Goal: Task Accomplishment & Management: Use online tool/utility

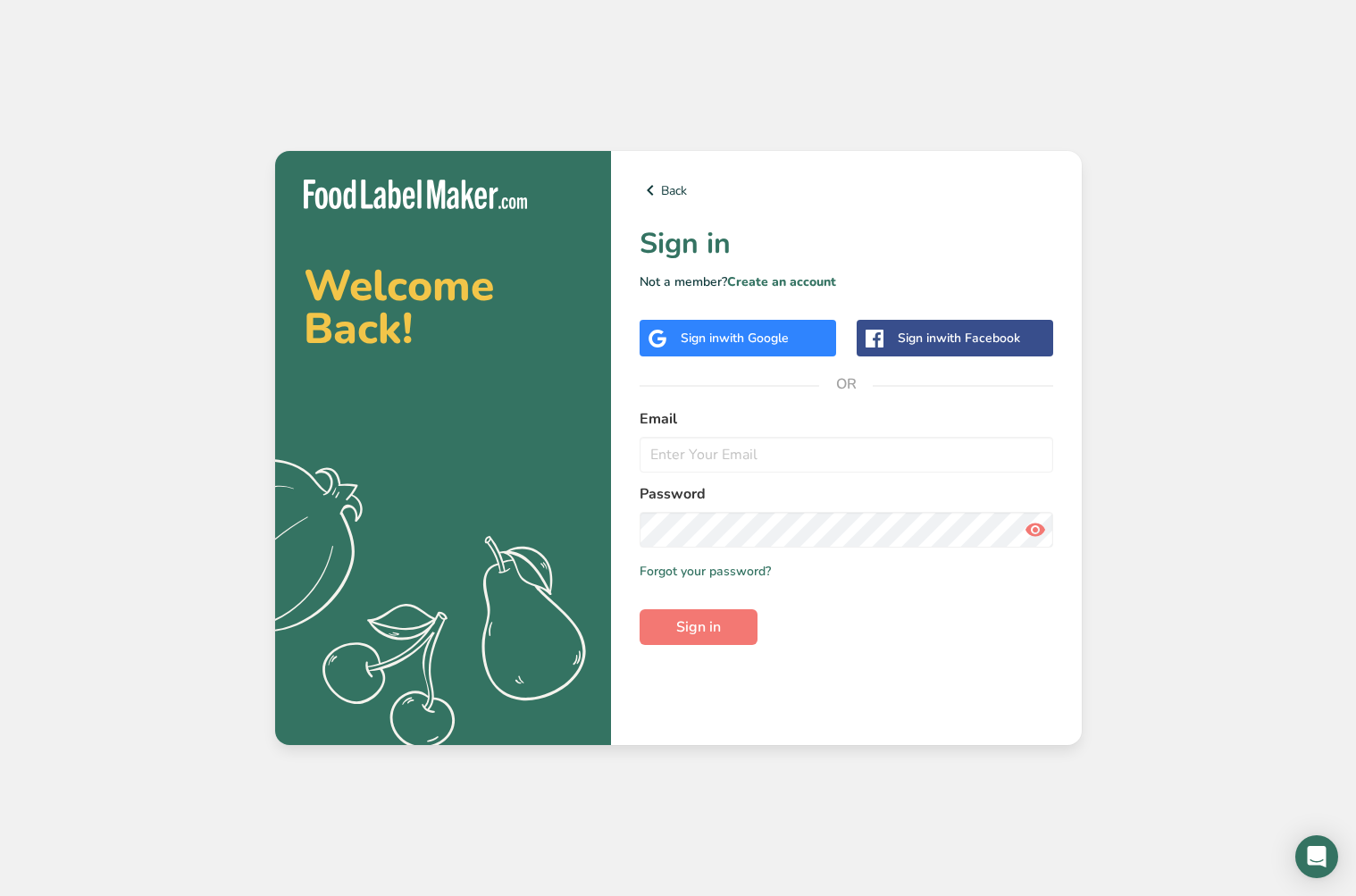
click at [712, 333] on div "Sign in with Google" at bounding box center [735, 338] width 108 height 19
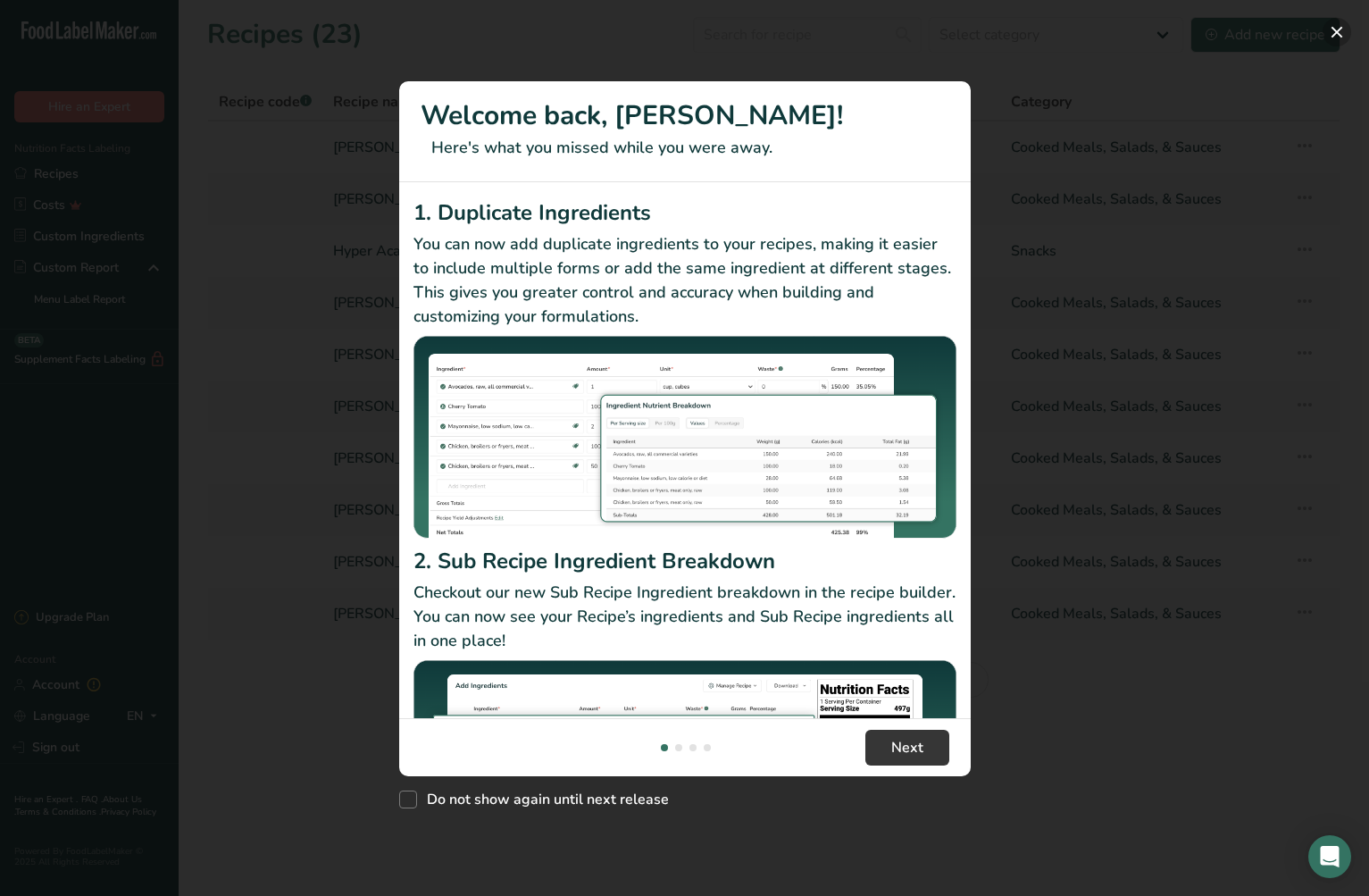
click at [1335, 29] on button "New Features" at bounding box center [1336, 32] width 29 height 29
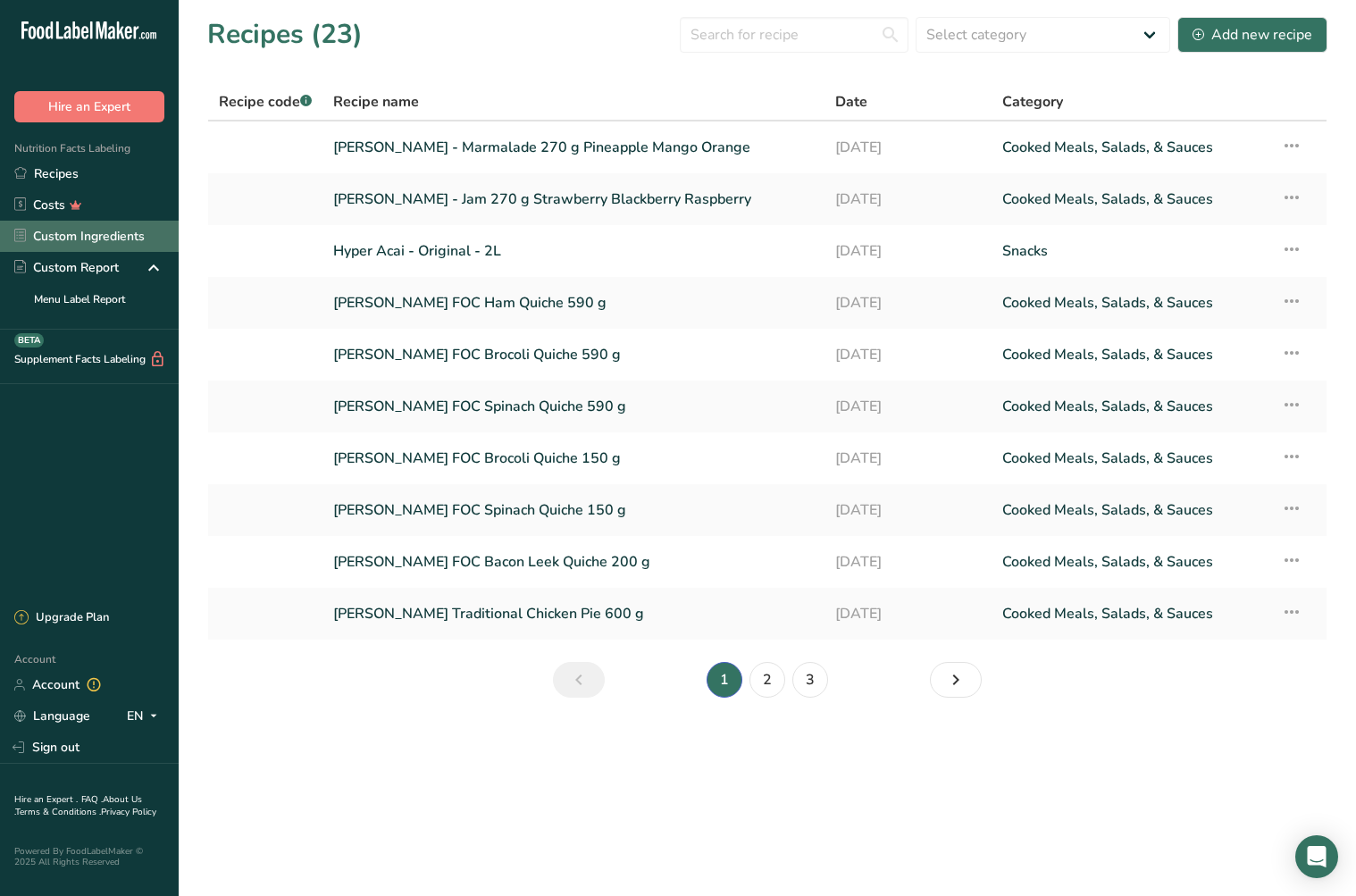
click at [79, 241] on link "Custom Ingredients" at bounding box center [89, 235] width 178 height 31
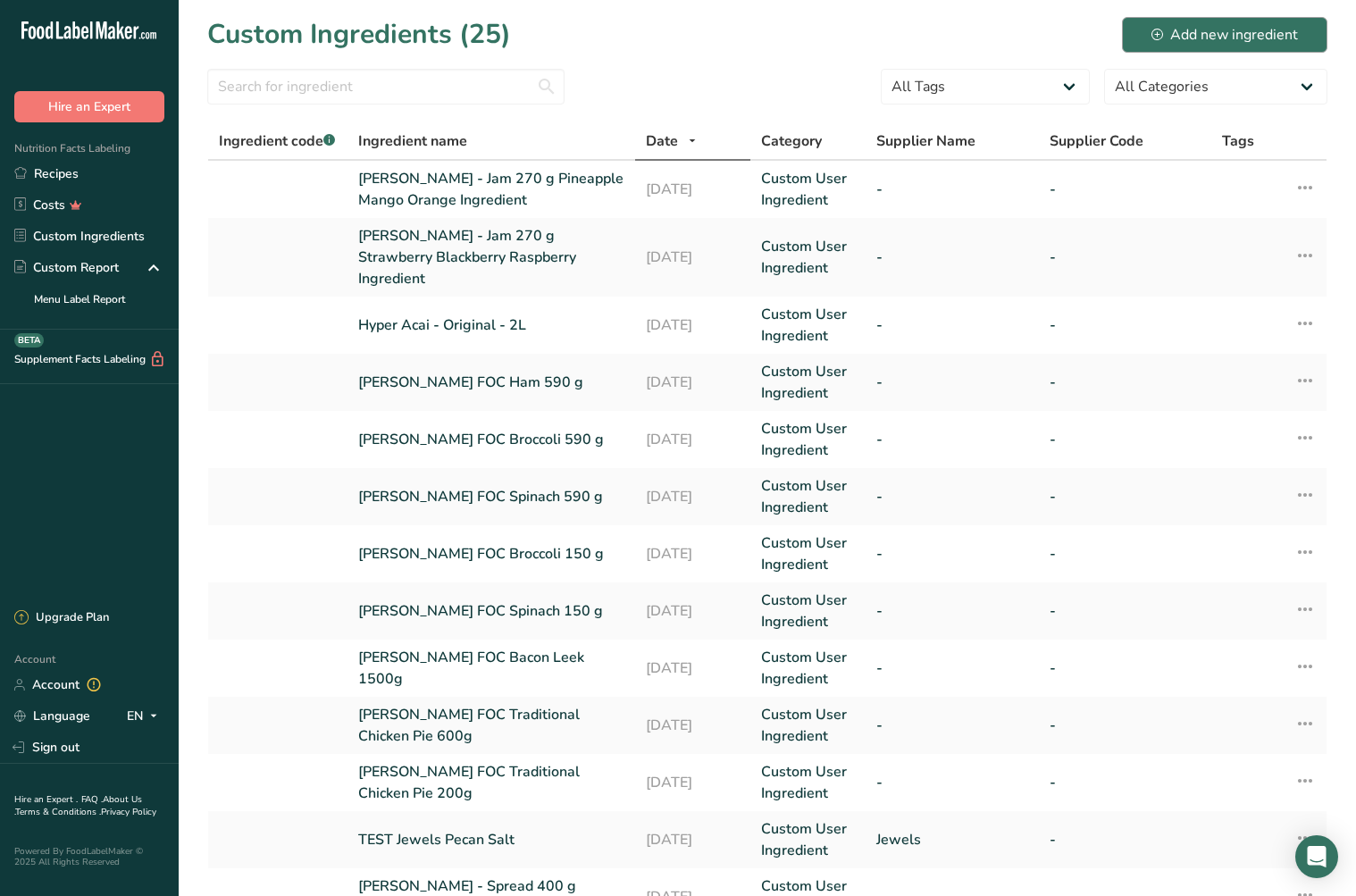
click at [1233, 32] on div "Add new ingredient" at bounding box center [1224, 35] width 147 height 21
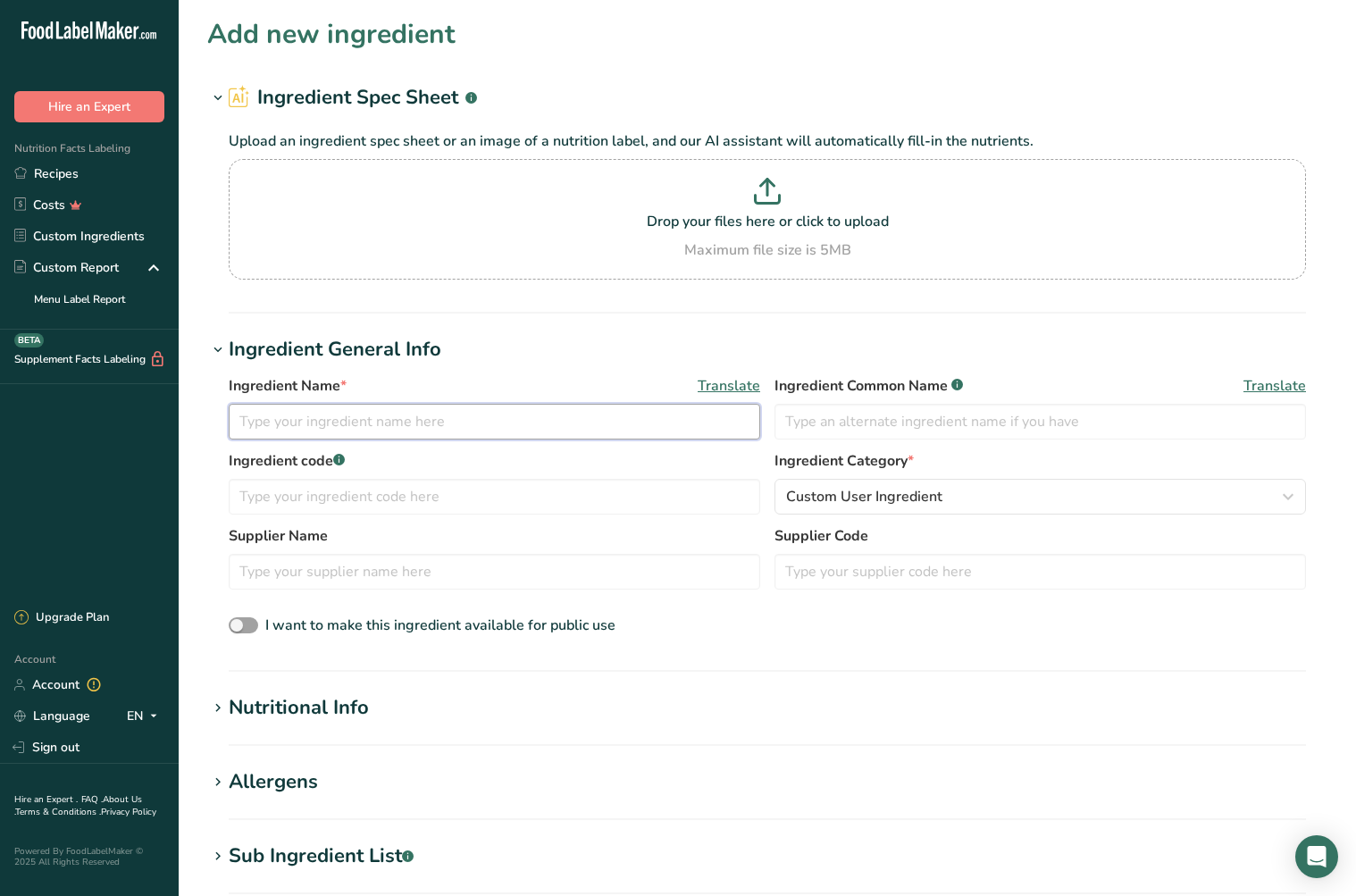
click at [277, 431] on input "text" at bounding box center [494, 421] width 532 height 36
type input "Kaaya - Date & Tamarind"
click at [327, 576] on input "text" at bounding box center [494, 572] width 532 height 36
click at [350, 703] on div "Nutritional Info" at bounding box center [299, 708] width 140 height 30
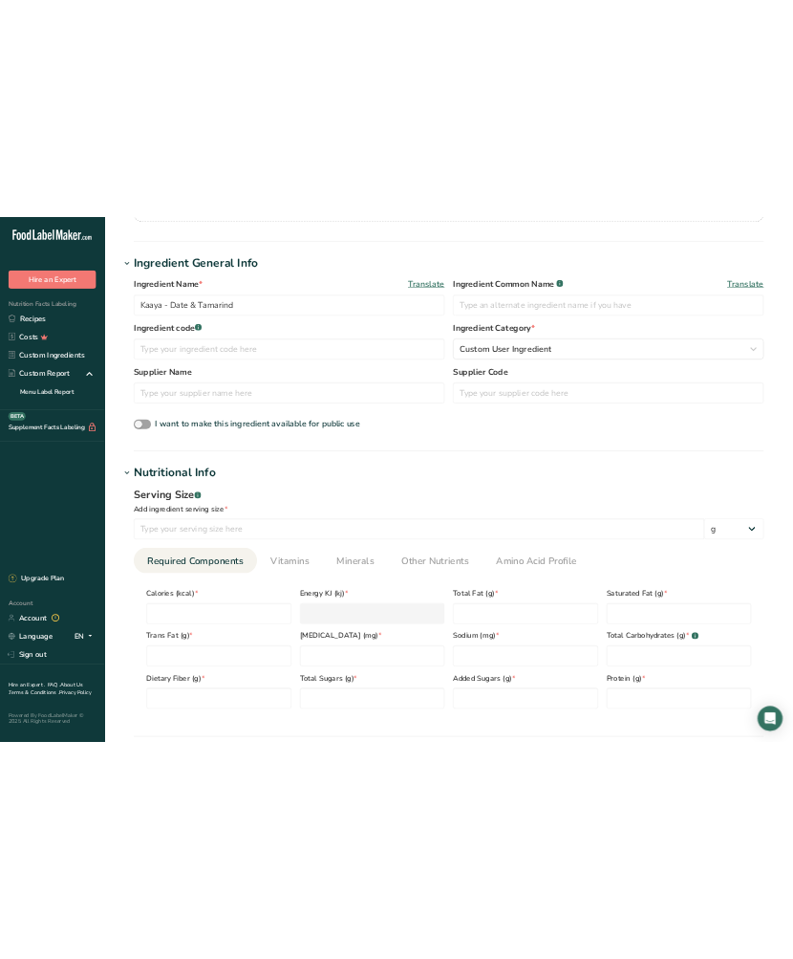
scroll to position [294, 0]
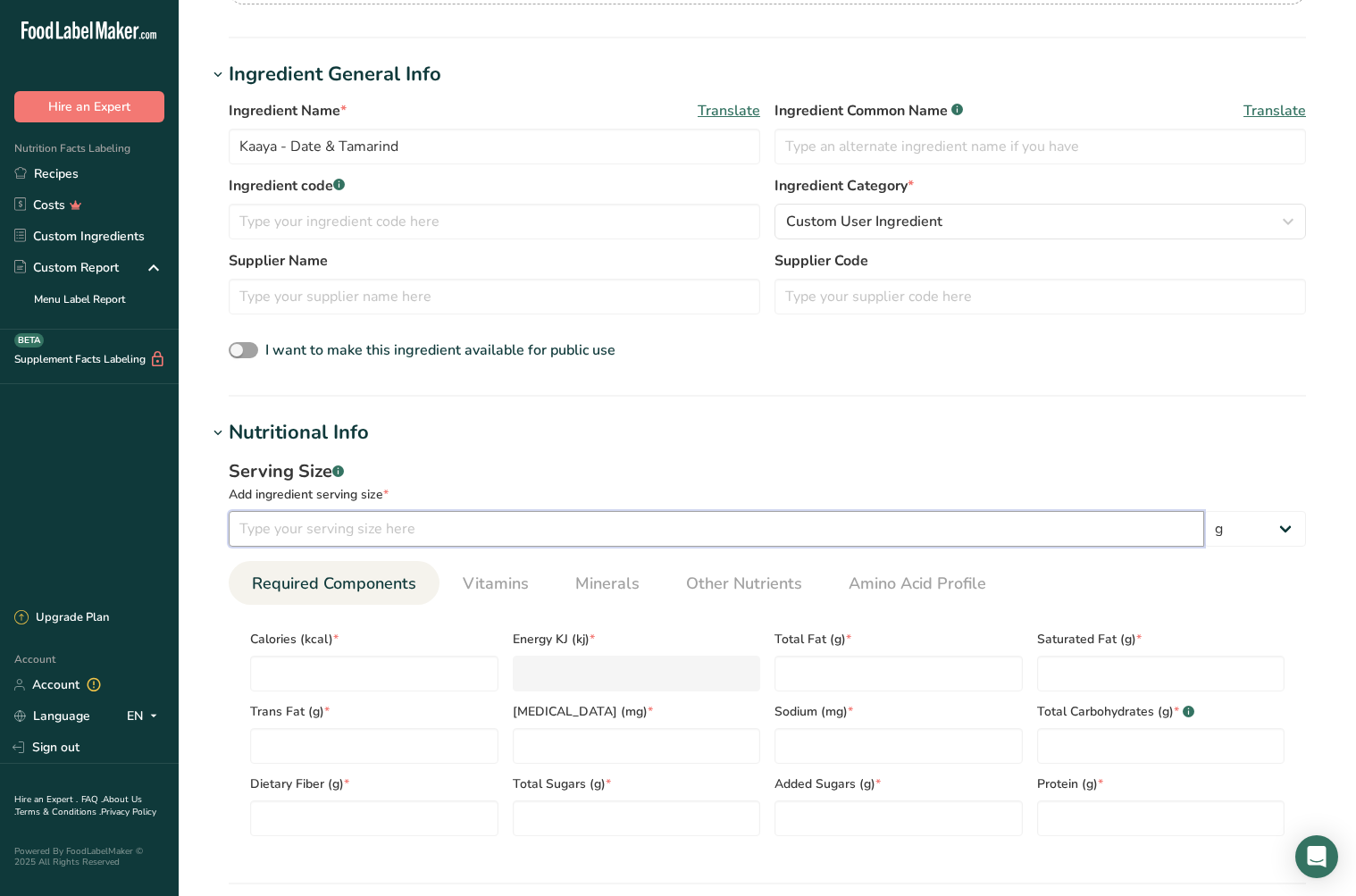
click at [330, 534] on input "number" at bounding box center [717, 529] width 976 height 36
type input "15"
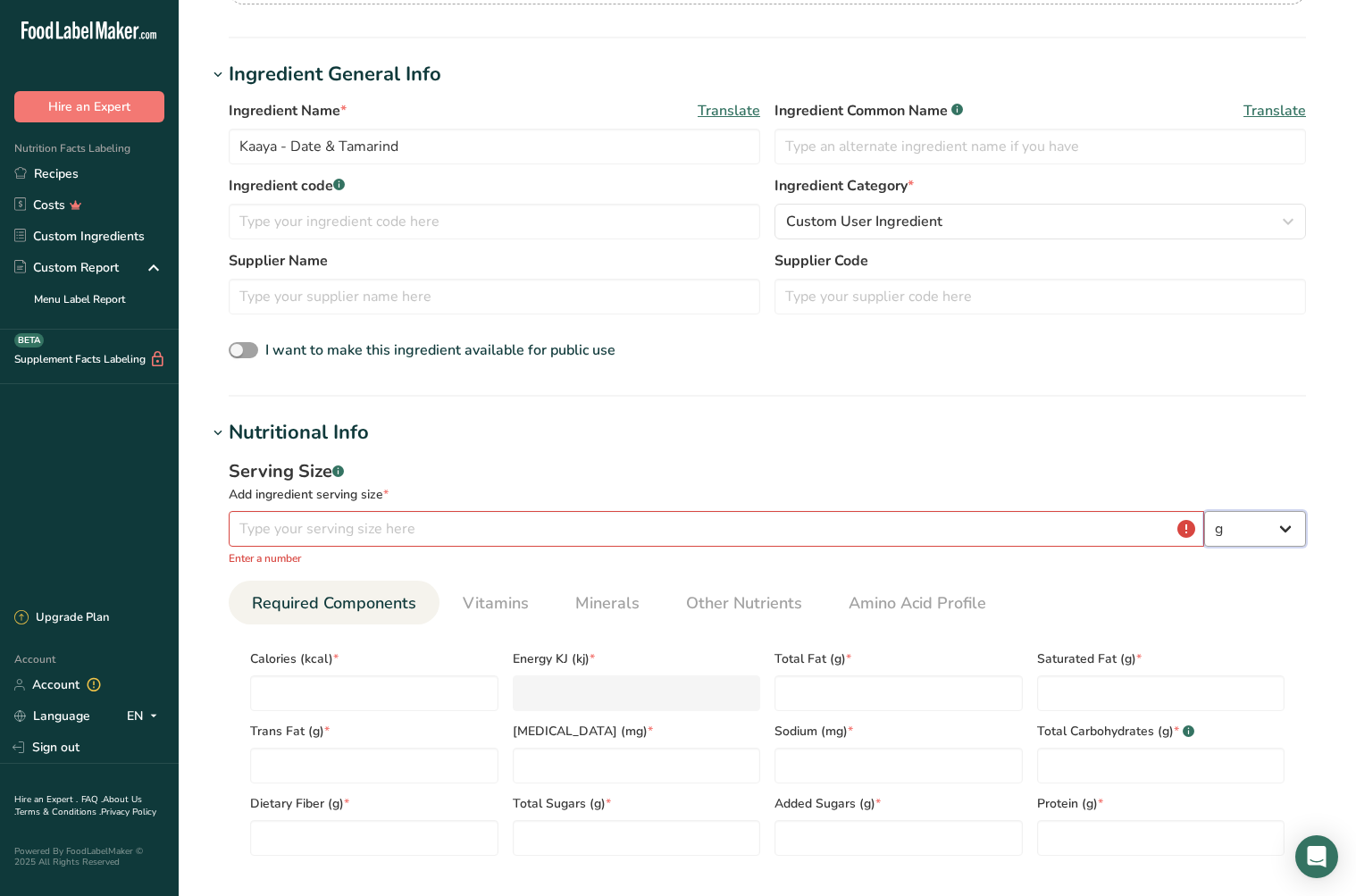
select select "17"
select select "22"
select select "0"
click at [407, 523] on input "number" at bounding box center [717, 529] width 976 height 36
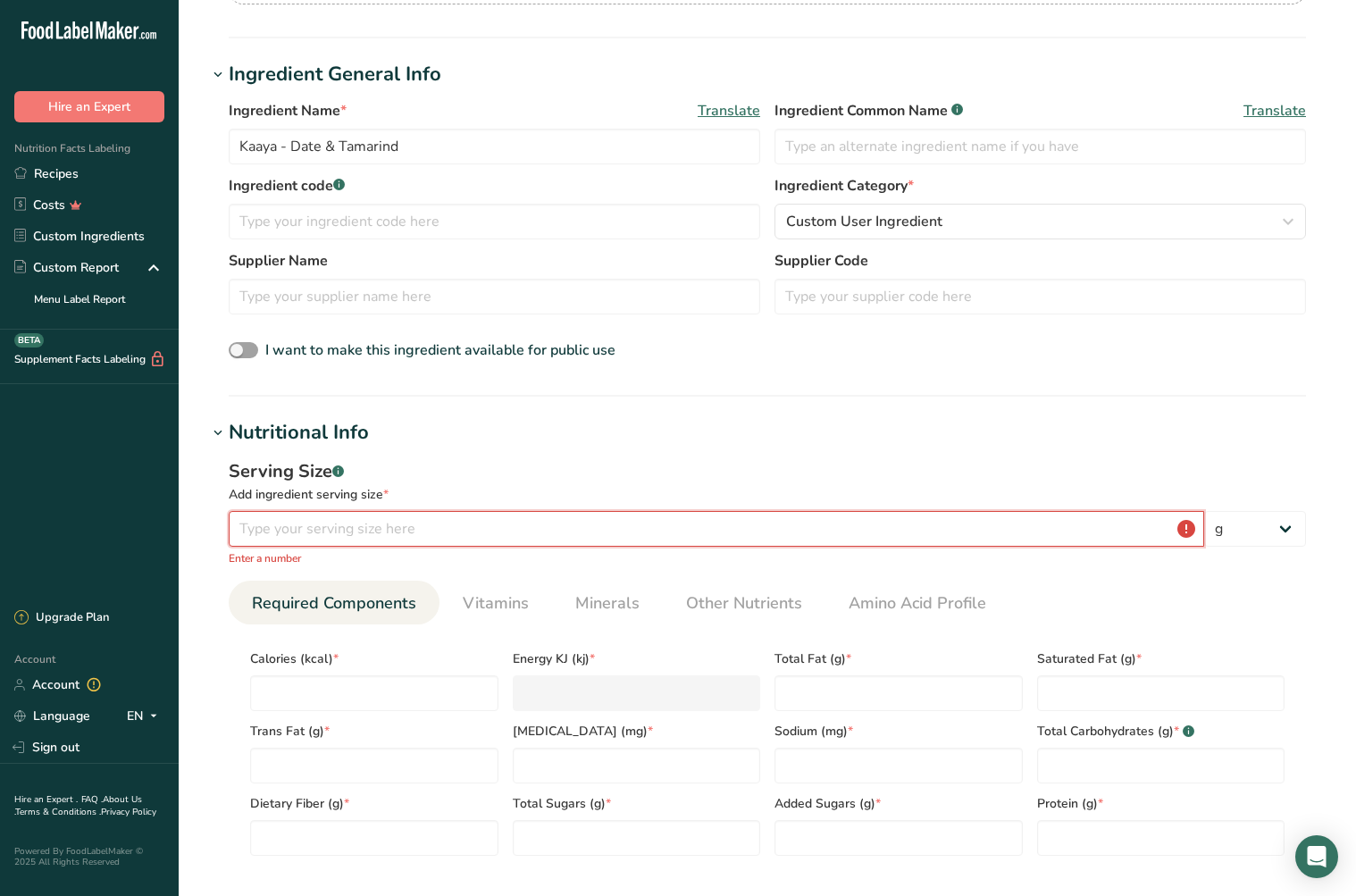
click at [411, 523] on input "number" at bounding box center [717, 529] width 976 height 36
click at [414, 521] on input "number" at bounding box center [717, 529] width 976 height 36
click at [323, 521] on input "number" at bounding box center [717, 529] width 976 height 36
drag, startPoint x: 322, startPoint y: 521, endPoint x: 208, endPoint y: 529, distance: 114.3
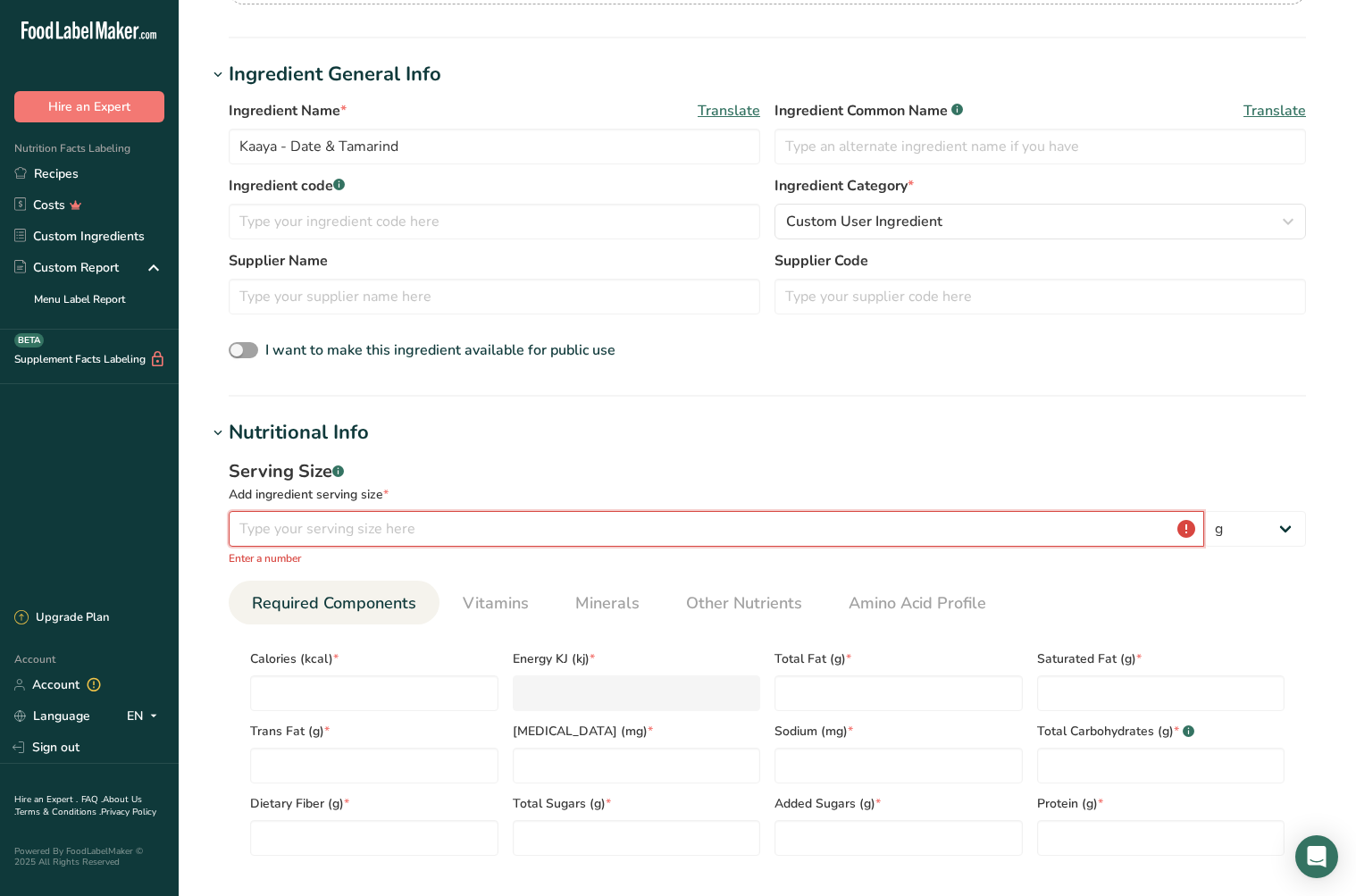
click at [208, 529] on div "Serving Size .a-a{fill:#347362;}.b-a{fill:#fff;} Add ingredient serving size * …" at bounding box center [767, 664] width 1120 height 434
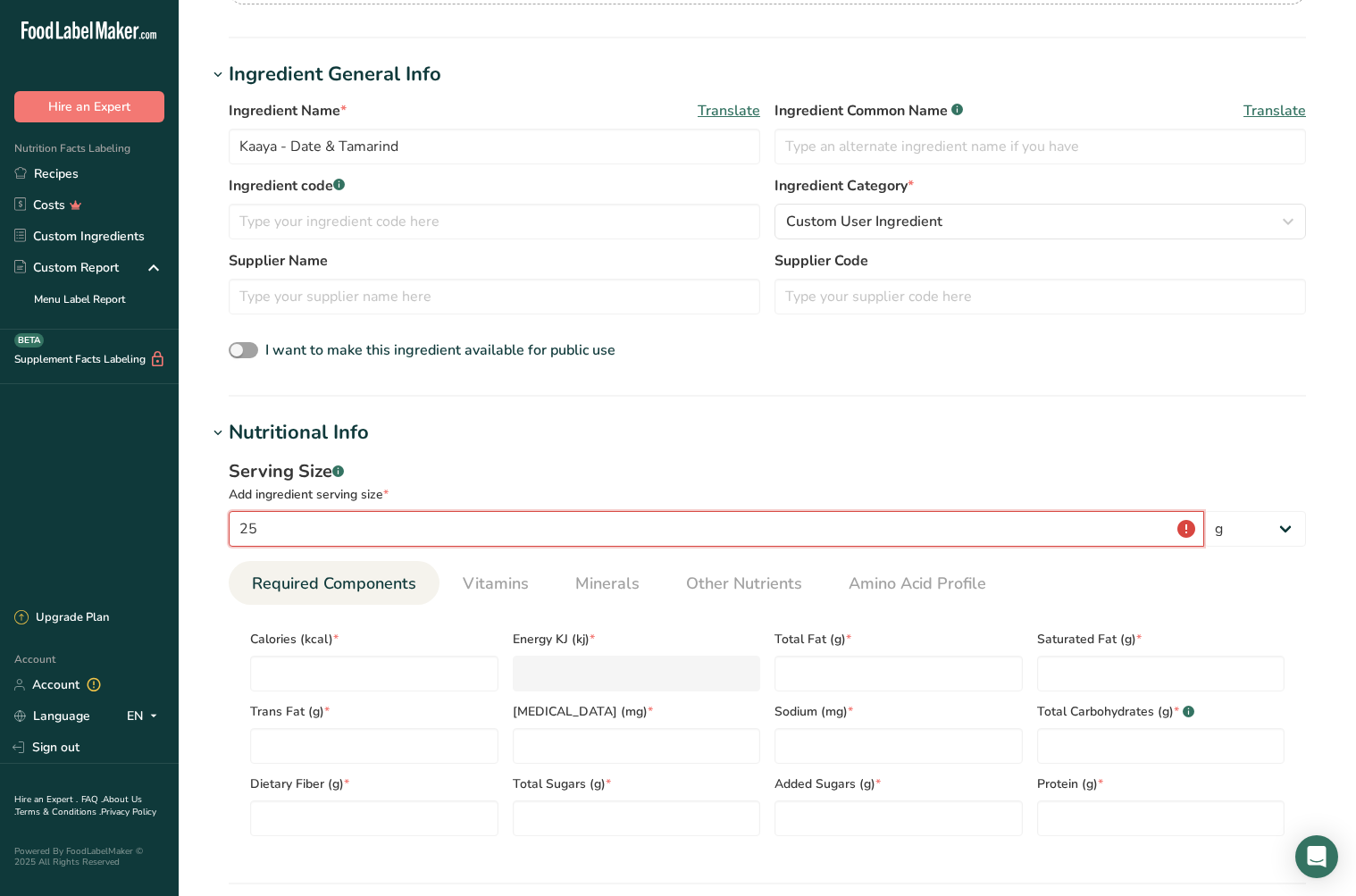
type input "25"
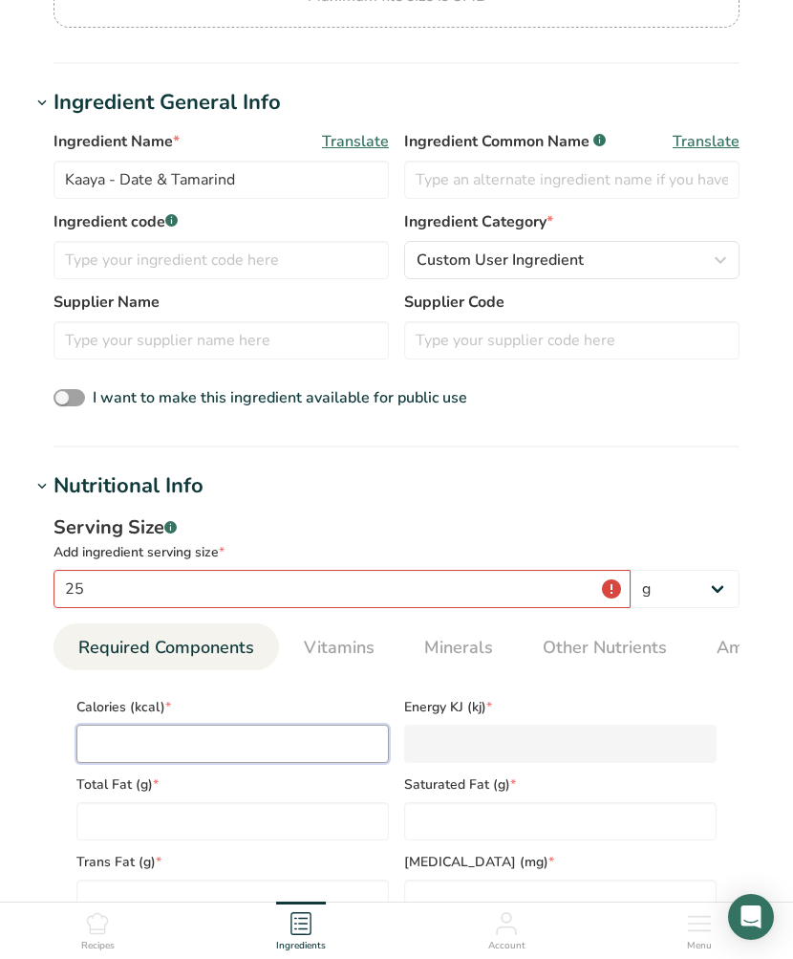
click at [129, 737] on input "number" at bounding box center [232, 743] width 313 height 38
type input "2"
type KJ "8.4"
type input "25"
type KJ "104.6"
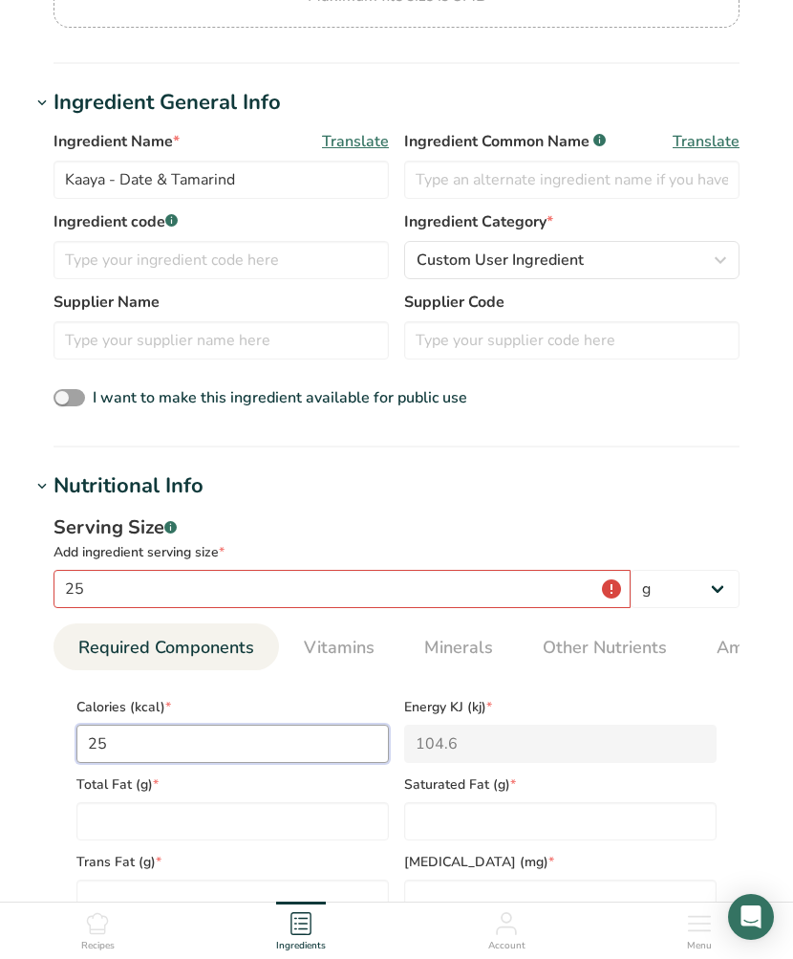
type input "258"
type KJ "1079.5"
type input "258"
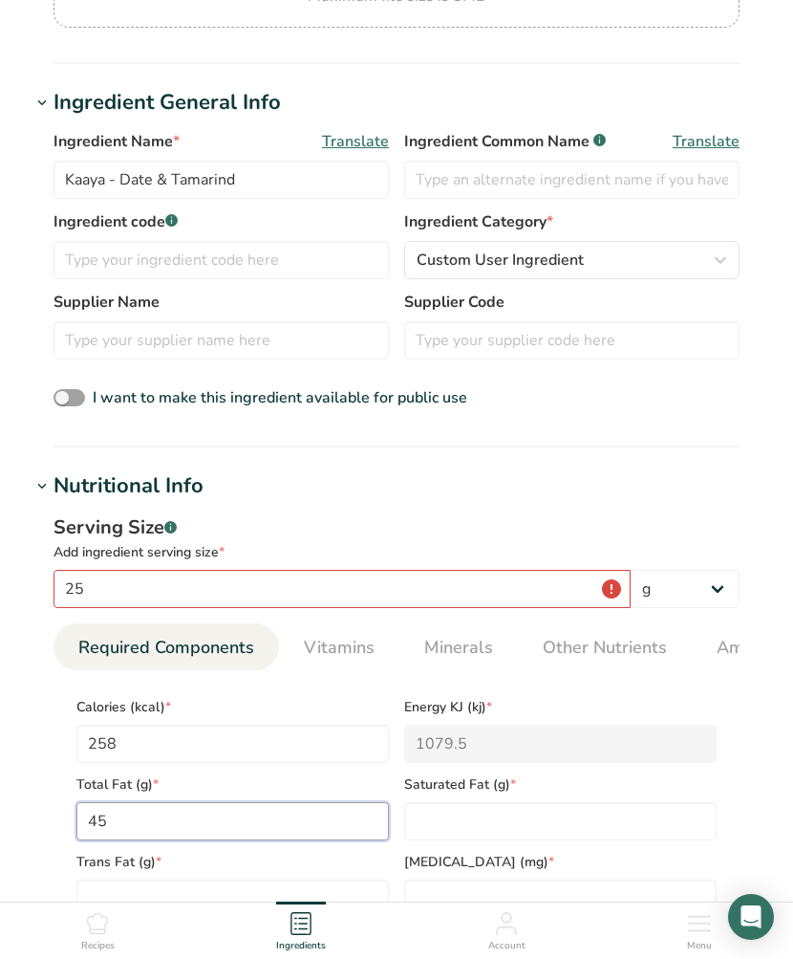
click at [98, 825] on Fat "45" at bounding box center [232, 821] width 313 height 38
type Fat "0.45"
type Fat "0"
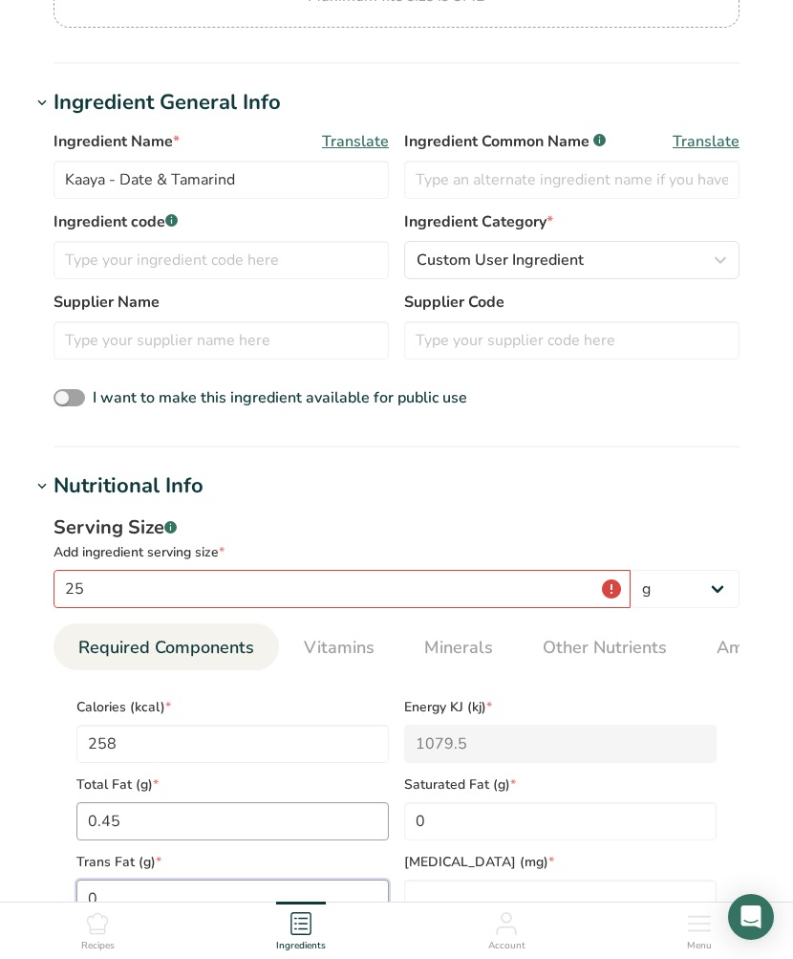
type Fat "0"
type input "0"
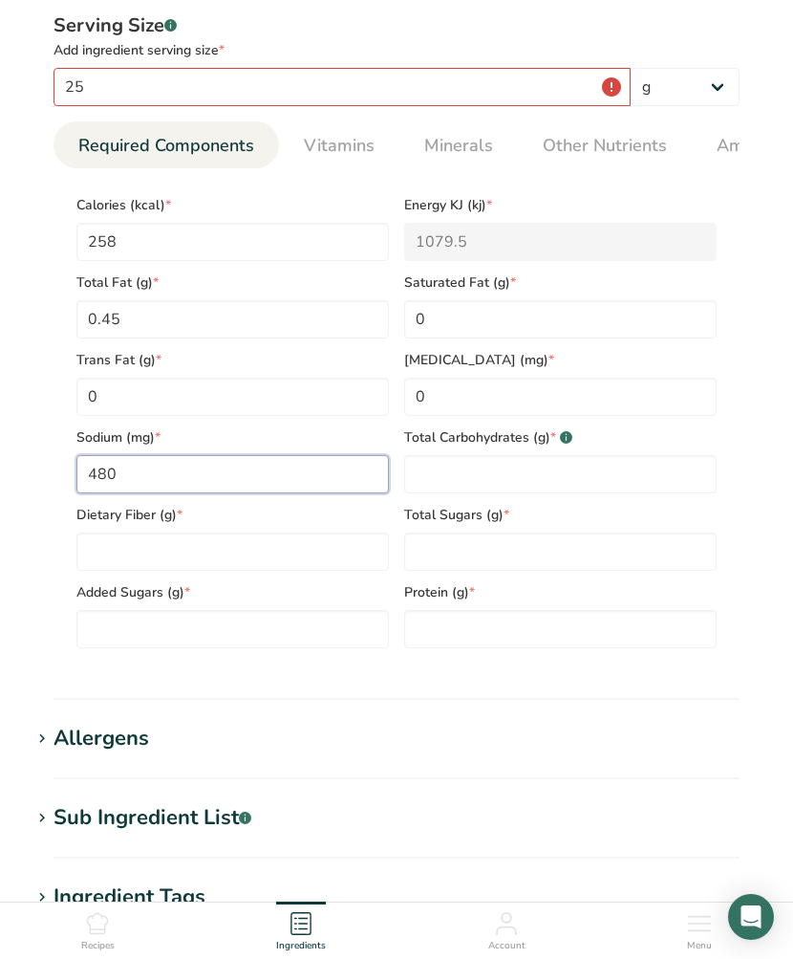
type input "480"
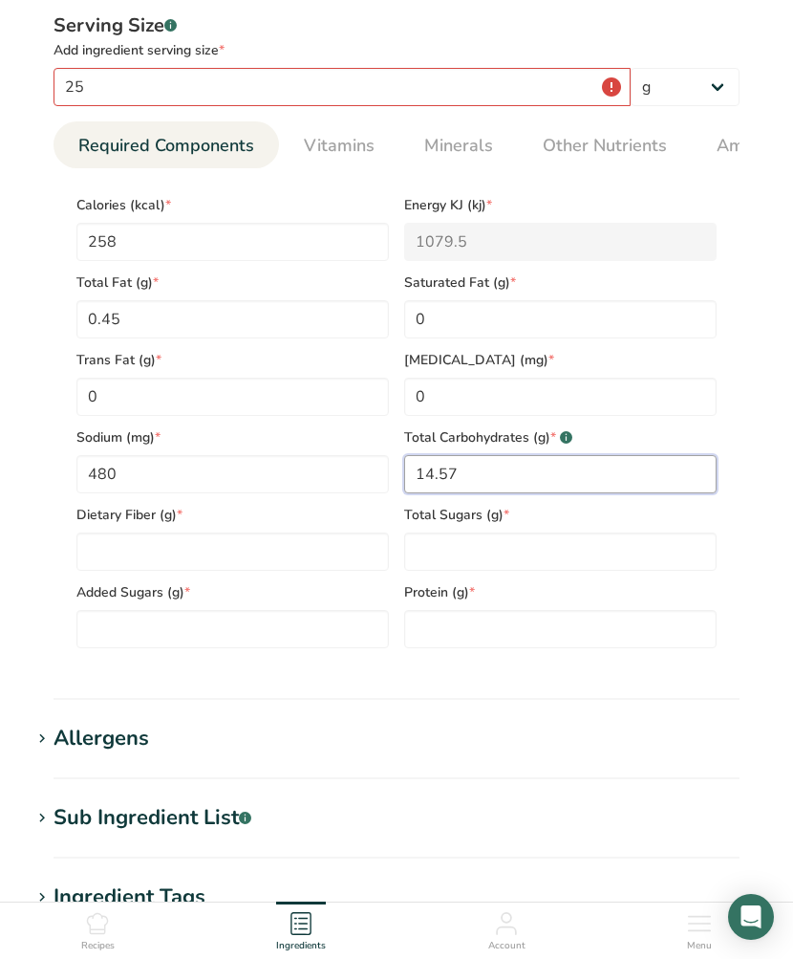
type Carbohydrates "14.57"
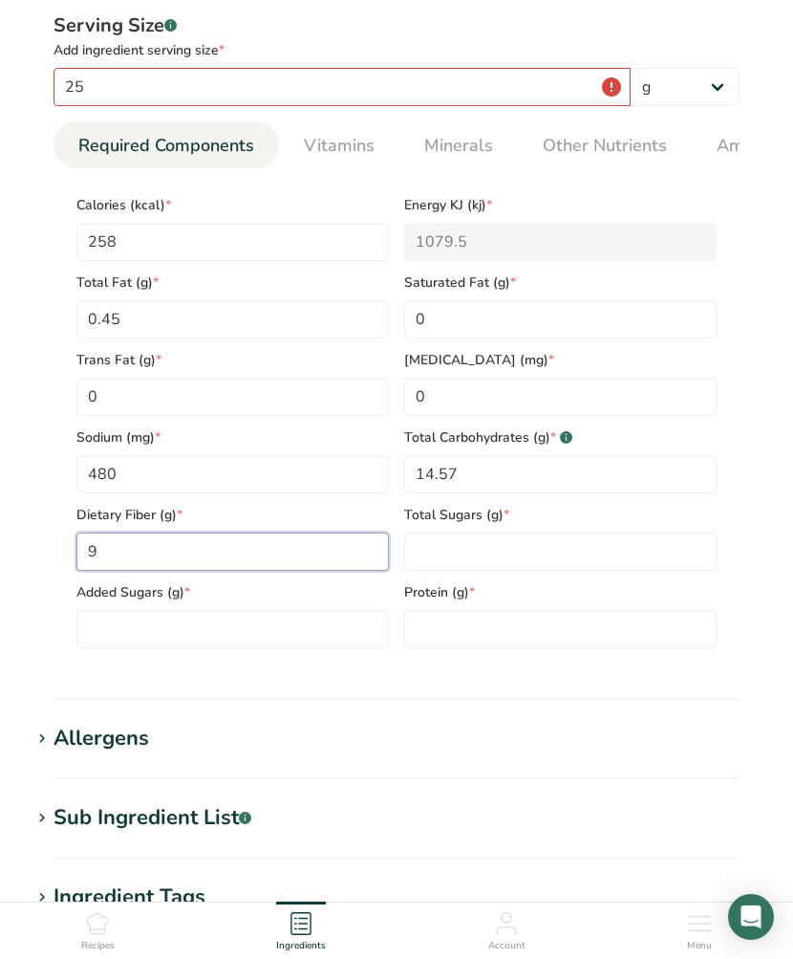
click at [90, 562] on Fiber "9" at bounding box center [232, 551] width 313 height 38
type Fiber "0.09"
type Sugars "3.32"
type Sugars "11.25"
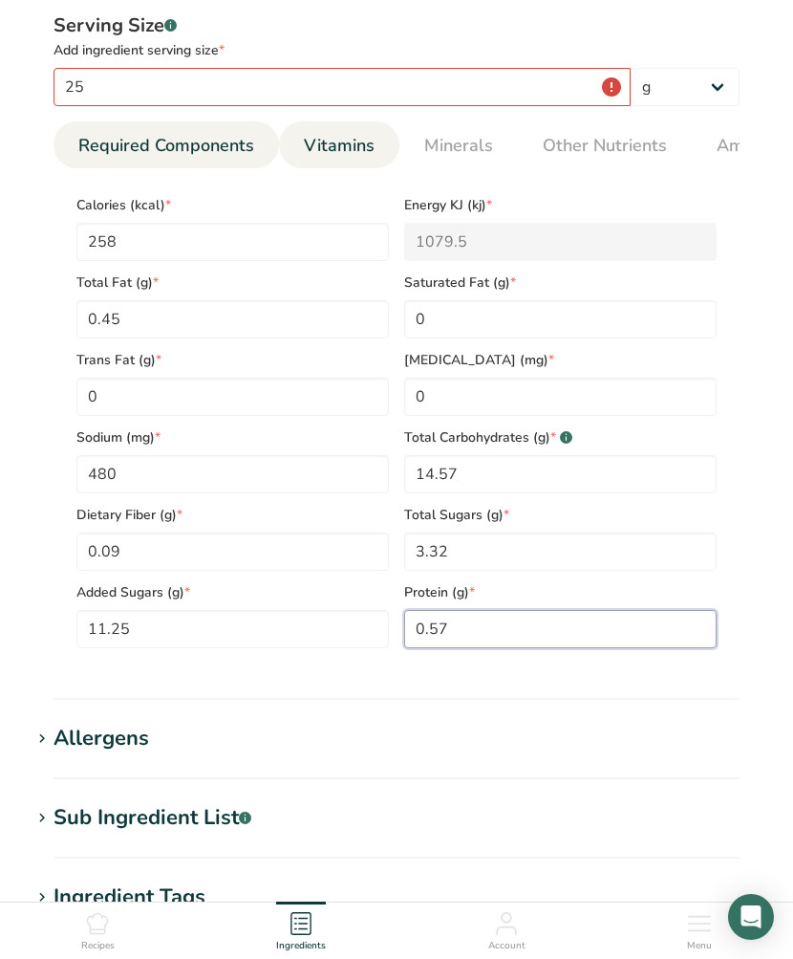
type input "0.57"
click at [358, 143] on span "Vitamins" at bounding box center [339, 146] width 71 height 26
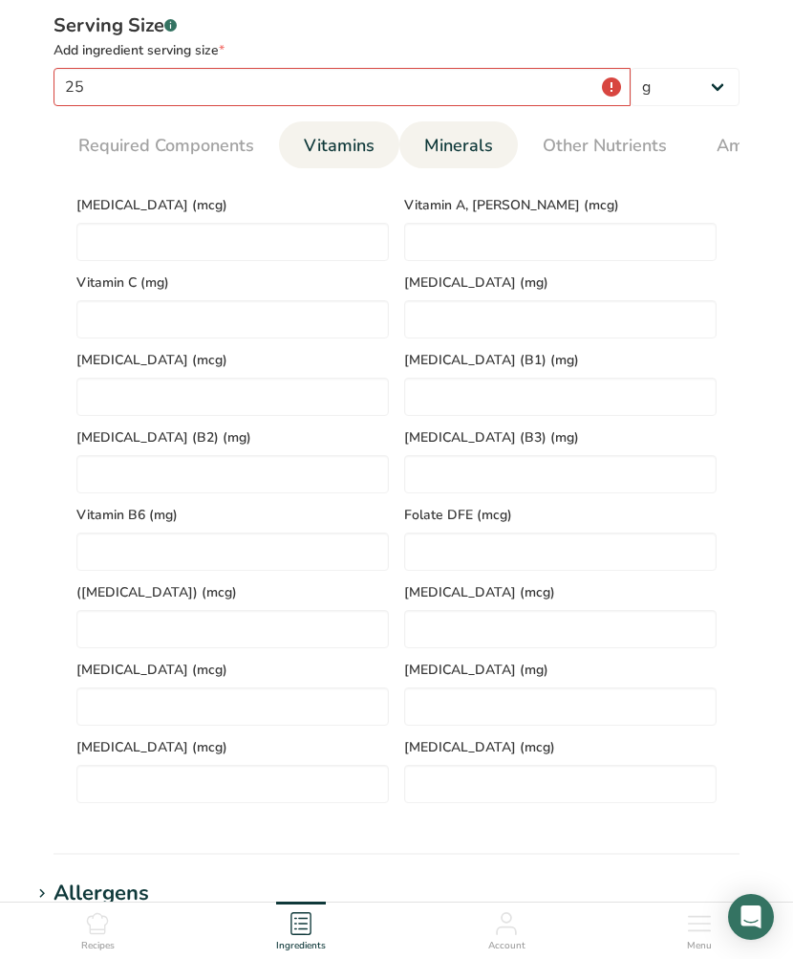
click at [434, 140] on span "Minerals" at bounding box center [458, 146] width 69 height 26
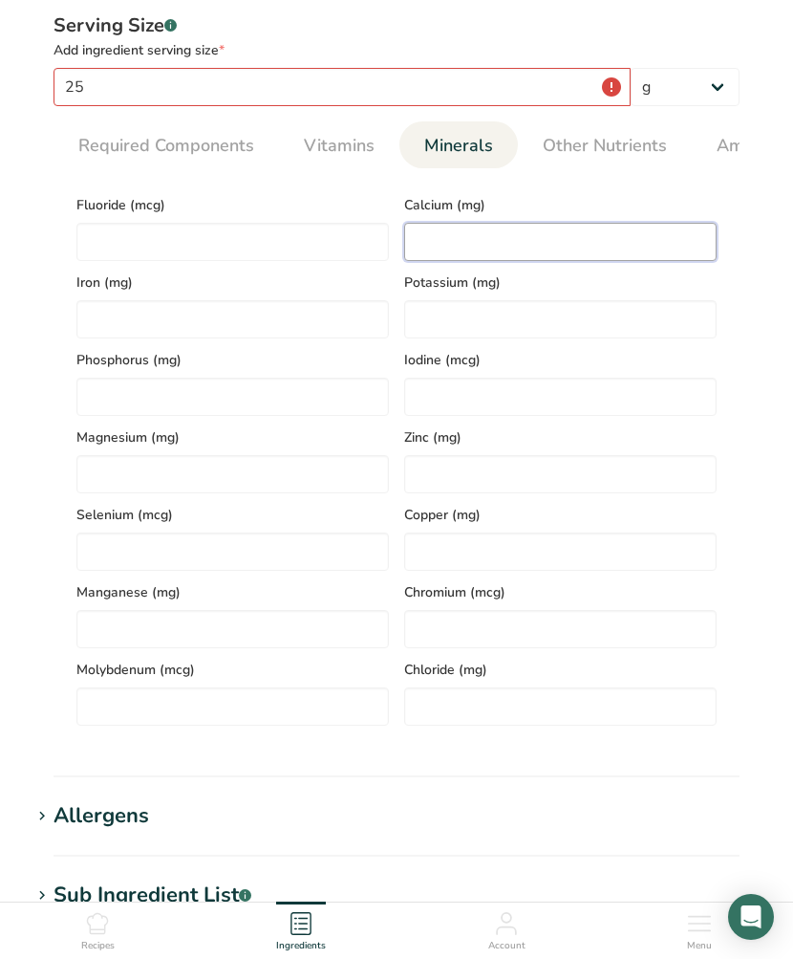
click at [552, 239] on input "number" at bounding box center [560, 242] width 313 height 38
type input "6.25"
type input "1.2"
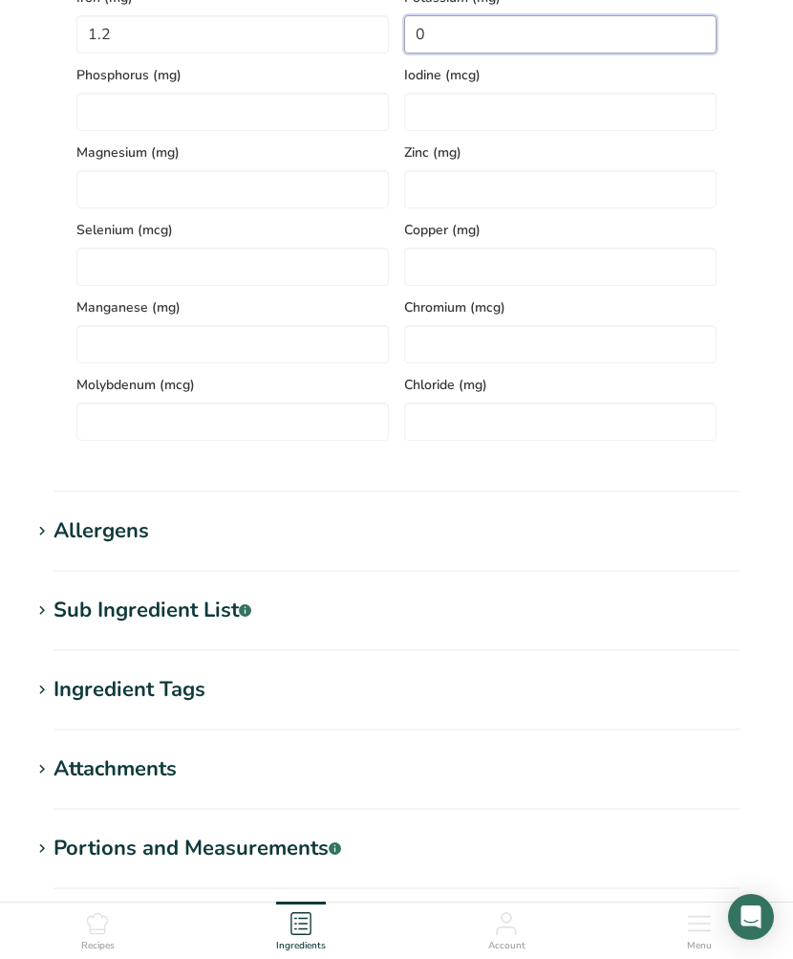
scroll to position [1215, 0]
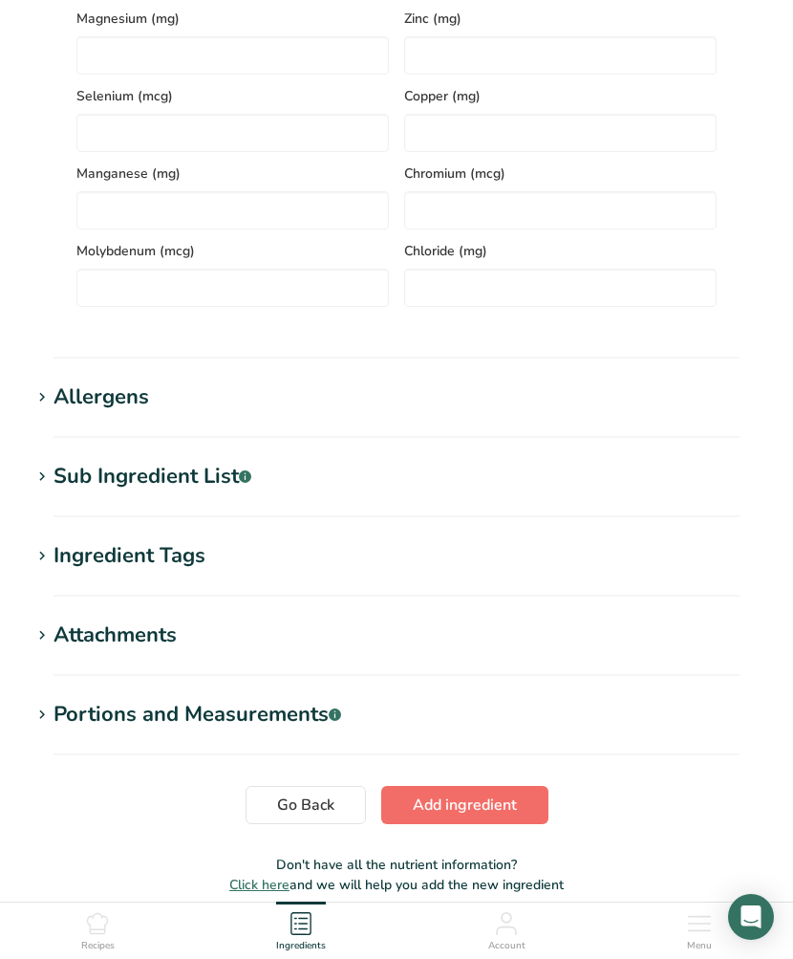
type input "0"
click at [420, 810] on span "Add ingredient" at bounding box center [465, 804] width 104 height 23
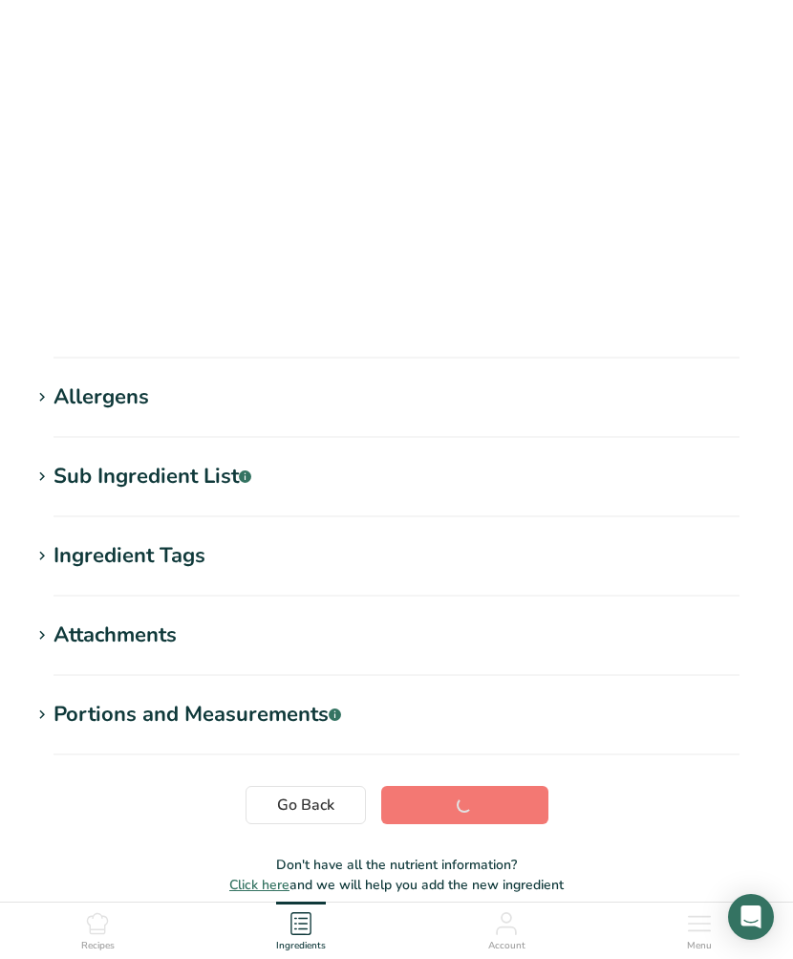
scroll to position [57, 0]
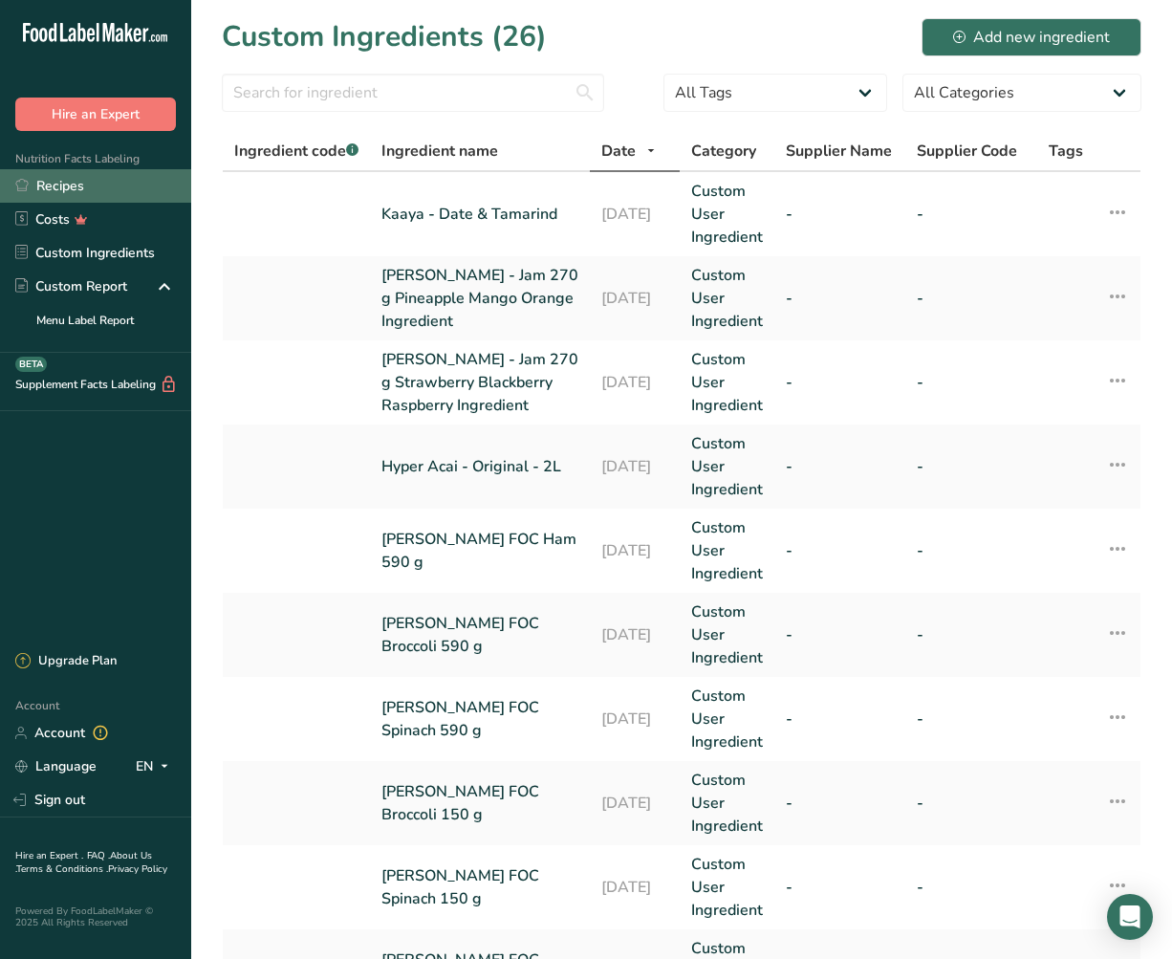
click at [62, 182] on link "Recipes" at bounding box center [95, 185] width 191 height 33
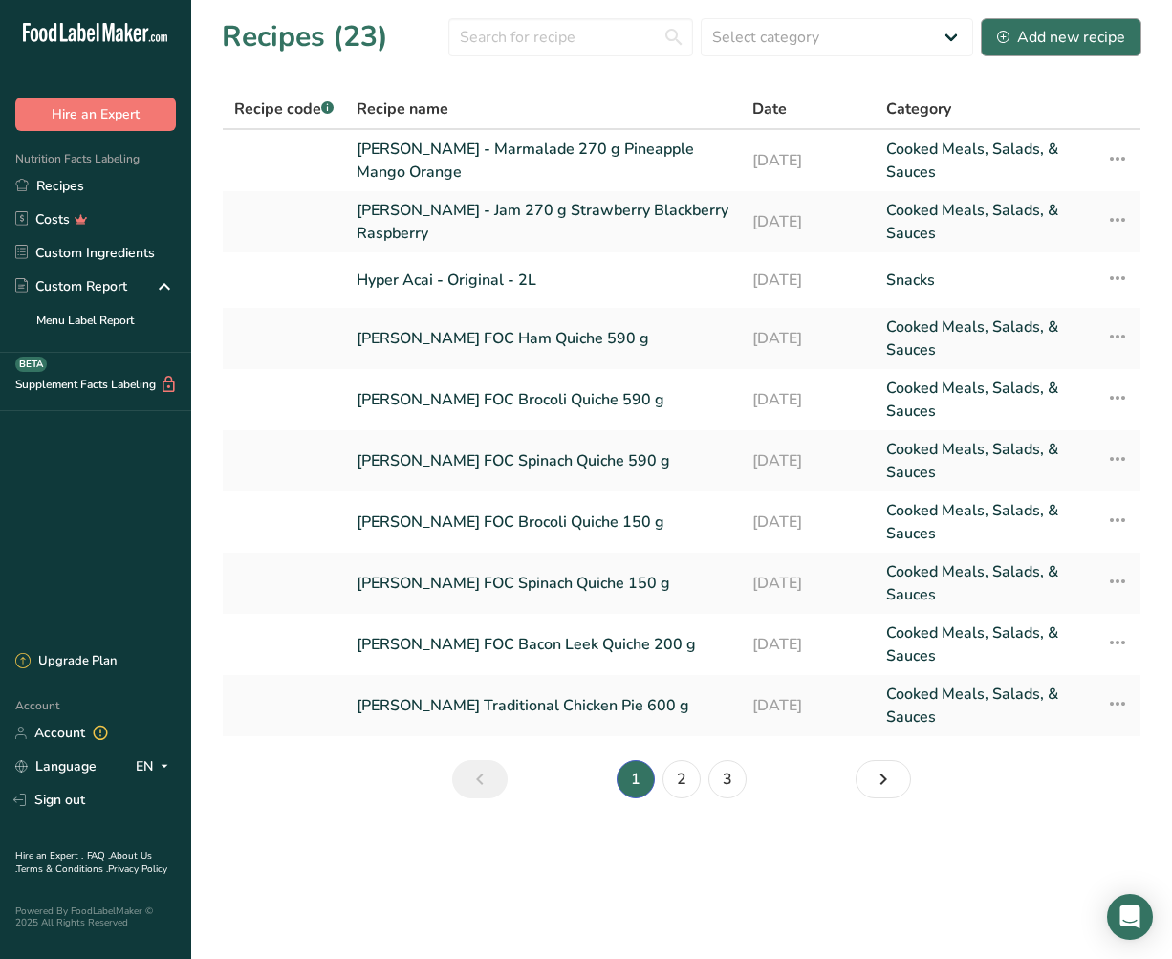
click at [1041, 35] on div "Add new recipe" at bounding box center [1061, 37] width 128 height 23
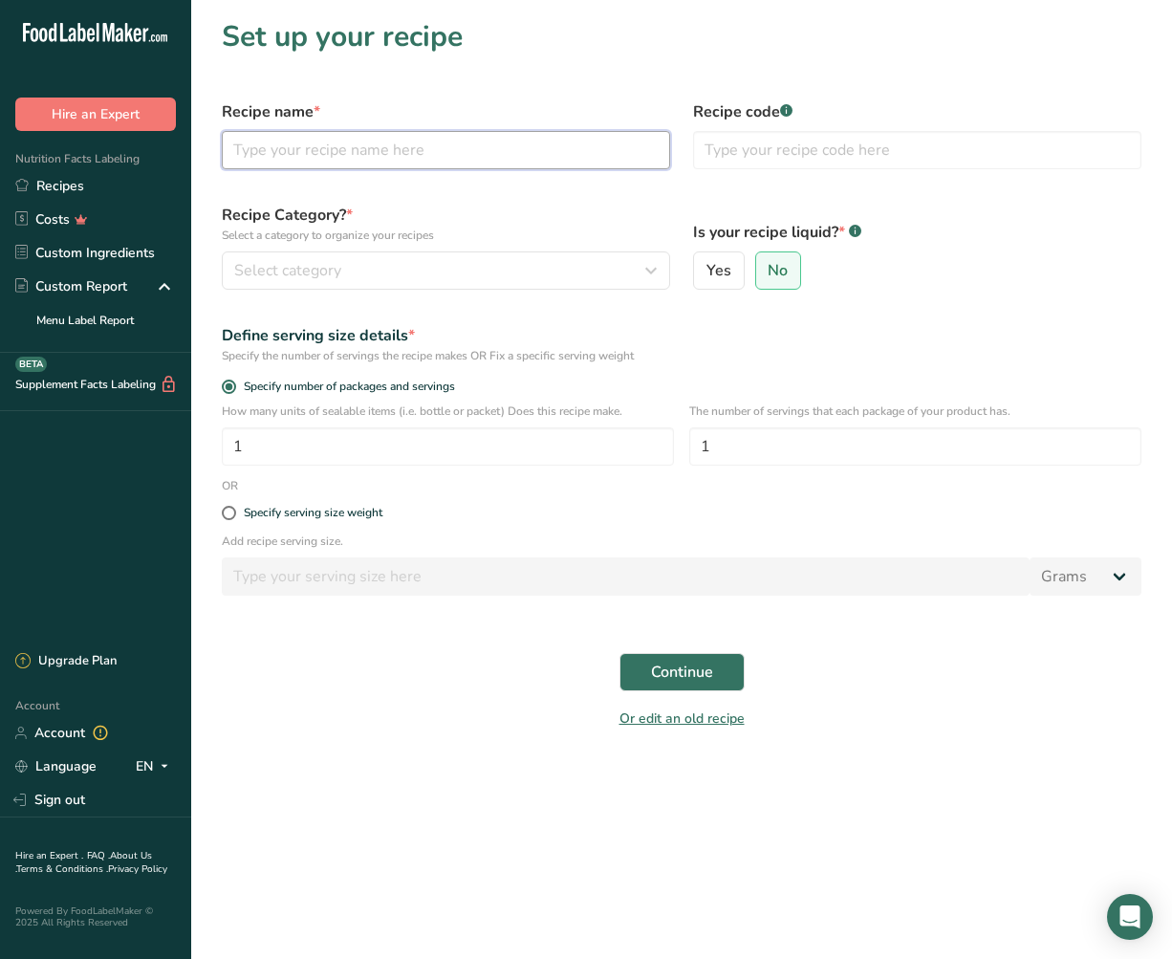
click at [569, 148] on input "text" at bounding box center [446, 150] width 448 height 38
type input "J"
type input "Kaaya - Date & Tamarind"
click at [530, 265] on div "Select category" at bounding box center [440, 270] width 412 height 23
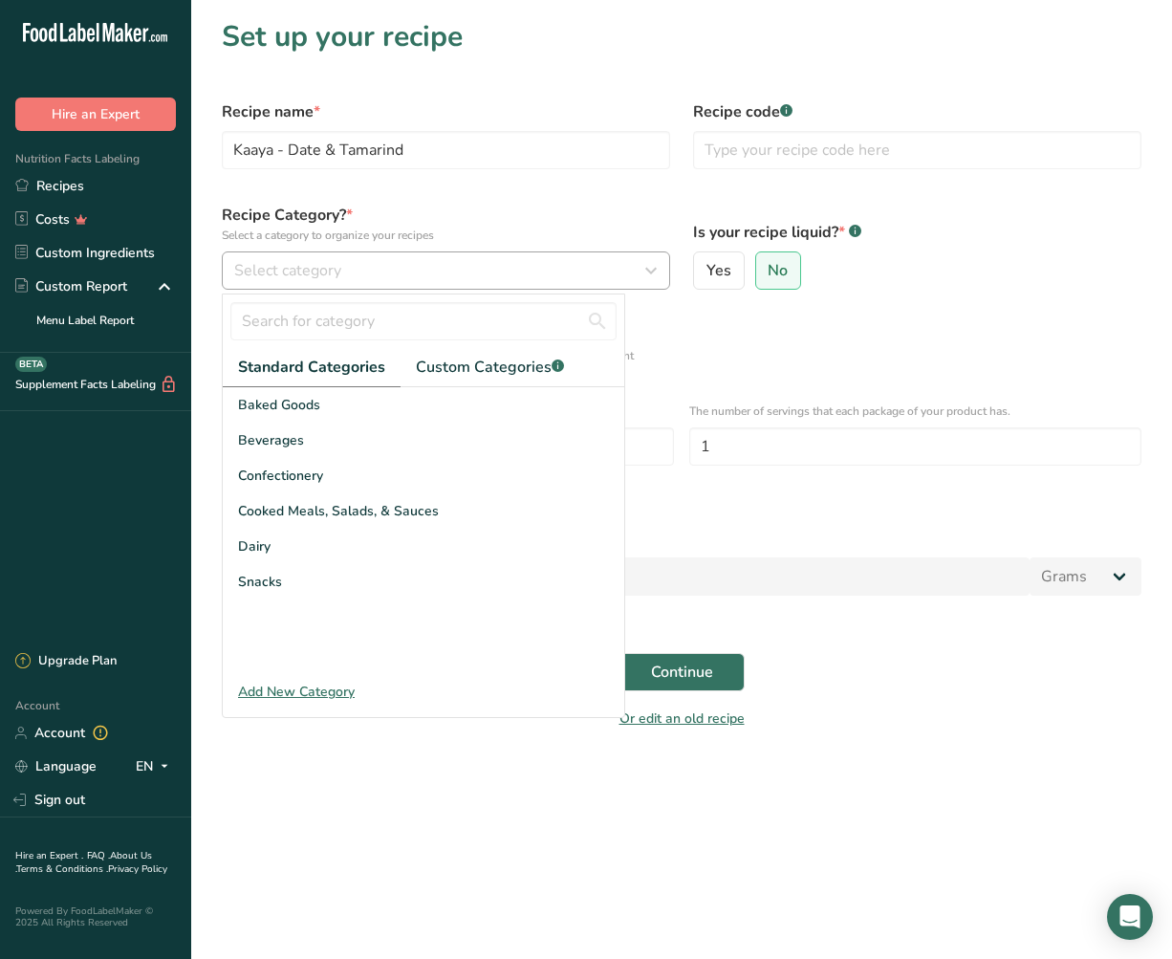
click at [523, 274] on div "Select category" at bounding box center [440, 270] width 412 height 23
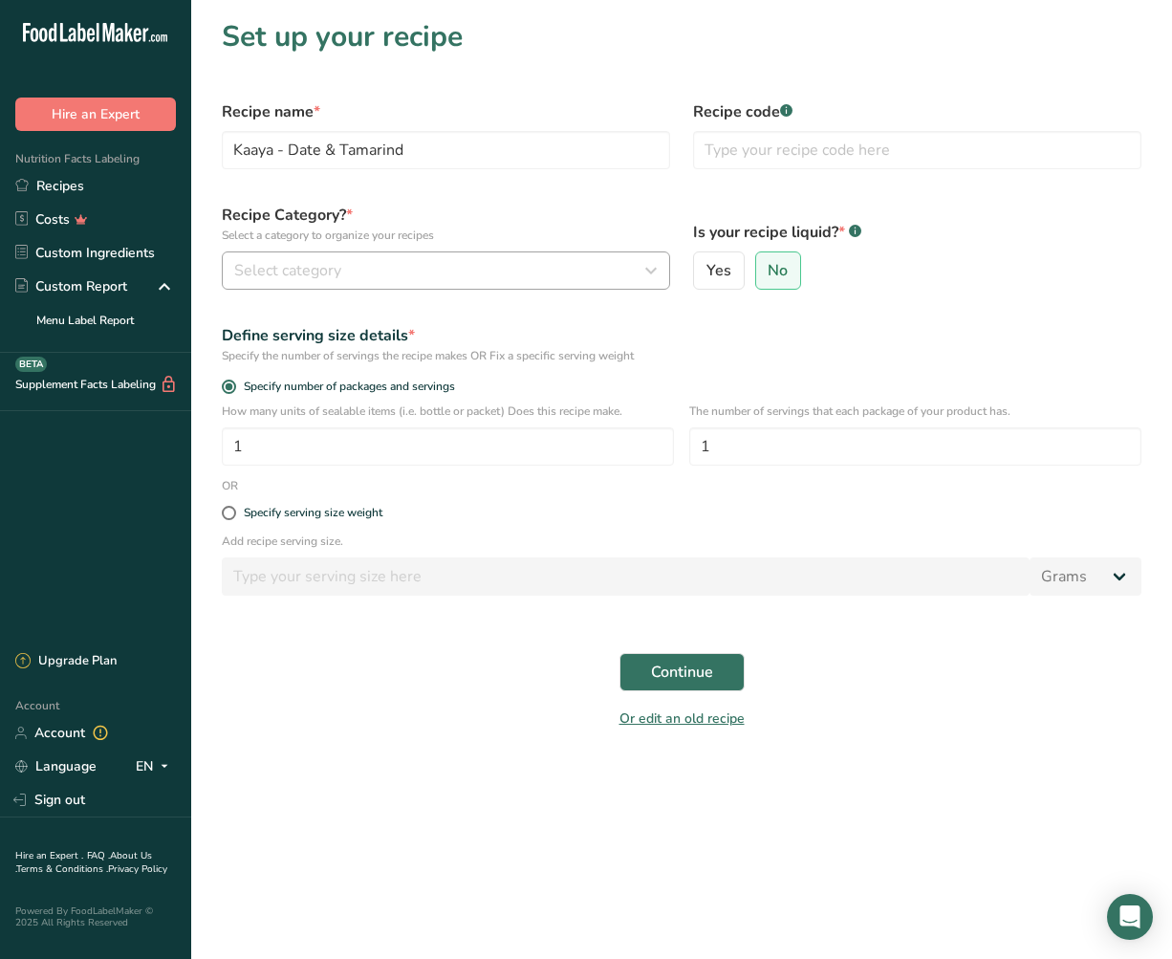
click at [523, 274] on div "Select category" at bounding box center [440, 270] width 412 height 23
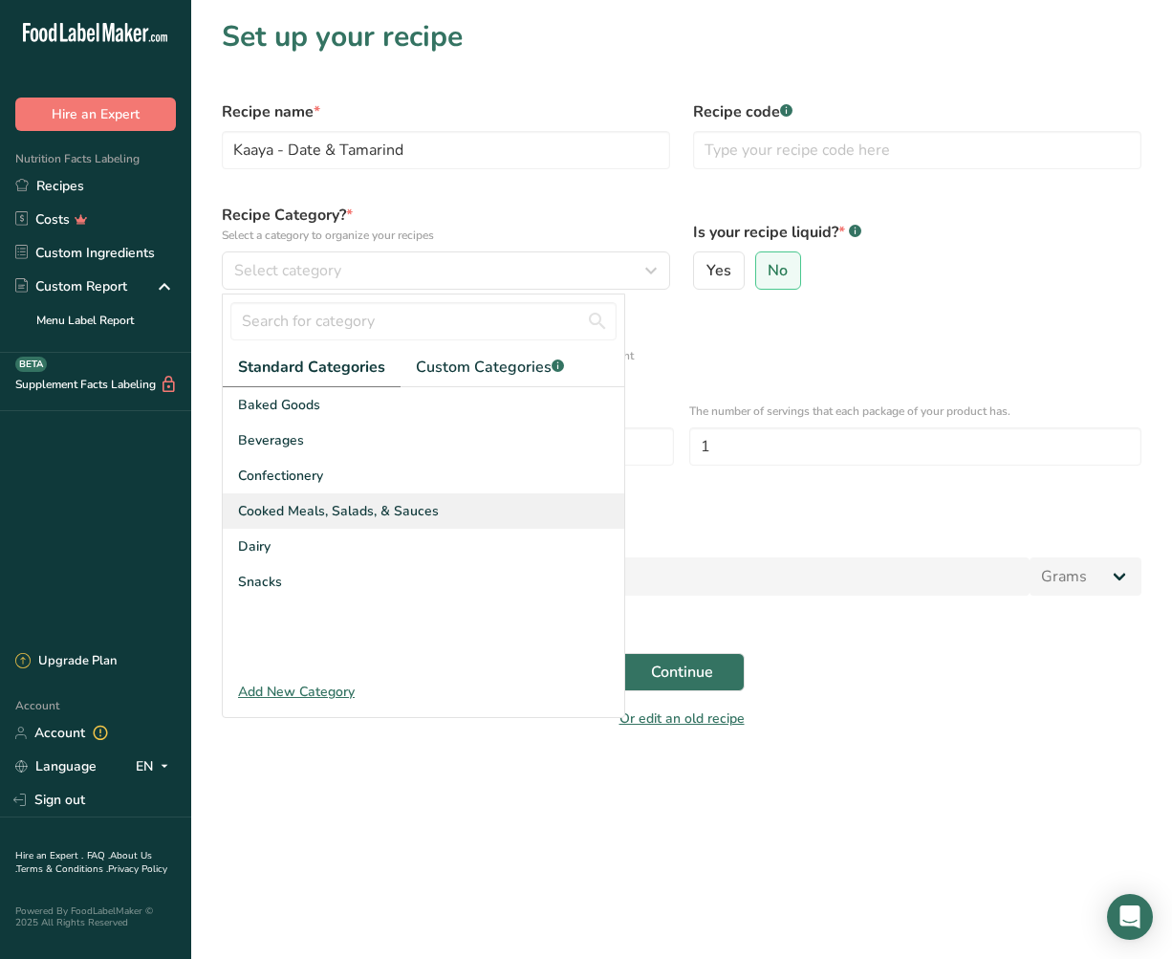
click at [405, 504] on span "Cooked Meals, Salads, & Sauces" at bounding box center [338, 511] width 201 height 20
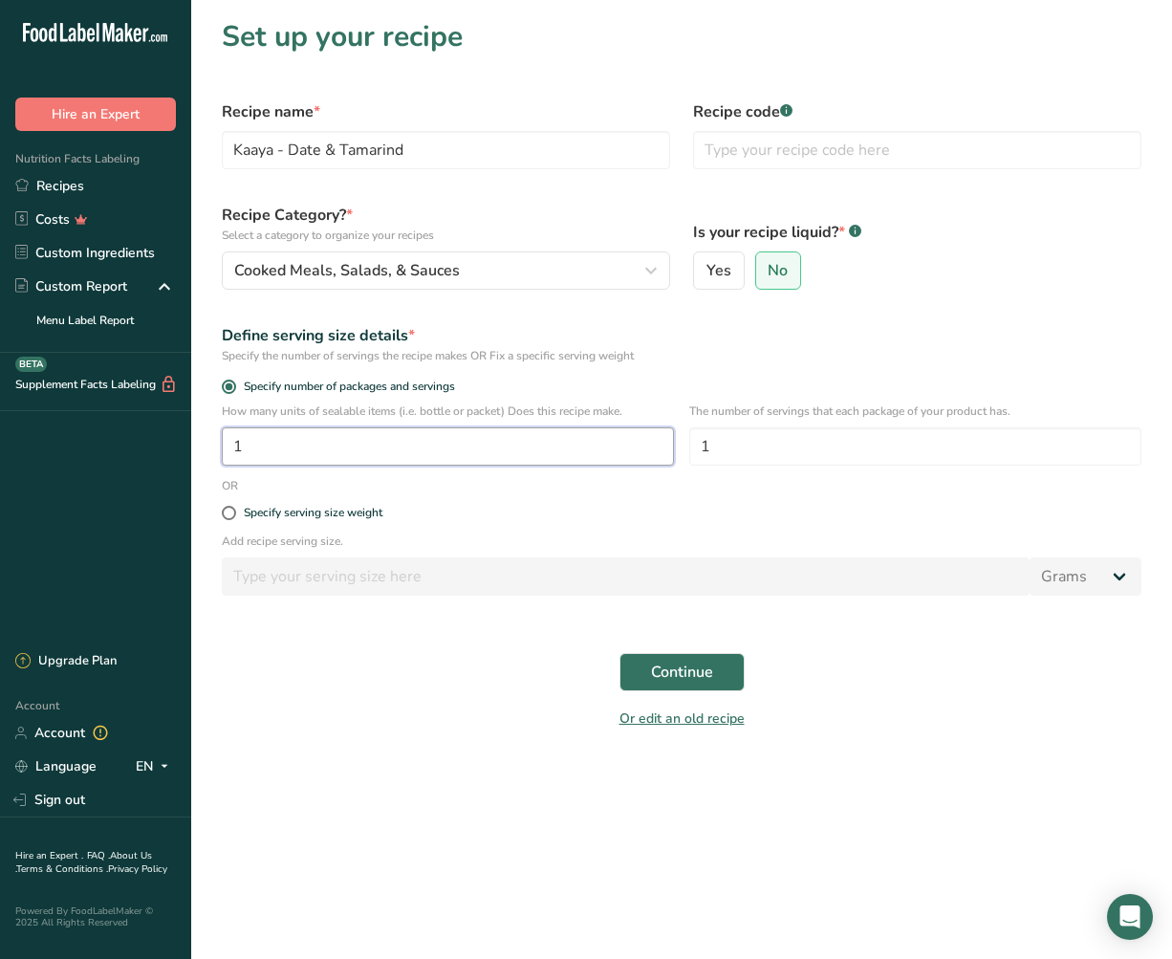
click at [380, 453] on input "1" at bounding box center [448, 446] width 452 height 38
click at [322, 514] on div "Specify serving size weight" at bounding box center [313, 513] width 139 height 14
click at [234, 514] on input "Specify serving size weight" at bounding box center [228, 513] width 12 height 12
radio input "true"
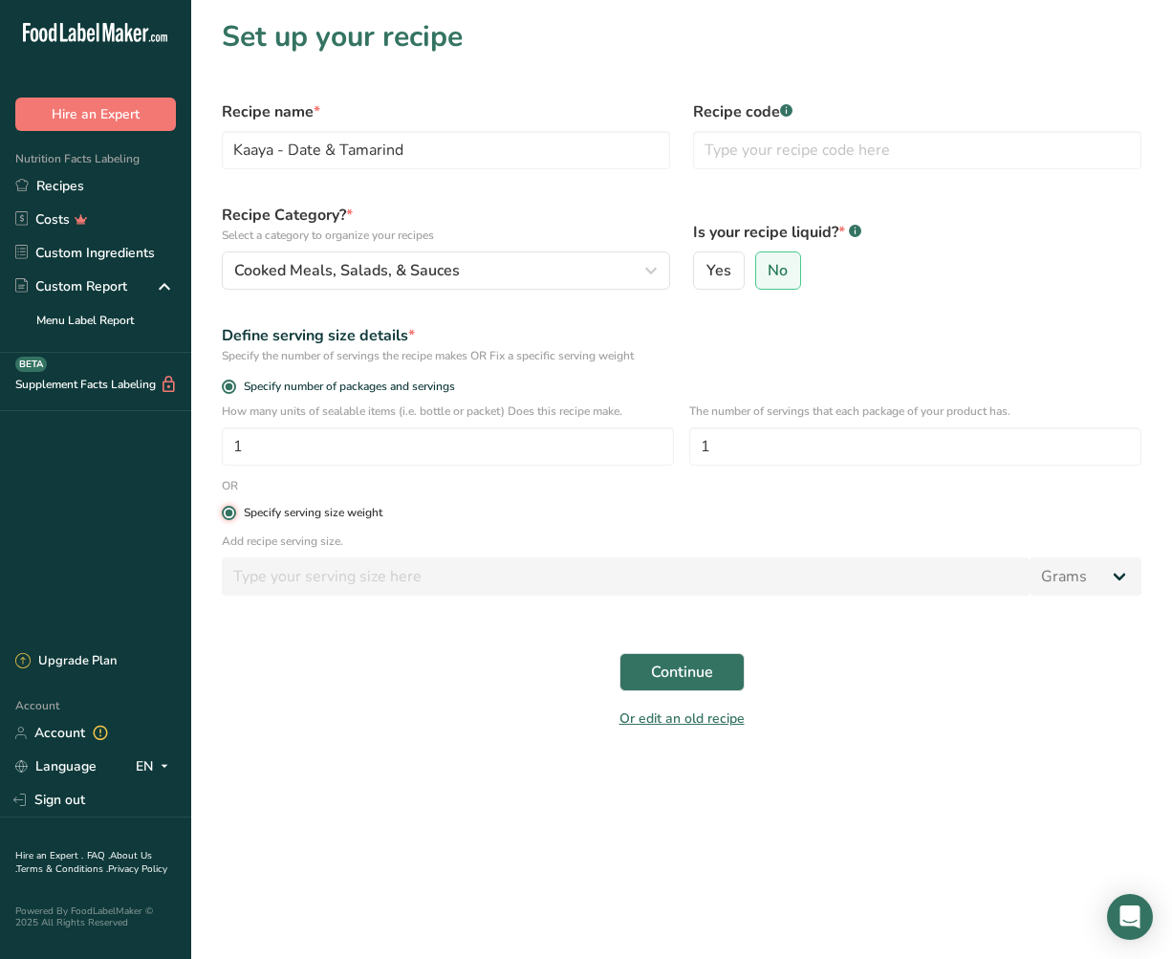
radio input "false"
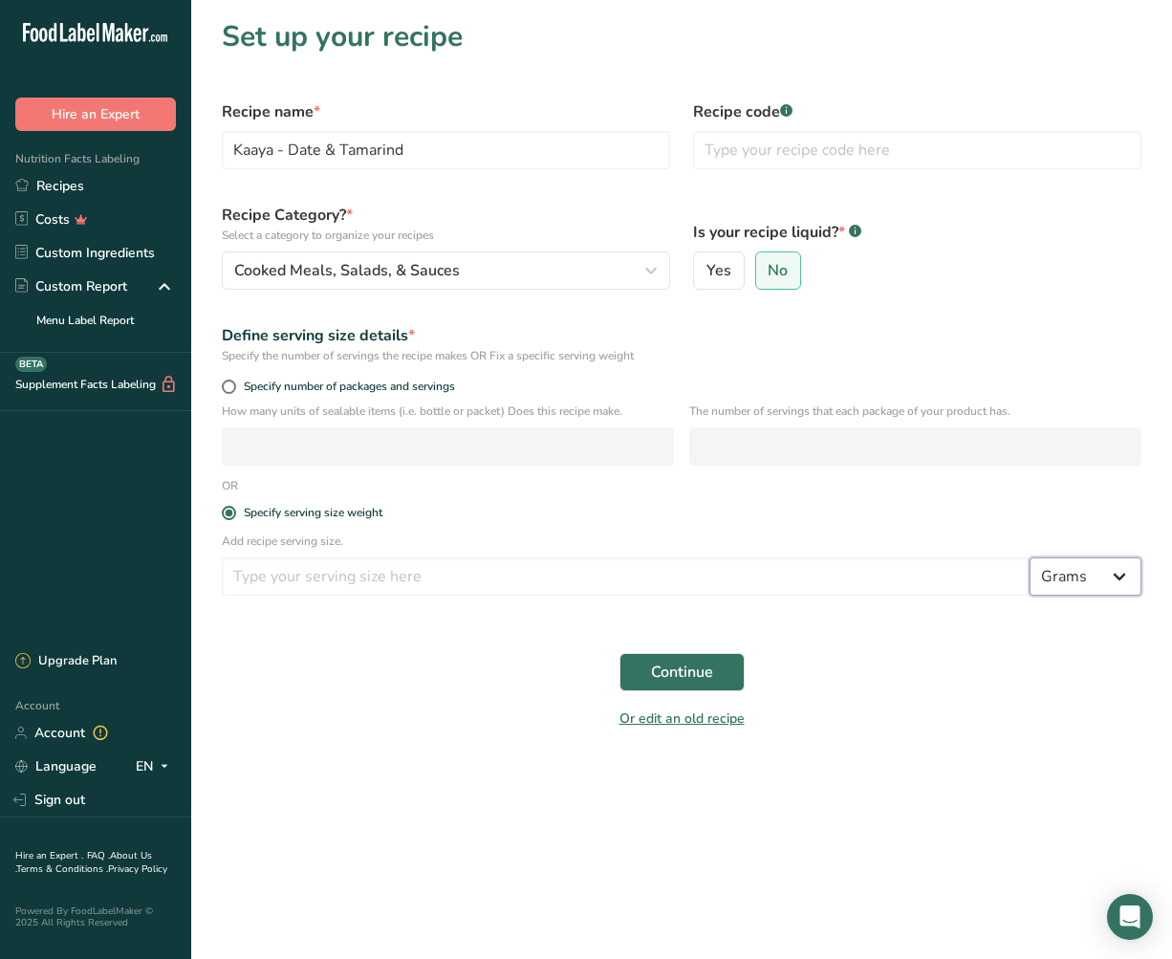
select select "17"
select select "22"
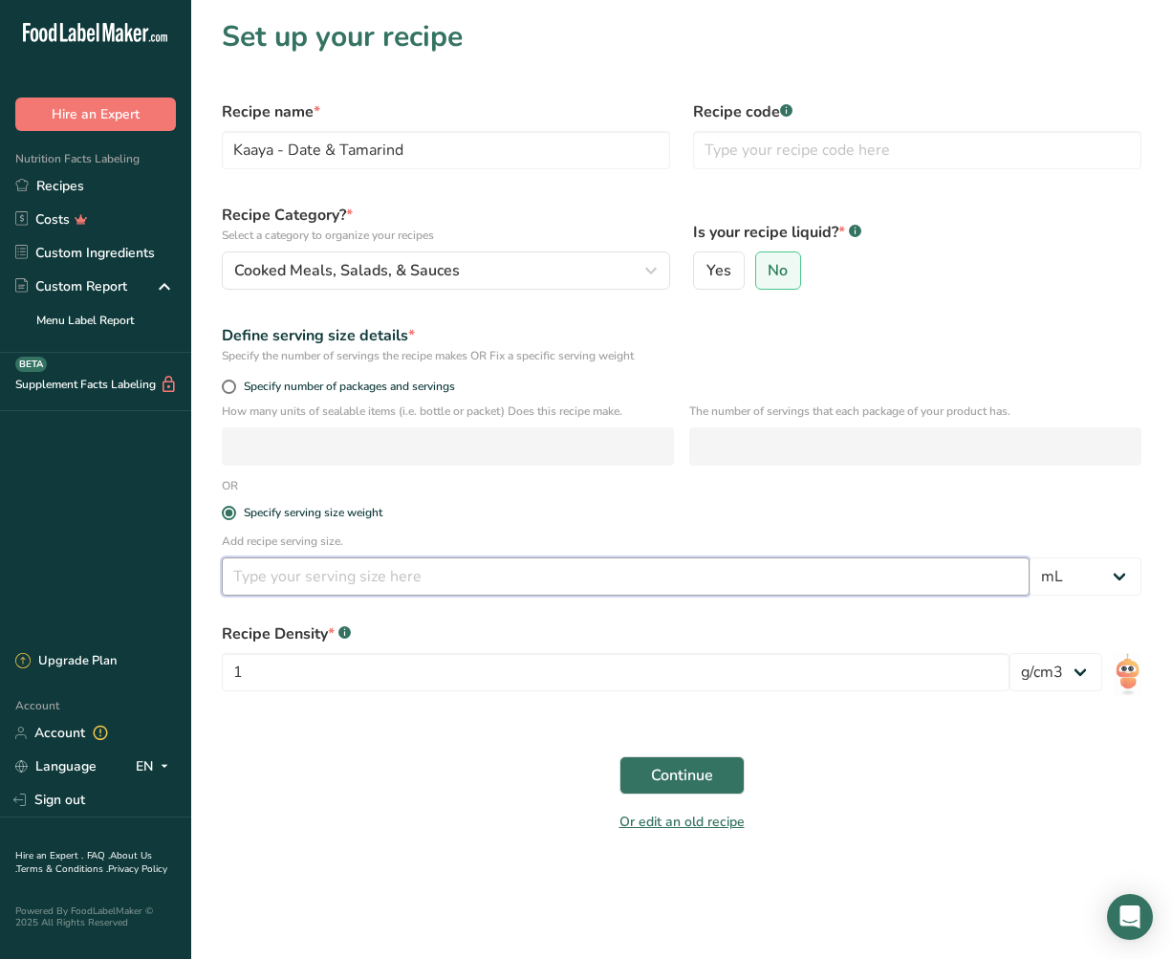
click at [293, 588] on input "number" at bounding box center [626, 576] width 808 height 38
type input "15"
drag, startPoint x: 986, startPoint y: 711, endPoint x: 1002, endPoint y: 708, distance: 15.6
click at [986, 711] on div "Recipe Density * .a-a{fill:#347362;}.b-a{fill:#fff;} 1 lb/ft3 g/cm3" at bounding box center [681, 662] width 942 height 103
click at [890, 677] on input "1" at bounding box center [616, 672] width 788 height 38
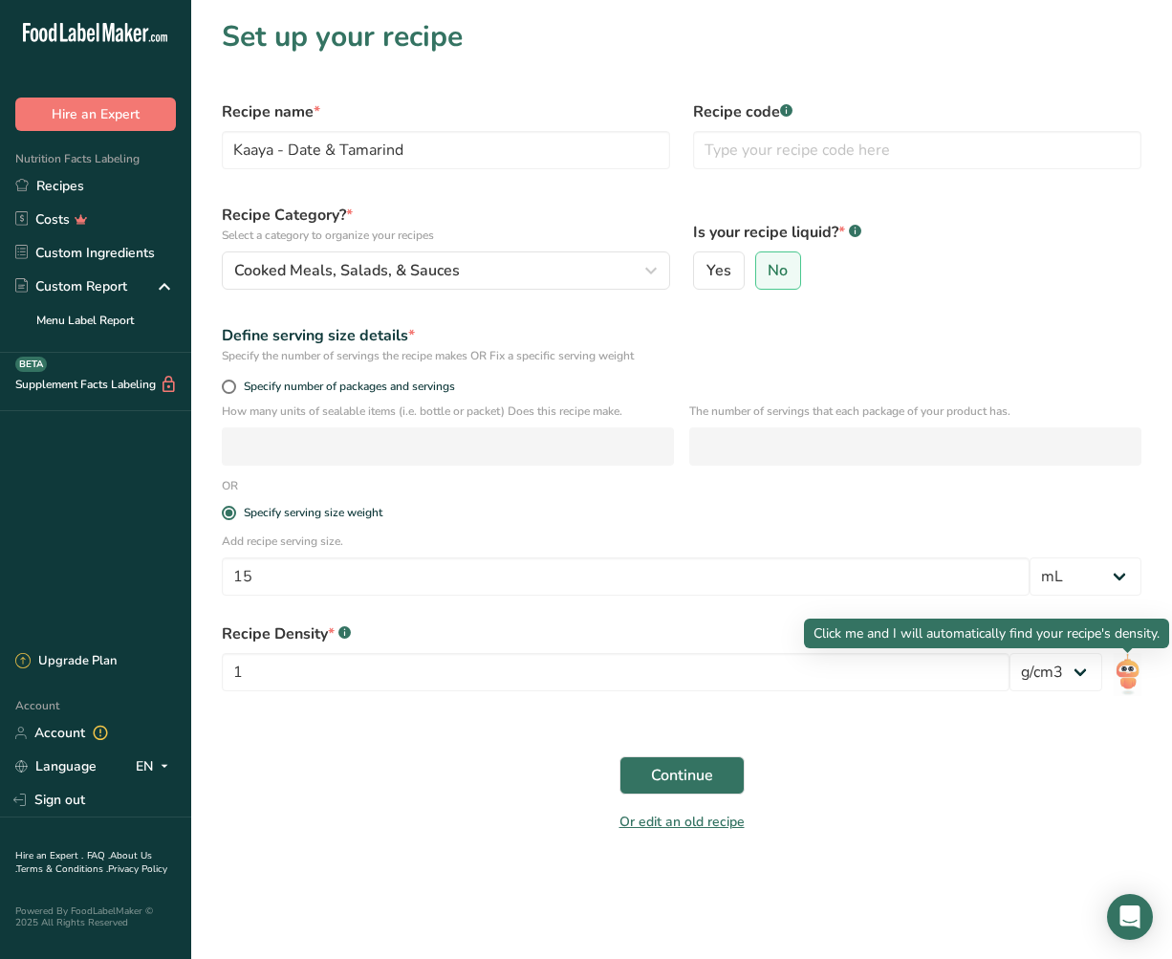
click at [1130, 667] on img at bounding box center [1127, 674] width 28 height 43
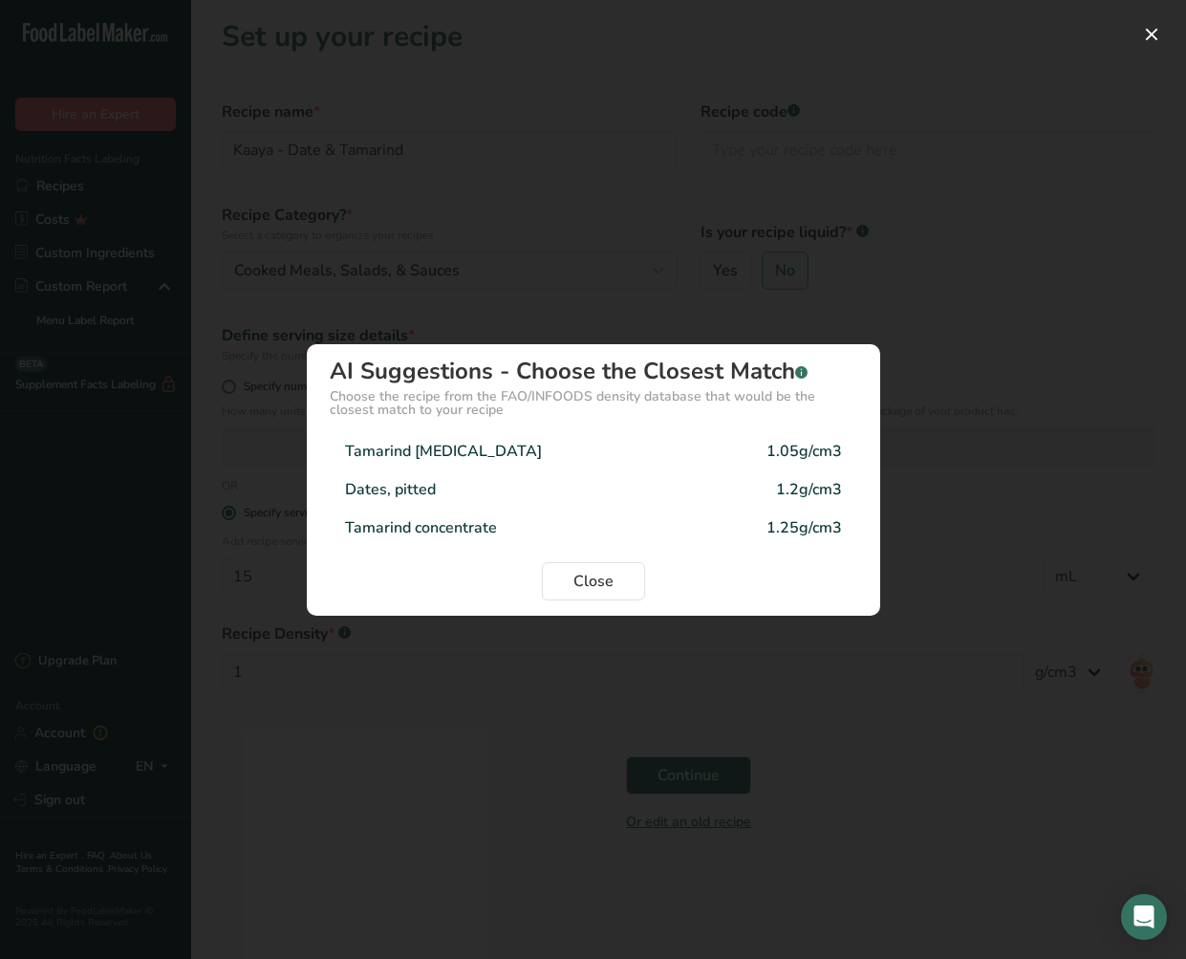
click at [477, 401] on div "Choose the recipe from the FAO/INFOODS density database that would be the close…" at bounding box center [594, 403] width 528 height 27
click at [625, 573] on button "Close" at bounding box center [593, 581] width 103 height 38
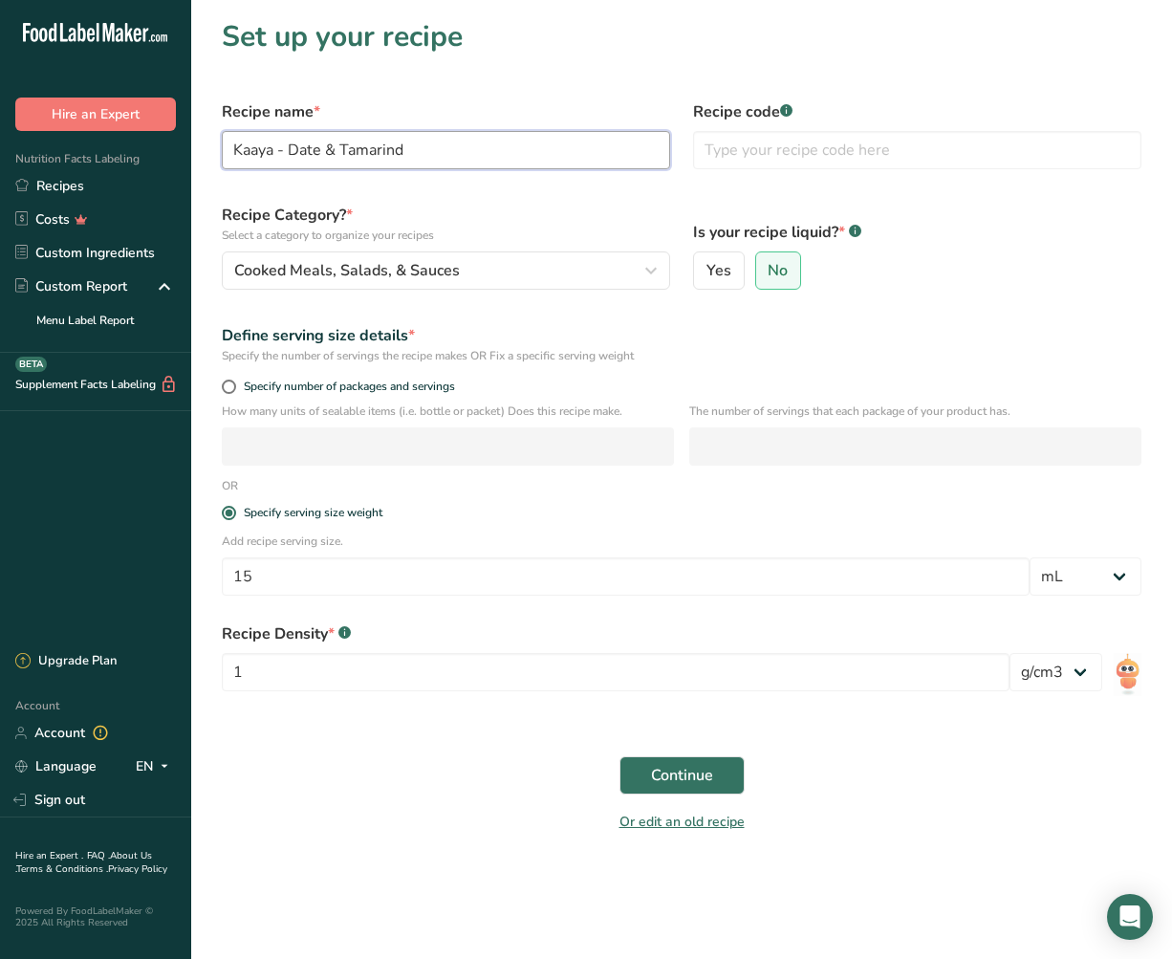
click at [452, 144] on input "Kaaya - Date & Tamarind" at bounding box center [446, 150] width 448 height 38
type input "Kaaya - Date & Tamarind Chutney"
click at [630, 543] on p "Add recipe serving size." at bounding box center [681, 540] width 919 height 17
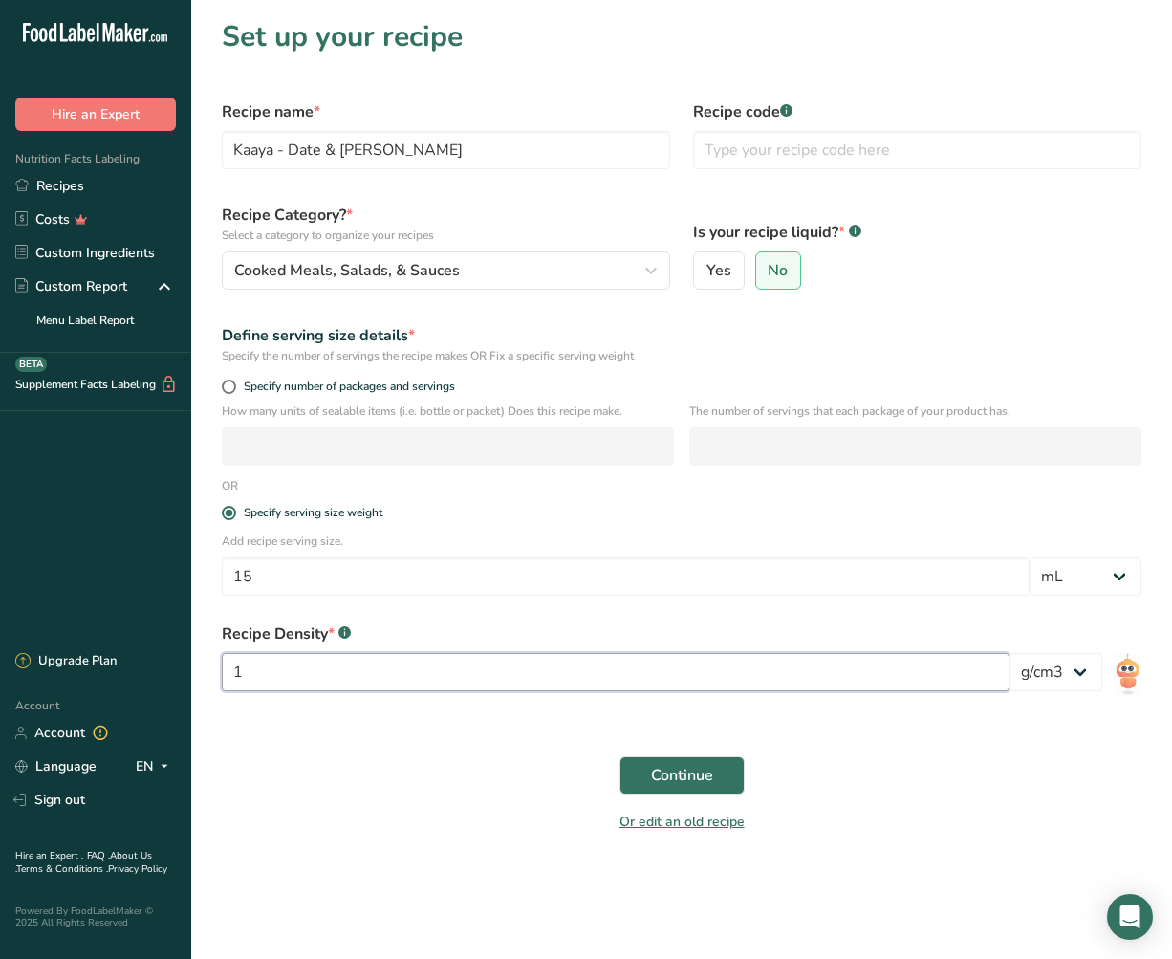
click at [790, 674] on input "1" at bounding box center [616, 672] width 788 height 38
click at [791, 675] on input "1" at bounding box center [616, 672] width 788 height 38
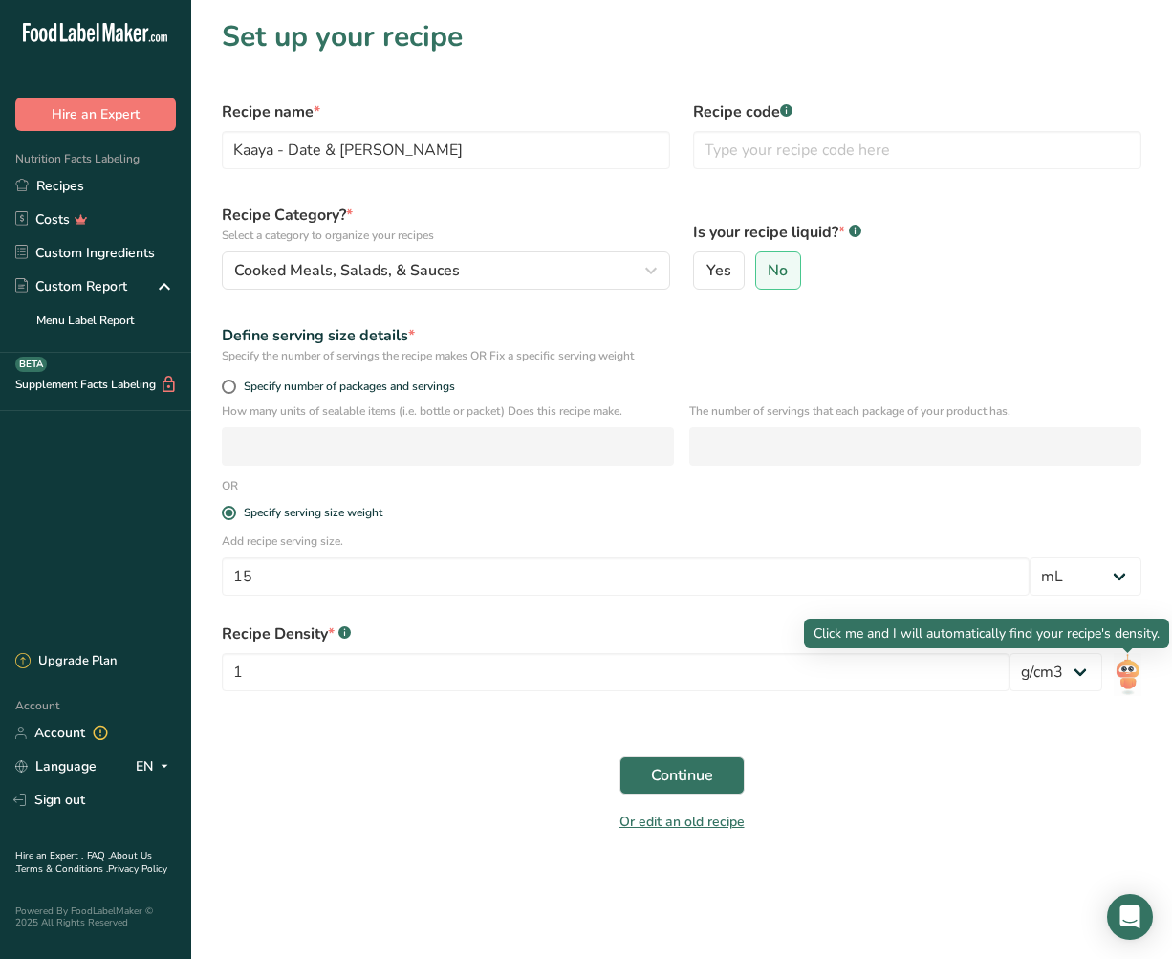
click at [1129, 674] on img at bounding box center [1127, 674] width 28 height 43
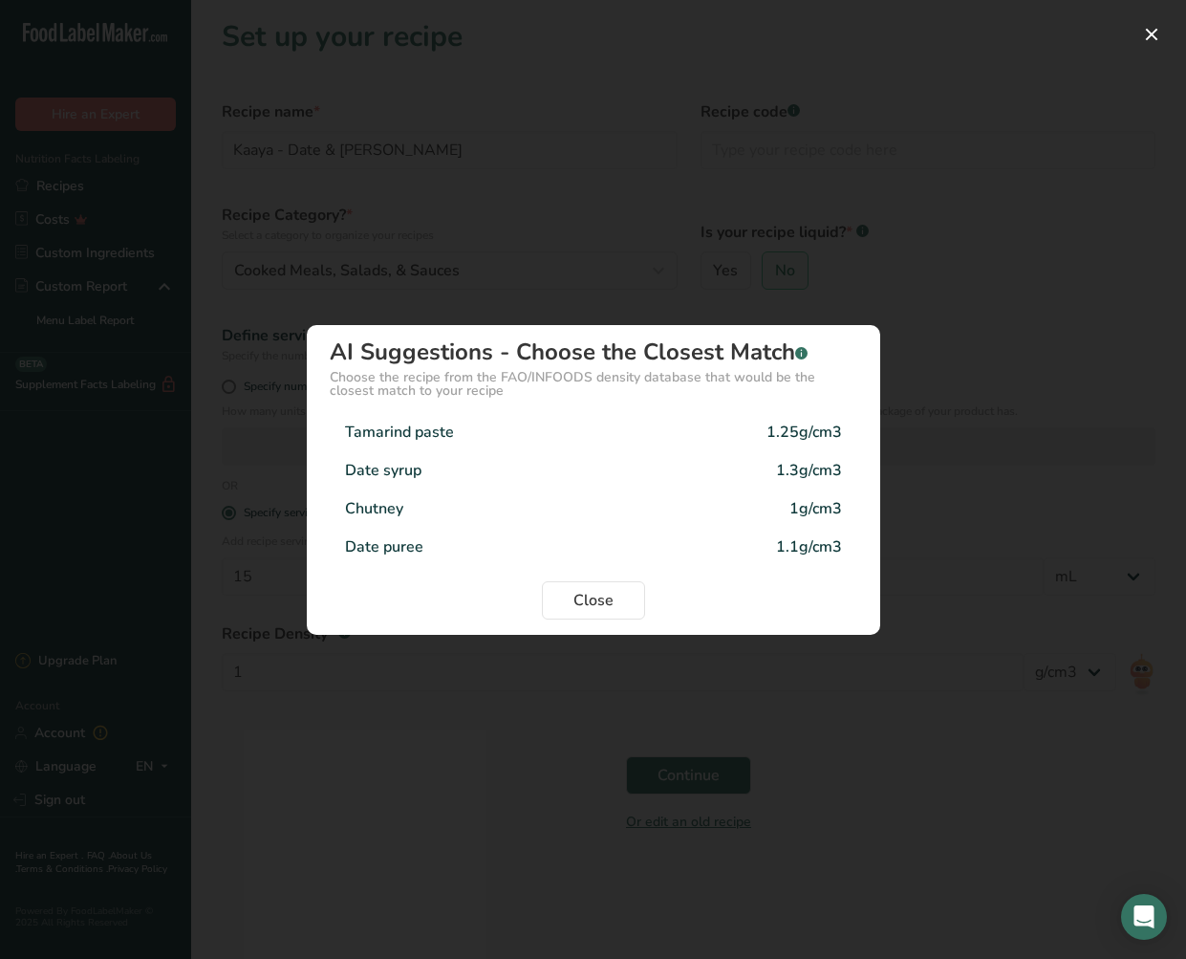
click at [720, 516] on div "Chutney 1g/cm3" at bounding box center [594, 508] width 528 height 38
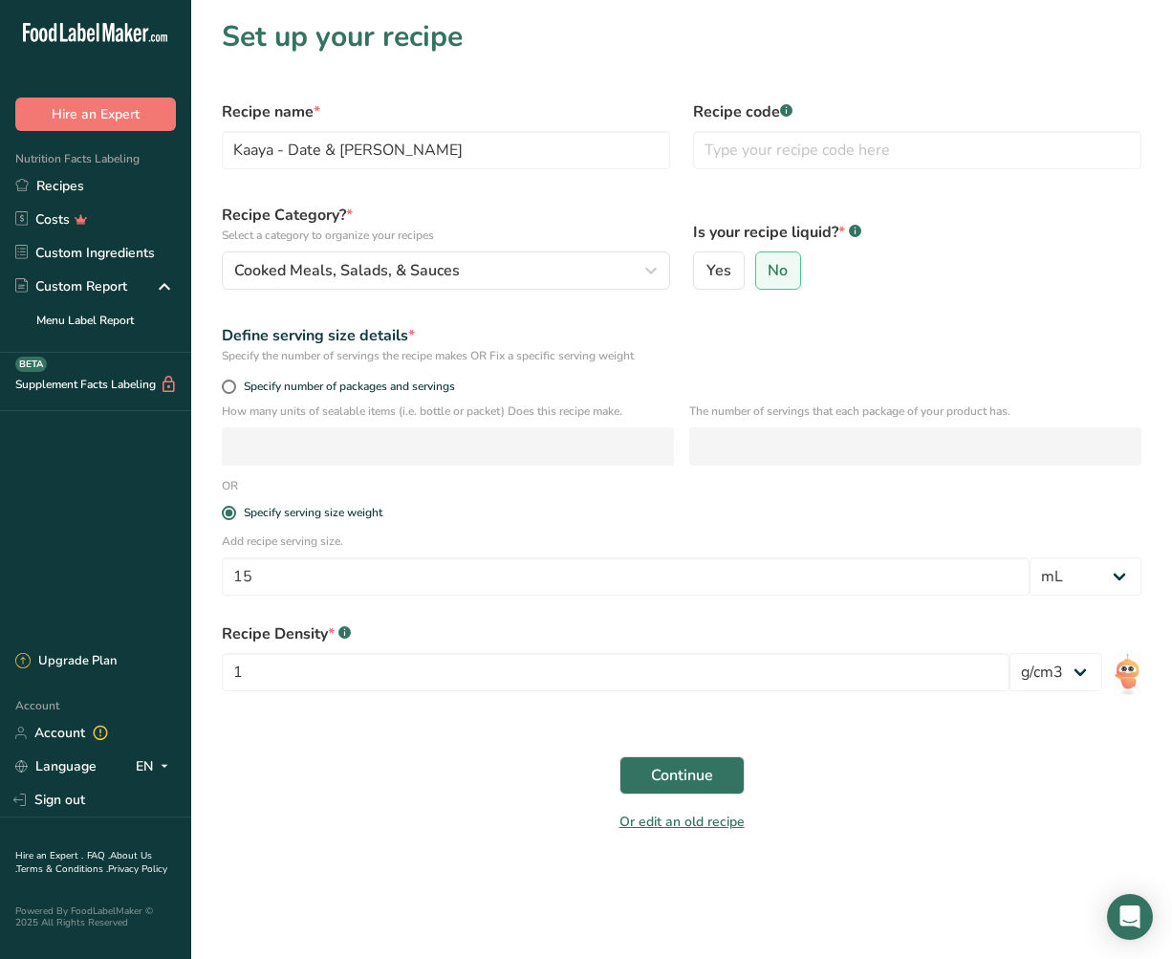
click at [671, 778] on span "Continue" at bounding box center [682, 775] width 62 height 23
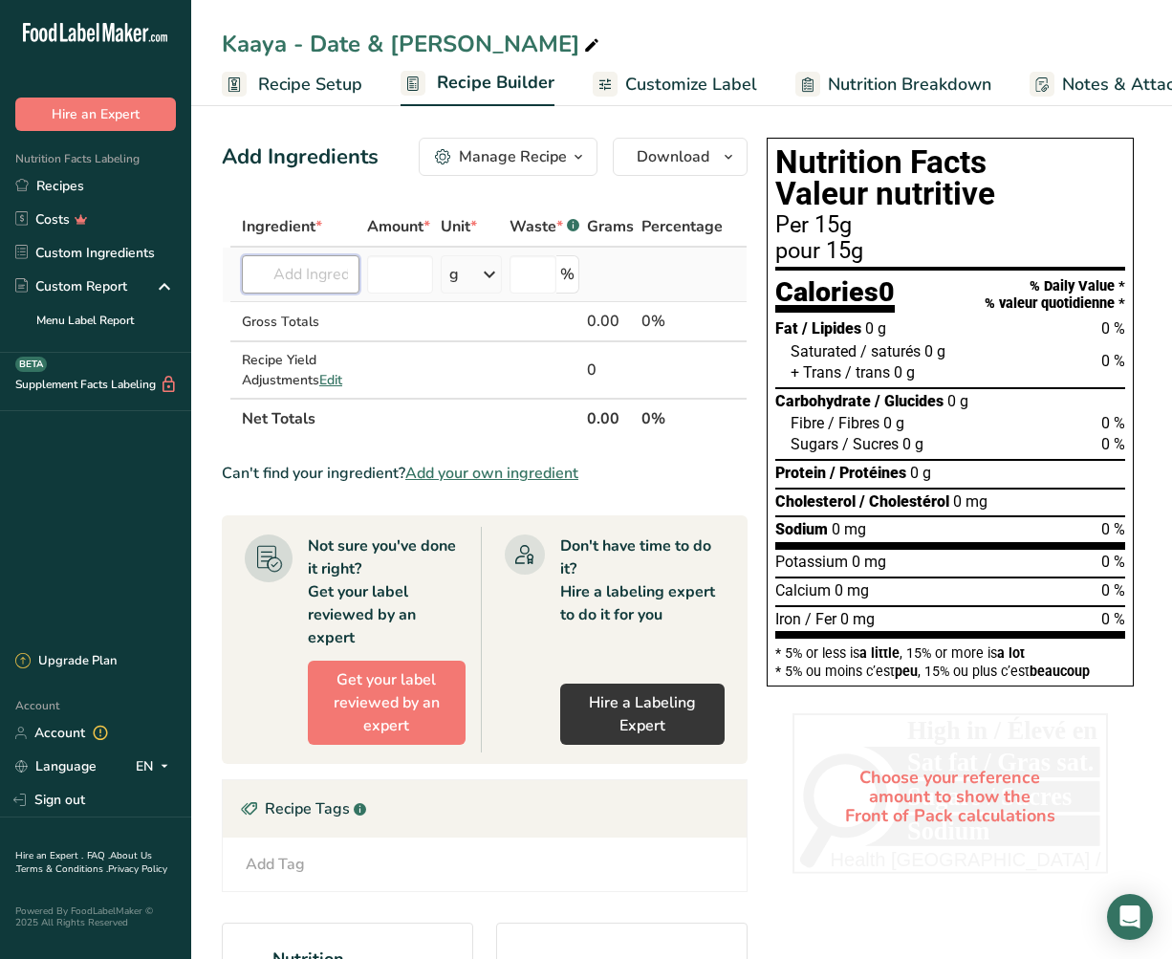
click at [289, 277] on input "text" at bounding box center [301, 274] width 118 height 38
type input "kaa"
click at [329, 316] on p "Kaaya - Date & Tamarind" at bounding box center [343, 313] width 172 height 20
type input "Kaaya - Date & Tamarind"
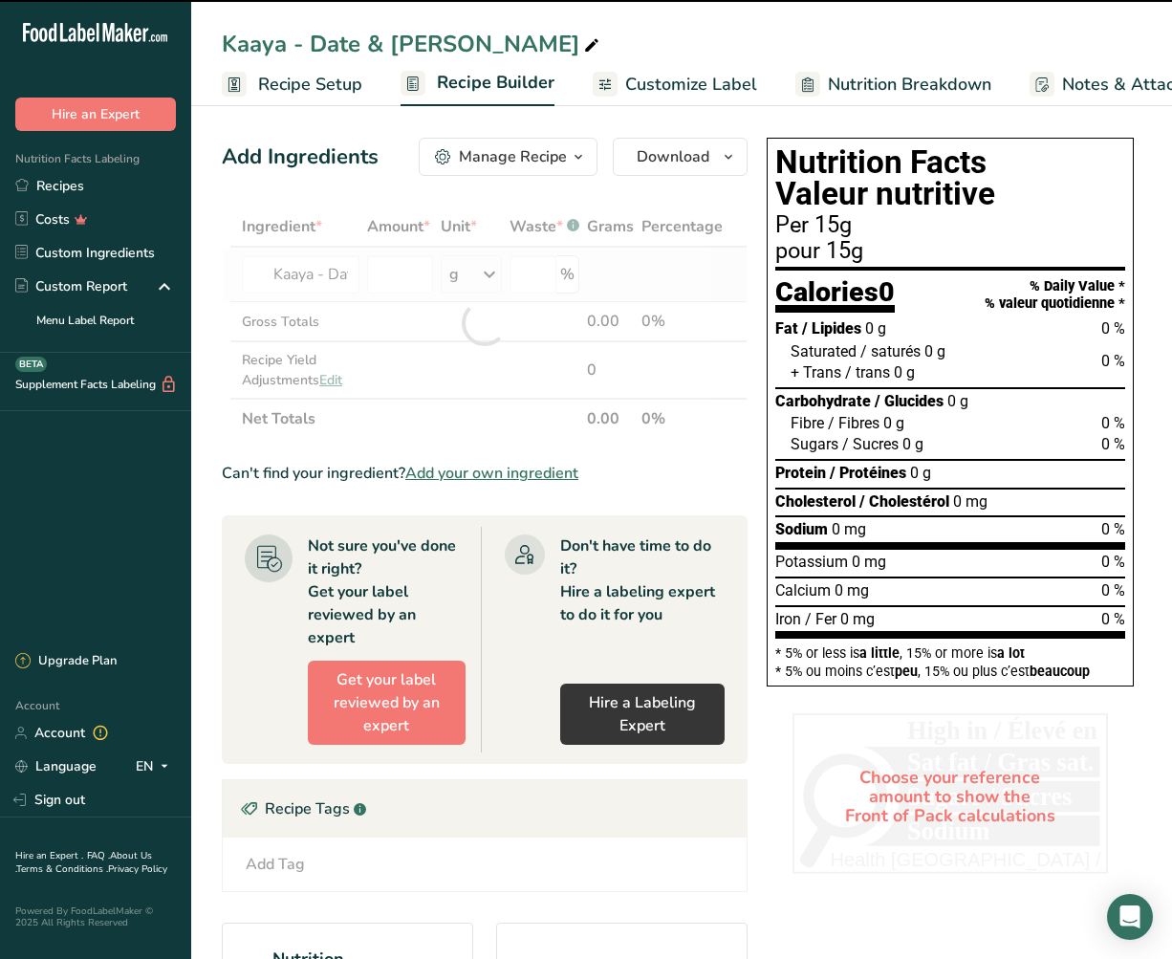
type input "0"
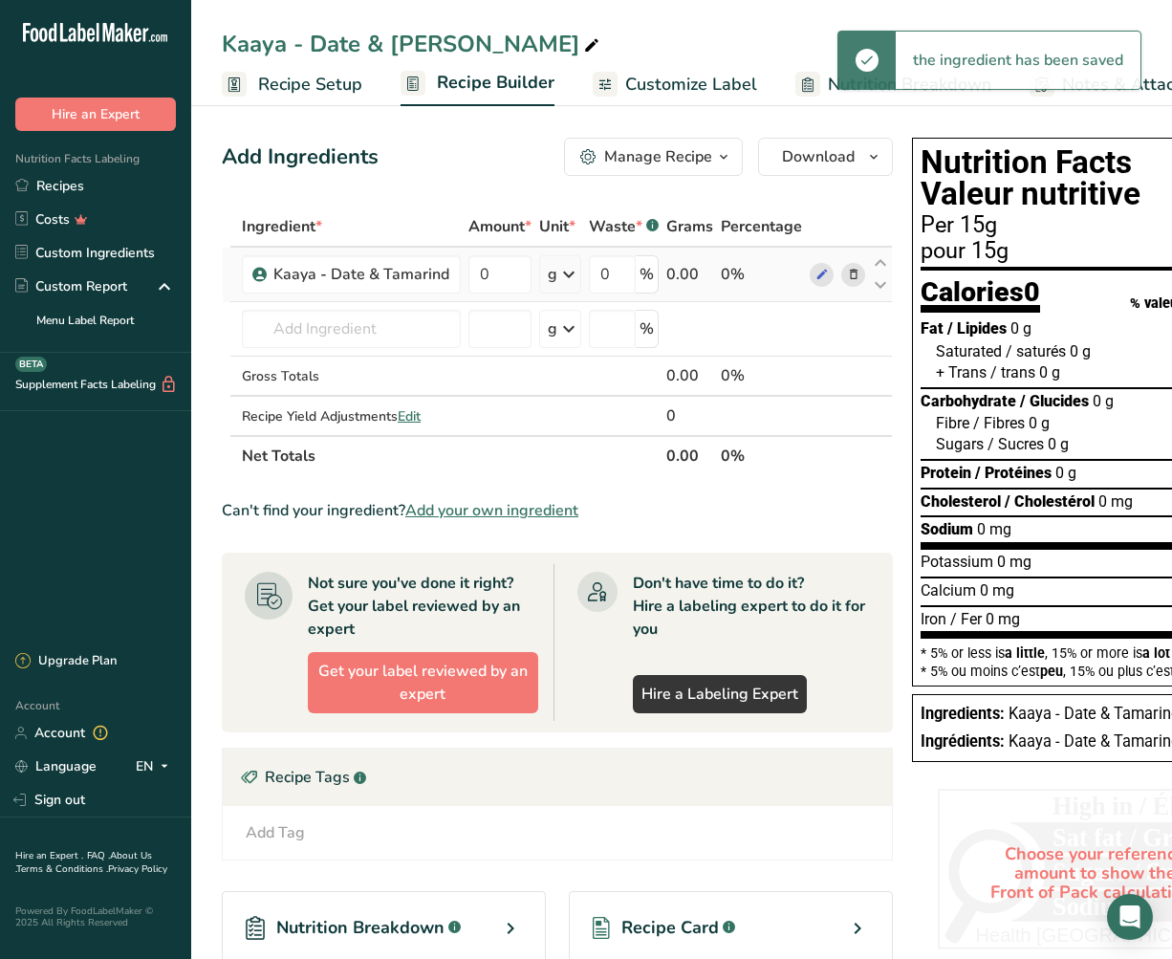
click at [559, 277] on icon at bounding box center [568, 274] width 23 height 34
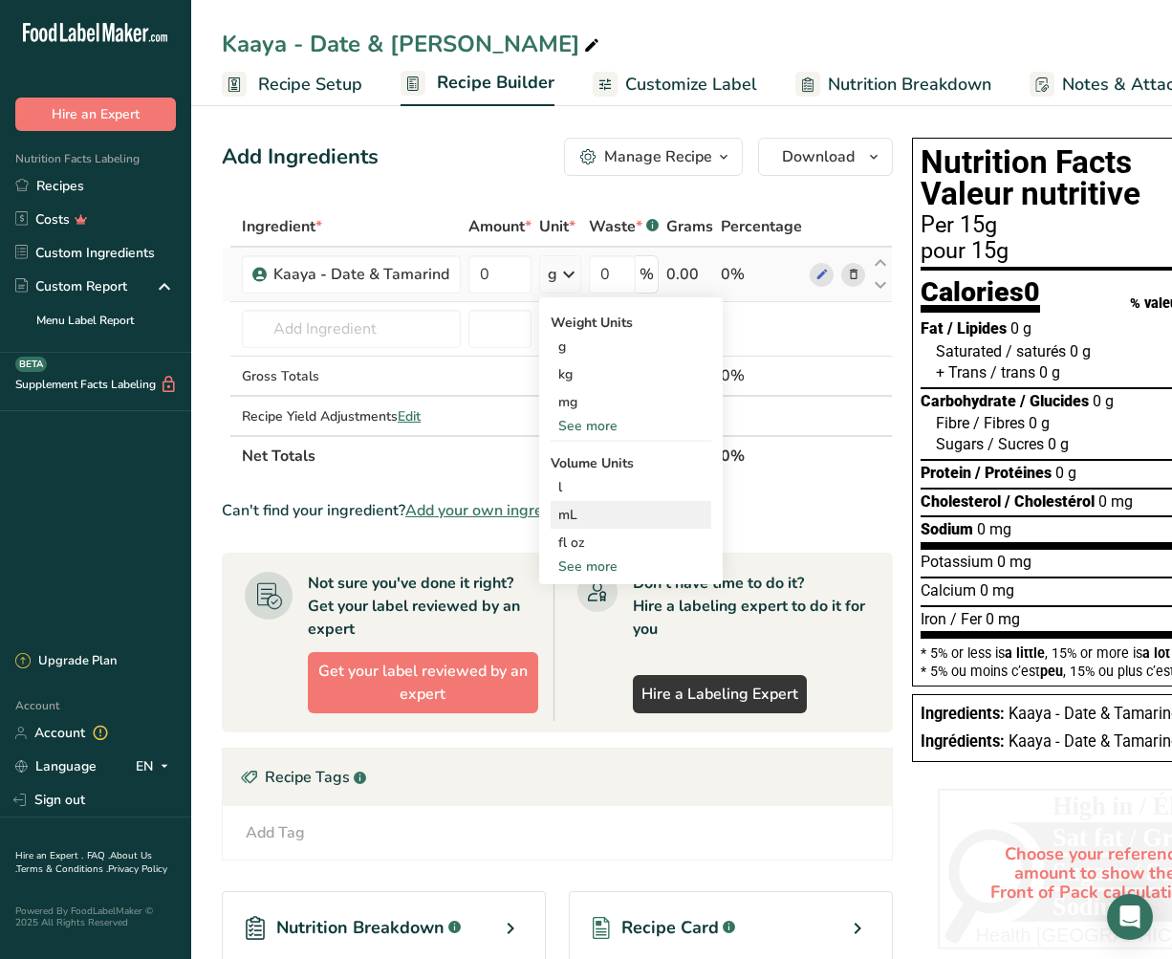
click at [568, 514] on div "mL" at bounding box center [630, 515] width 145 height 20
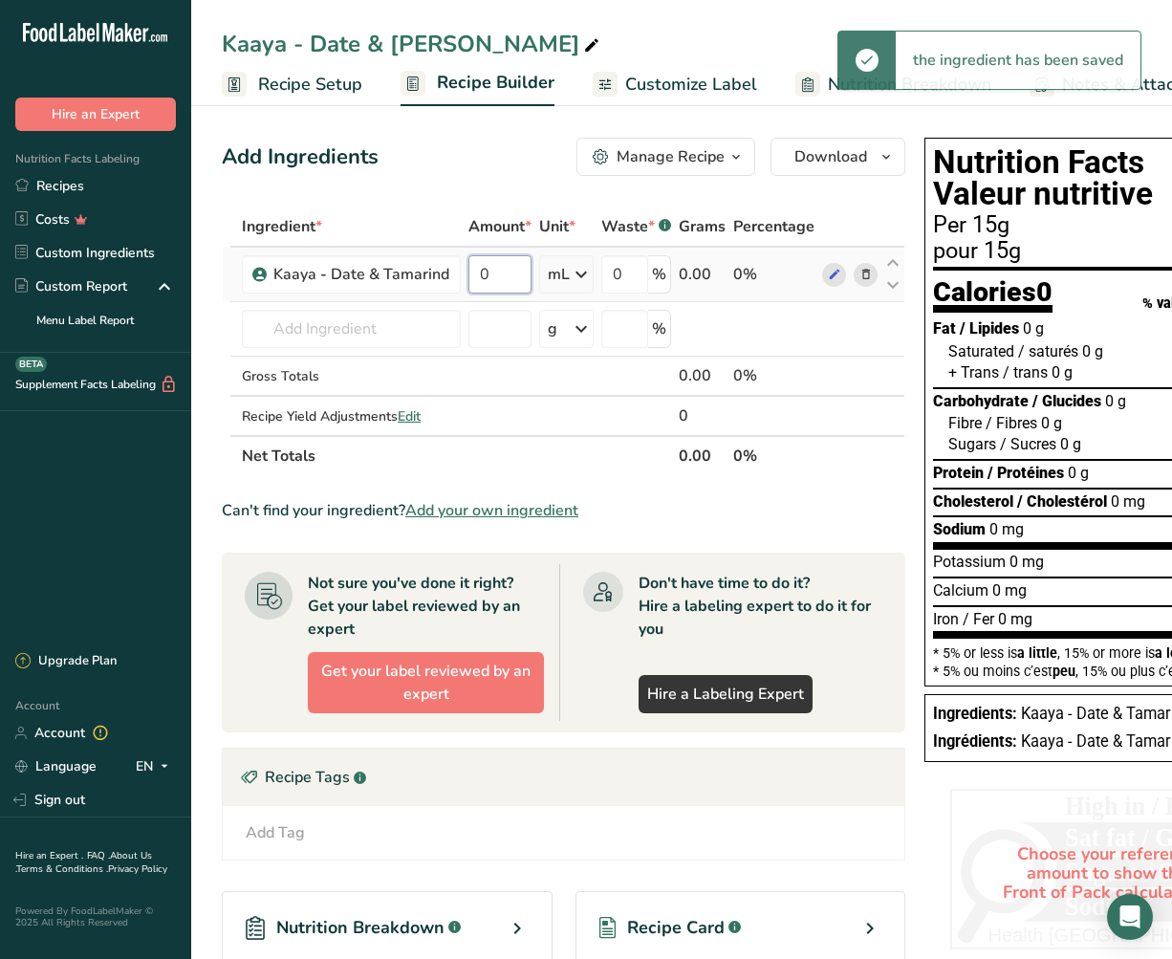
click at [497, 275] on input "0" at bounding box center [499, 274] width 63 height 38
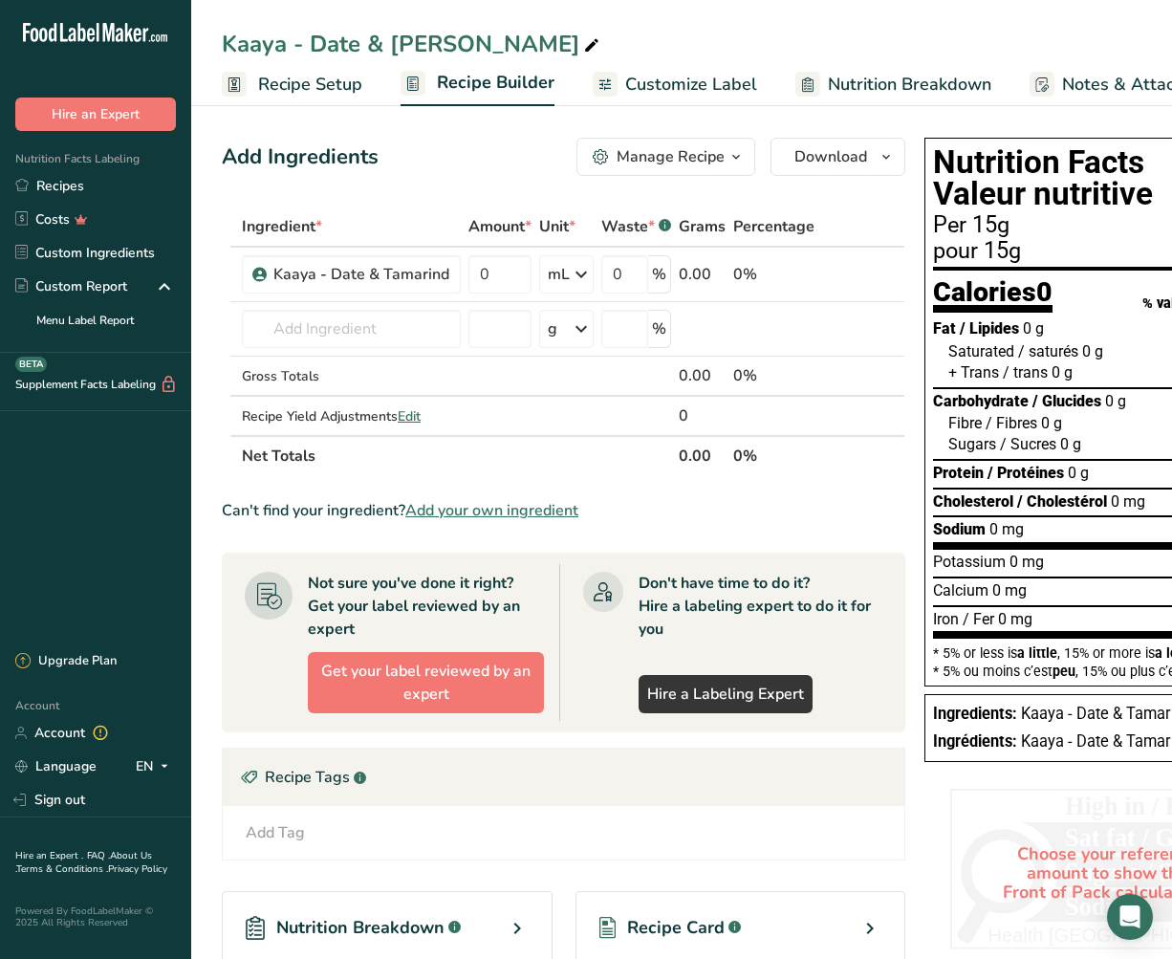
click at [286, 85] on span "Recipe Setup" at bounding box center [310, 85] width 104 height 26
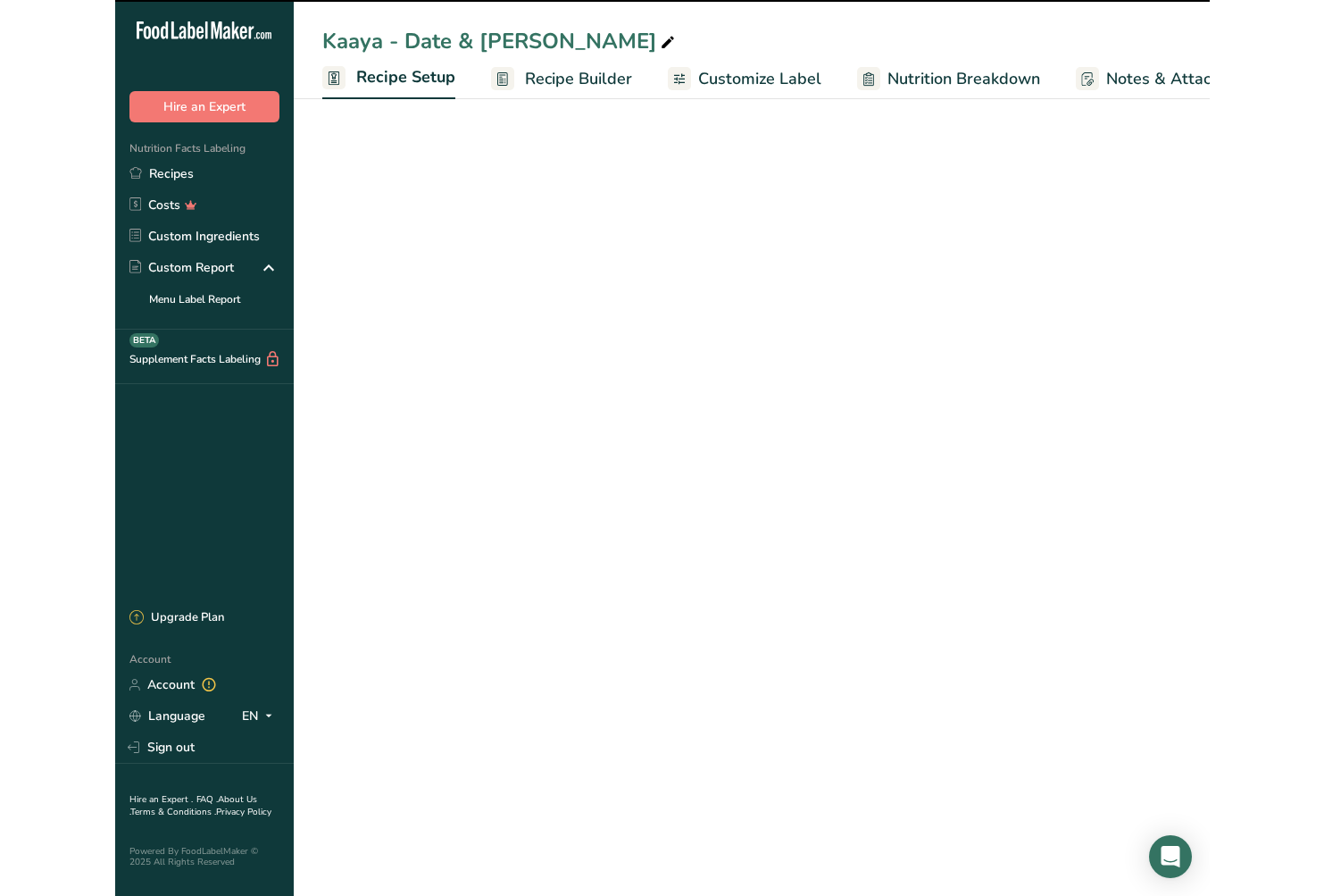
scroll to position [0, 7]
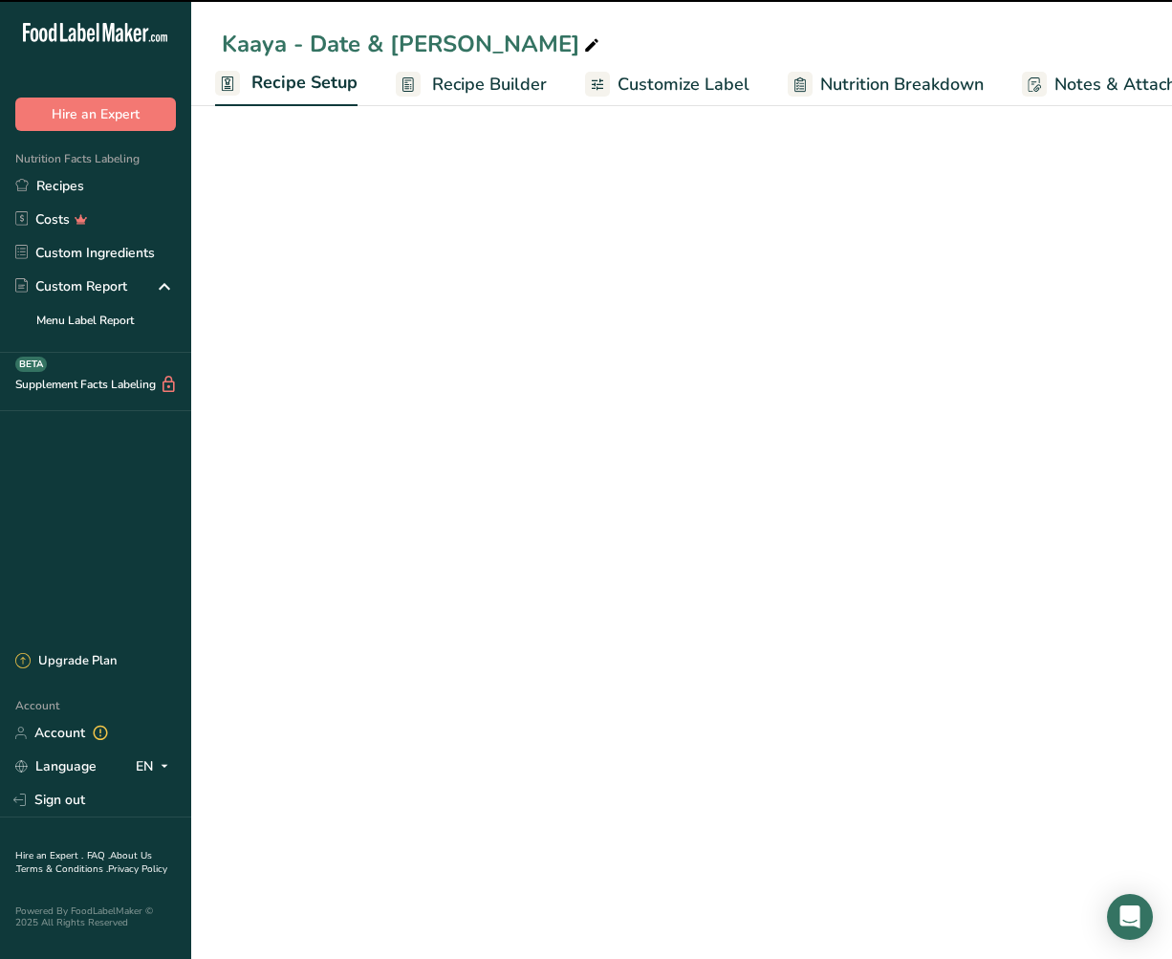
select select "17"
select select "22"
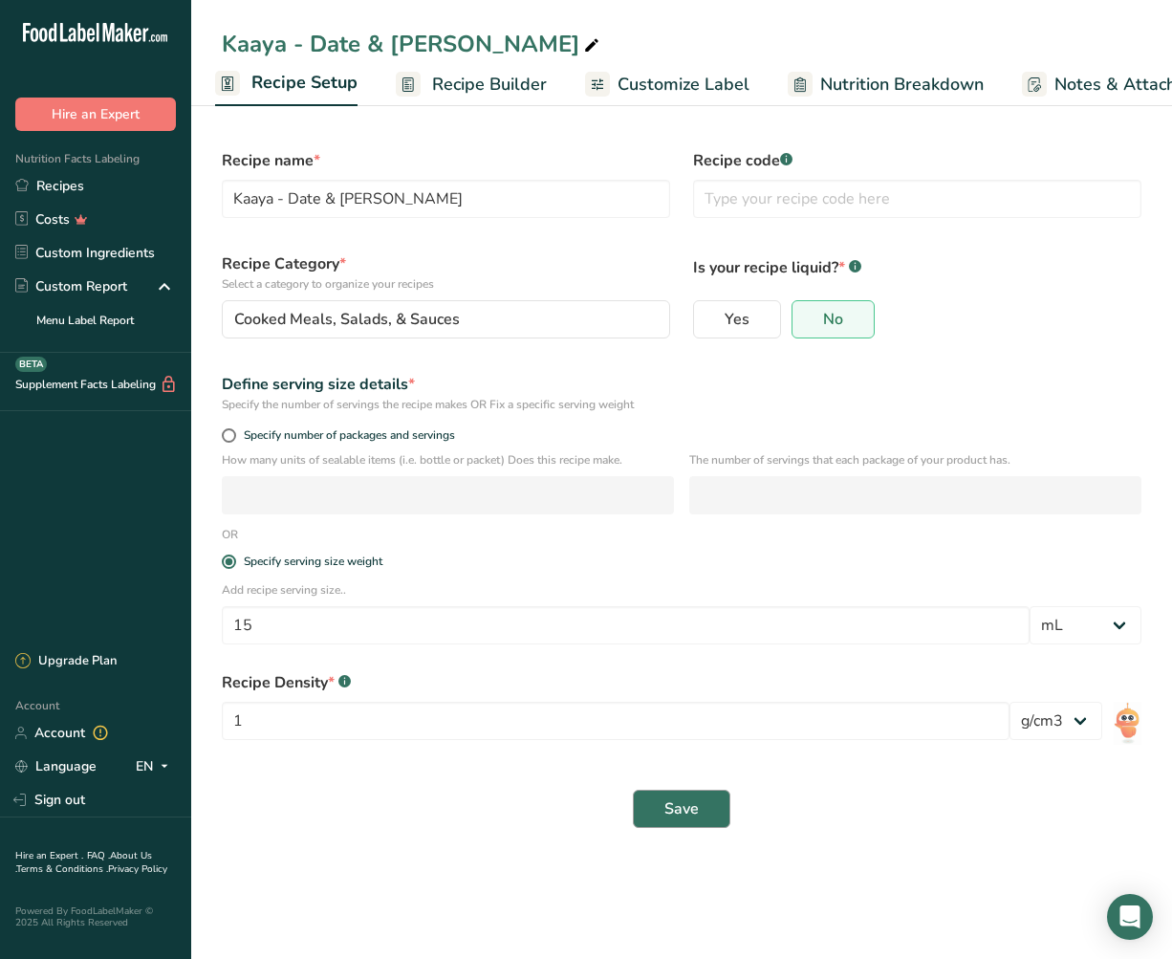
click at [686, 797] on span "Save" at bounding box center [681, 808] width 34 height 23
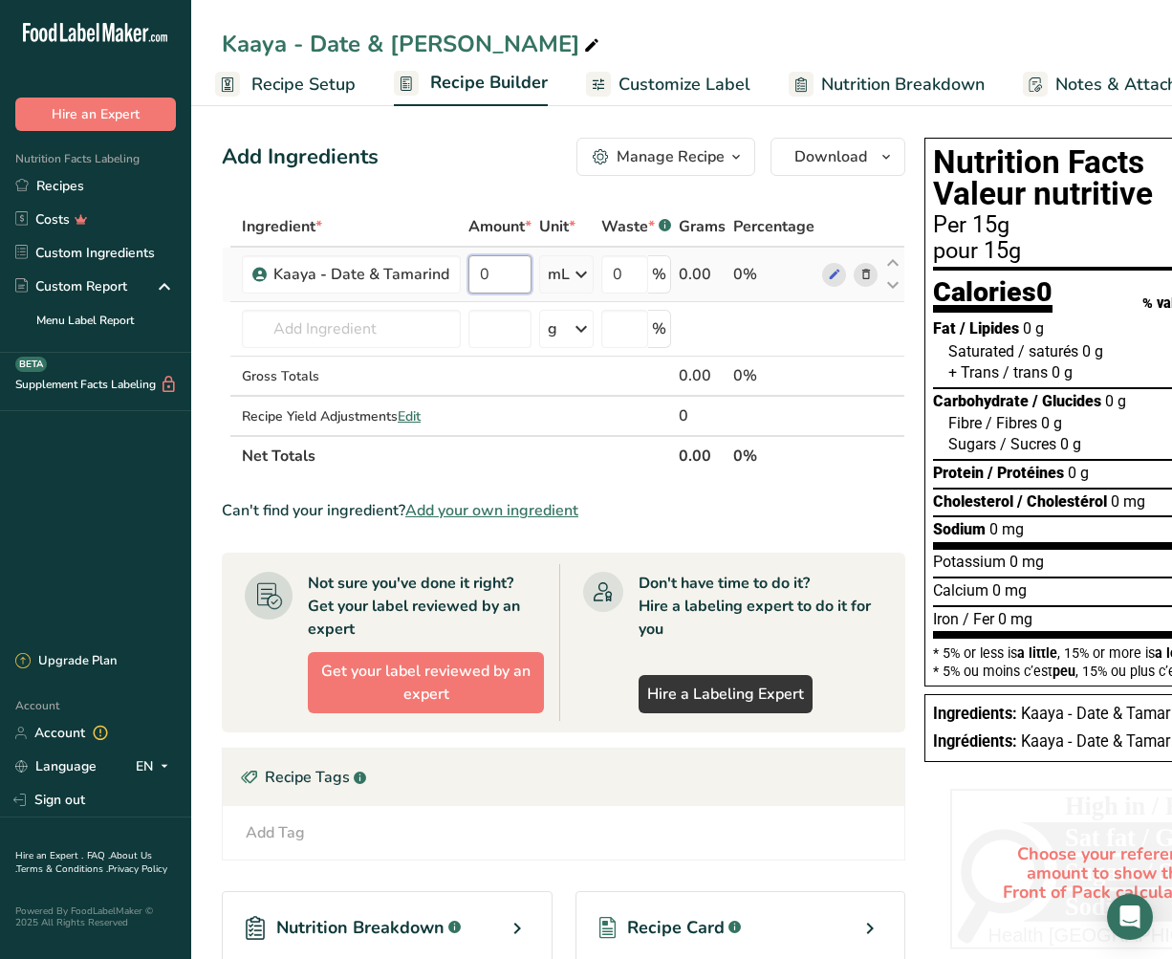
click at [522, 273] on input "0" at bounding box center [499, 274] width 63 height 38
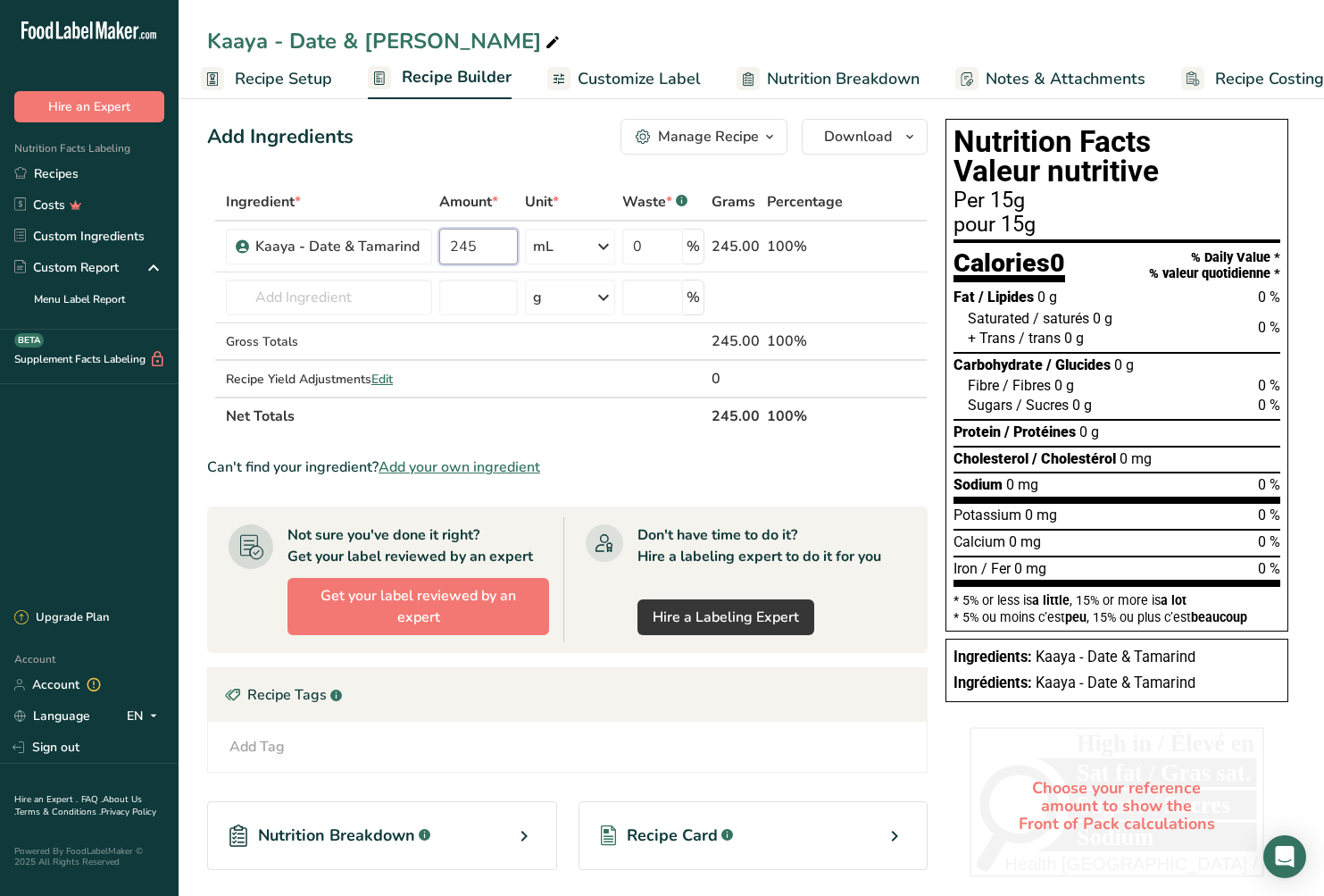
scroll to position [2, 0]
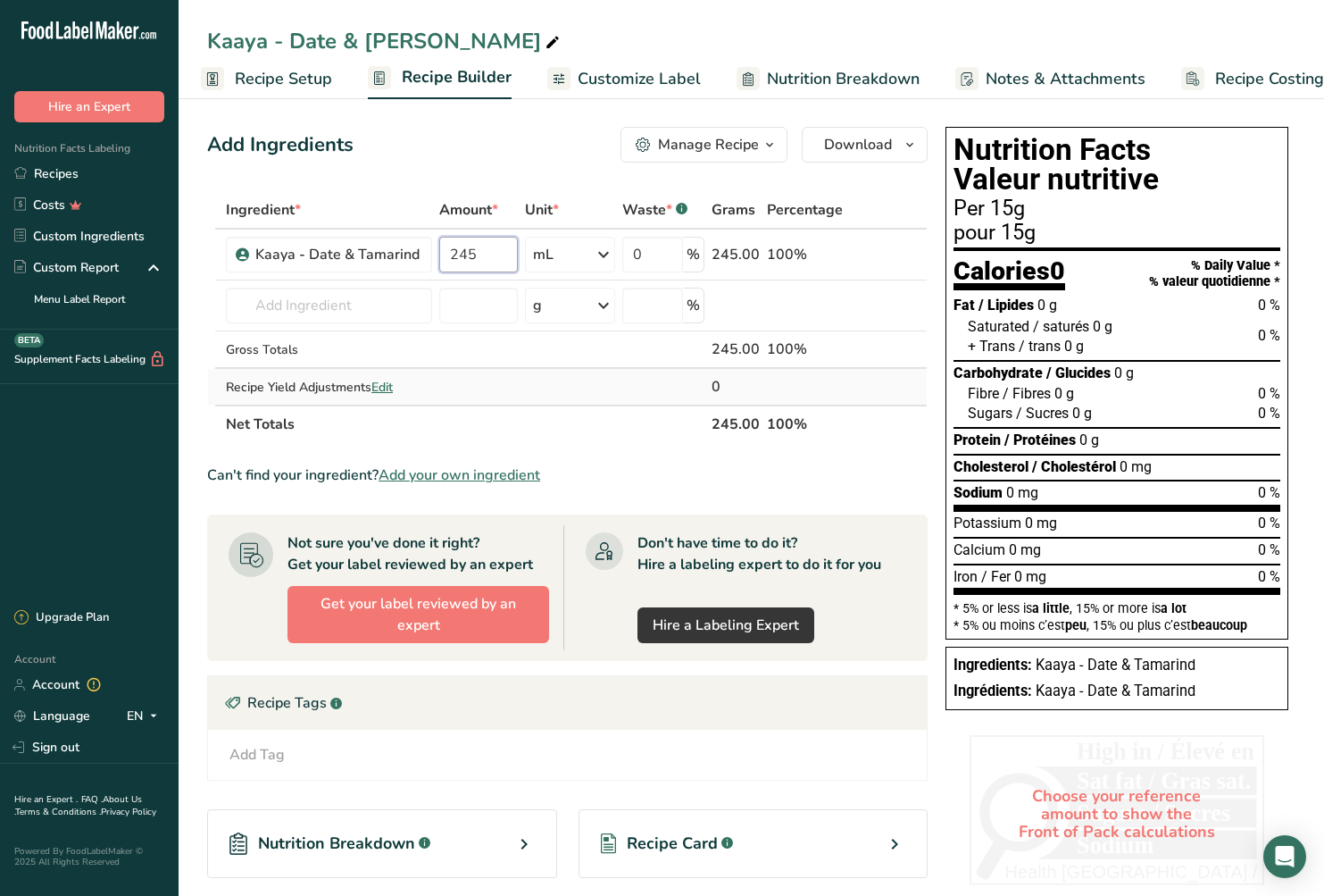
type input "245"
click at [389, 387] on div "Ingredient * Amount * Unit * Waste * .a-a{fill:#347362;}.b-a{fill:#fff;} Grams …" at bounding box center [567, 318] width 720 height 252
click at [281, 74] on span "Recipe Setup" at bounding box center [283, 79] width 97 height 24
select select "17"
select select "22"
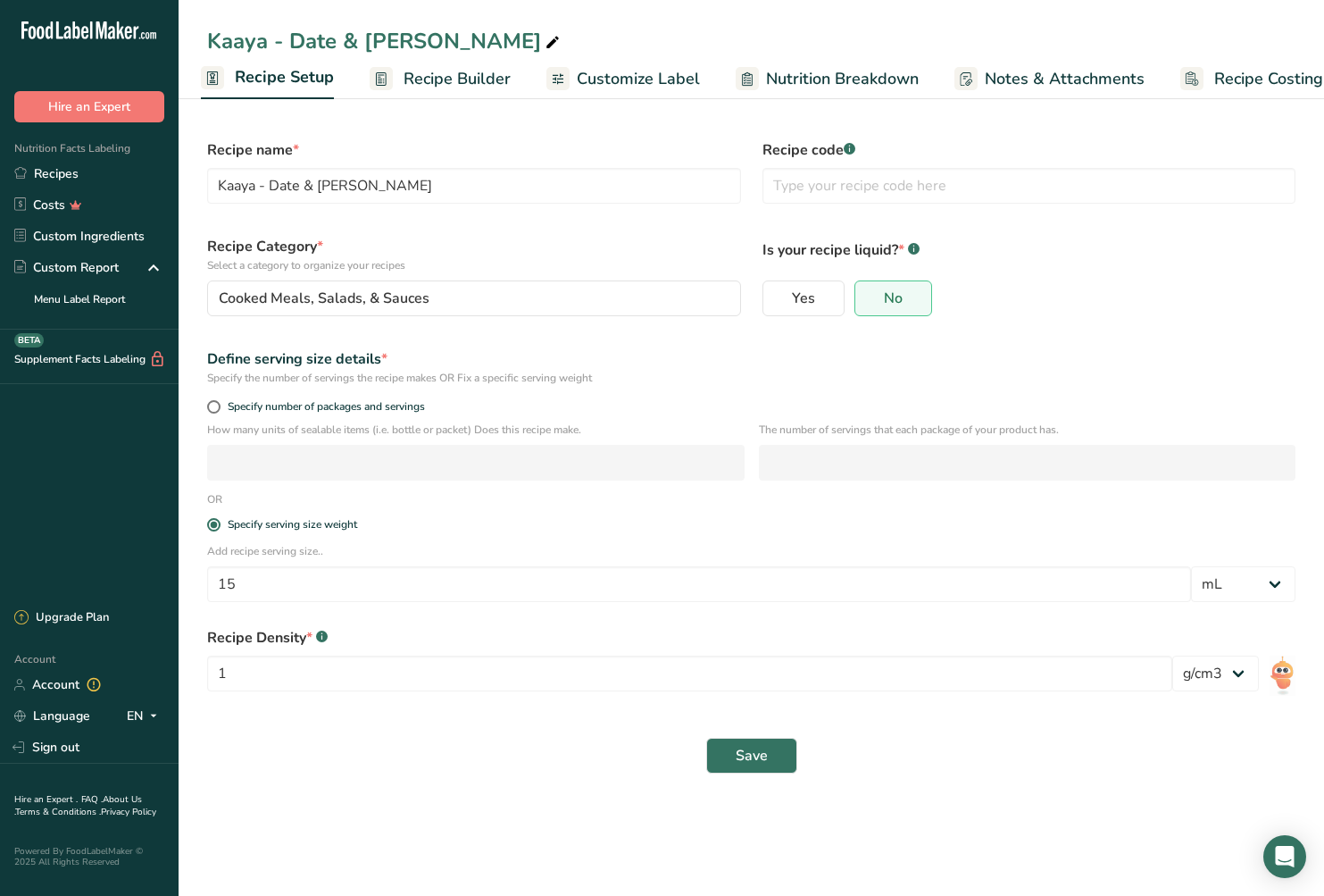
click at [458, 76] on span "Recipe Builder" at bounding box center [457, 79] width 107 height 24
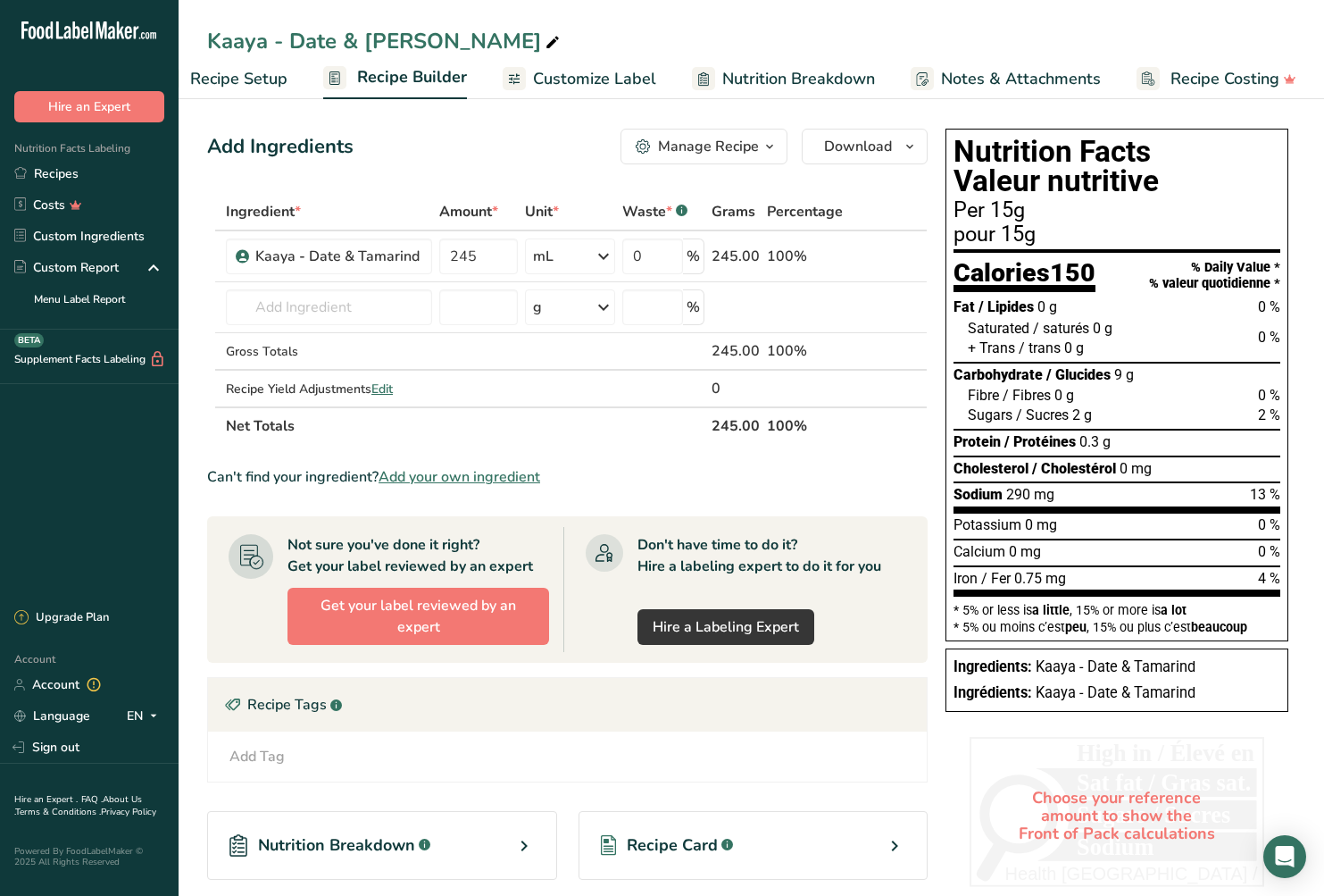
click at [561, 80] on span "Customize Label" at bounding box center [595, 79] width 123 height 24
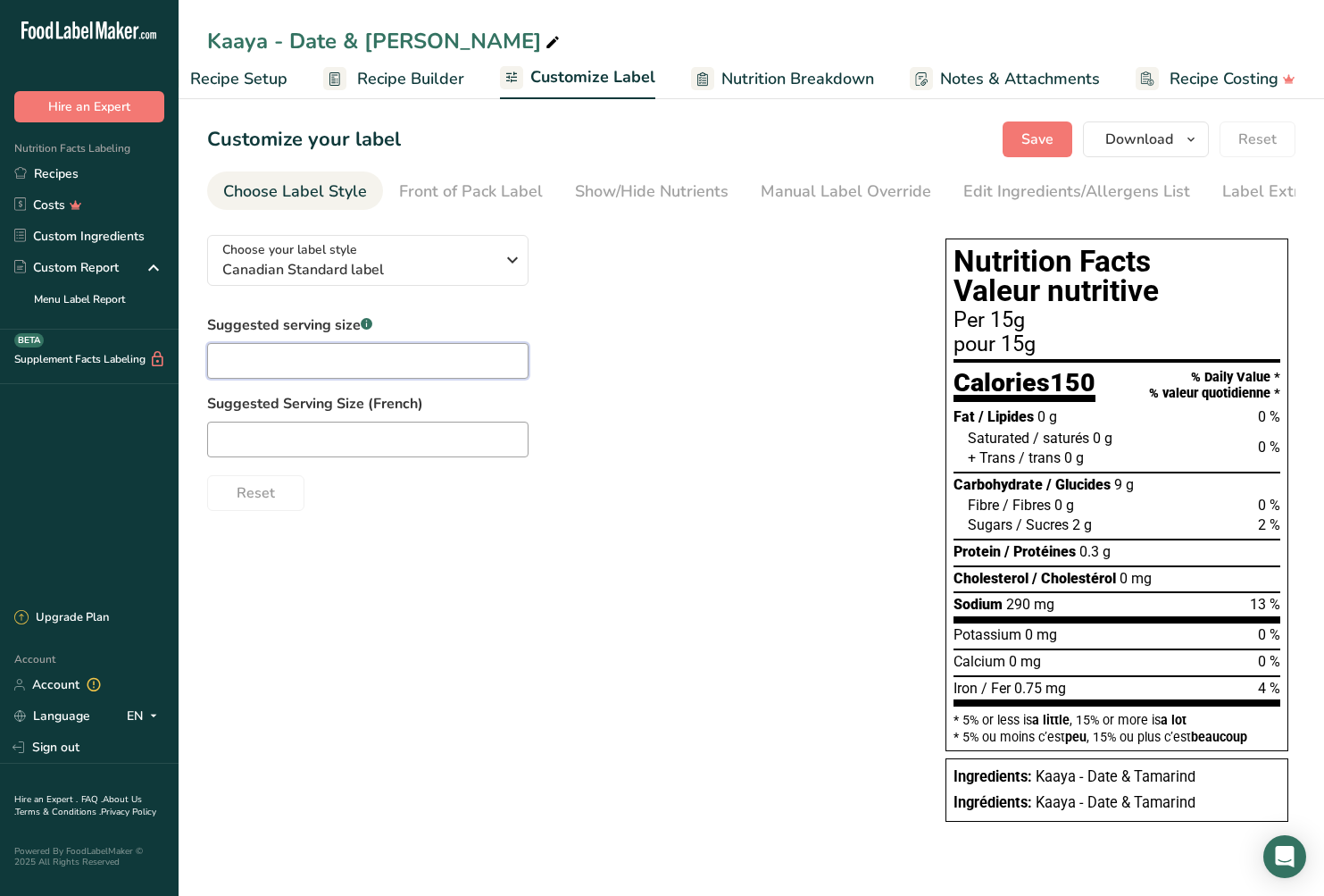
click at [314, 368] on input "text" at bounding box center [368, 361] width 321 height 36
type input "1"
type input "1 Tbsp (15 mL)"
click at [602, 515] on div "Choose your label style Canadian Standard label USA (FDA) Standard FDA label Ta…" at bounding box center [751, 530] width 1089 height 619
click at [280, 191] on div "Choose Label Style" at bounding box center [295, 192] width 144 height 24
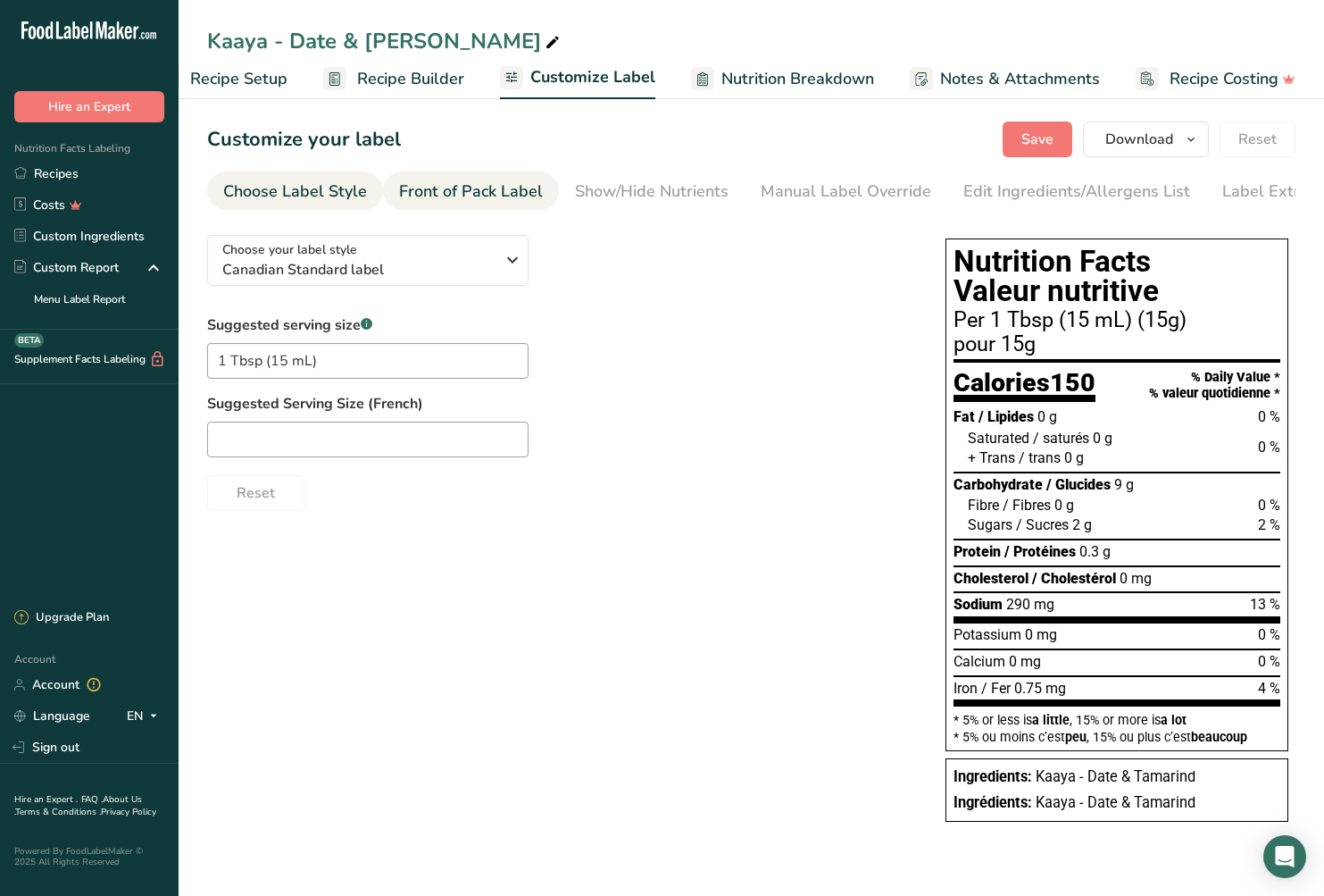
click at [510, 189] on div "Front of Pack Label" at bounding box center [471, 192] width 144 height 24
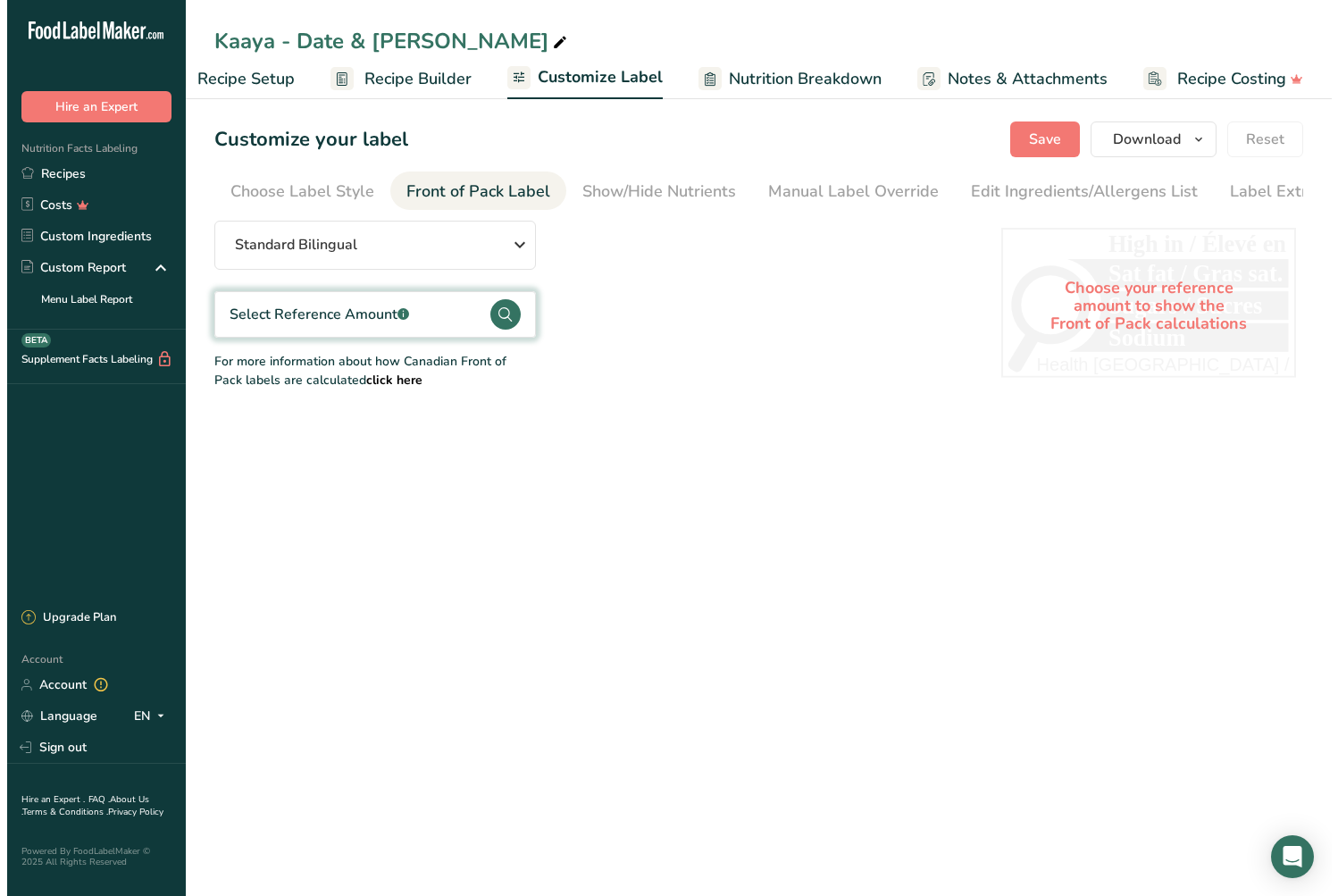
scroll to position [0, 45]
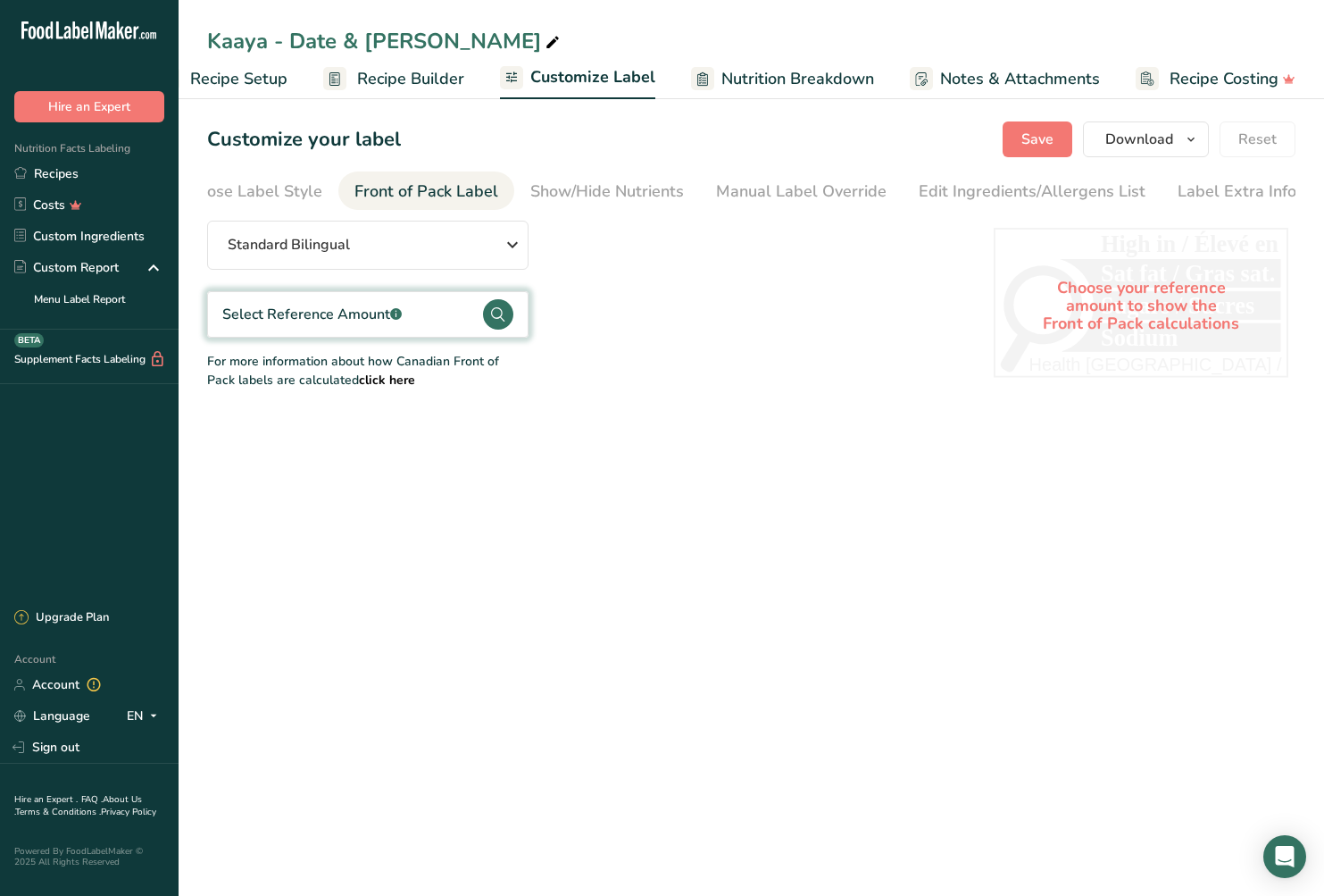
click at [371, 77] on span "Recipe Builder" at bounding box center [410, 79] width 107 height 24
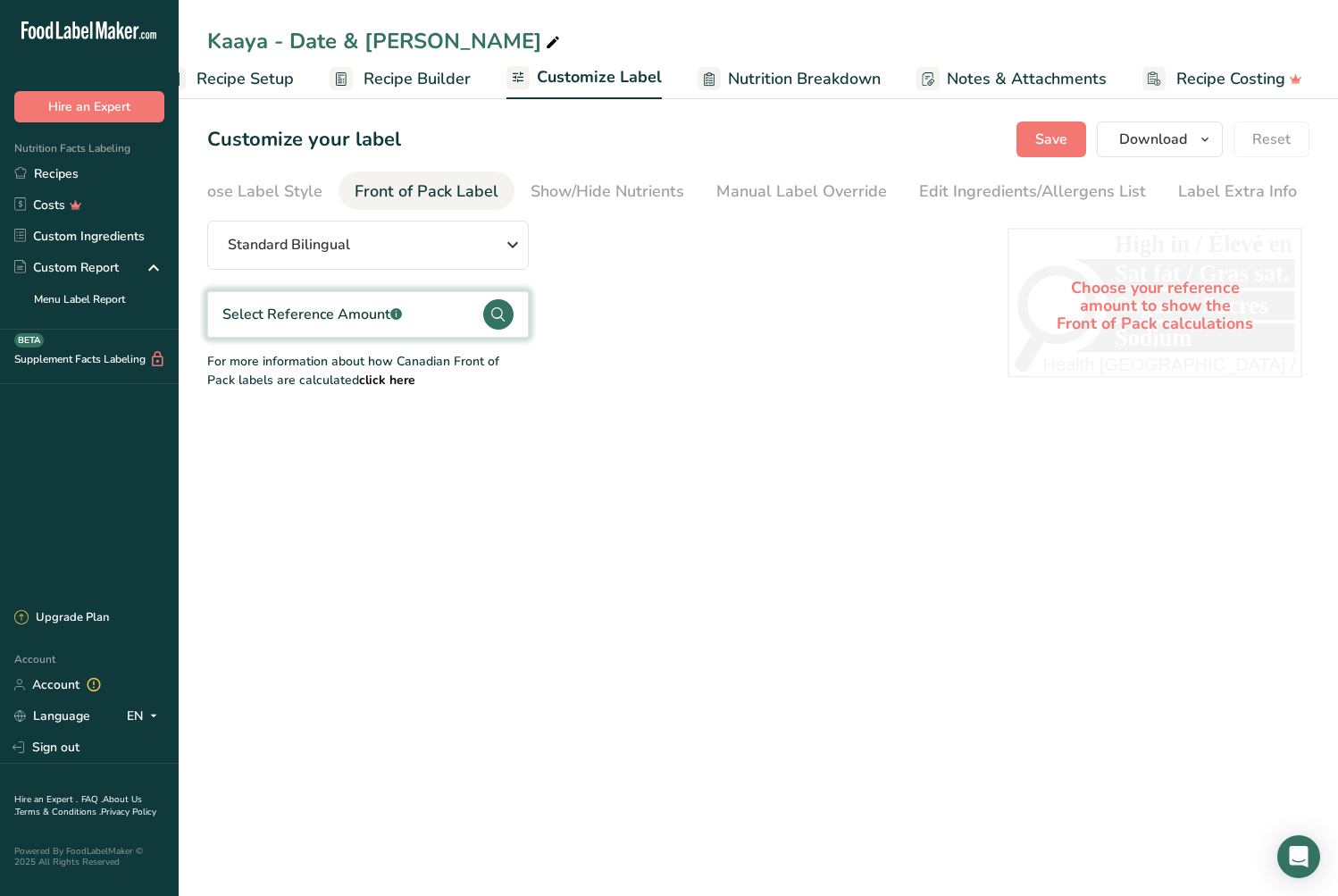
scroll to position [0, 37]
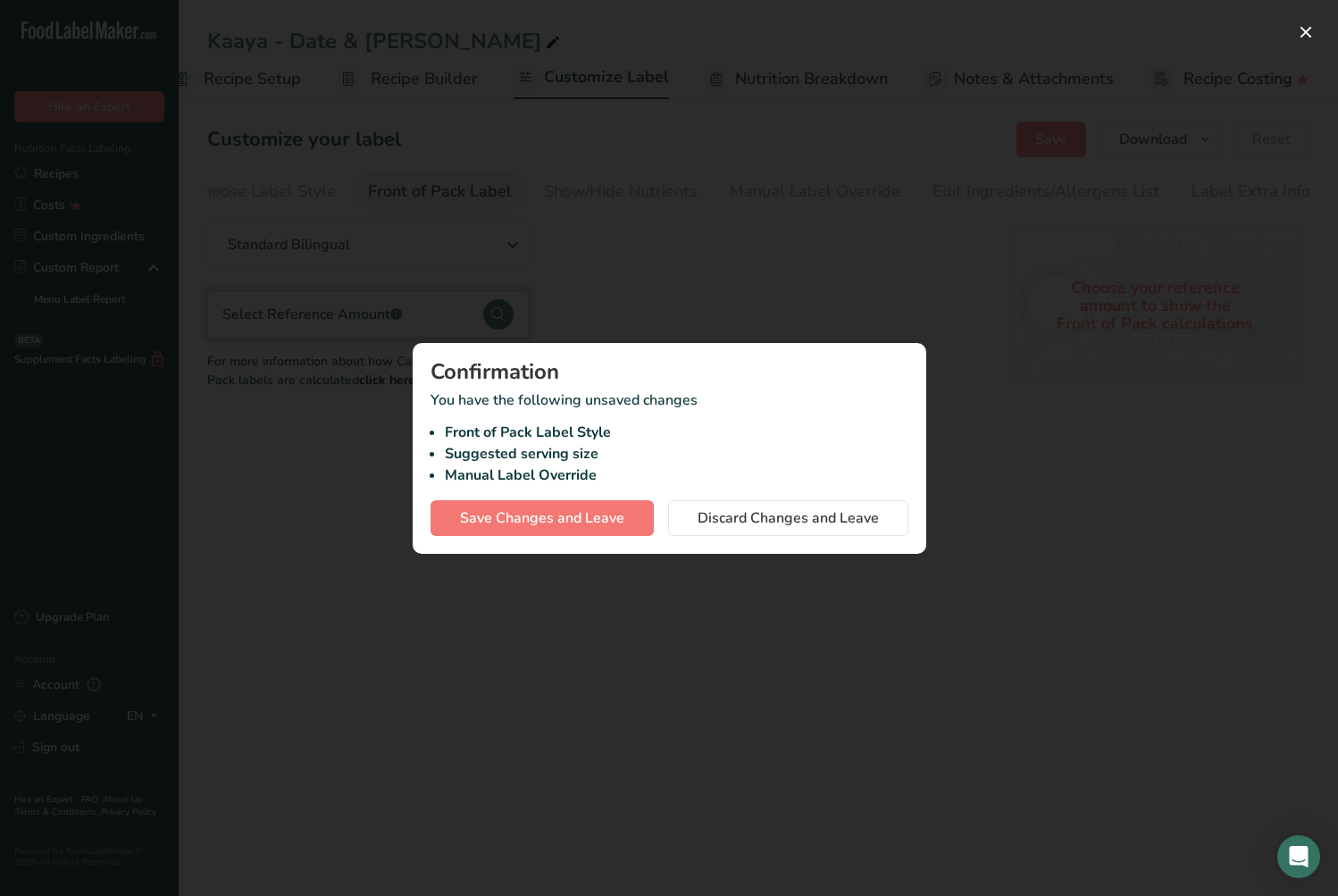
click at [980, 417] on div at bounding box center [669, 448] width 1338 height 896
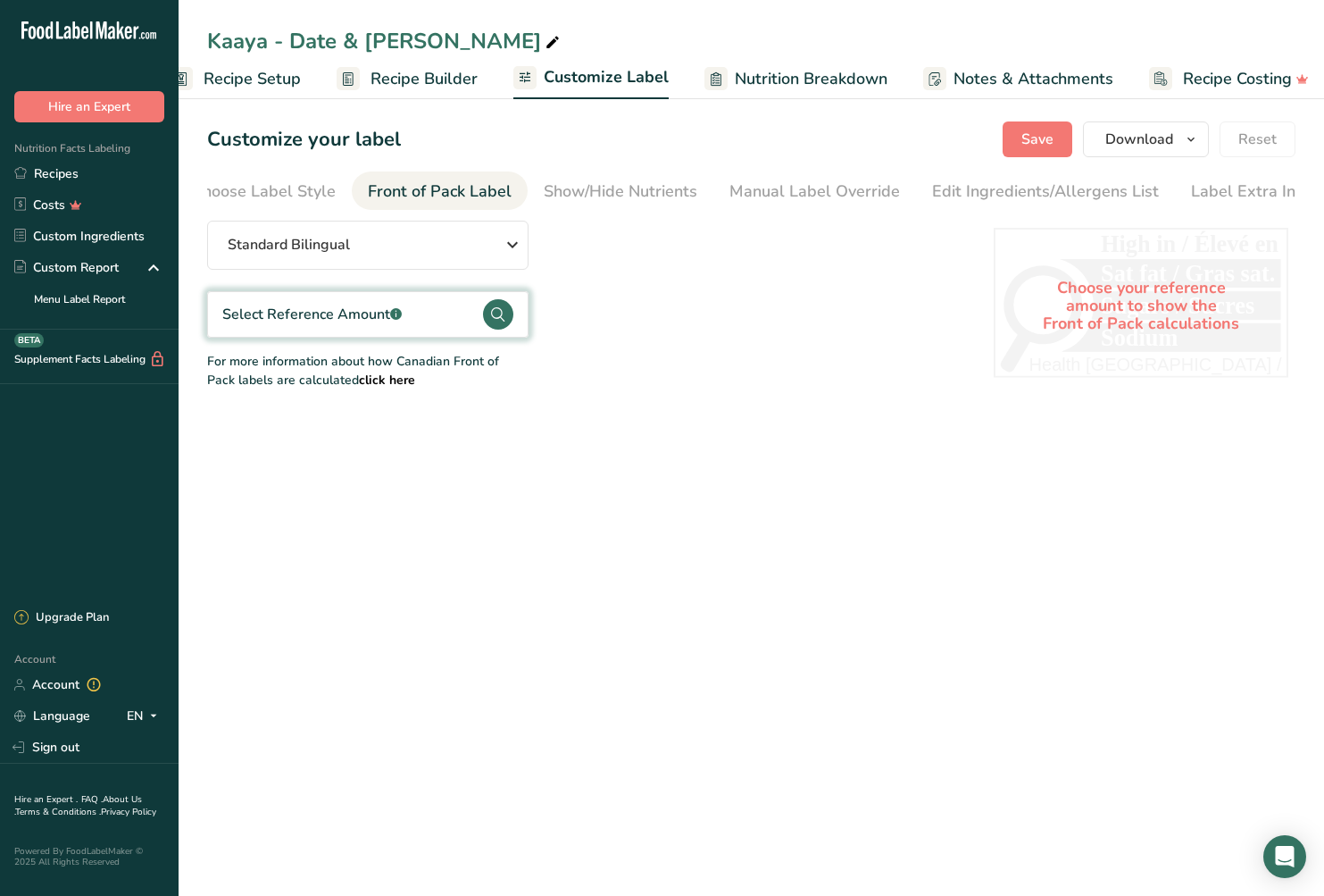
click at [248, 76] on span "Recipe Setup" at bounding box center [252, 79] width 97 height 24
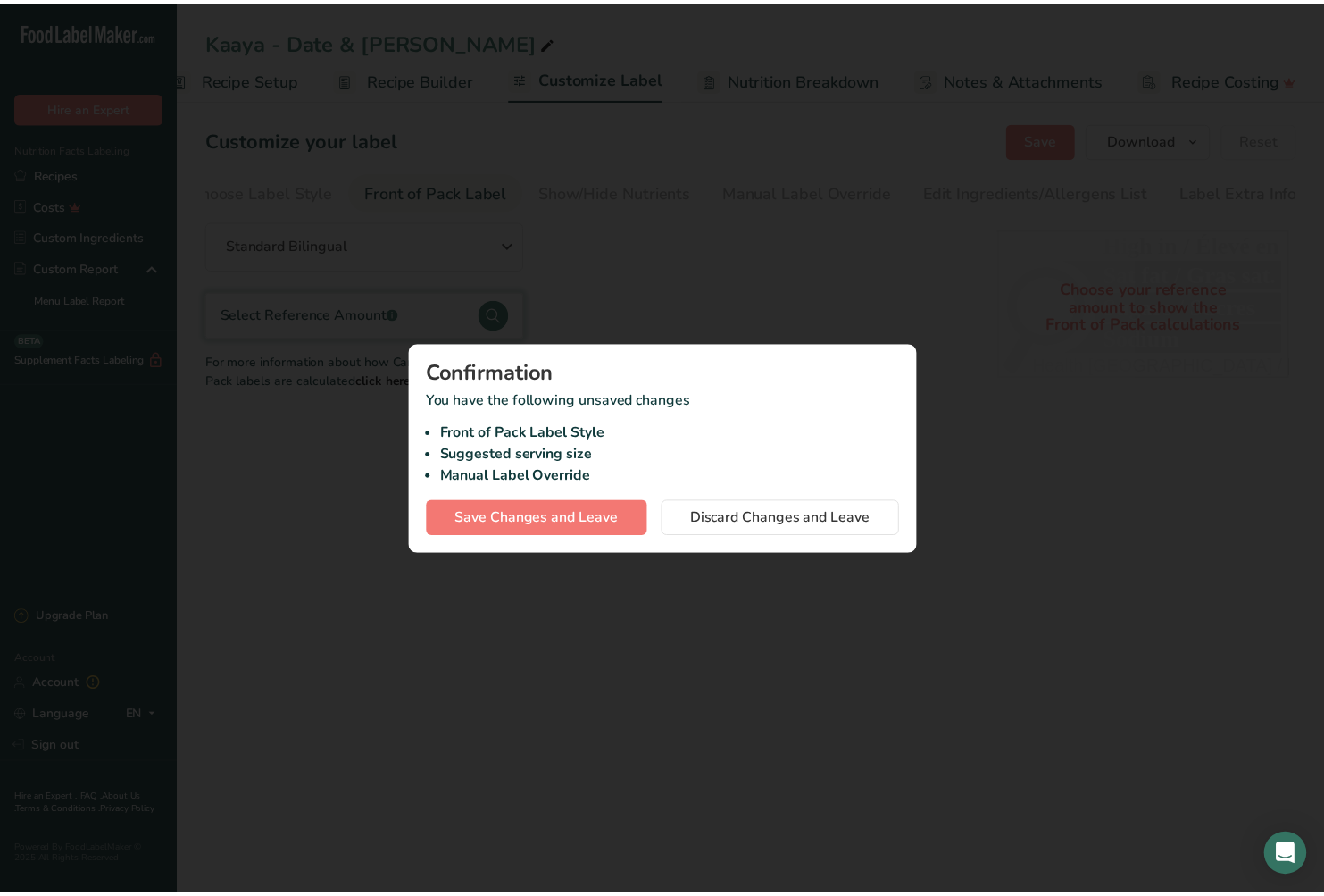
scroll to position [0, 7]
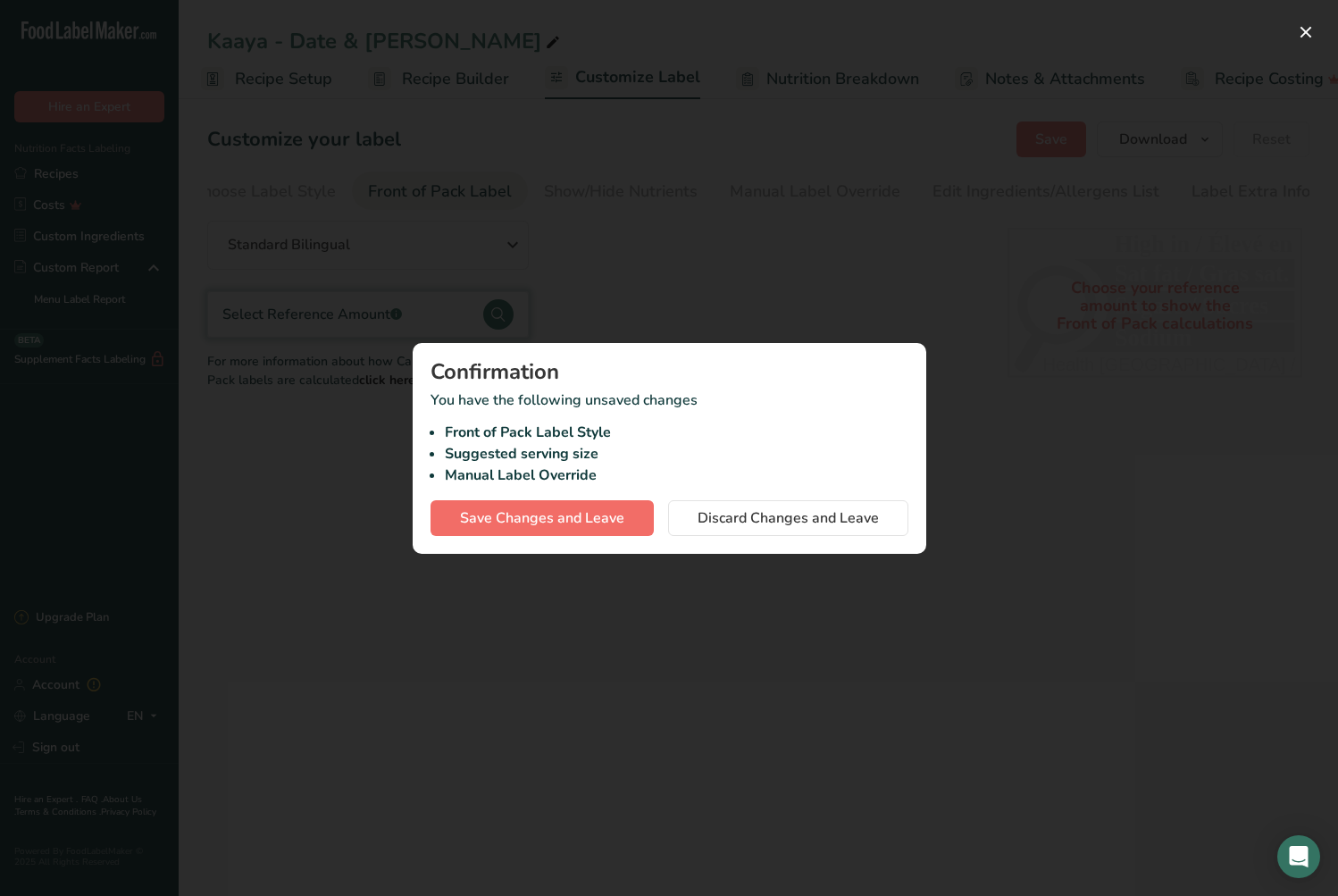
click at [552, 516] on span "Save Changes and Leave" at bounding box center [542, 518] width 164 height 21
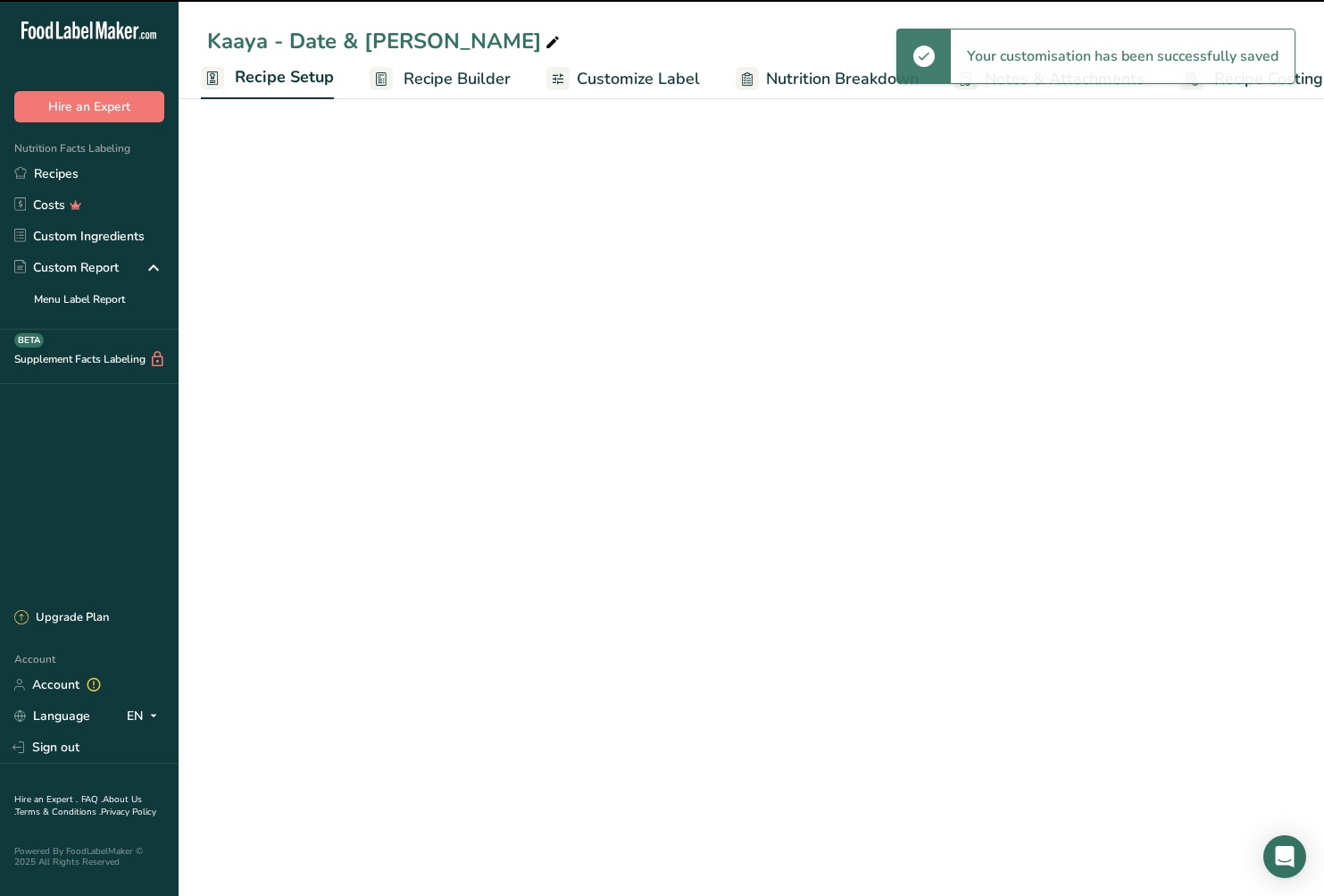
select select "17"
select select "22"
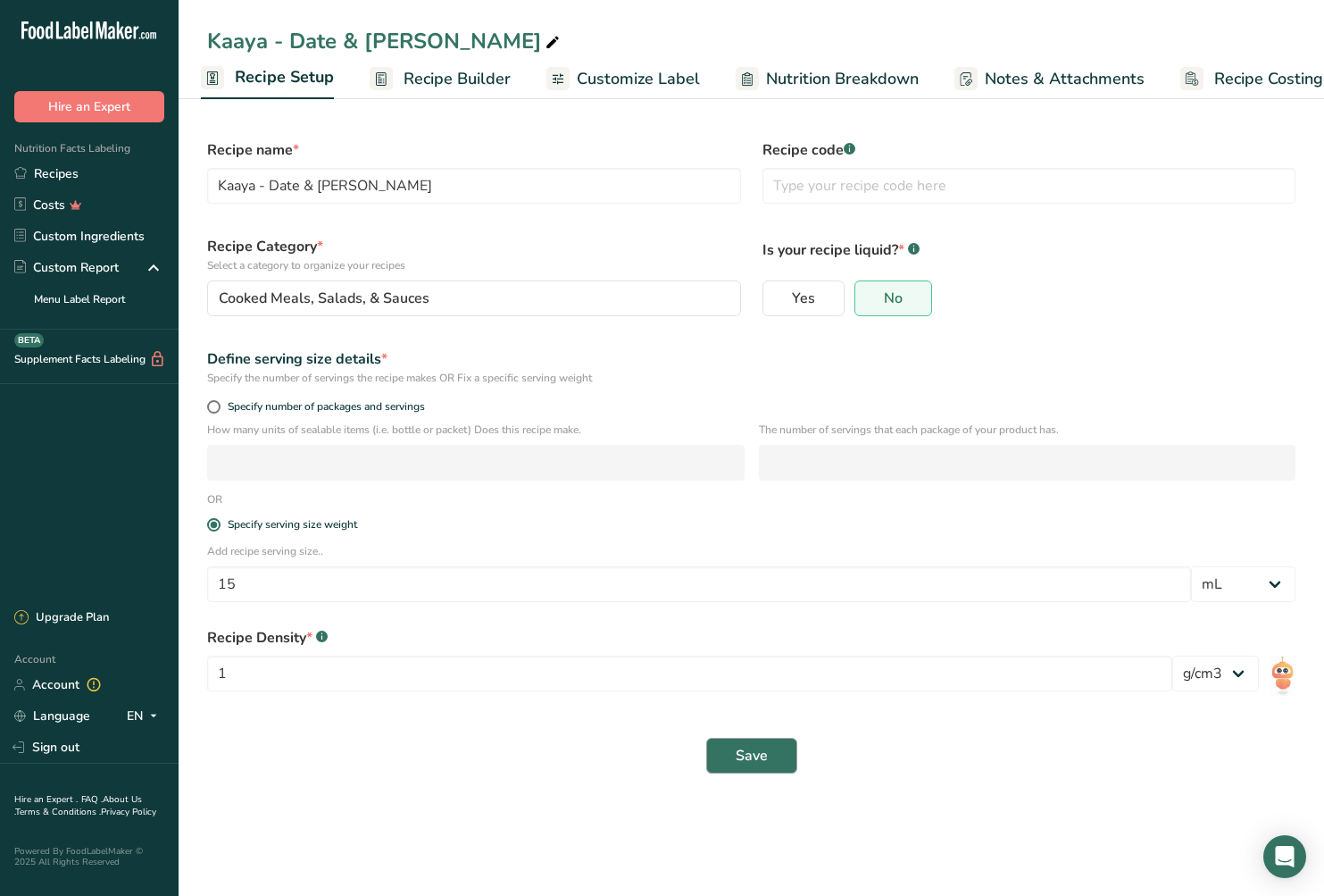
click at [745, 761] on span "Save" at bounding box center [752, 755] width 32 height 21
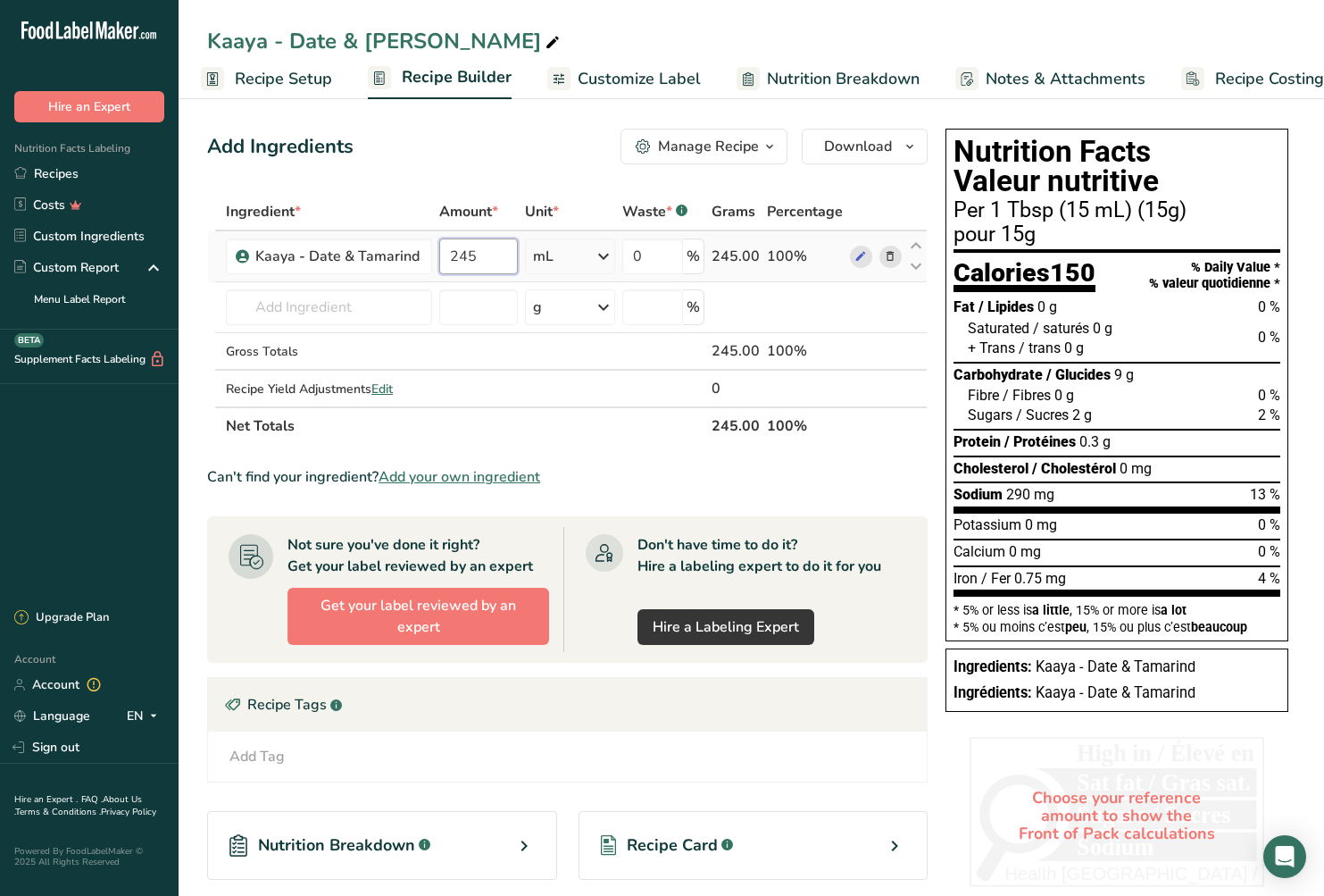
click at [464, 258] on input "245" at bounding box center [478, 256] width 78 height 36
type input "275"
click at [534, 262] on div "Ingredient * Amount * Unit * Waste * .a-a{fill:#347362;}.b-a{fill:#fff;} Grams …" at bounding box center [567, 319] width 720 height 252
click at [588, 263] on div "mL" at bounding box center [570, 256] width 91 height 36
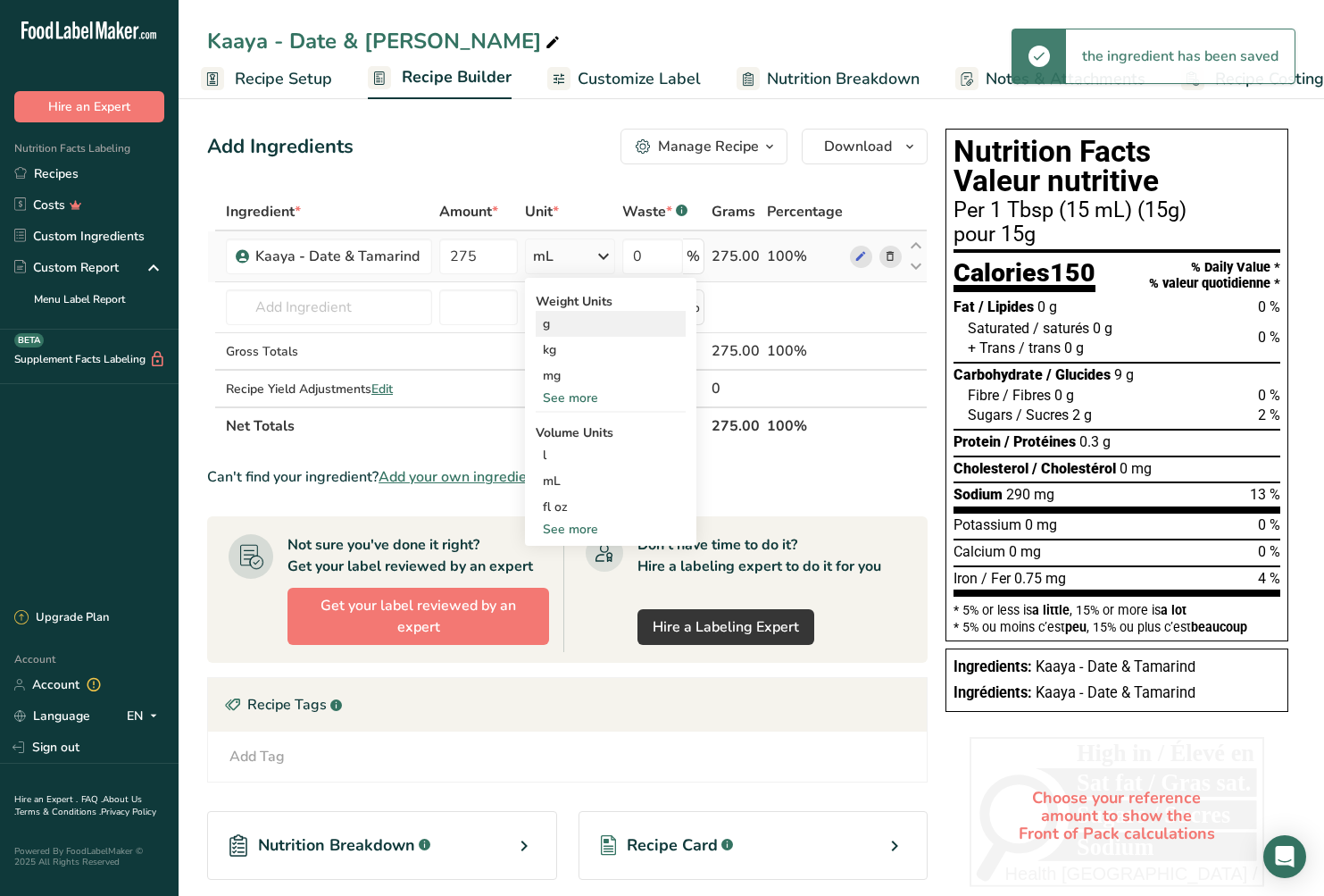
click at [570, 321] on div "g" at bounding box center [610, 324] width 150 height 26
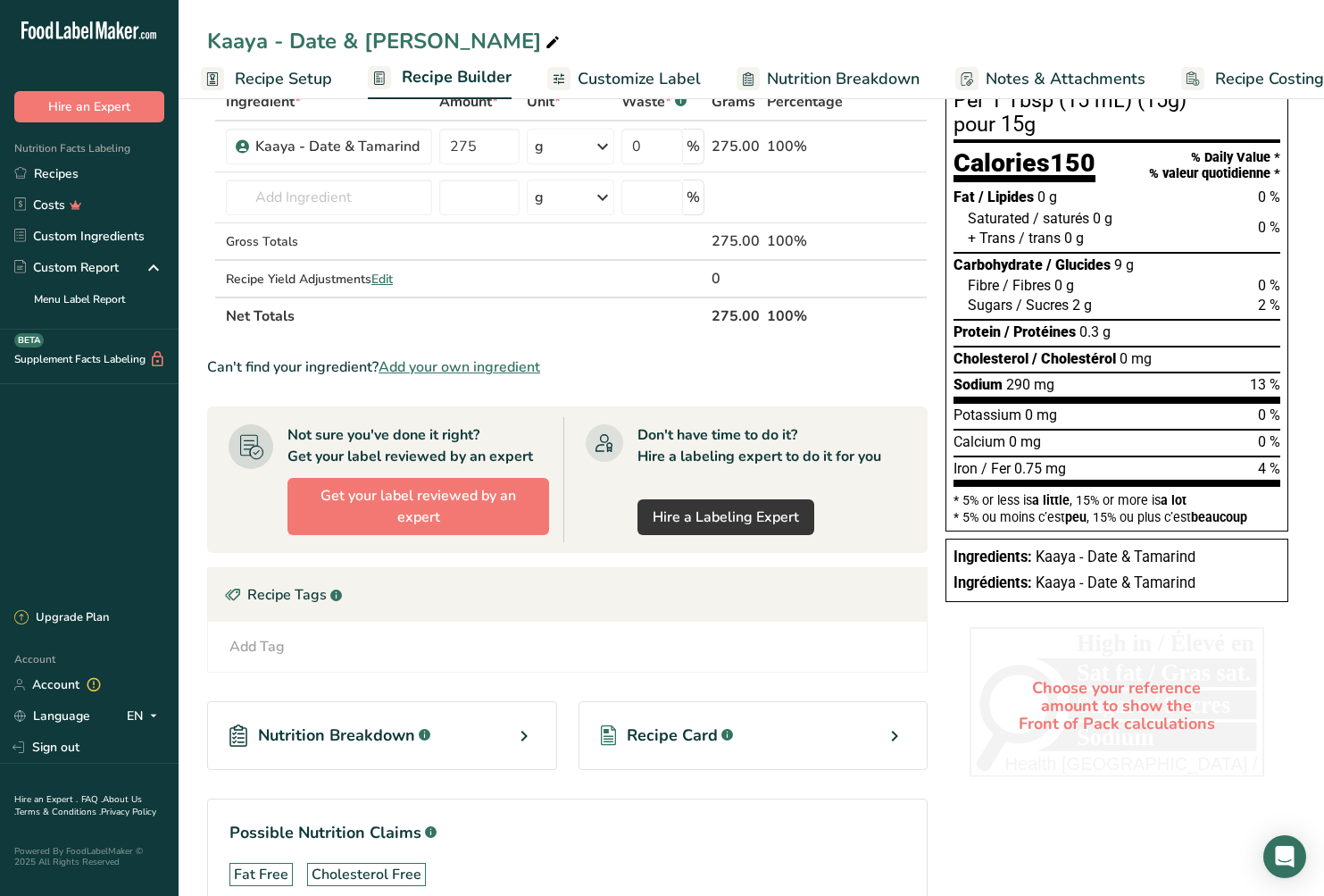
scroll to position [215, 0]
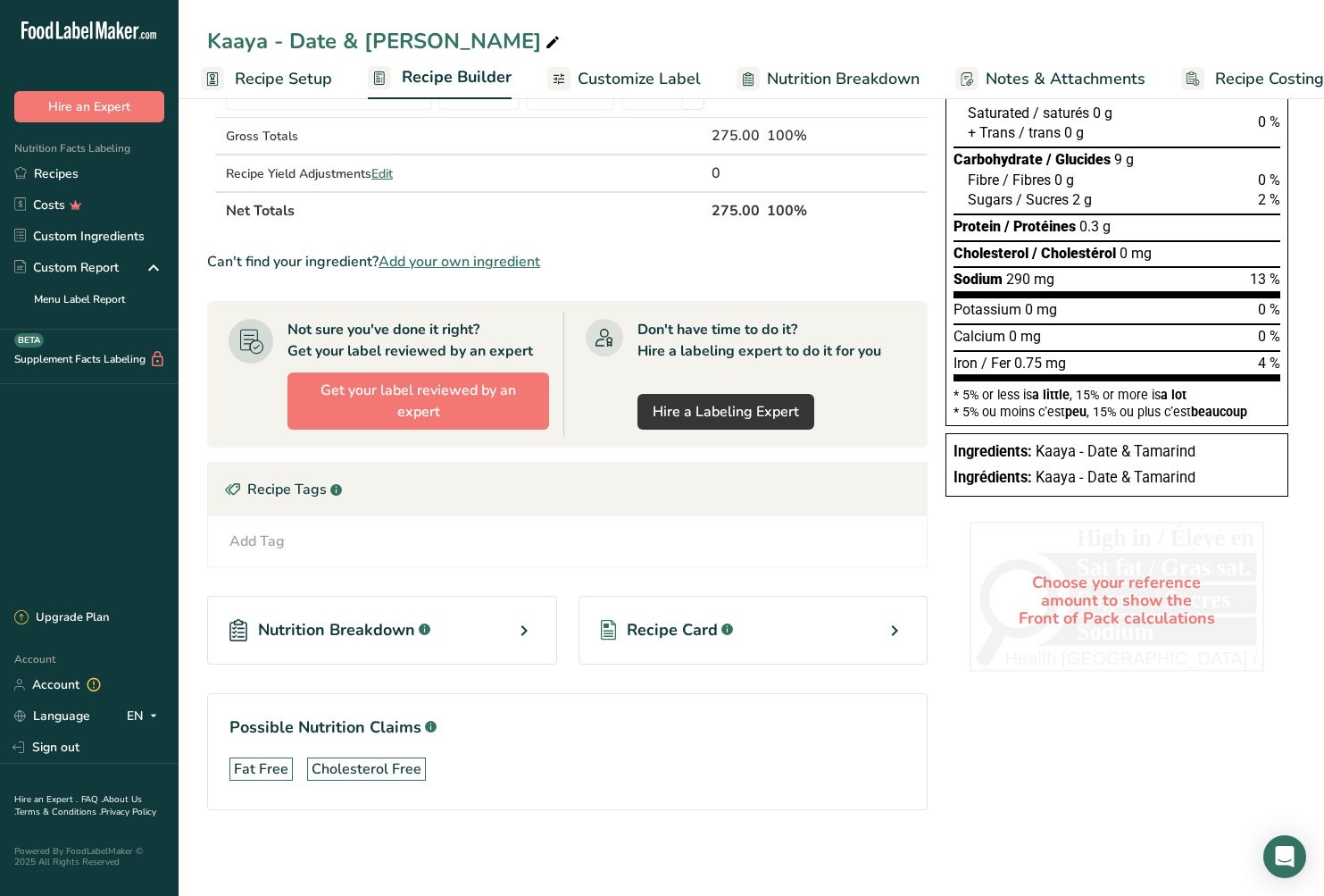
click at [839, 78] on span "Nutrition Breakdown" at bounding box center [843, 79] width 152 height 24
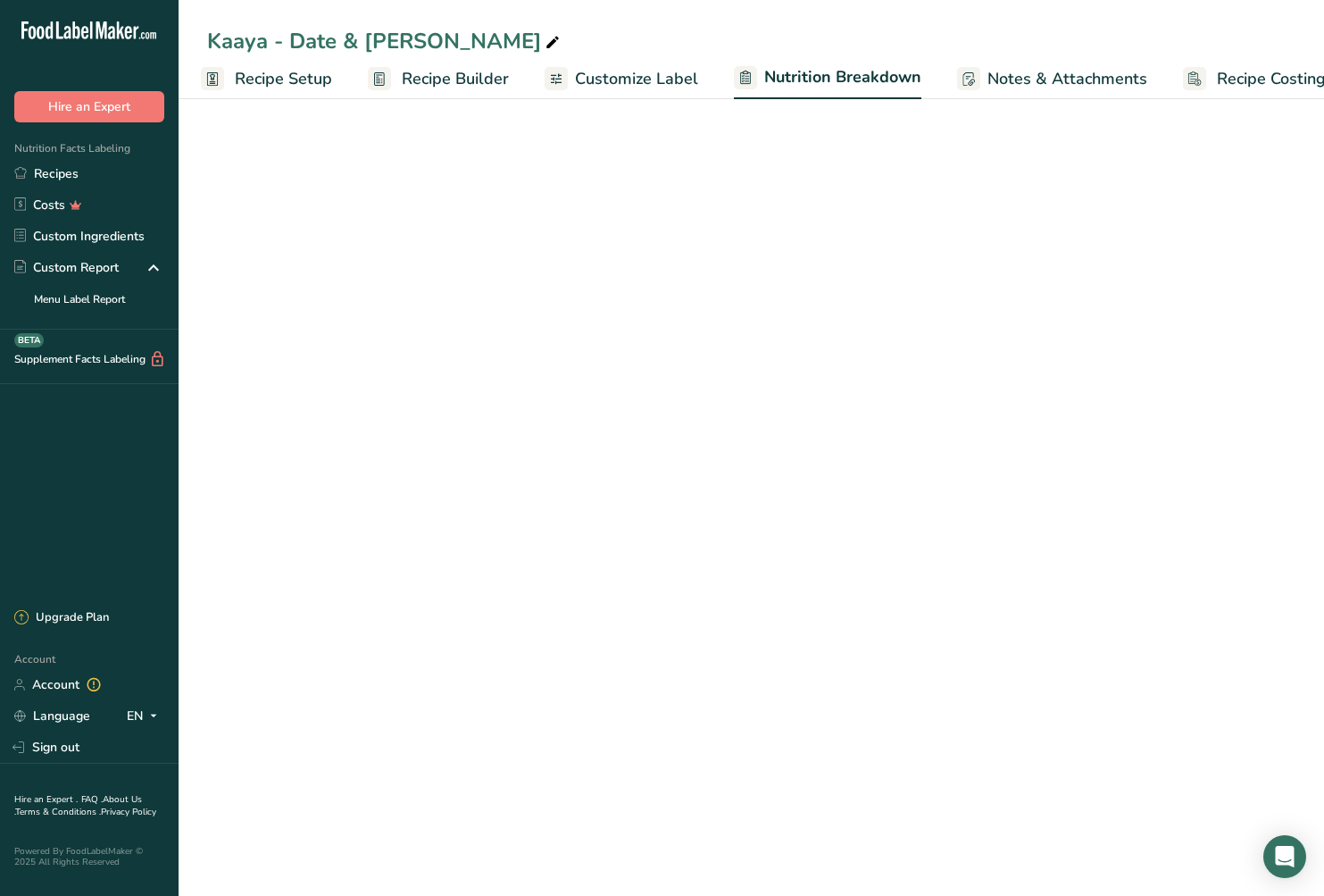
scroll to position [0, 52]
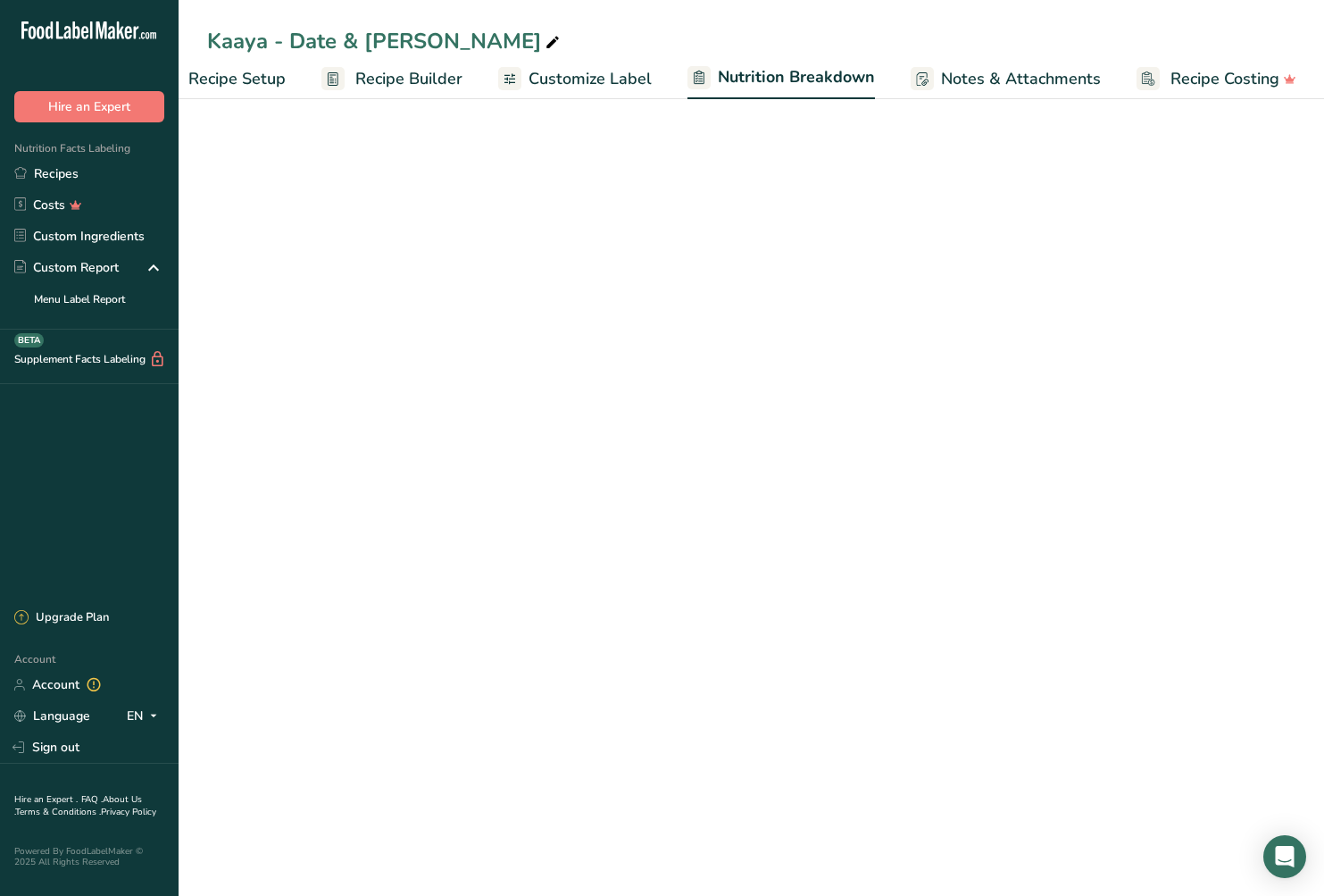
select select "Calories"
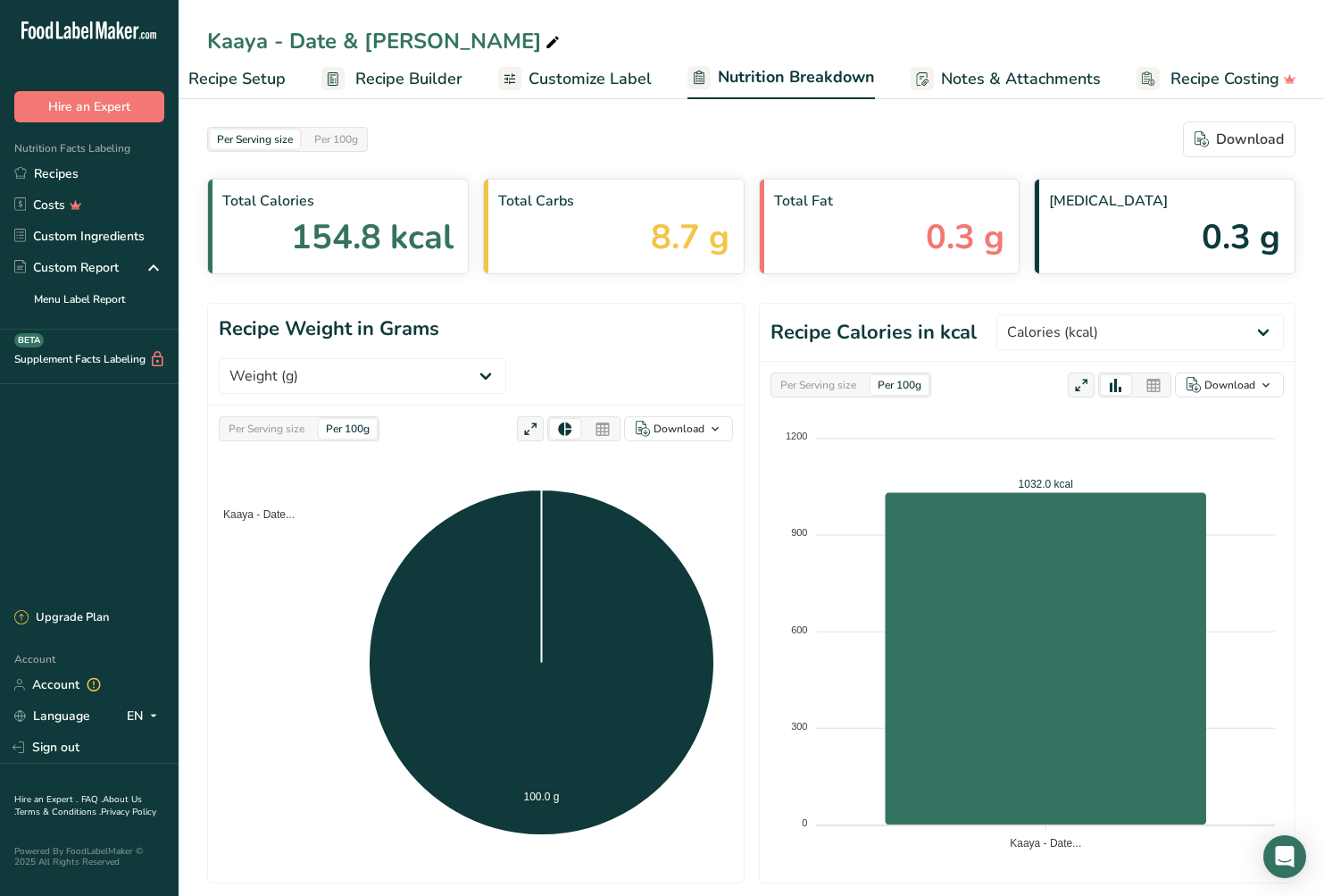
click at [564, 72] on span "Customize Label" at bounding box center [591, 79] width 123 height 24
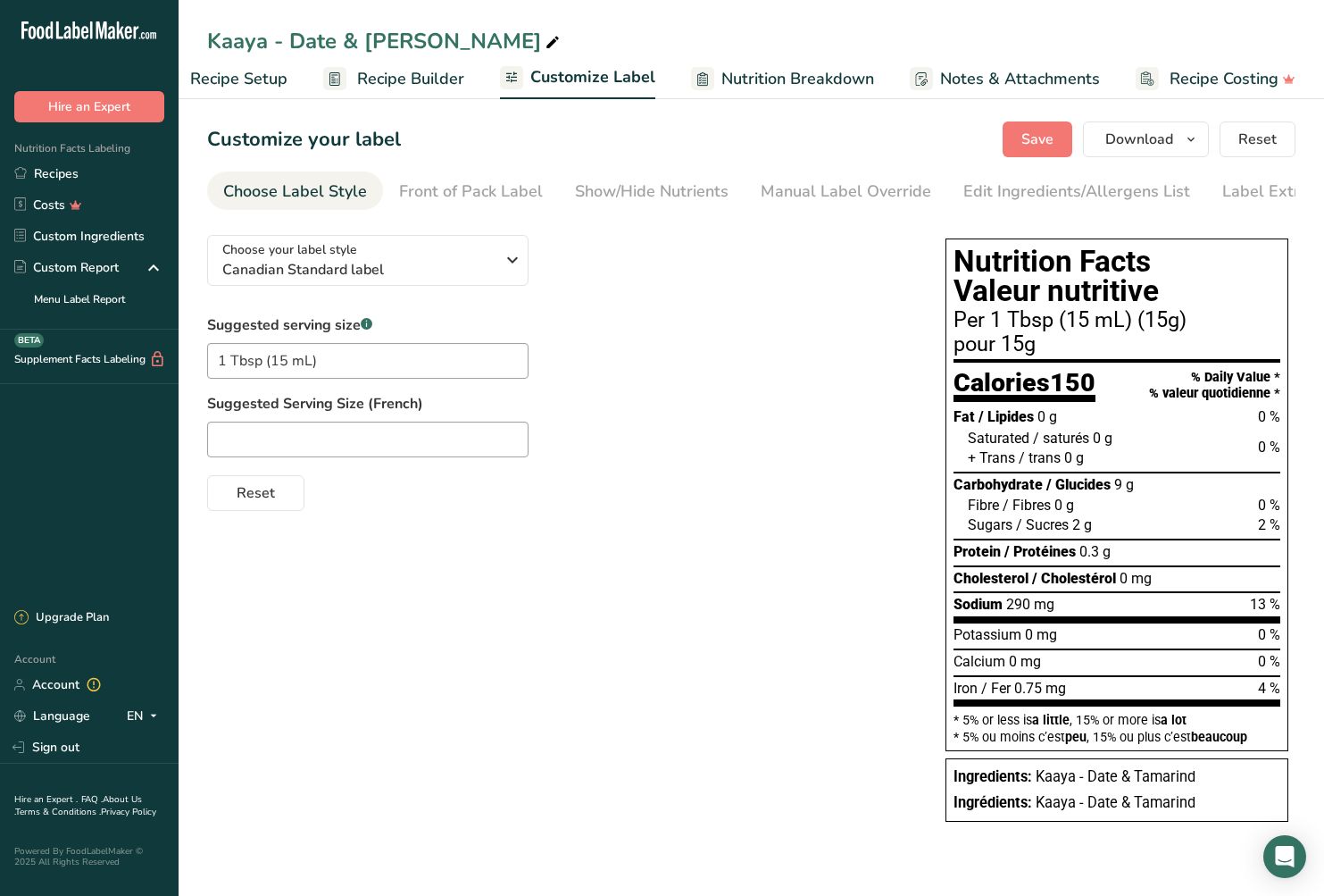
click at [247, 81] on span "Recipe Setup" at bounding box center [239, 79] width 97 height 24
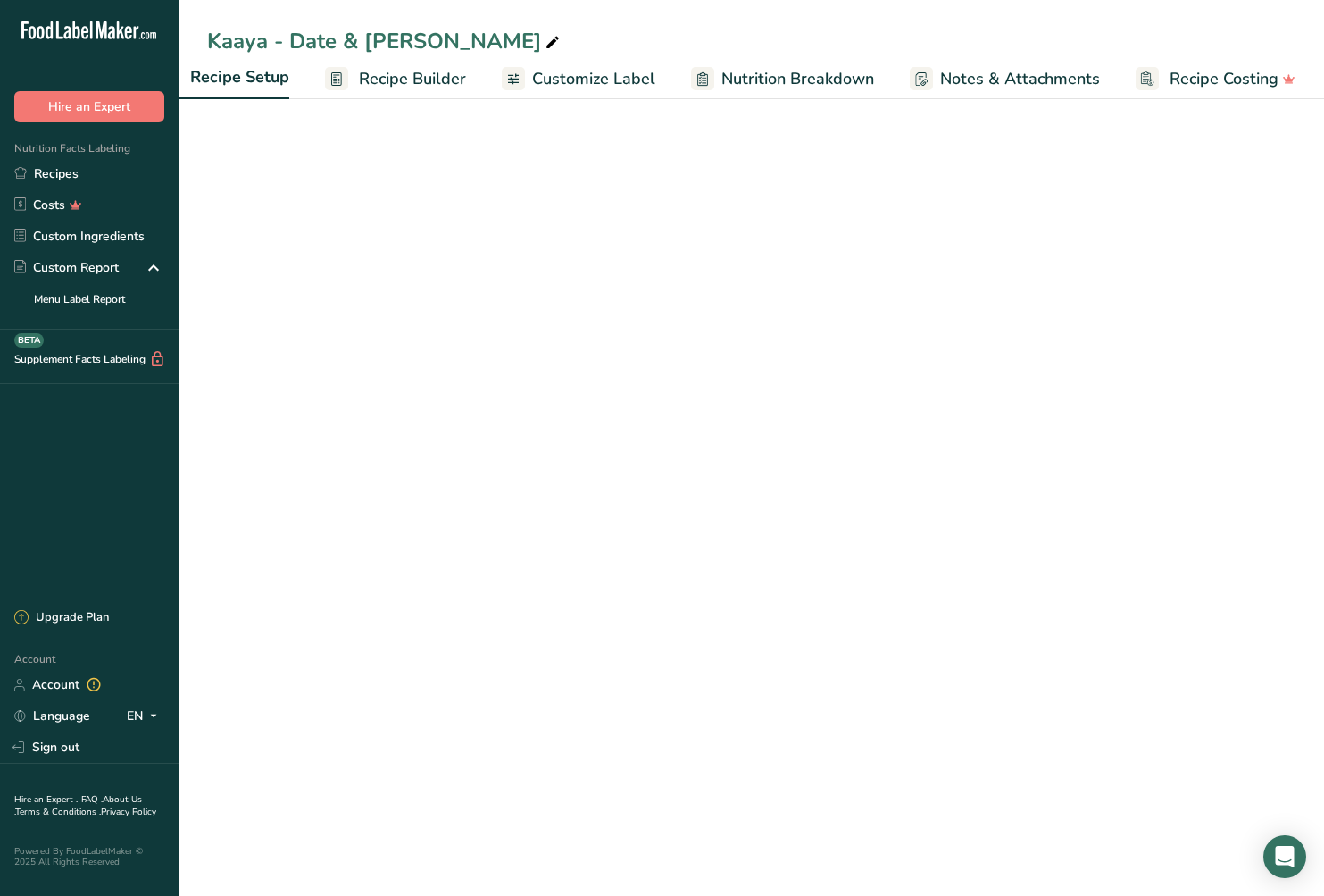
scroll to position [0, 7]
select select "17"
select select "22"
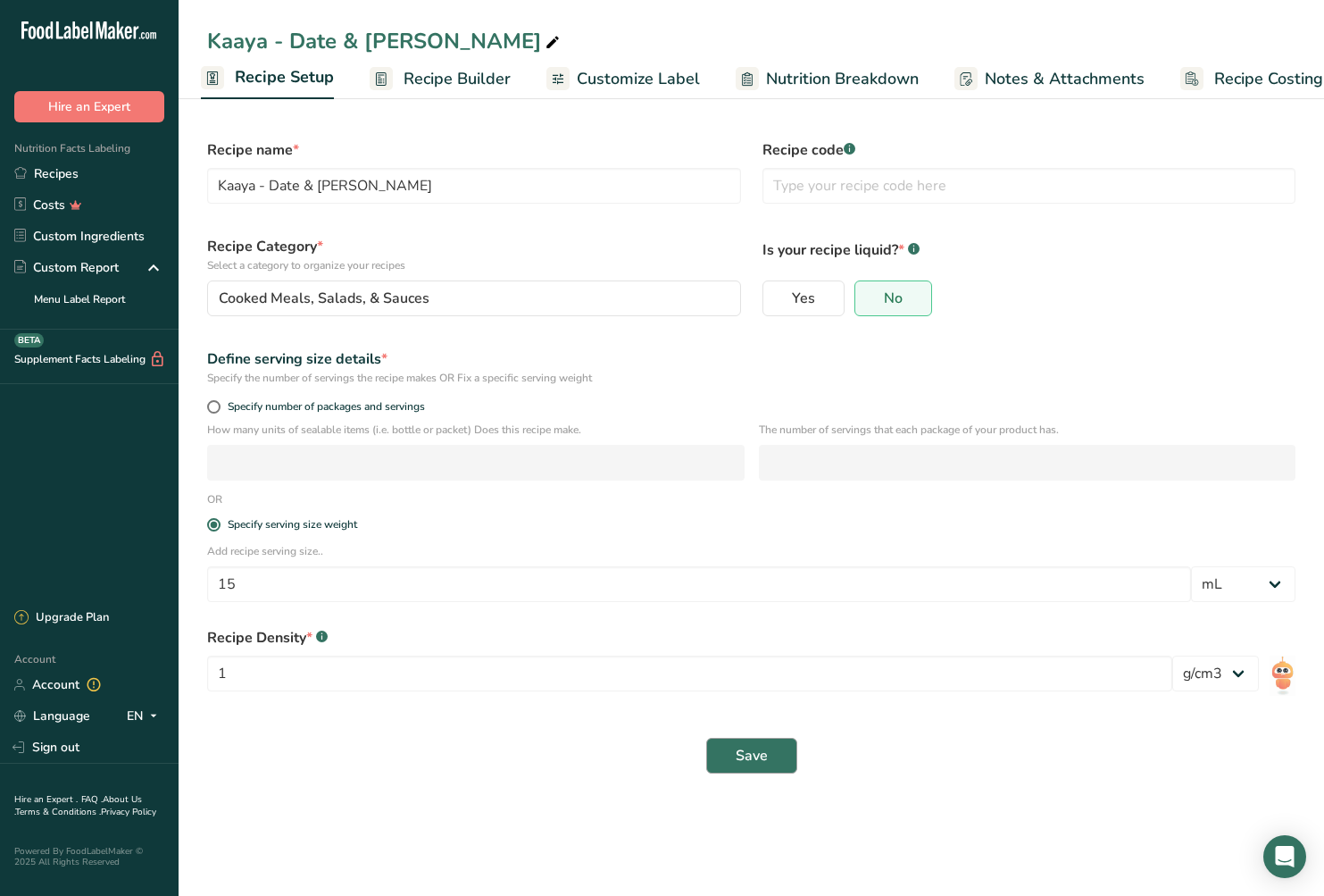
click at [753, 761] on span "Save" at bounding box center [752, 755] width 32 height 21
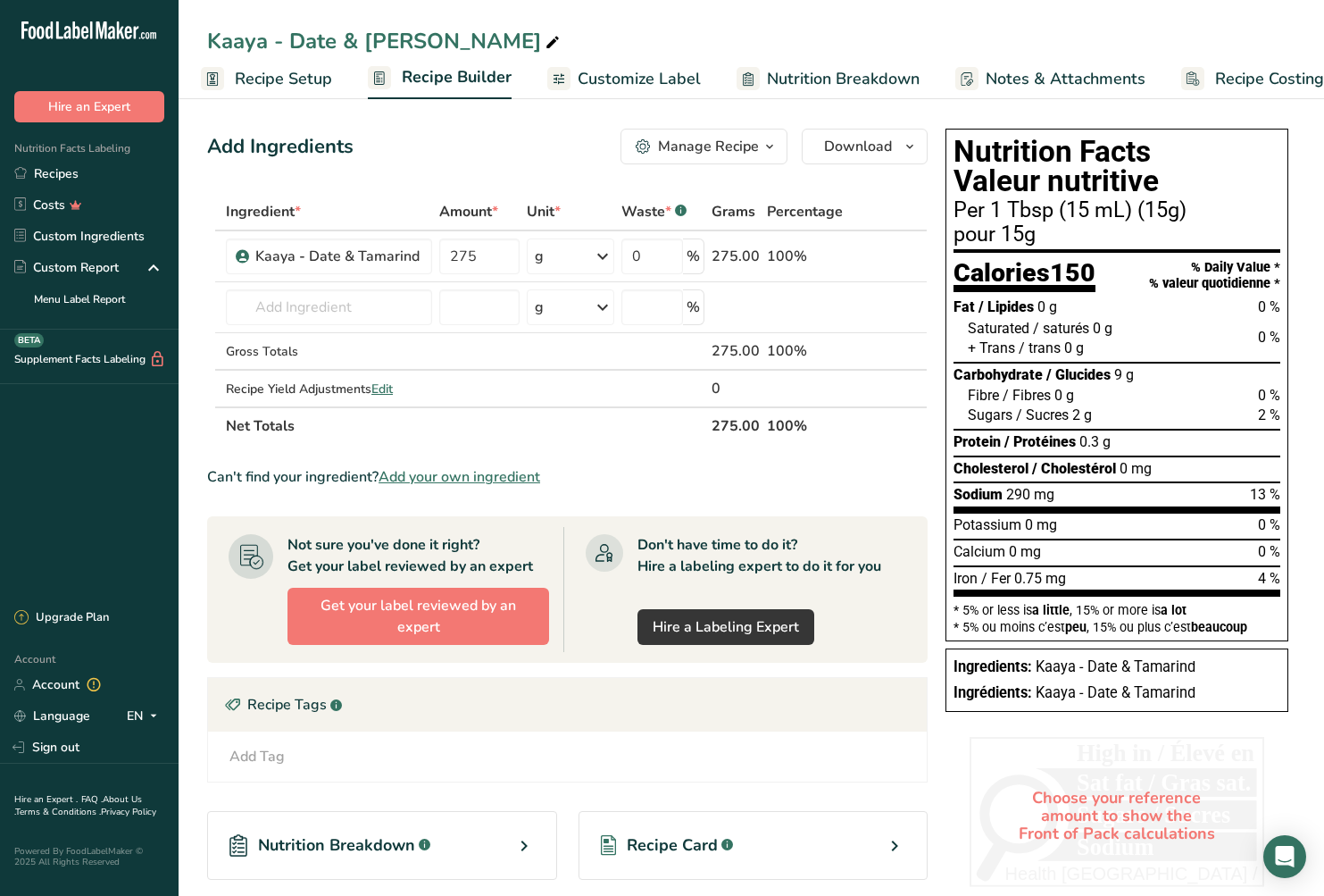
click at [591, 82] on span "Customize Label" at bounding box center [639, 79] width 123 height 24
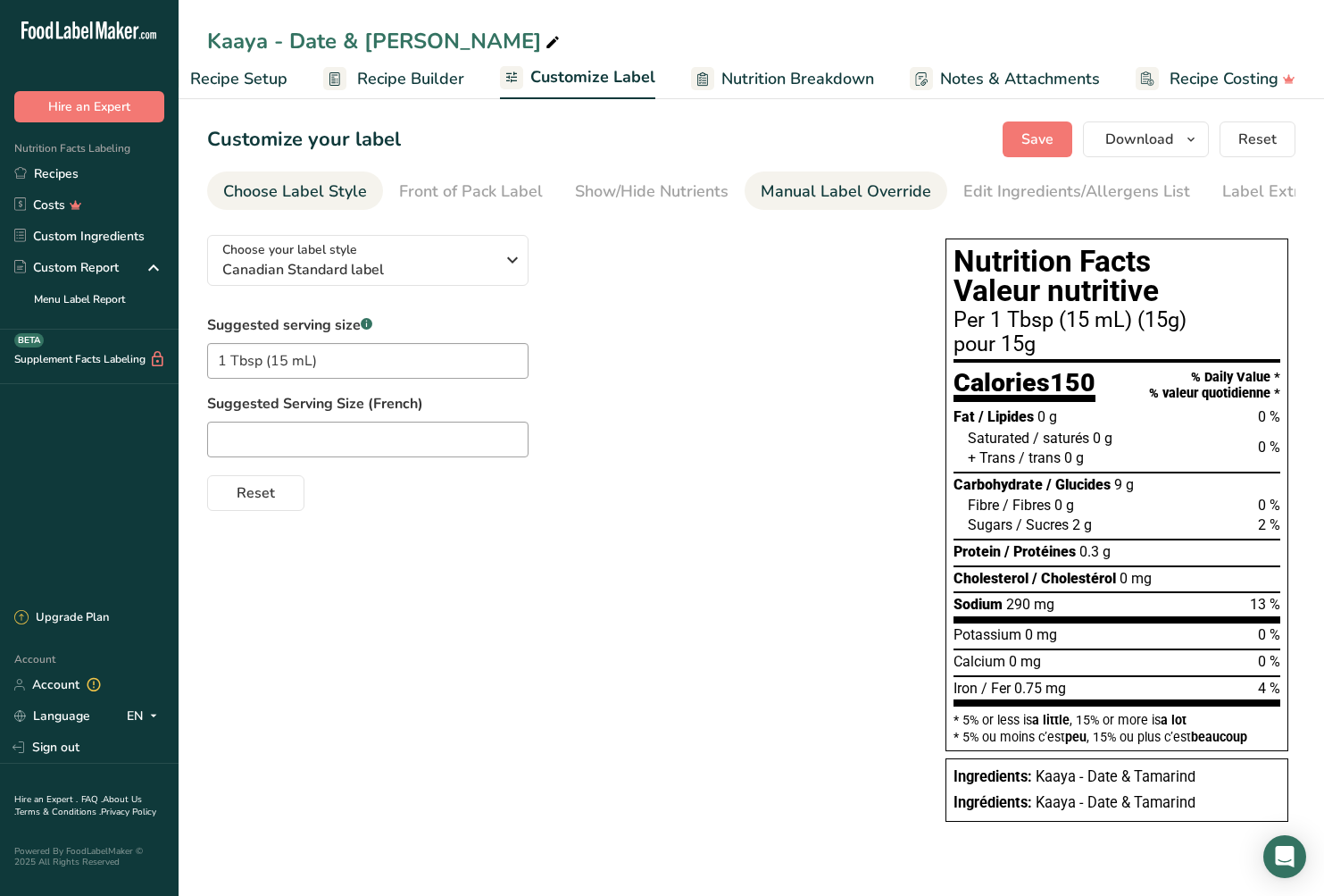
click at [806, 190] on div "Manual Label Override" at bounding box center [846, 192] width 171 height 24
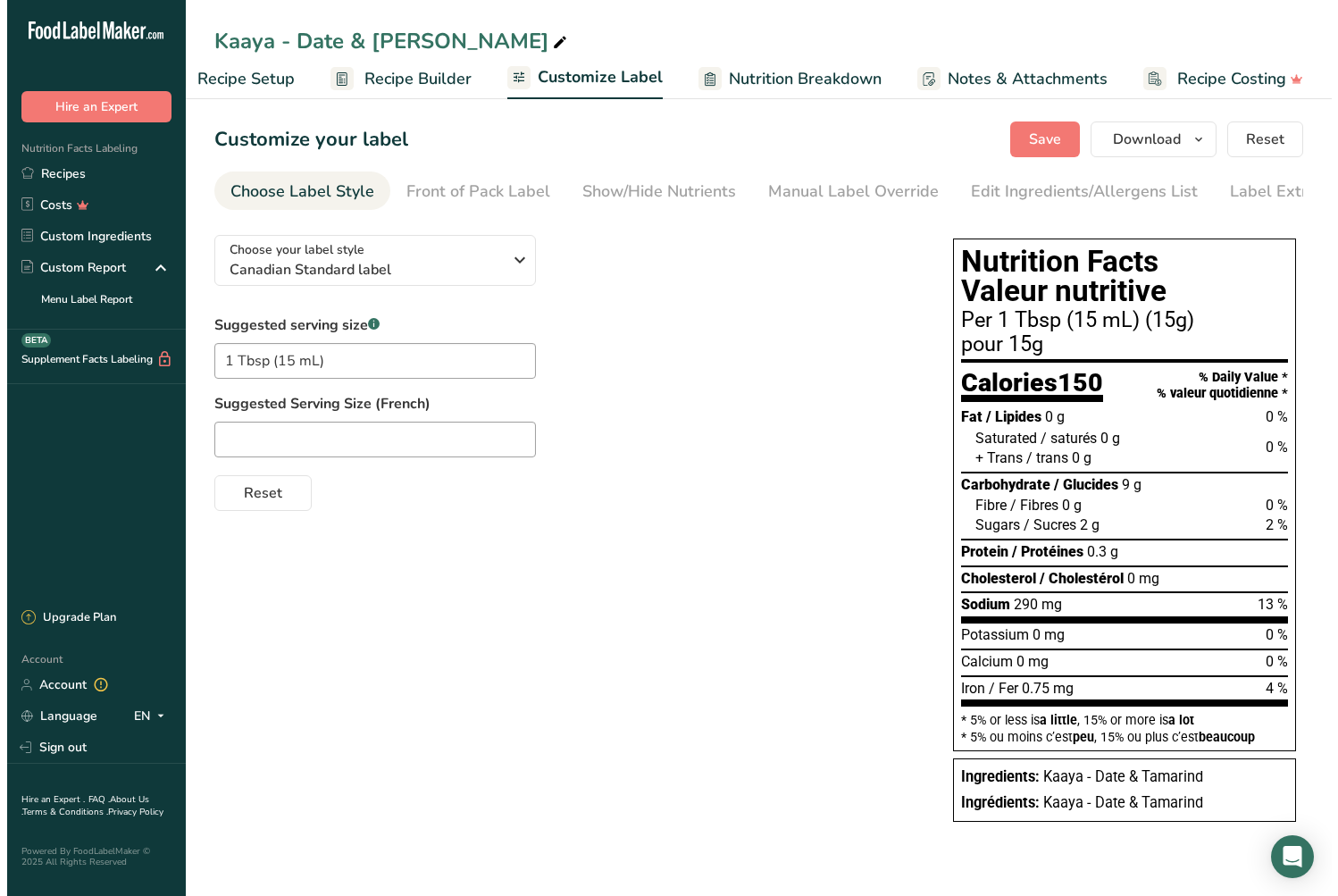
scroll to position [0, 45]
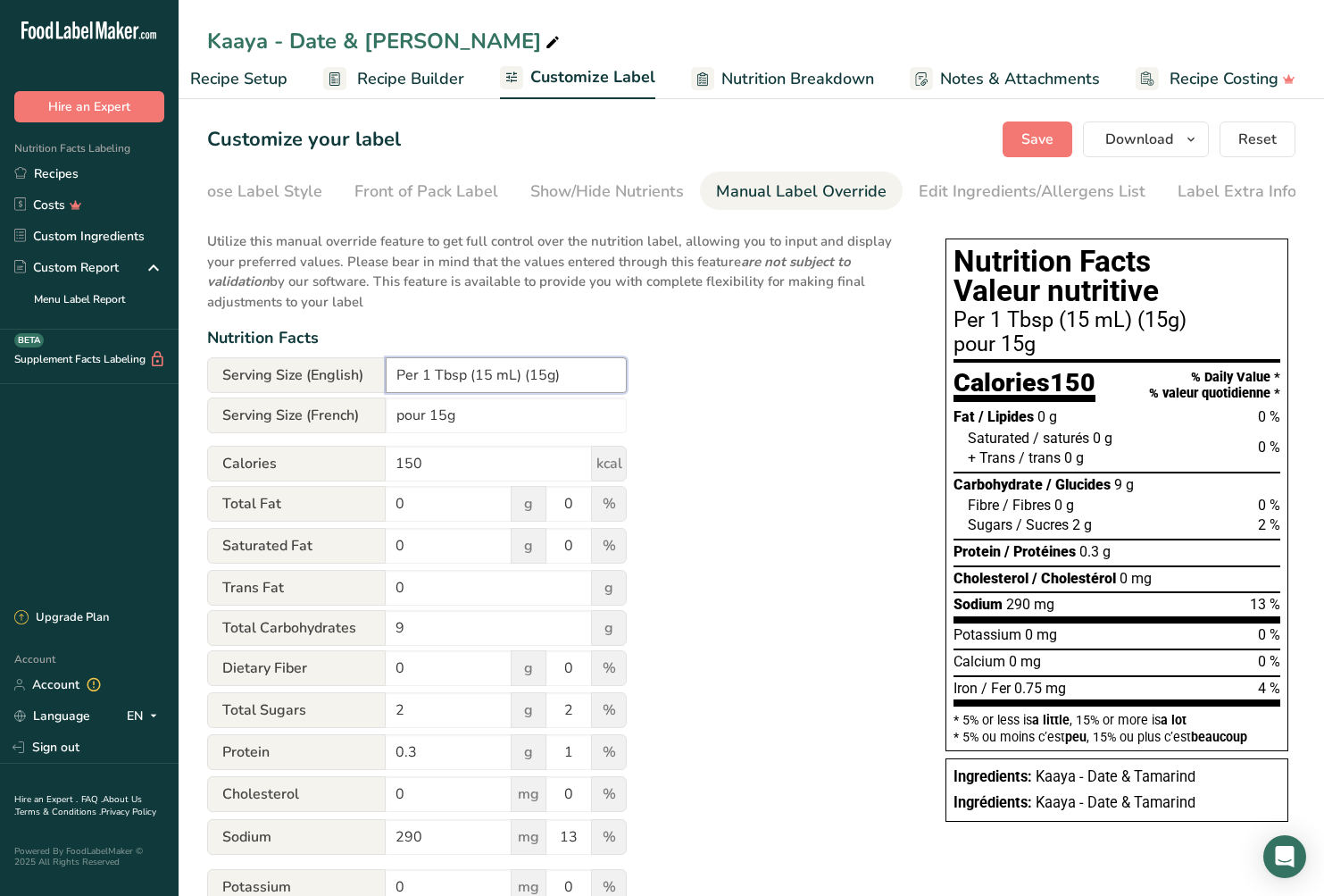
drag, startPoint x: 557, startPoint y: 377, endPoint x: 525, endPoint y: 373, distance: 32.2
click at [522, 377] on input "Per 1 Tbsp (15 mL) (15g)" at bounding box center [506, 375] width 241 height 36
type input "Per 1 Tbsp (15 mL)"
click at [806, 436] on div "Utilize this manual override feature to get full control over the nutrition lab…" at bounding box center [559, 626] width 703 height 811
click at [406, 197] on div "Front of Pack Label" at bounding box center [426, 192] width 144 height 24
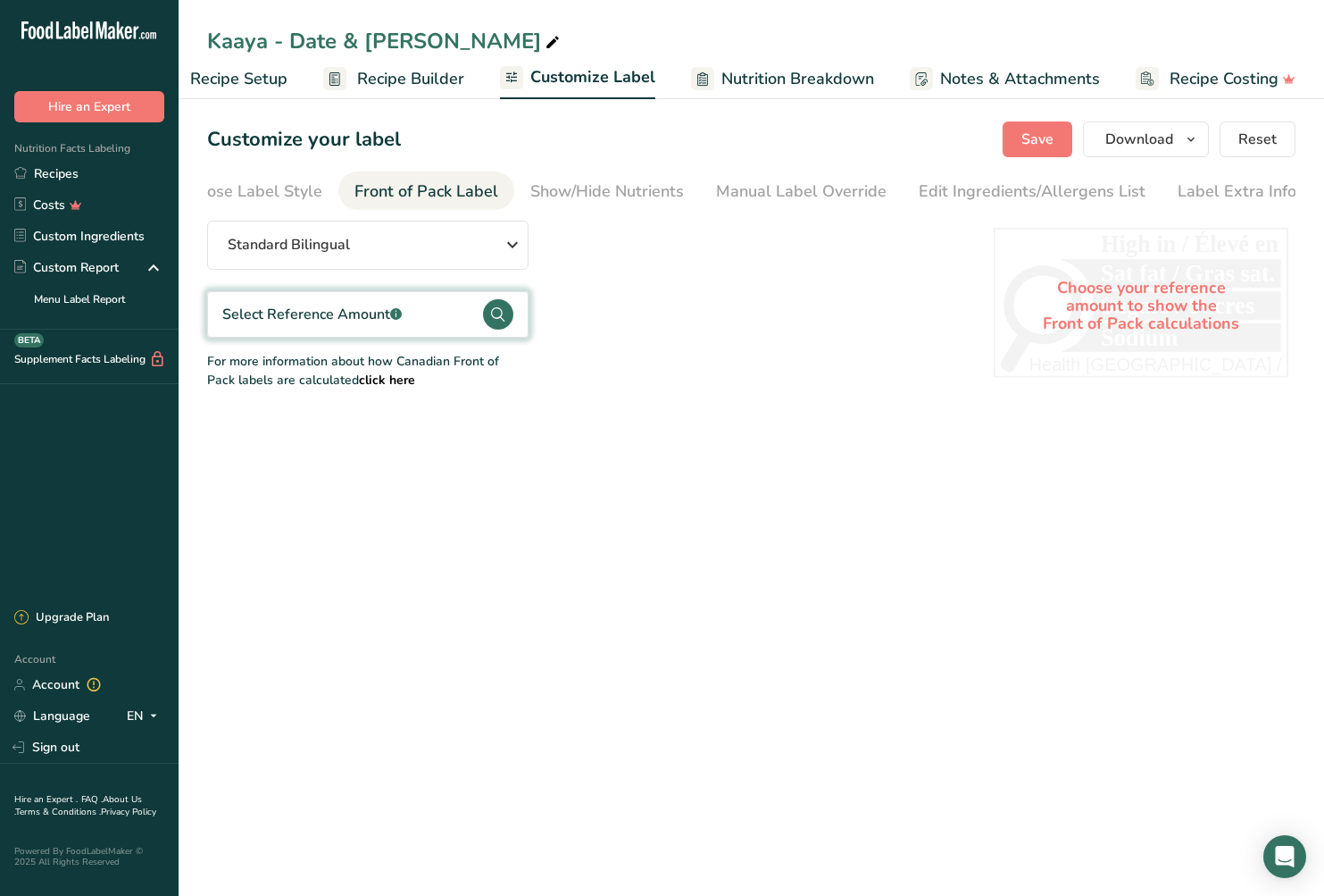
click at [509, 321] on circle at bounding box center [498, 314] width 30 height 30
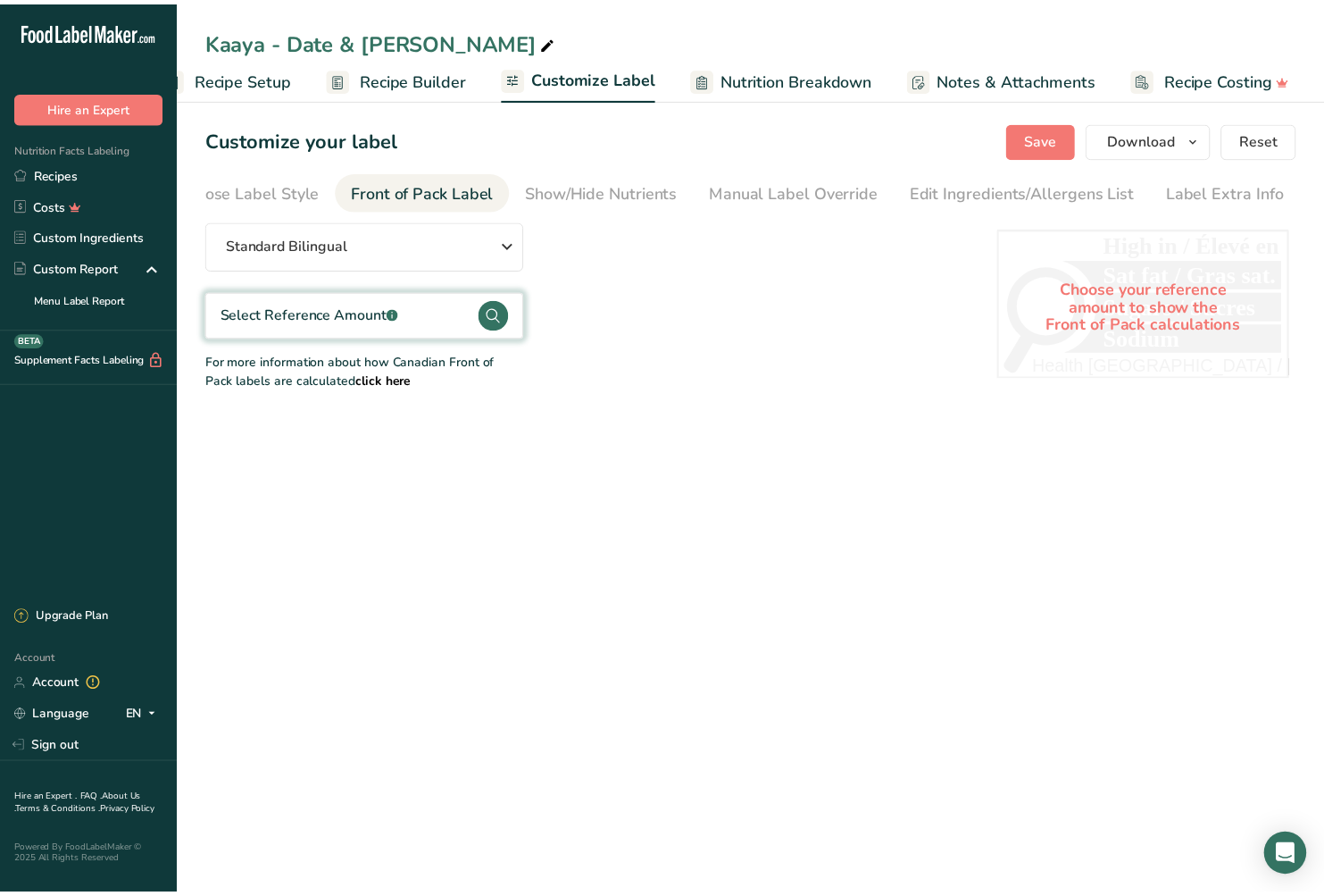
scroll to position [0, 37]
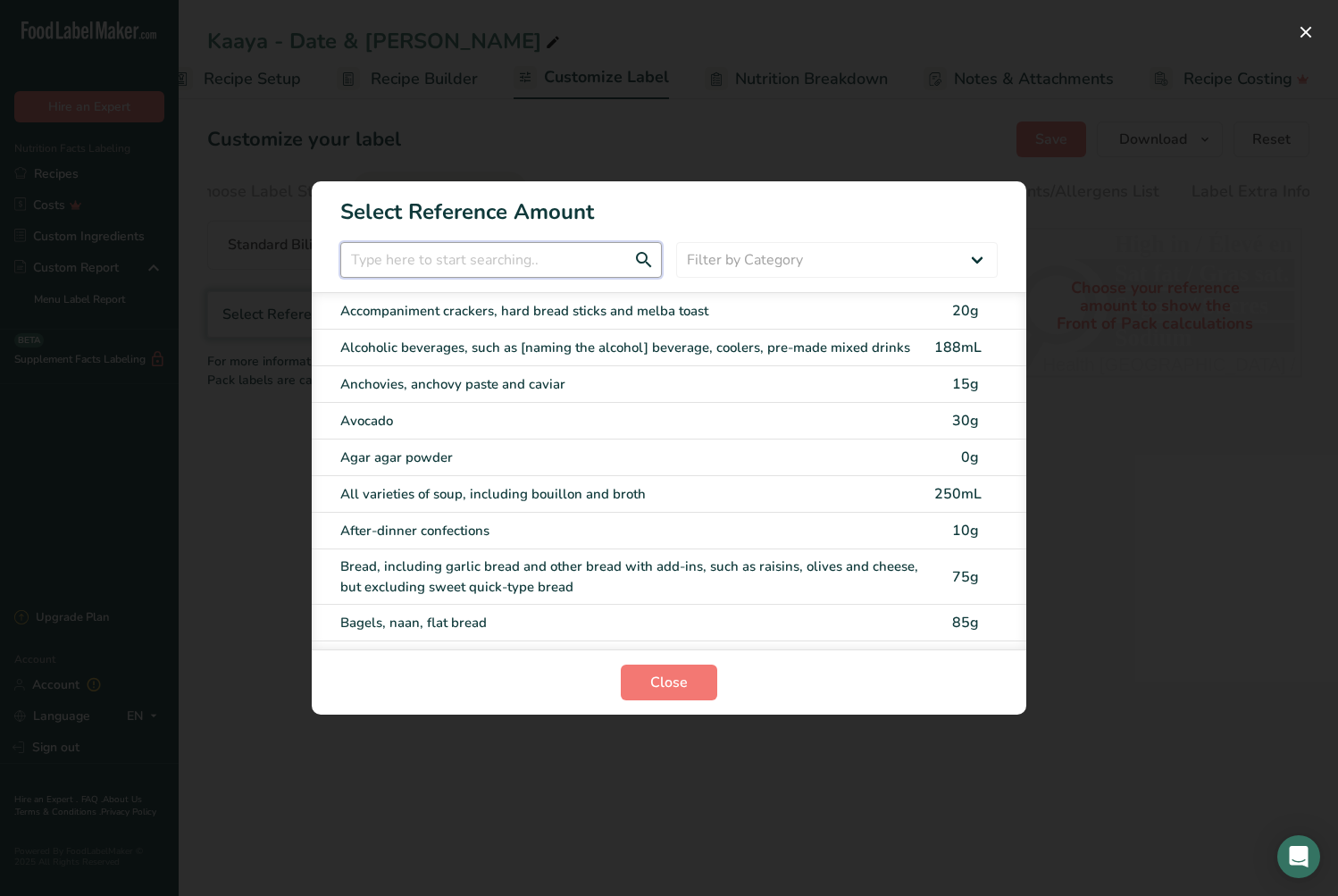
click at [503, 263] on input "FOP Category Selection Modal" at bounding box center [501, 260] width 321 height 36
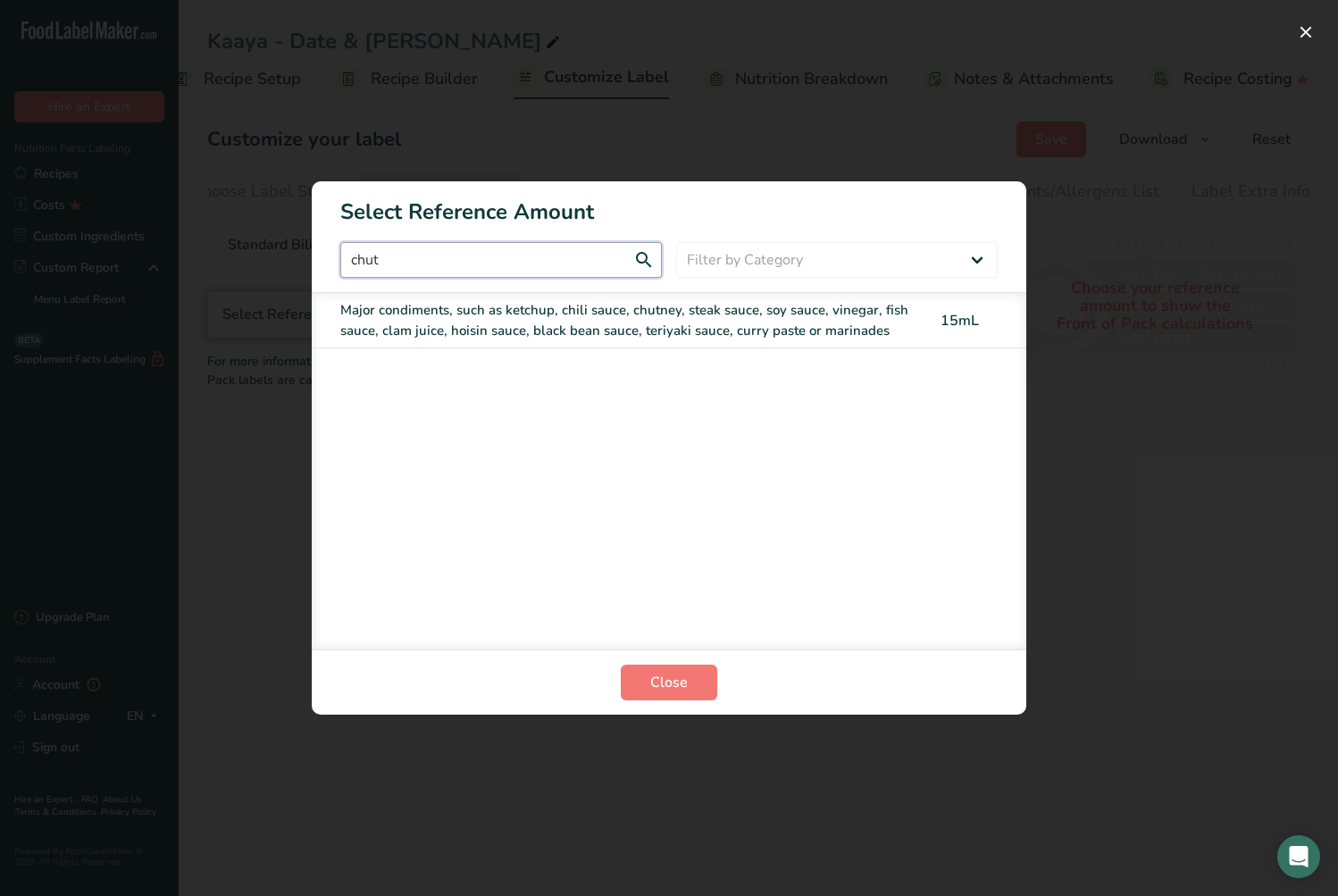
type input "chut"
click at [562, 313] on div "Major condiments, such as ketchup, chili sauce, chutney, steak sauce, soy sauce…" at bounding box center [632, 320] width 583 height 40
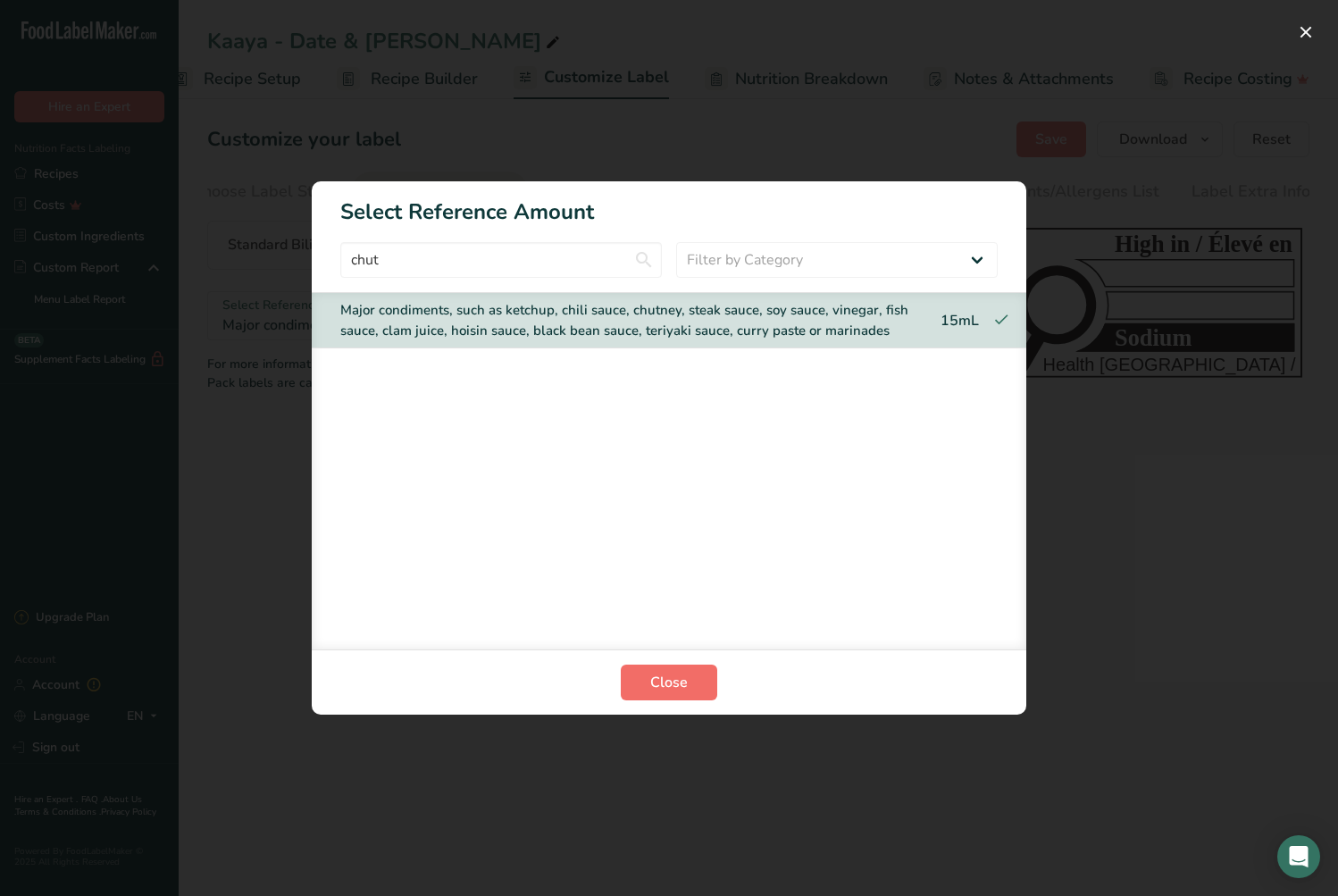
click at [676, 676] on span "Close" at bounding box center [669, 682] width 37 height 21
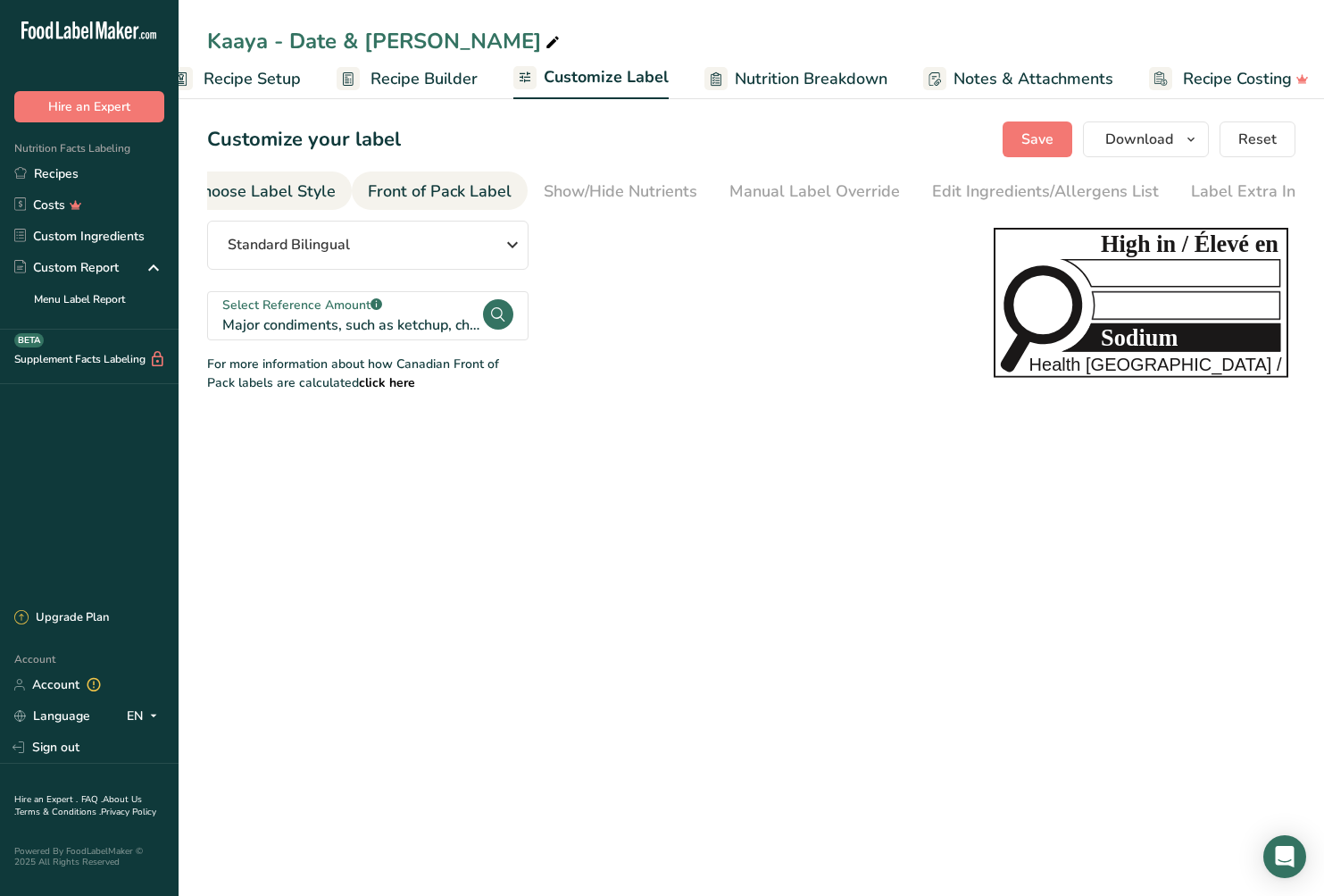
click at [262, 184] on div "Choose Label Style" at bounding box center [263, 192] width 144 height 24
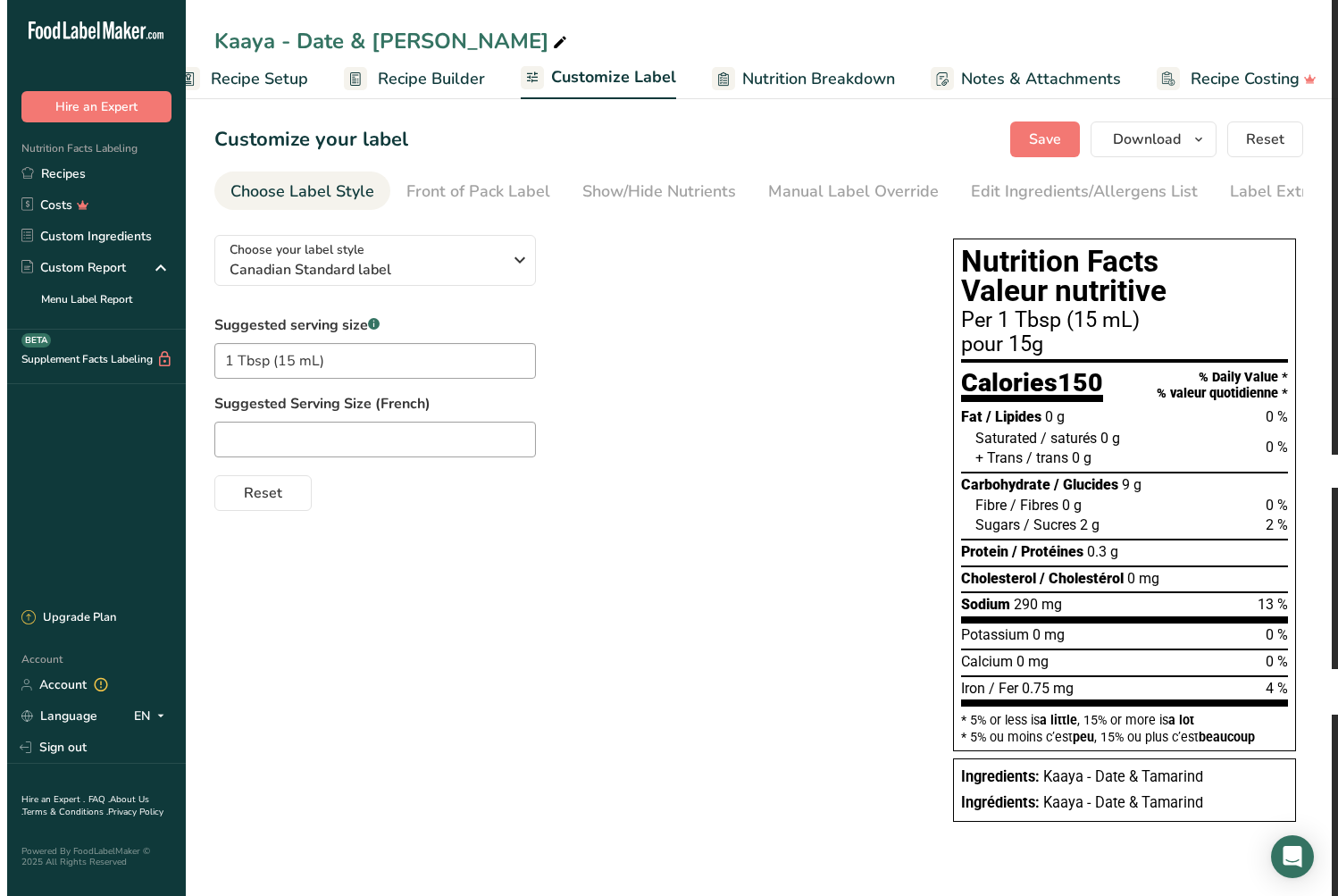
scroll to position [0, 0]
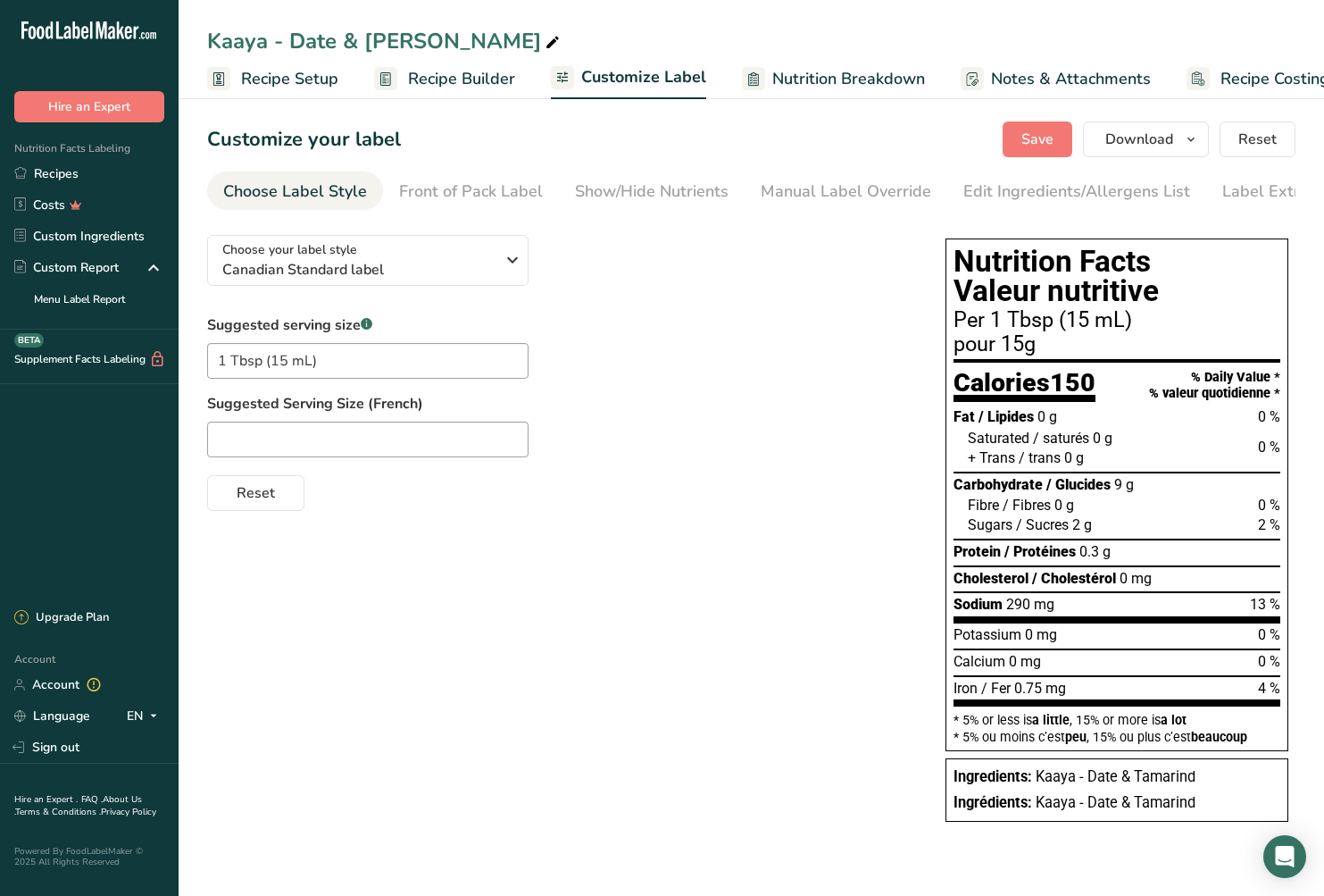
click at [288, 78] on span "Recipe Setup" at bounding box center [290, 79] width 97 height 24
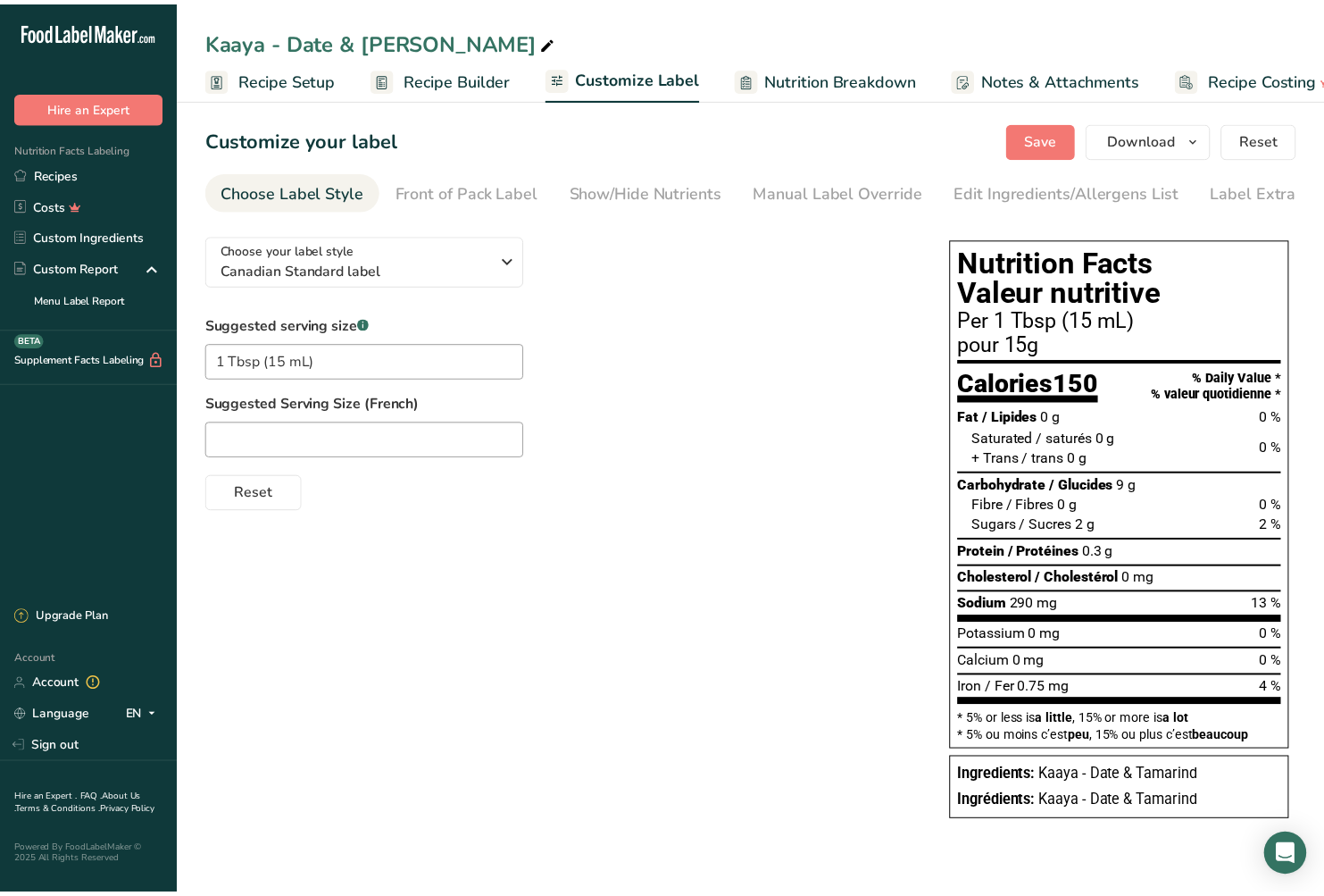
scroll to position [0, 7]
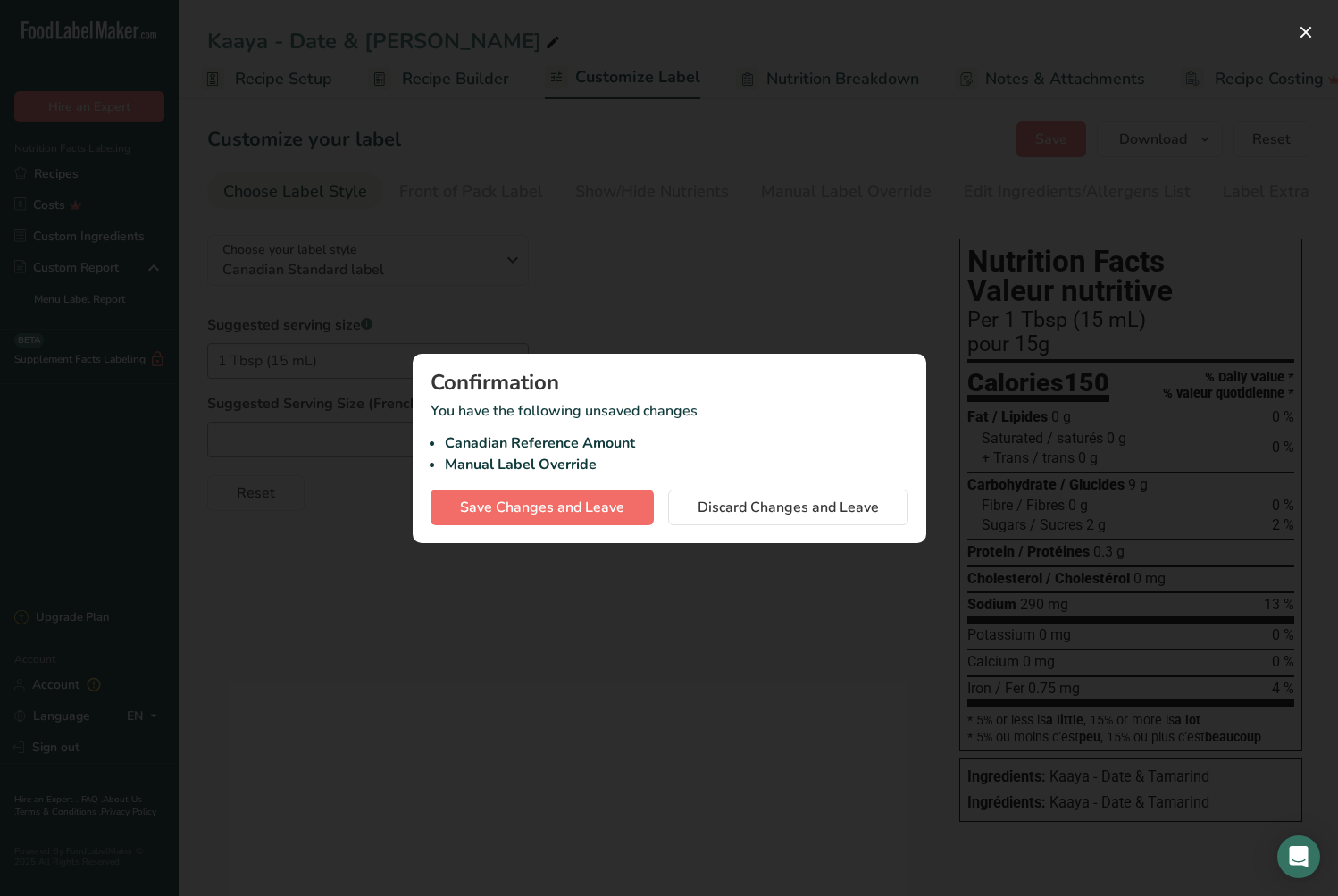
click at [609, 496] on span "Save Changes and Leave" at bounding box center [542, 506] width 164 height 21
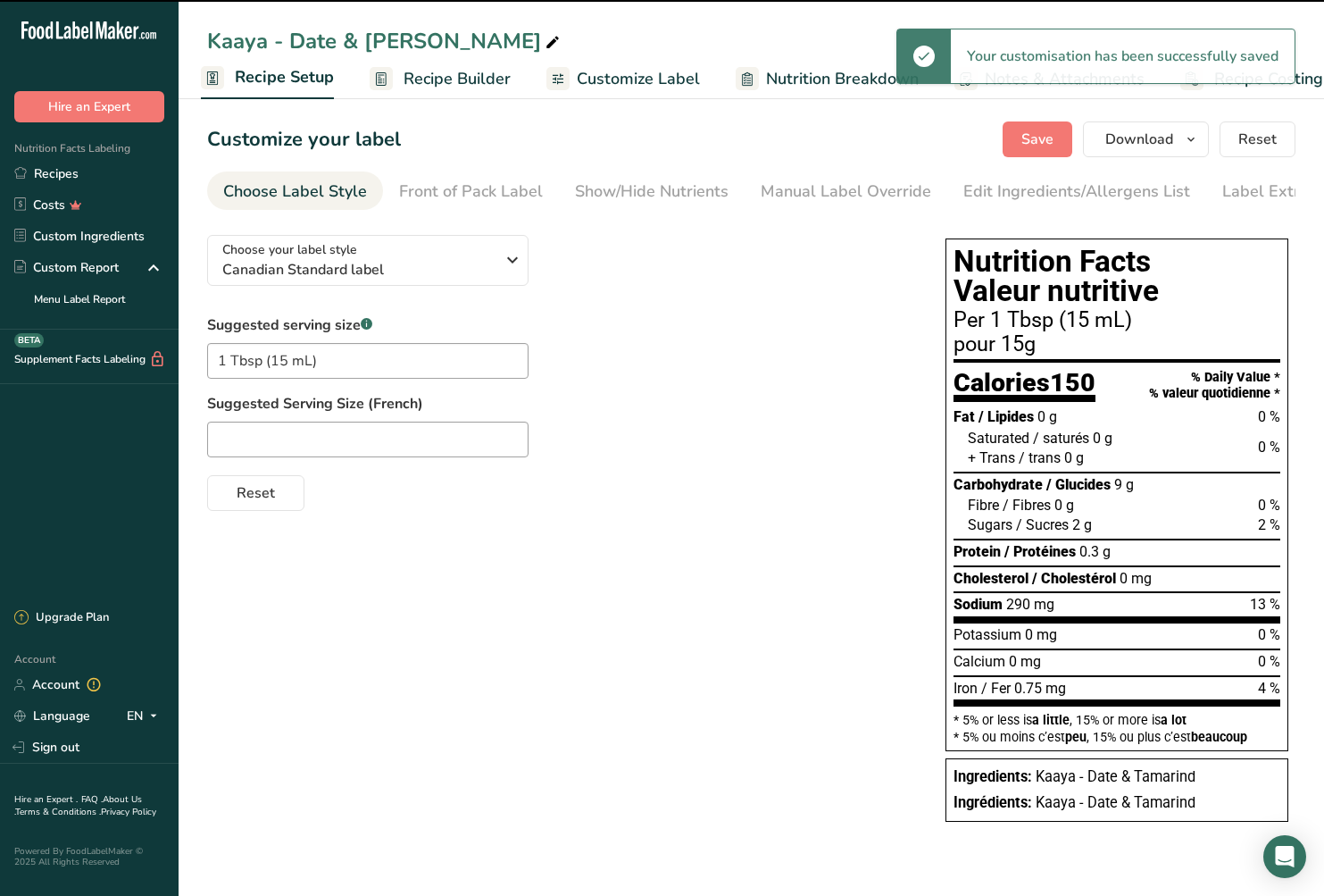
select select "17"
select select "22"
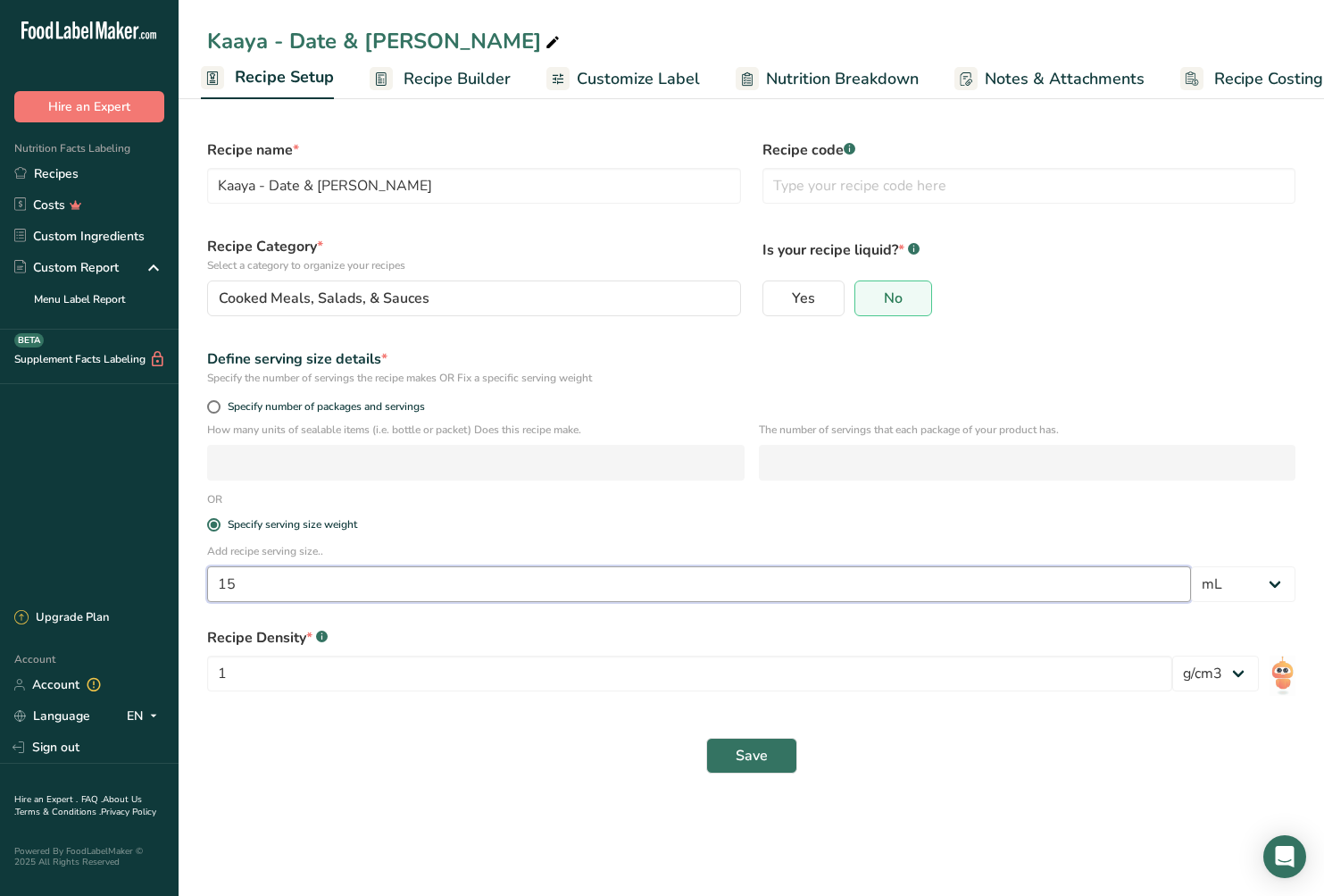
click at [377, 572] on input "15" at bounding box center [699, 584] width 984 height 36
select select "0"
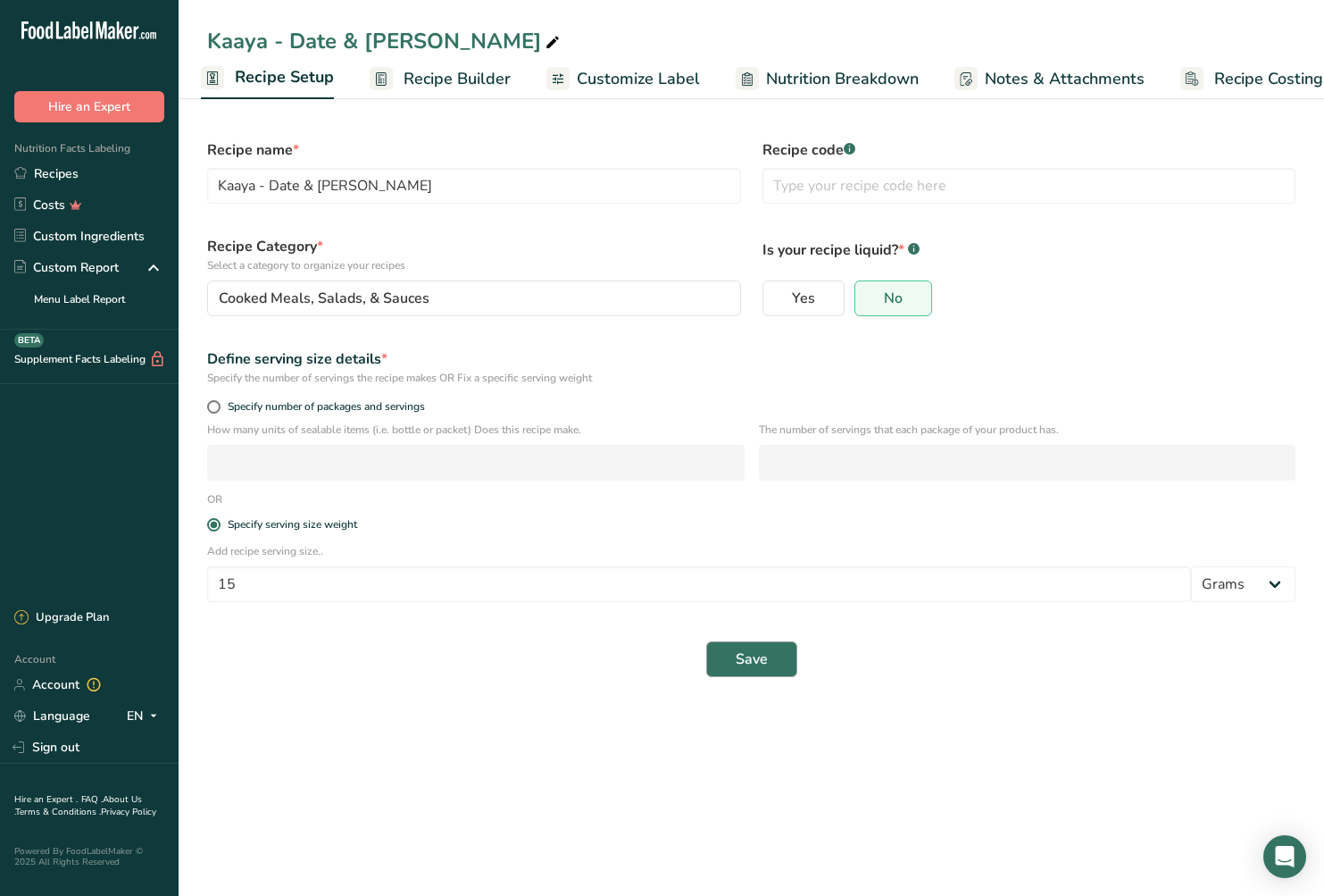
click at [754, 655] on span "Save" at bounding box center [752, 659] width 32 height 21
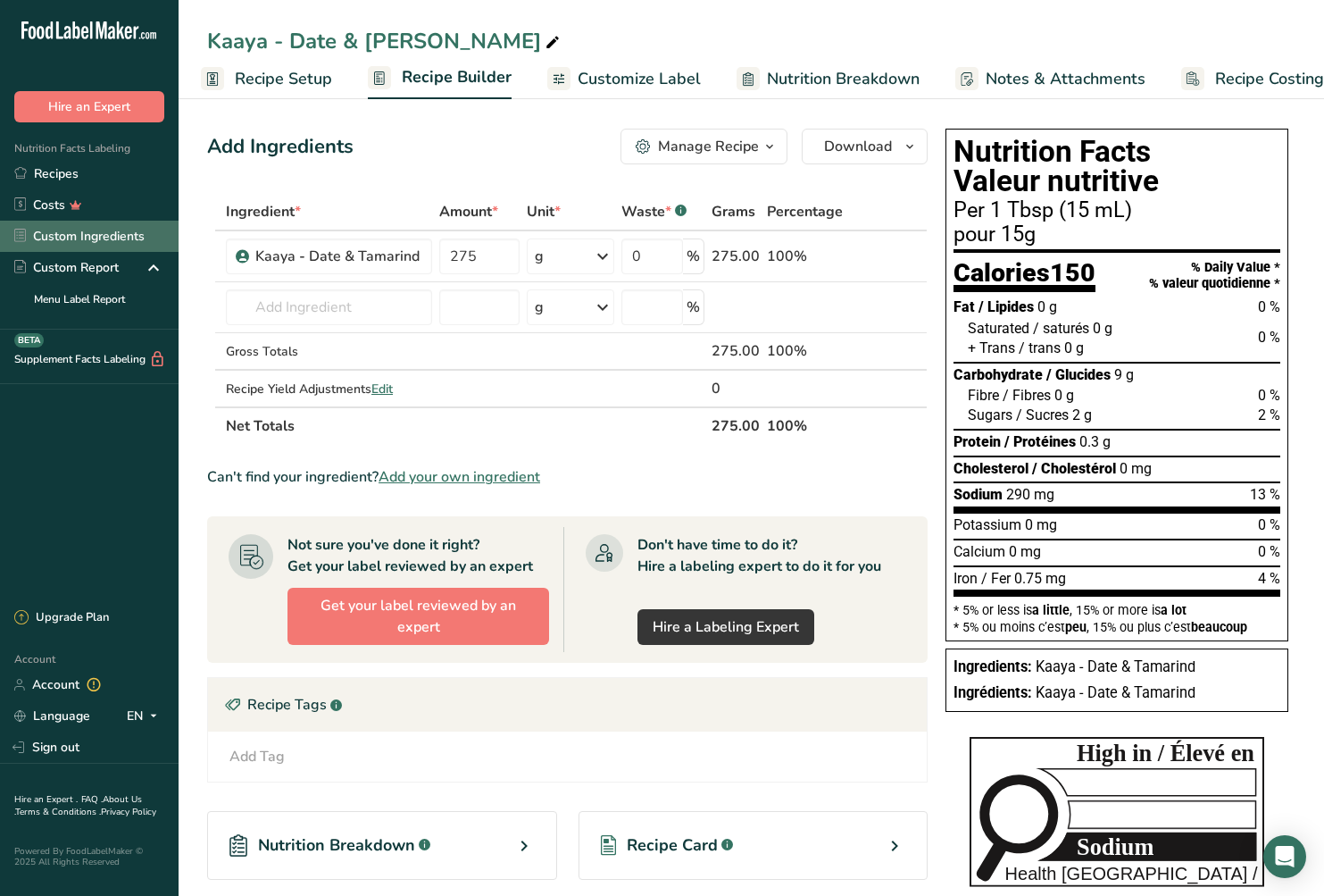
click at [69, 238] on link "Custom Ingredients" at bounding box center [89, 235] width 178 height 31
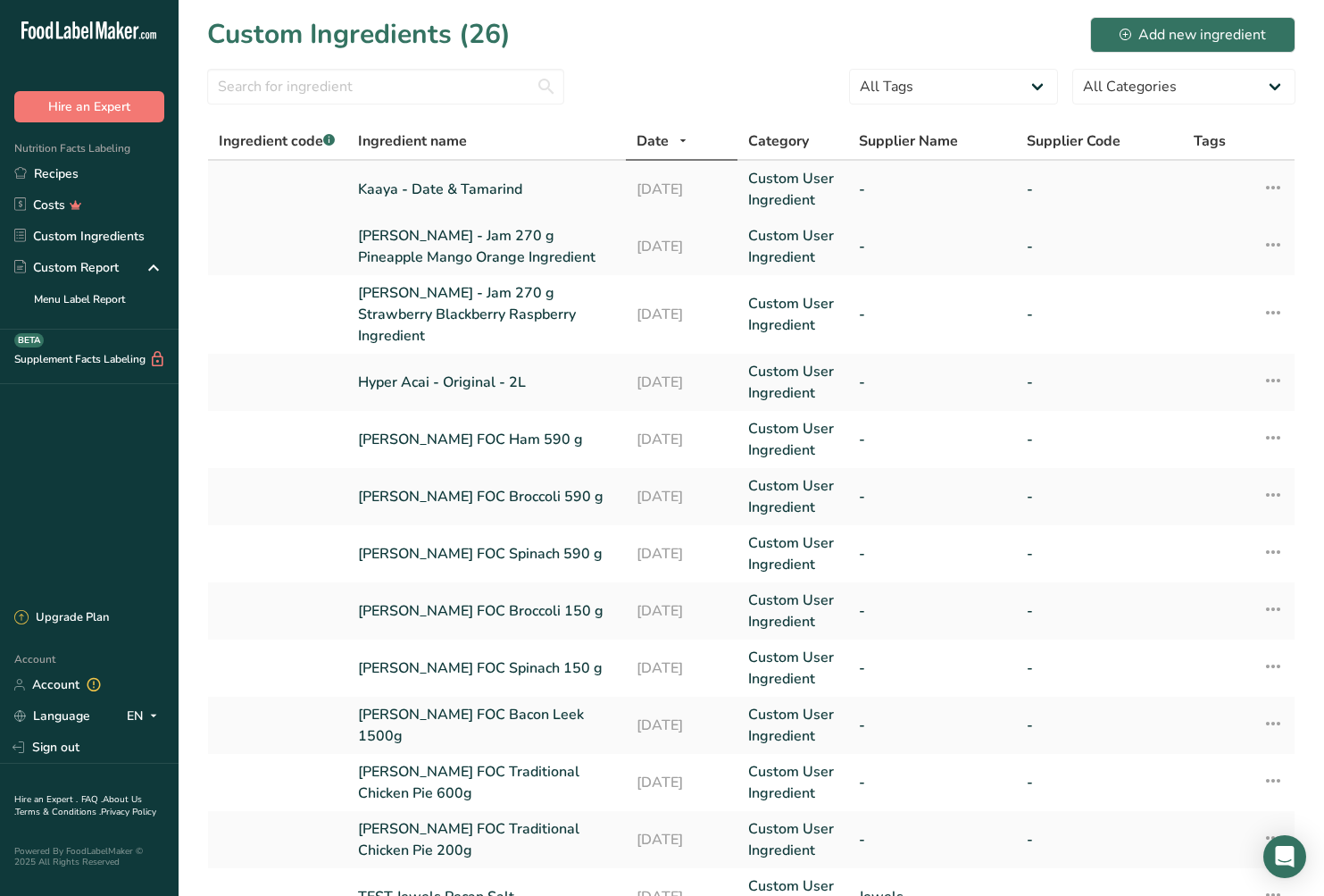
click at [464, 187] on link "Kaaya - Date & Tamarind" at bounding box center [486, 189] width 257 height 21
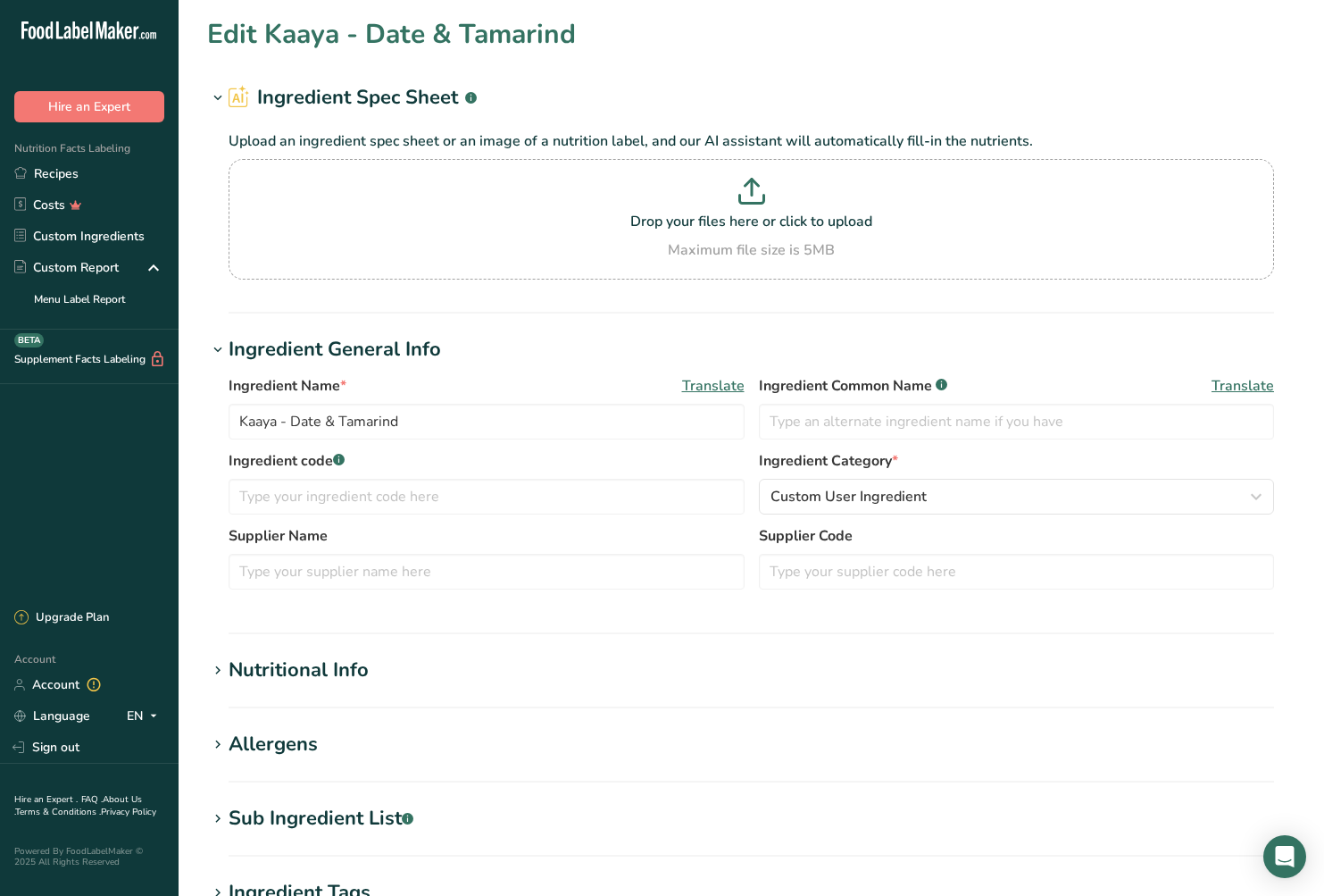
click at [292, 676] on div "Nutritional Info" at bounding box center [299, 671] width 140 height 30
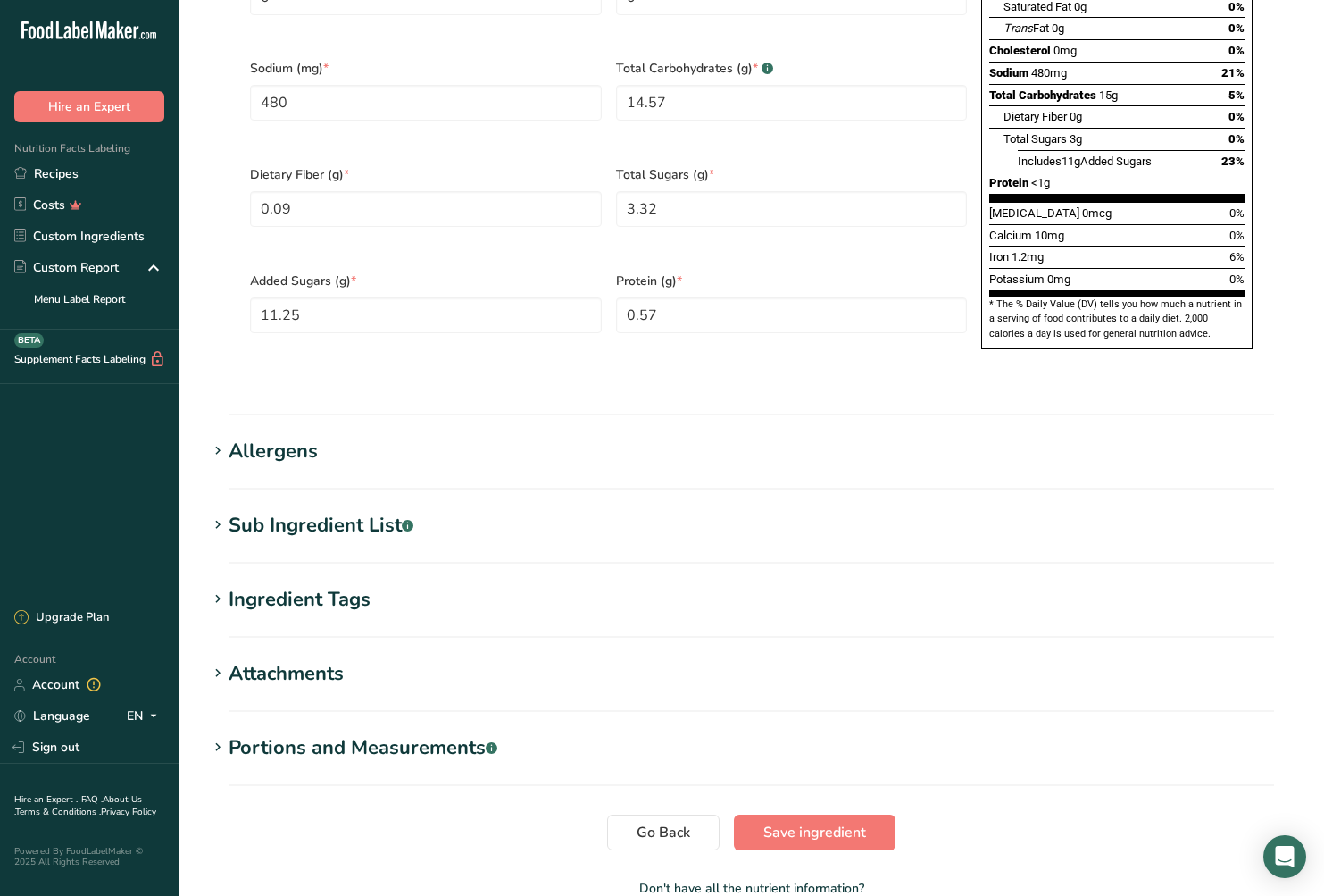
scroll to position [1180, 0]
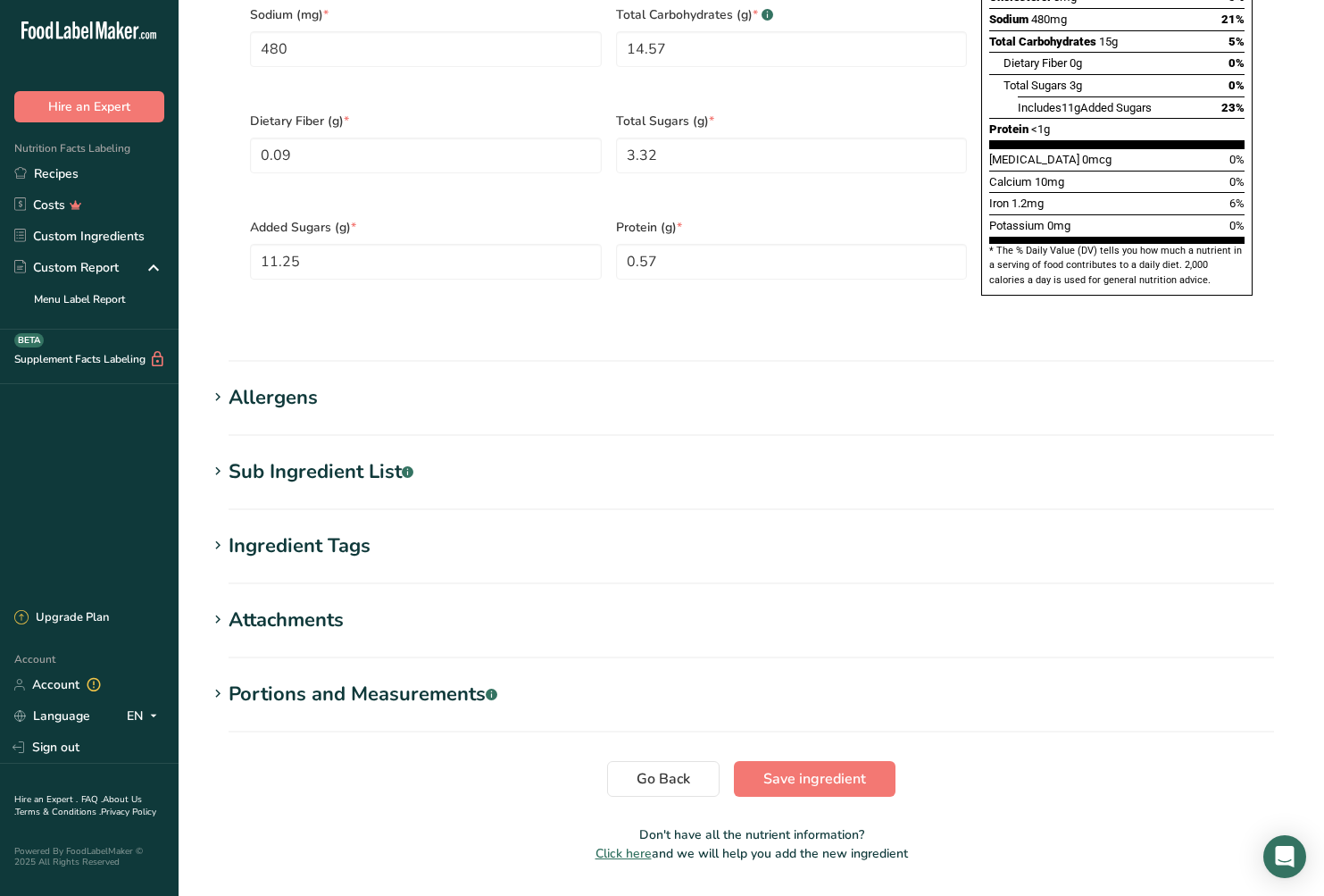
click at [319, 679] on div "Portions and Measurements .a-a{fill:#347362;}.b-a{fill:#fff;}" at bounding box center [363, 694] width 269 height 30
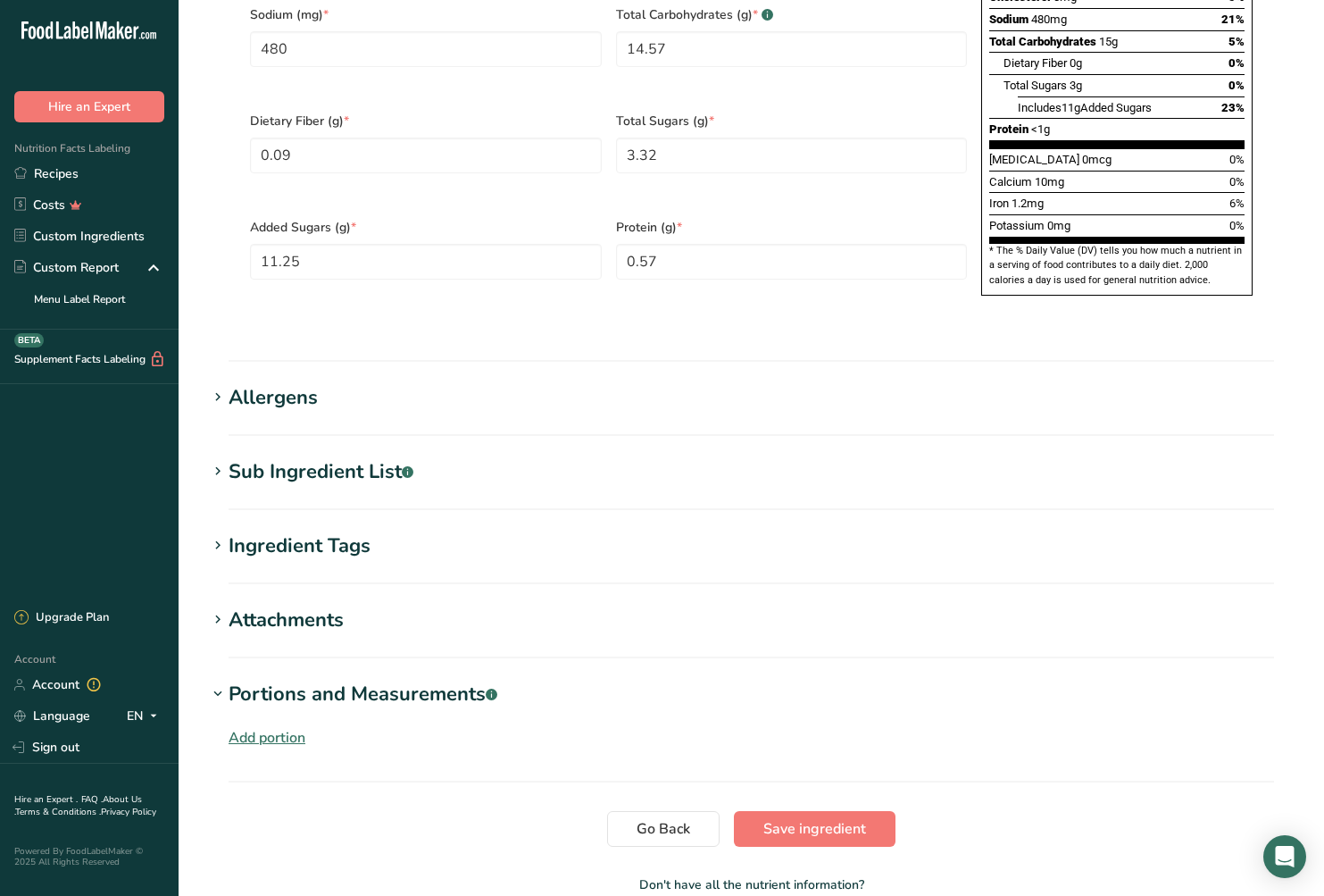
click at [247, 727] on div "Add portion" at bounding box center [267, 737] width 77 height 21
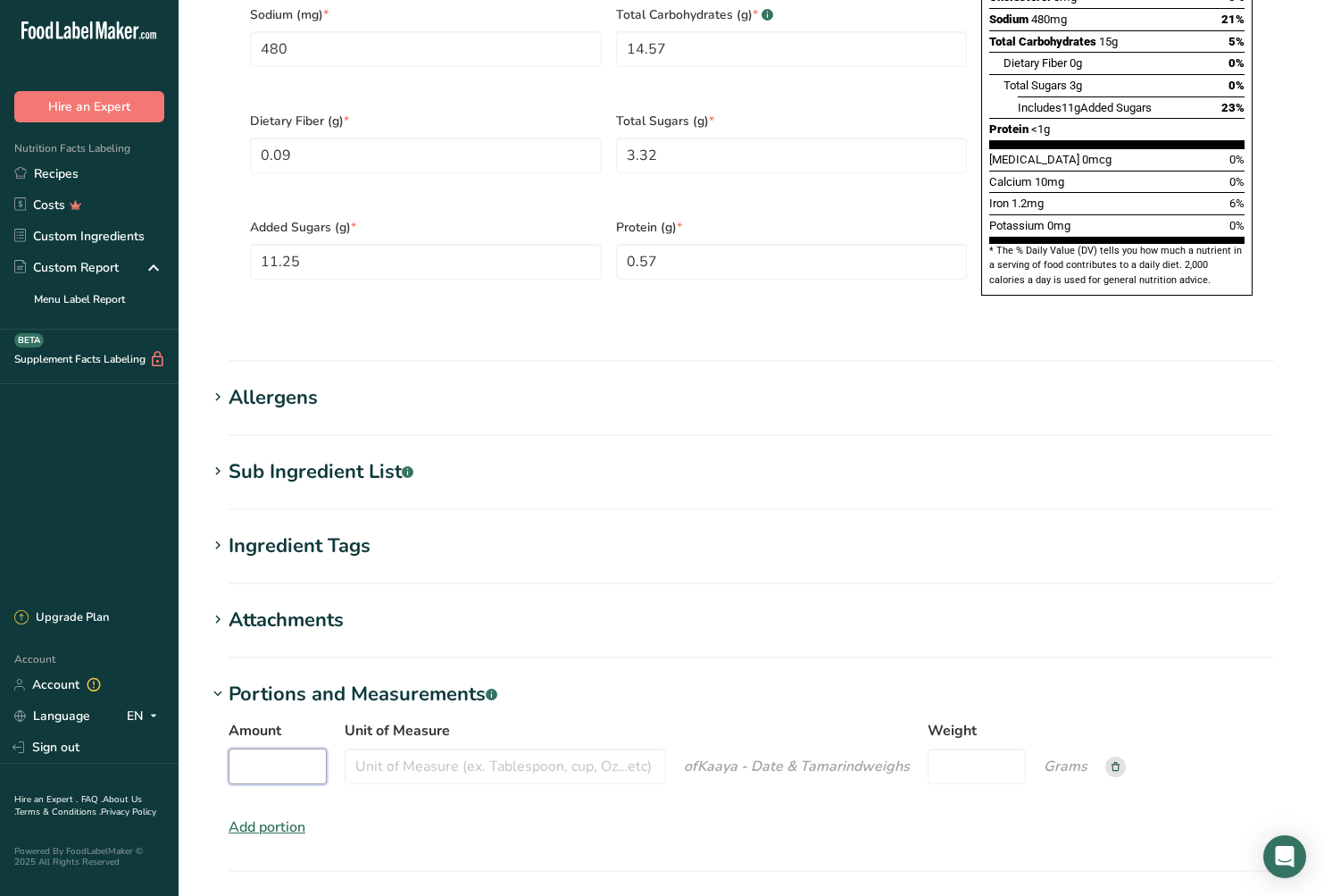
click at [291, 748] on input "Amount" at bounding box center [278, 766] width 98 height 36
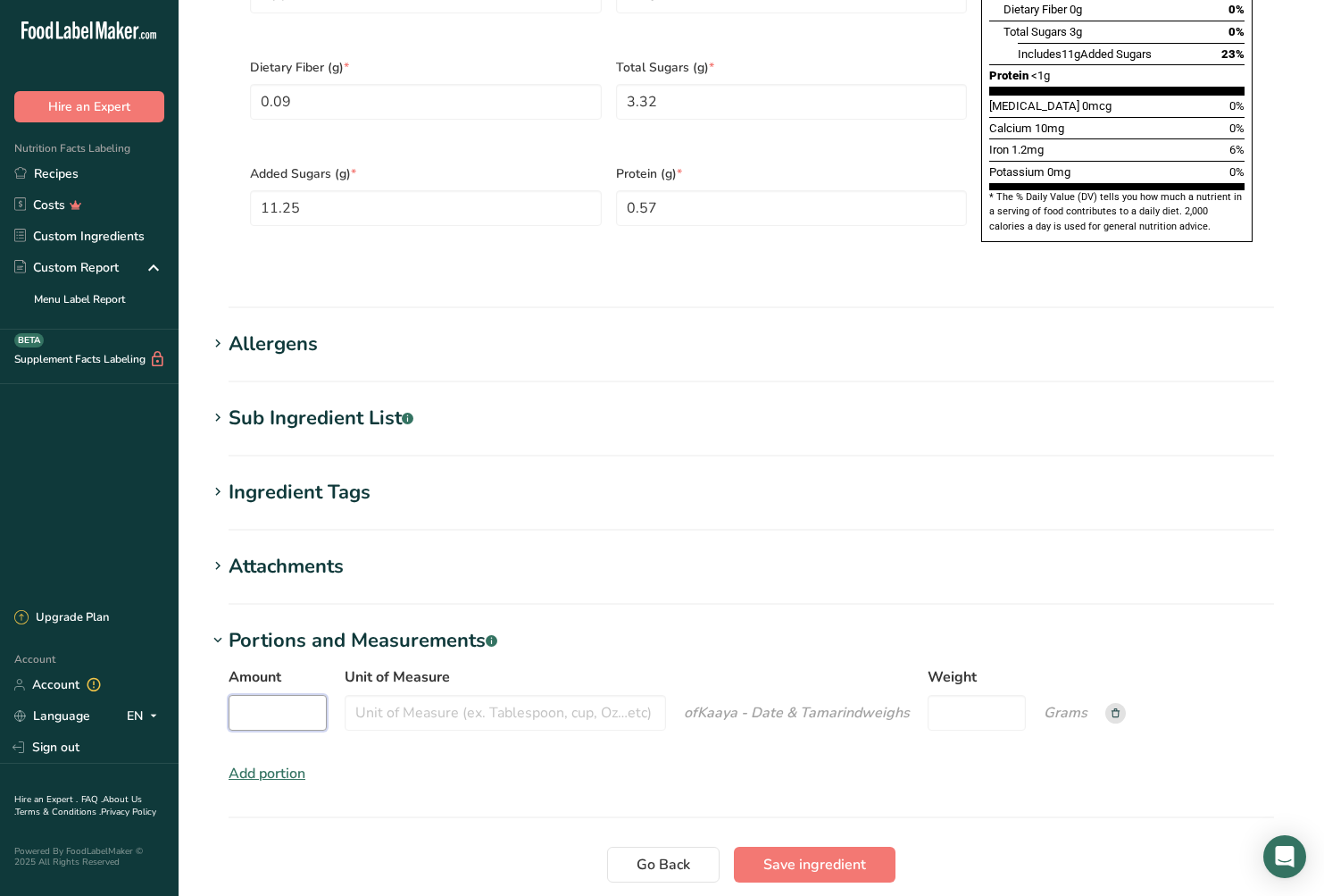
scroll to position [1287, 0]
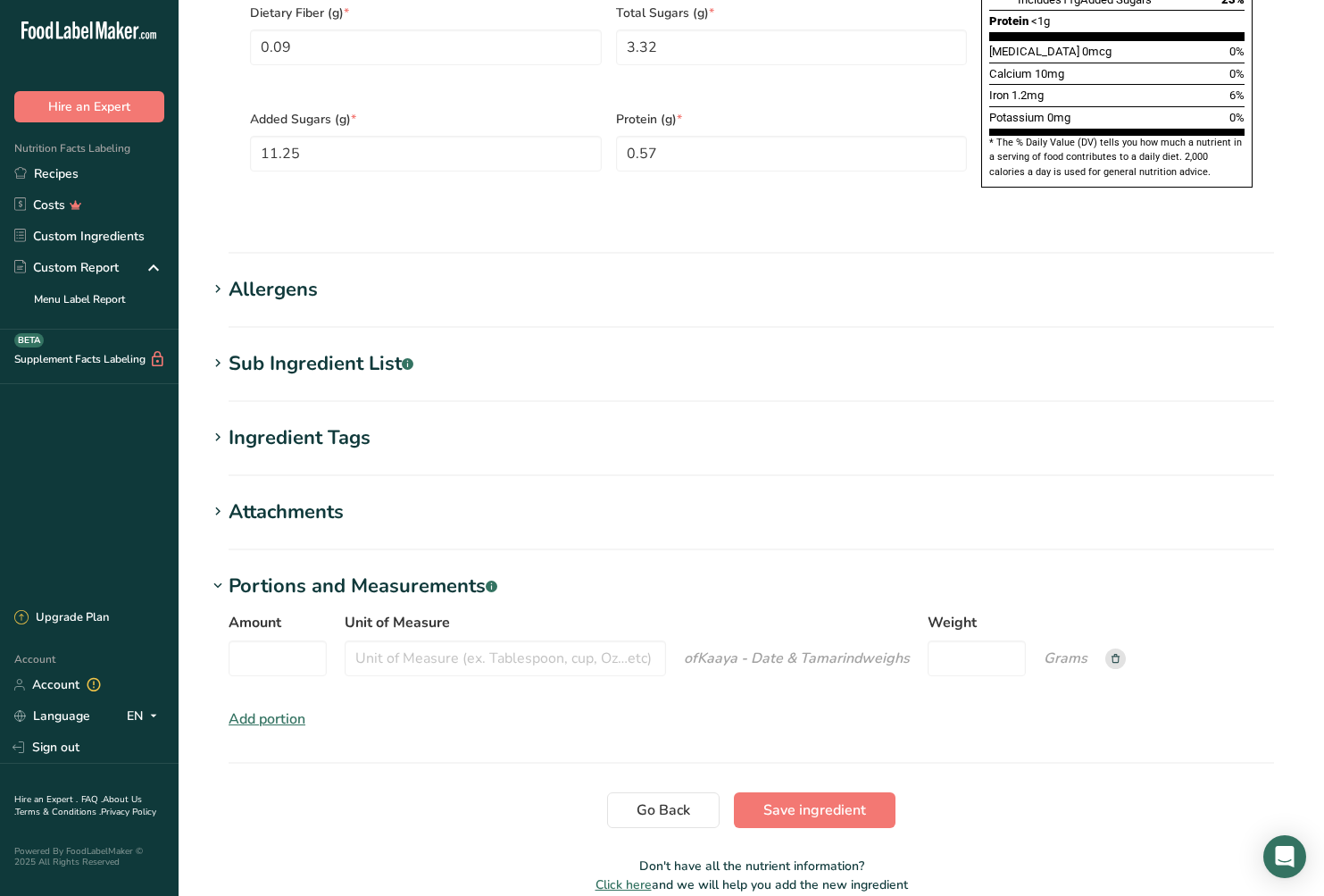
click at [1064, 648] on icon "Grams" at bounding box center [1065, 658] width 44 height 20
click at [979, 640] on input "Weight" at bounding box center [976, 658] width 98 height 36
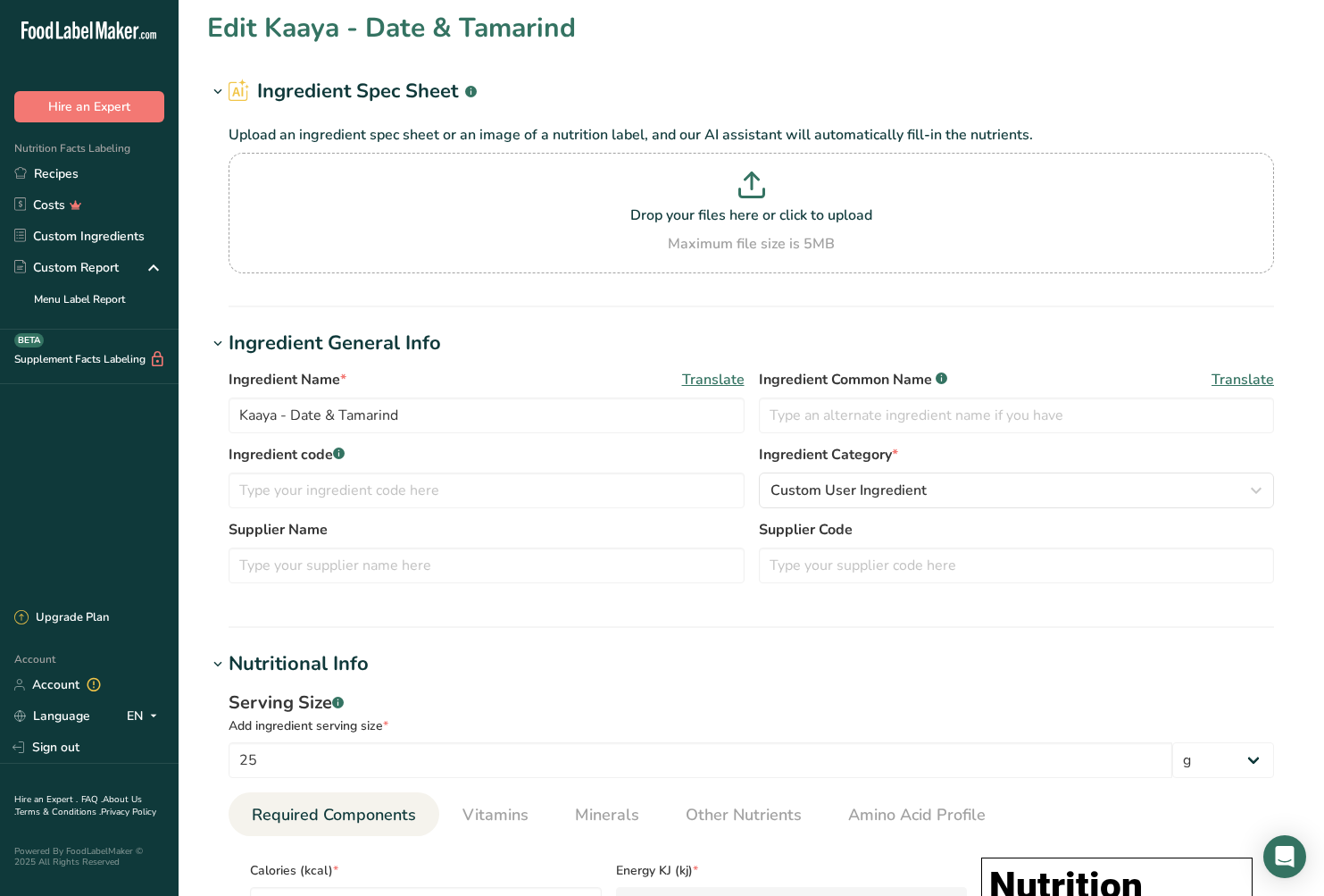
scroll to position [107, 0]
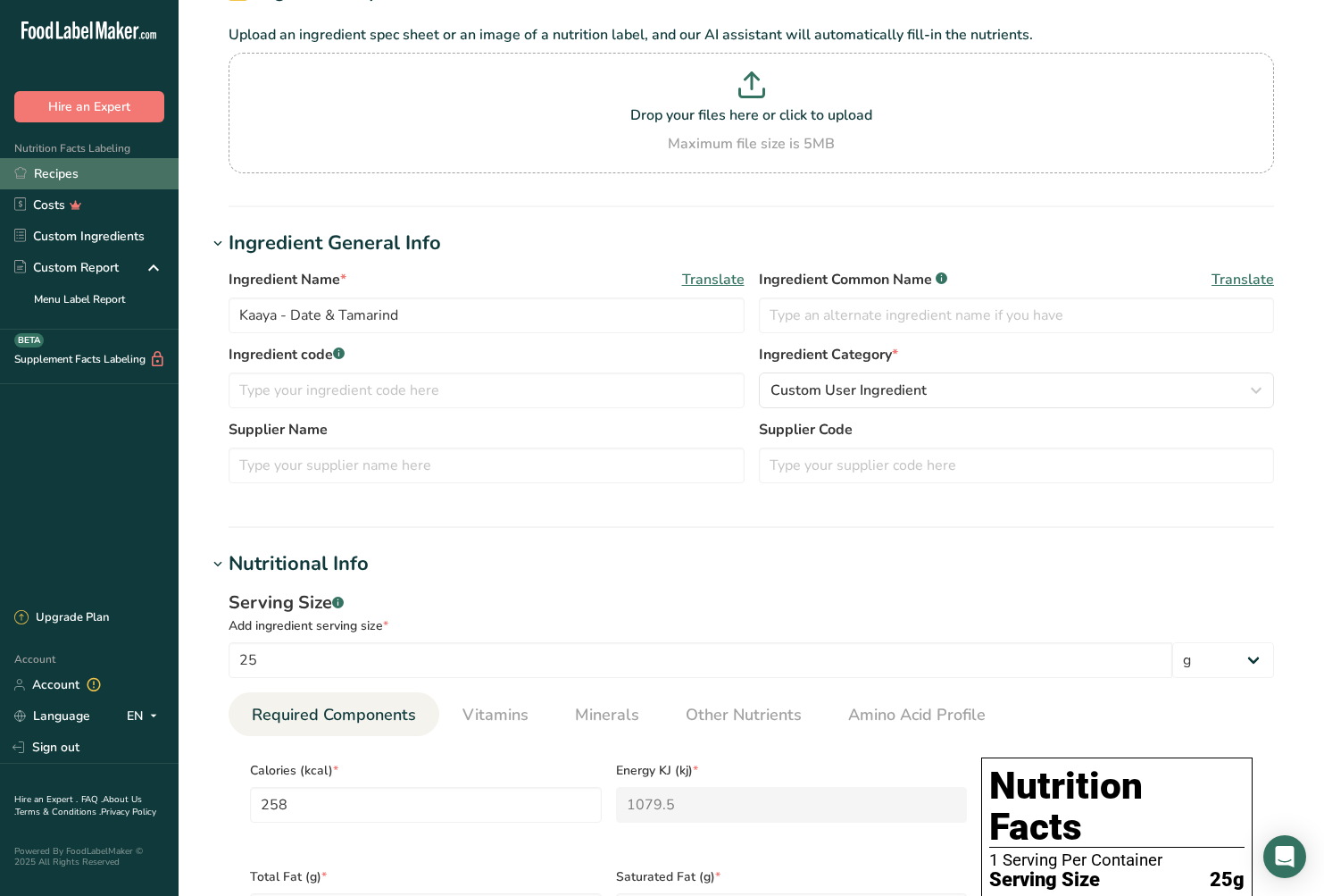
click at [72, 174] on link "Recipes" at bounding box center [89, 173] width 178 height 31
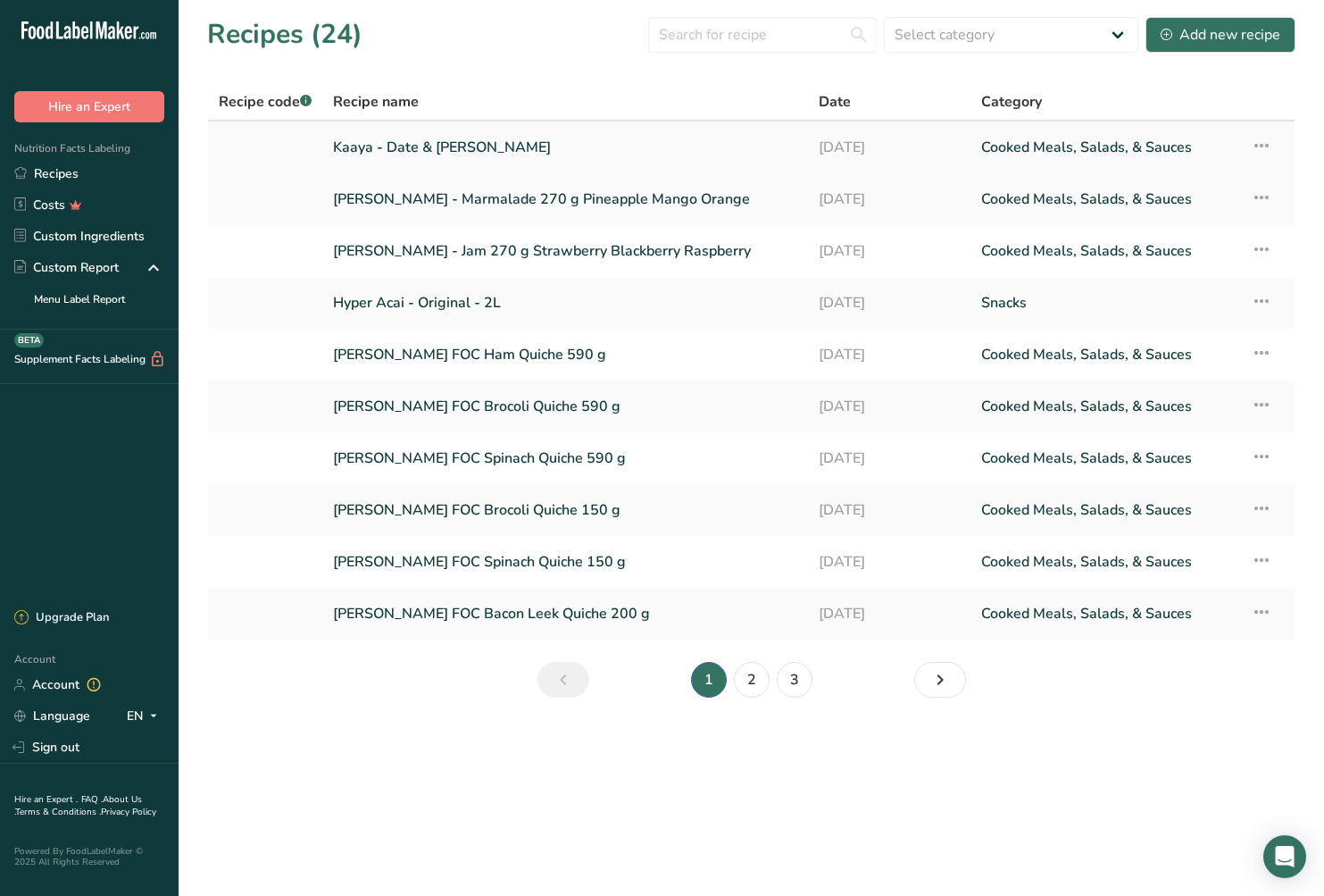
click at [423, 150] on link "Kaaya - Date & Tamarind Chutney" at bounding box center [564, 148] width 464 height 37
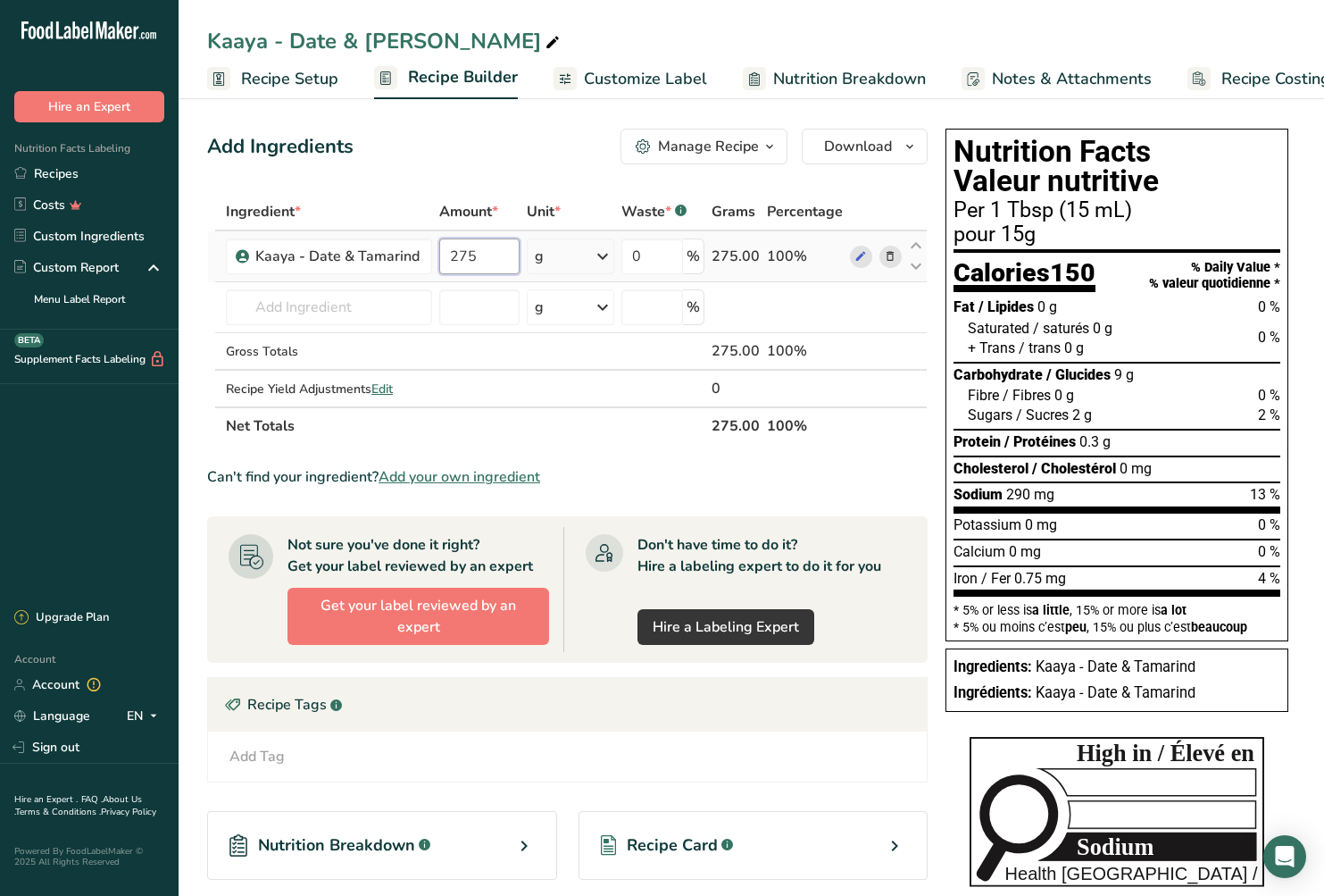
click at [462, 261] on input "275" at bounding box center [478, 256] width 79 height 36
click at [607, 259] on div "Ingredient * Amount * Unit * Waste * .a-a{fill:#347362;}.b-a{fill:#fff;} Grams …" at bounding box center [567, 319] width 720 height 252
click at [607, 259] on icon at bounding box center [603, 256] width 21 height 32
click at [533, 177] on div "Add Ingredients Manage Recipe Delete Recipe Duplicate Recipe Scale Recipe Save …" at bounding box center [573, 602] width 732 height 960
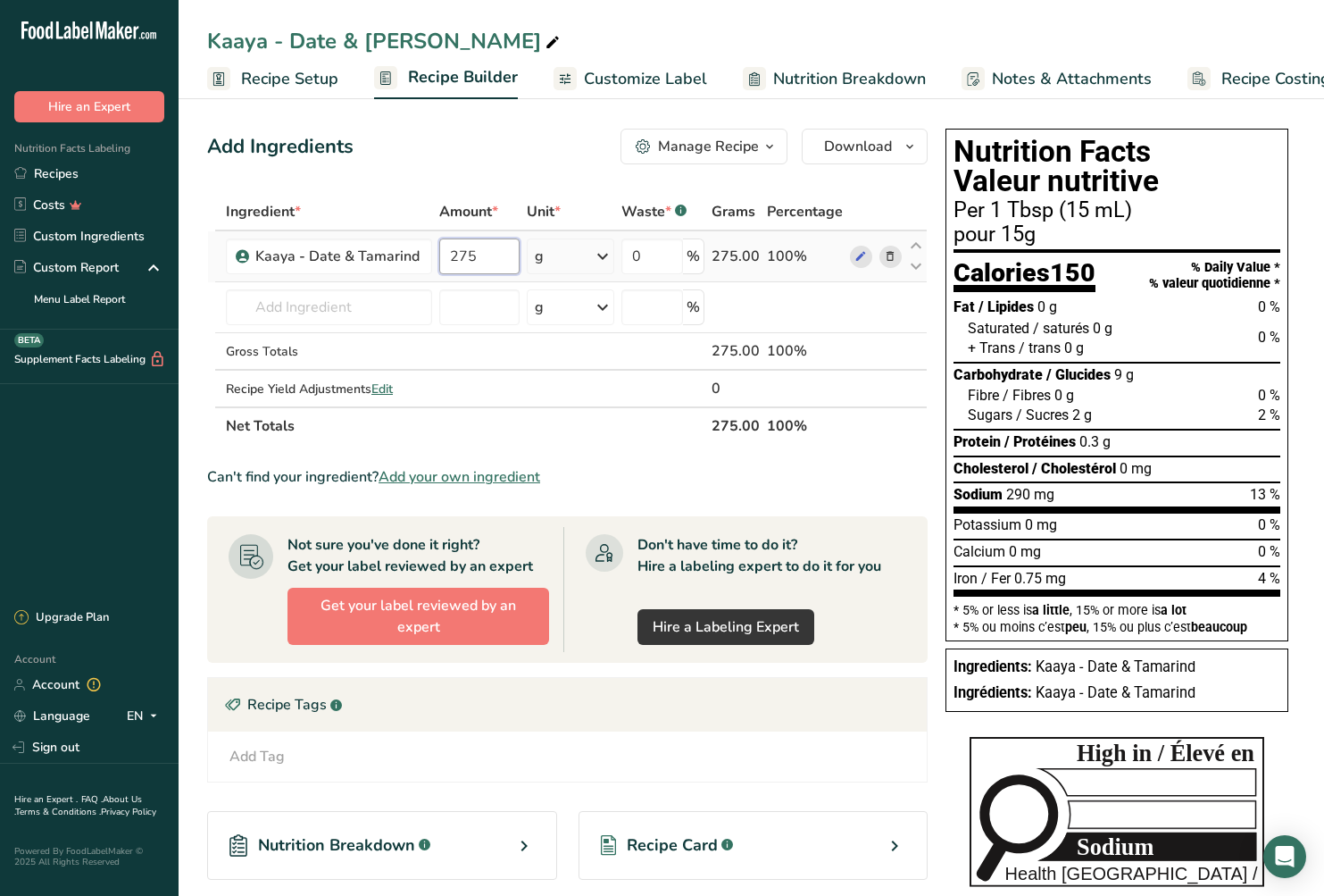
click at [478, 260] on input "275" at bounding box center [478, 256] width 79 height 36
click at [479, 259] on input "275" at bounding box center [478, 256] width 79 height 36
type input "245"
click at [613, 255] on div "Ingredient * Amount * Unit * Waste * .a-a{fill:#347362;}.b-a{fill:#fff;} Grams …" at bounding box center [567, 319] width 720 height 252
click at [605, 257] on icon at bounding box center [603, 256] width 21 height 32
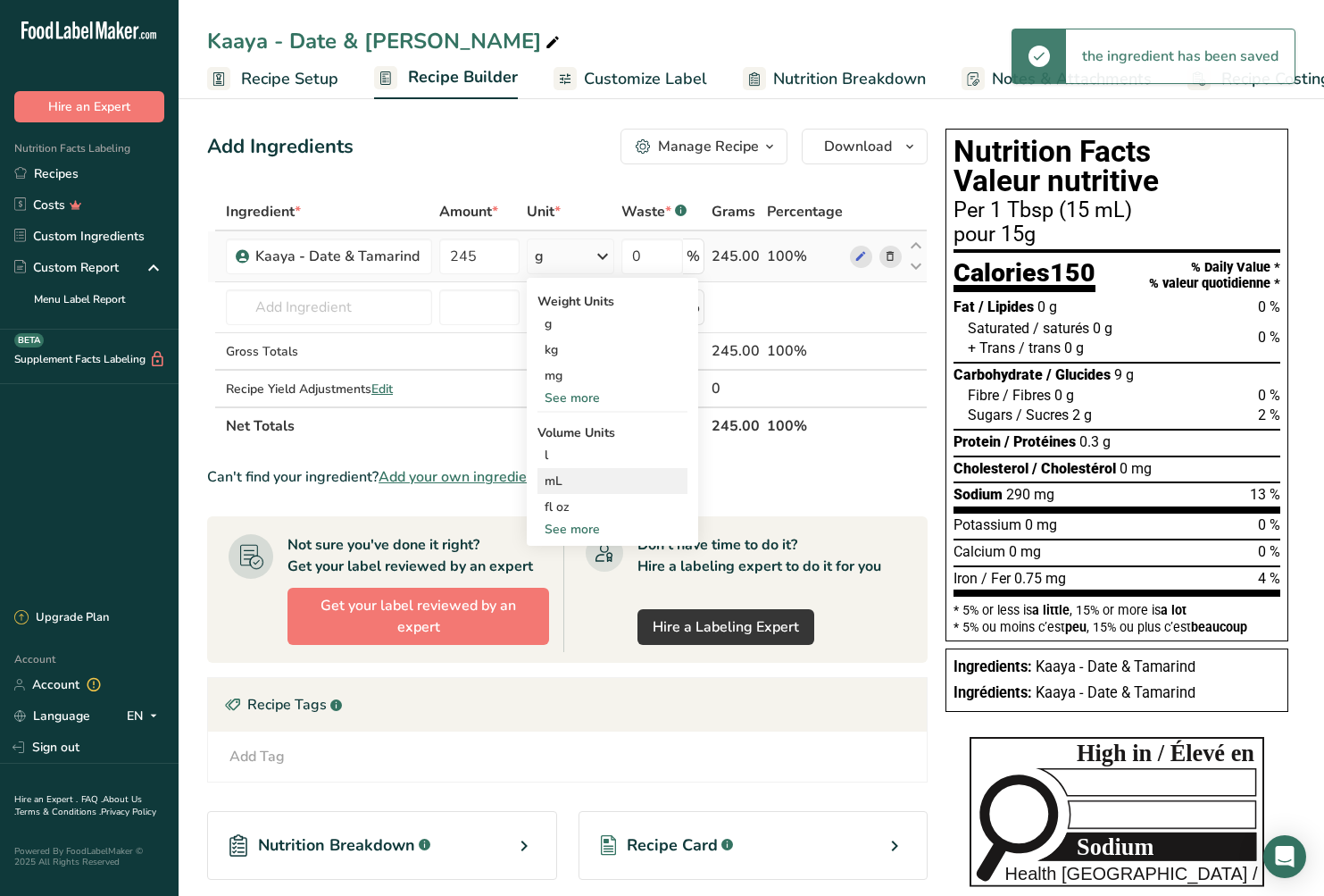
click at [591, 480] on div "mL" at bounding box center [612, 481] width 135 height 19
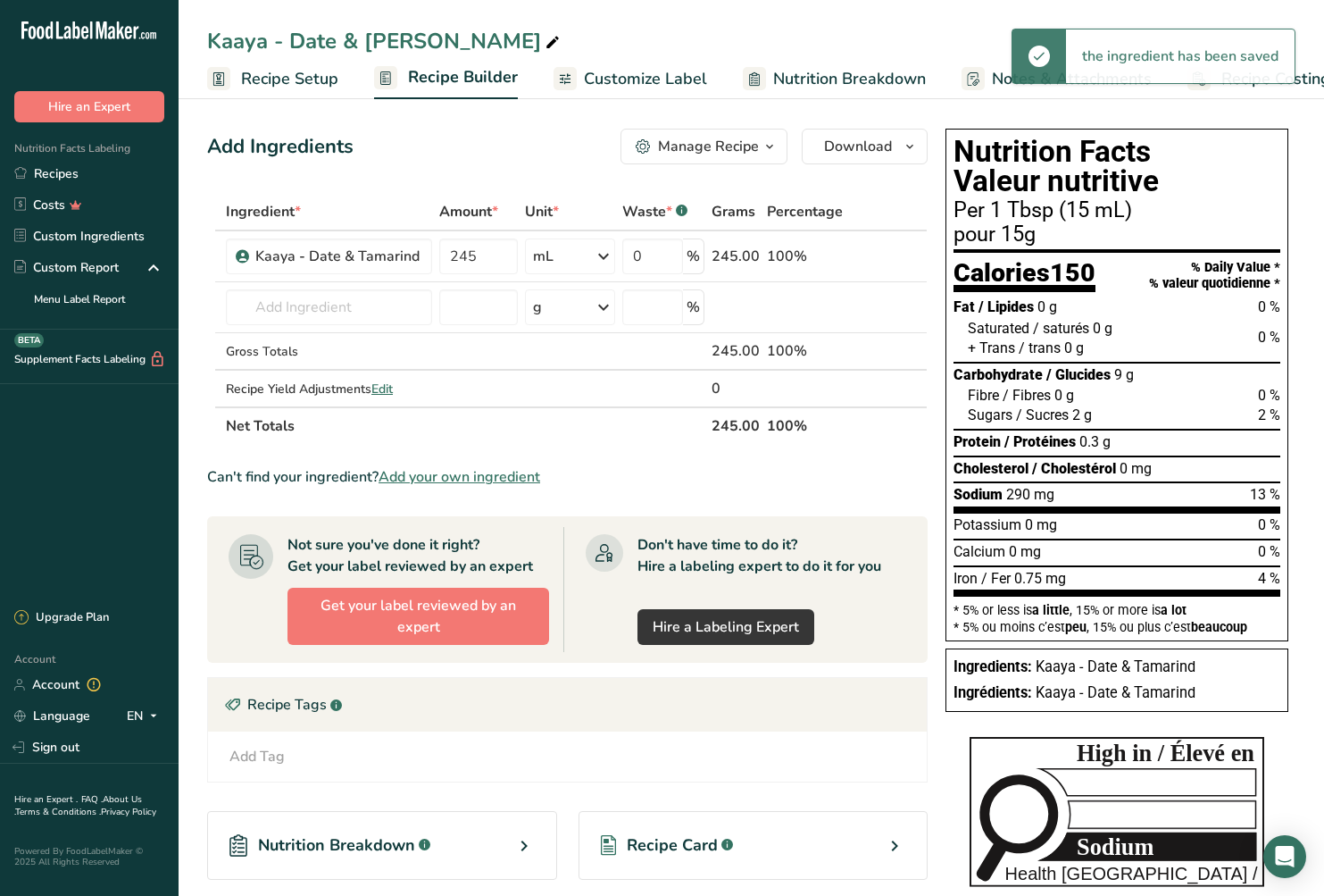
click at [634, 437] on th "Net Totals" at bounding box center [465, 425] width 486 height 37
click at [617, 78] on span "Customize Label" at bounding box center [646, 79] width 123 height 24
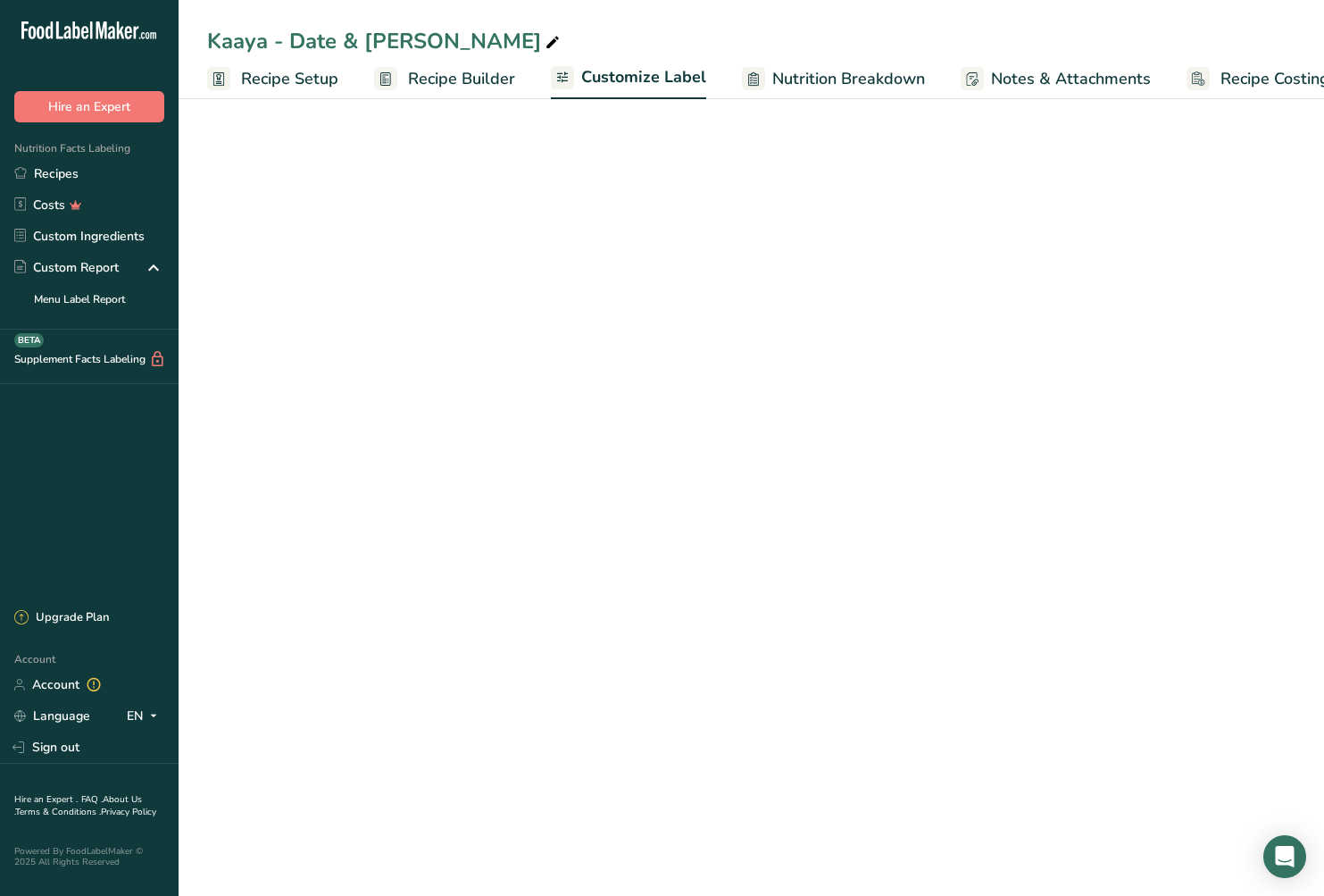
scroll to position [0, 50]
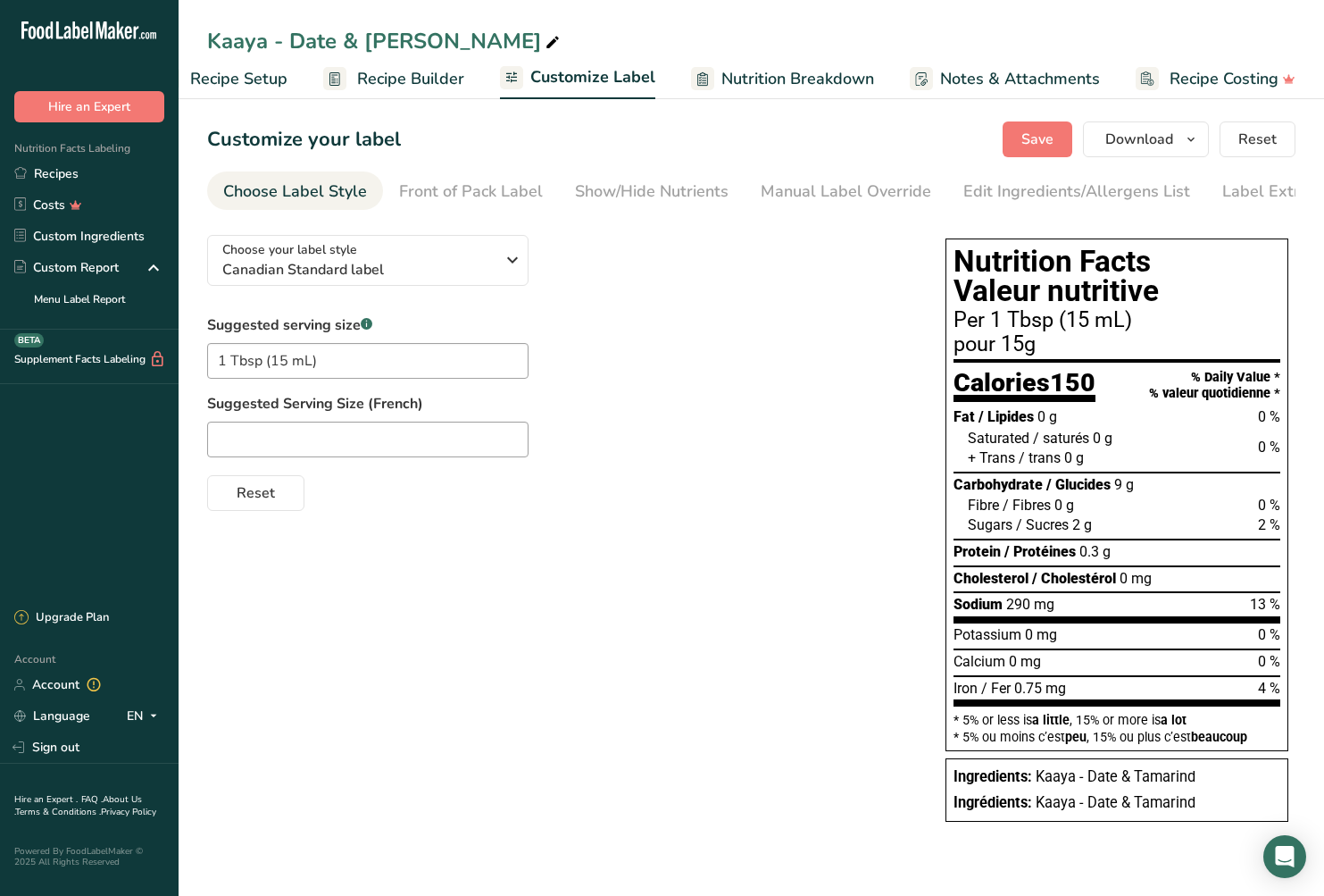
click at [414, 77] on span "Recipe Builder" at bounding box center [410, 79] width 107 height 24
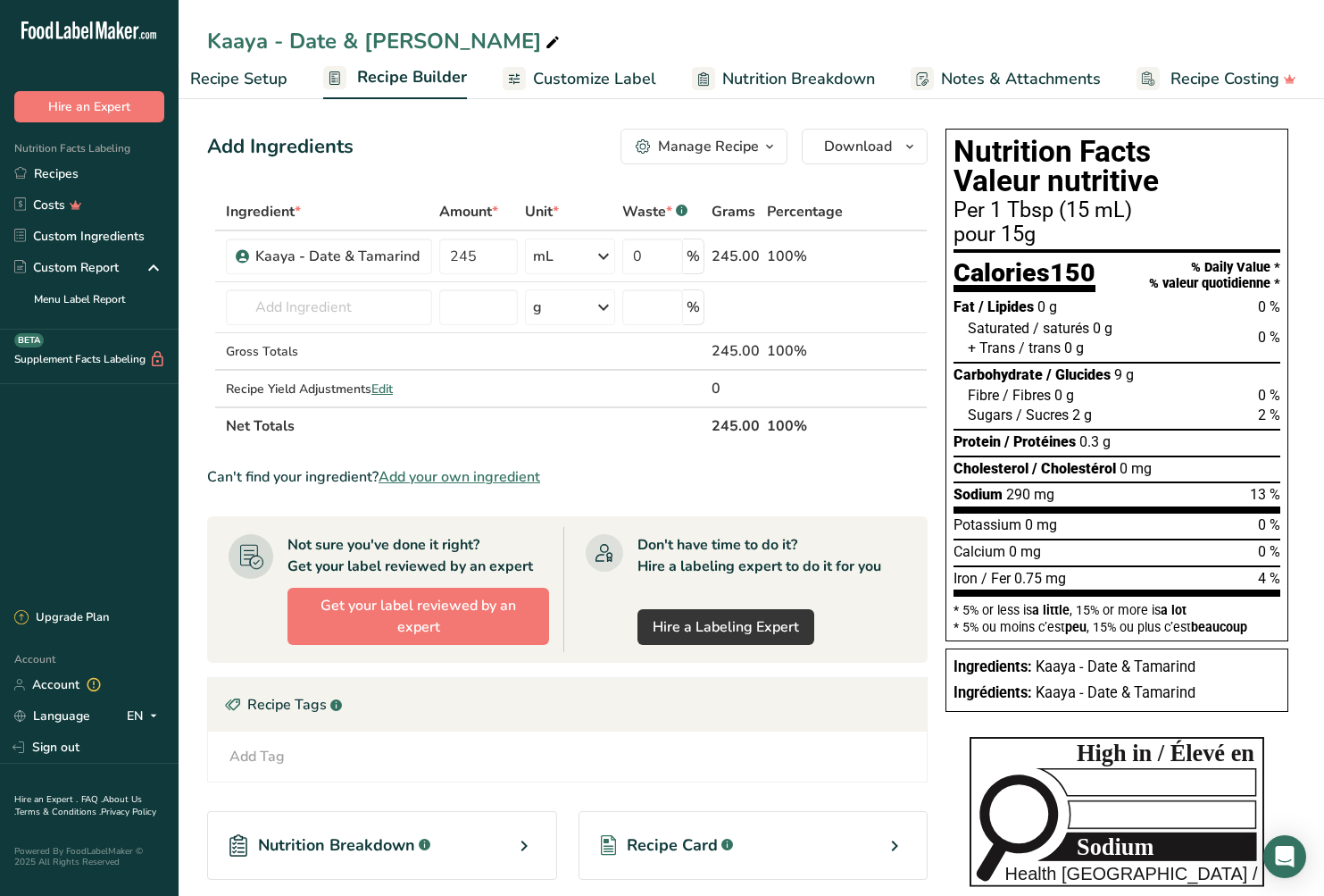
click at [233, 77] on span "Recipe Setup" at bounding box center [239, 79] width 97 height 24
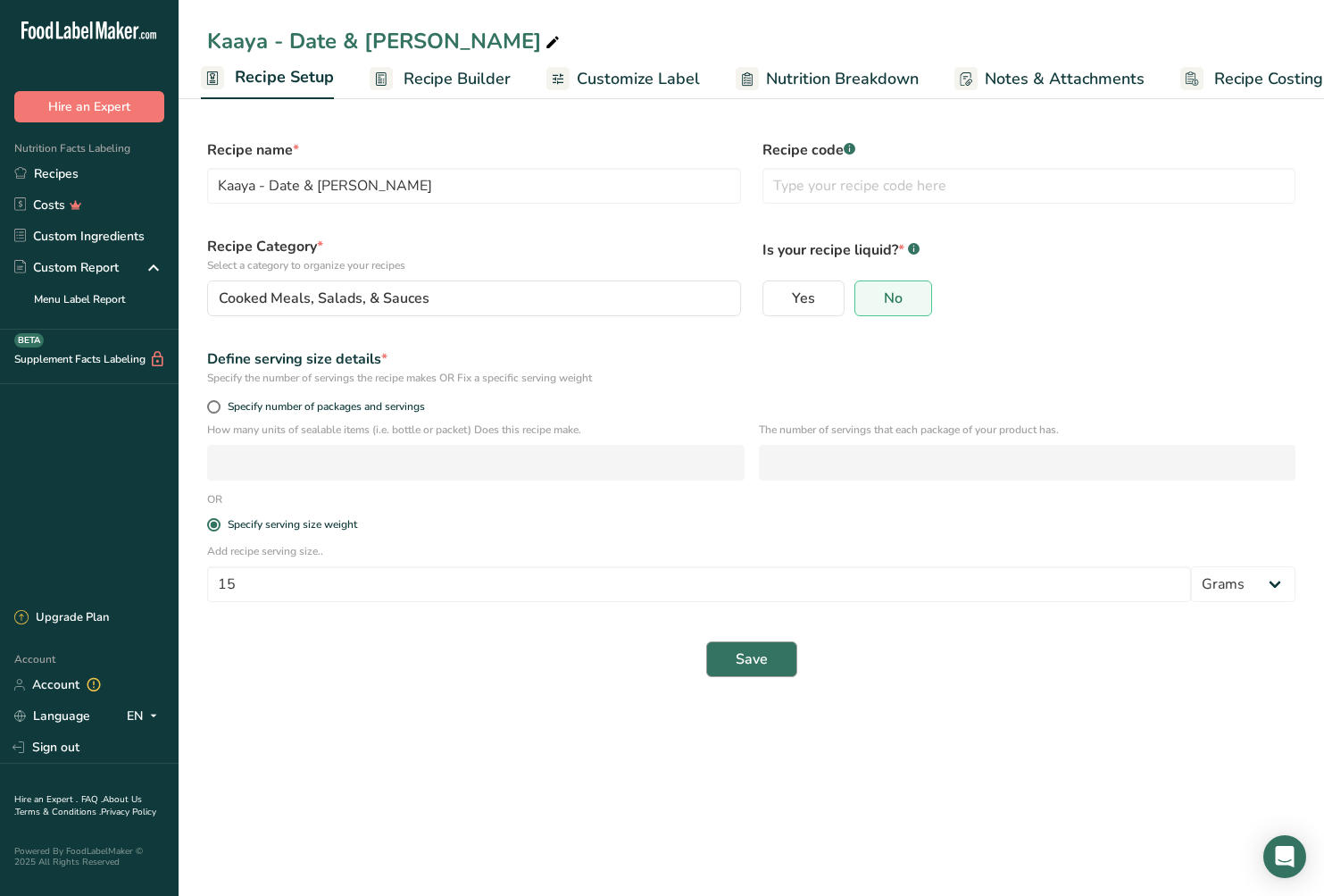
click at [737, 655] on span "Save" at bounding box center [752, 659] width 32 height 21
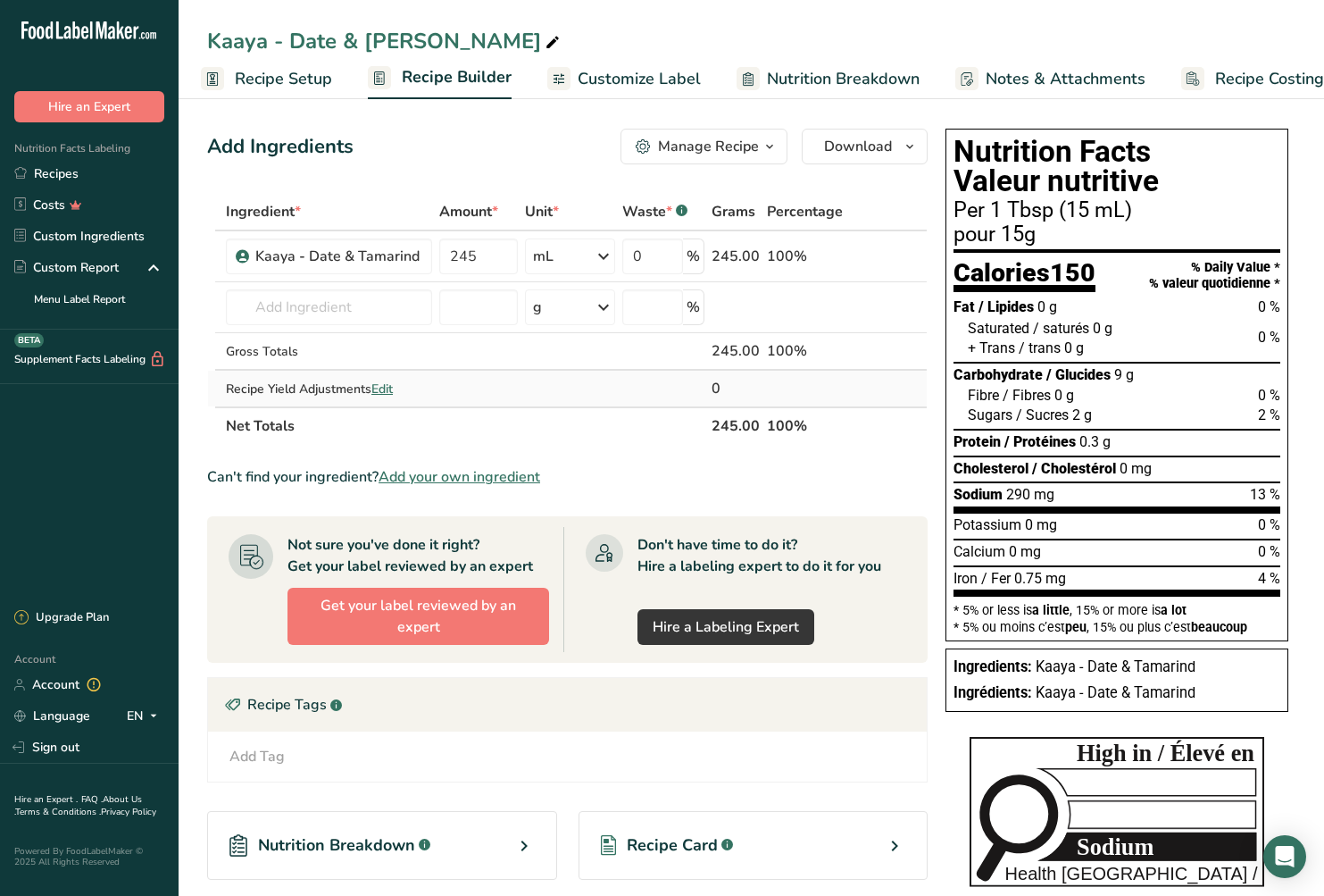
click at [393, 391] on span "Edit" at bounding box center [382, 389] width 21 height 17
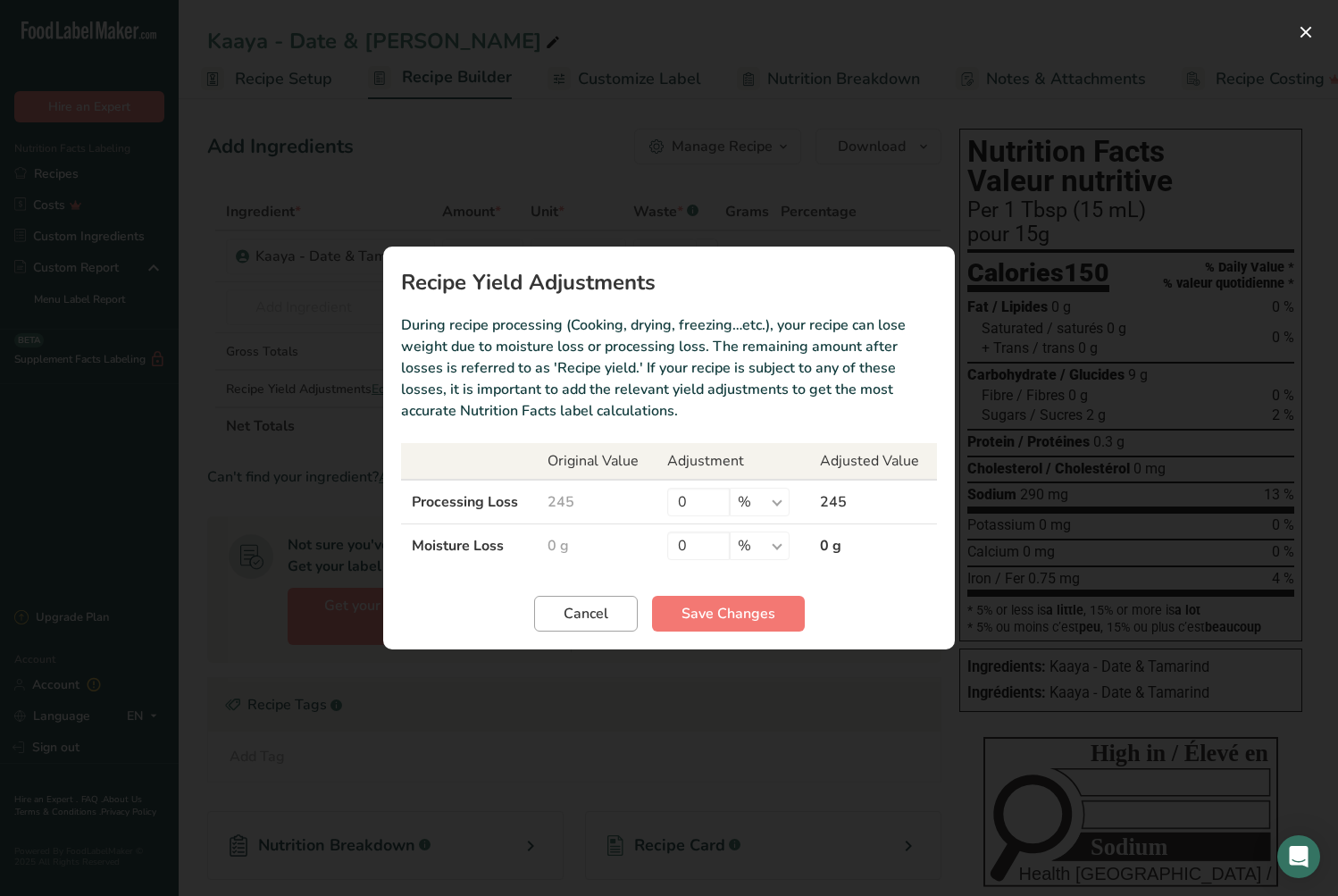
click at [571, 611] on span "Cancel" at bounding box center [586, 613] width 45 height 21
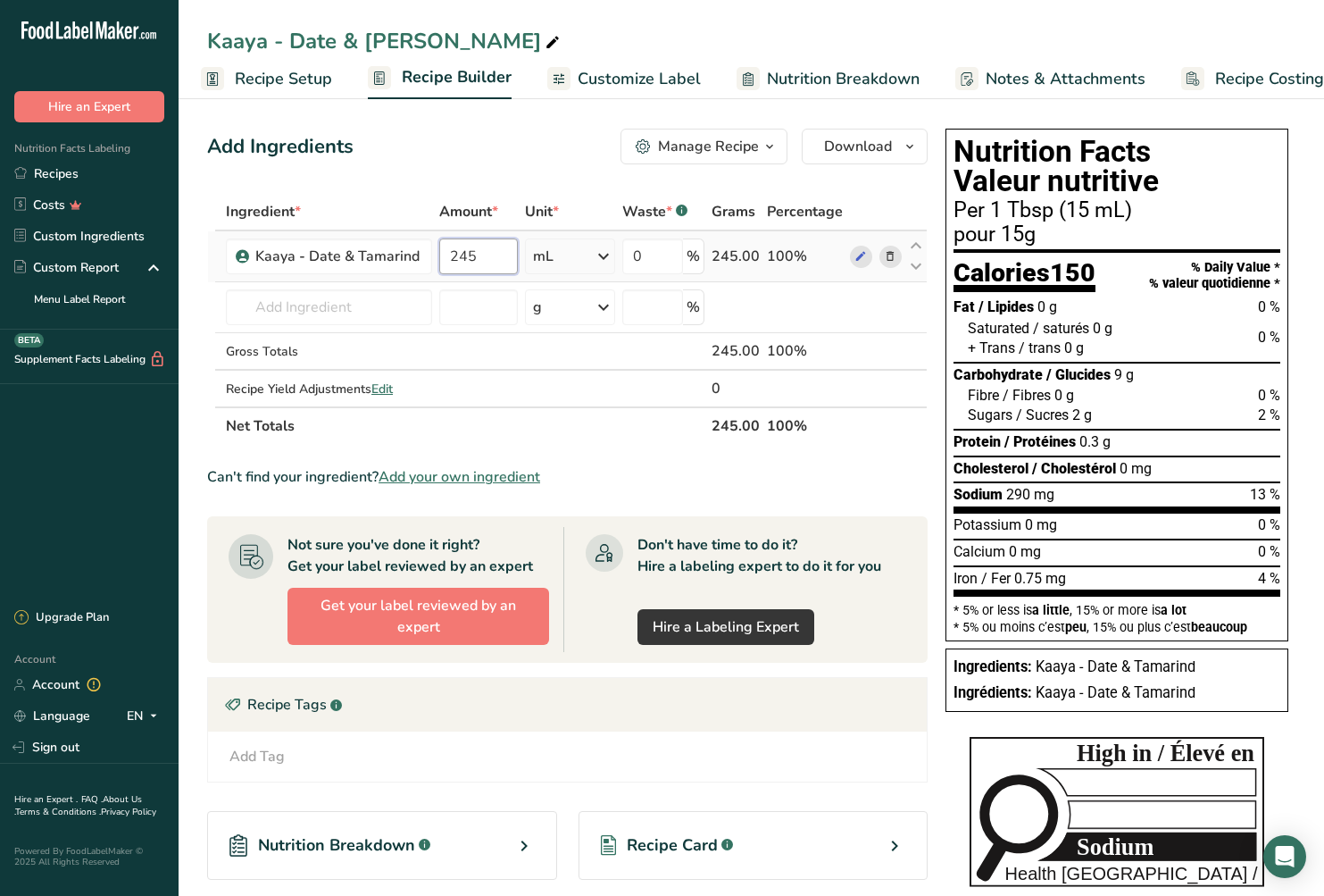
click at [454, 260] on input "245" at bounding box center [478, 256] width 78 height 36
type input "275"
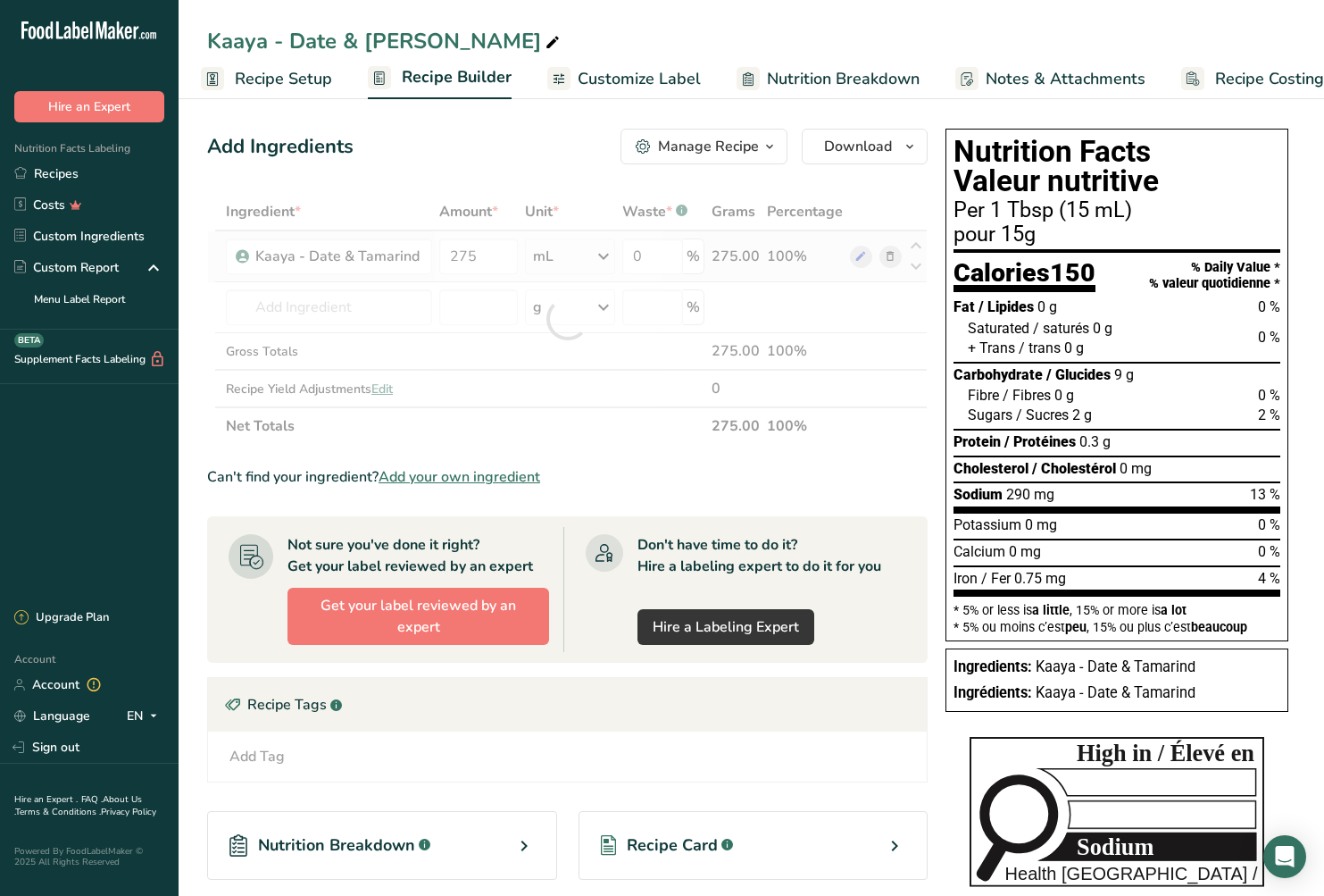
click at [562, 260] on div "Ingredient * Amount * Unit * Waste * .a-a{fill:#347362;}.b-a{fill:#fff;} Grams …" at bounding box center [567, 319] width 720 height 252
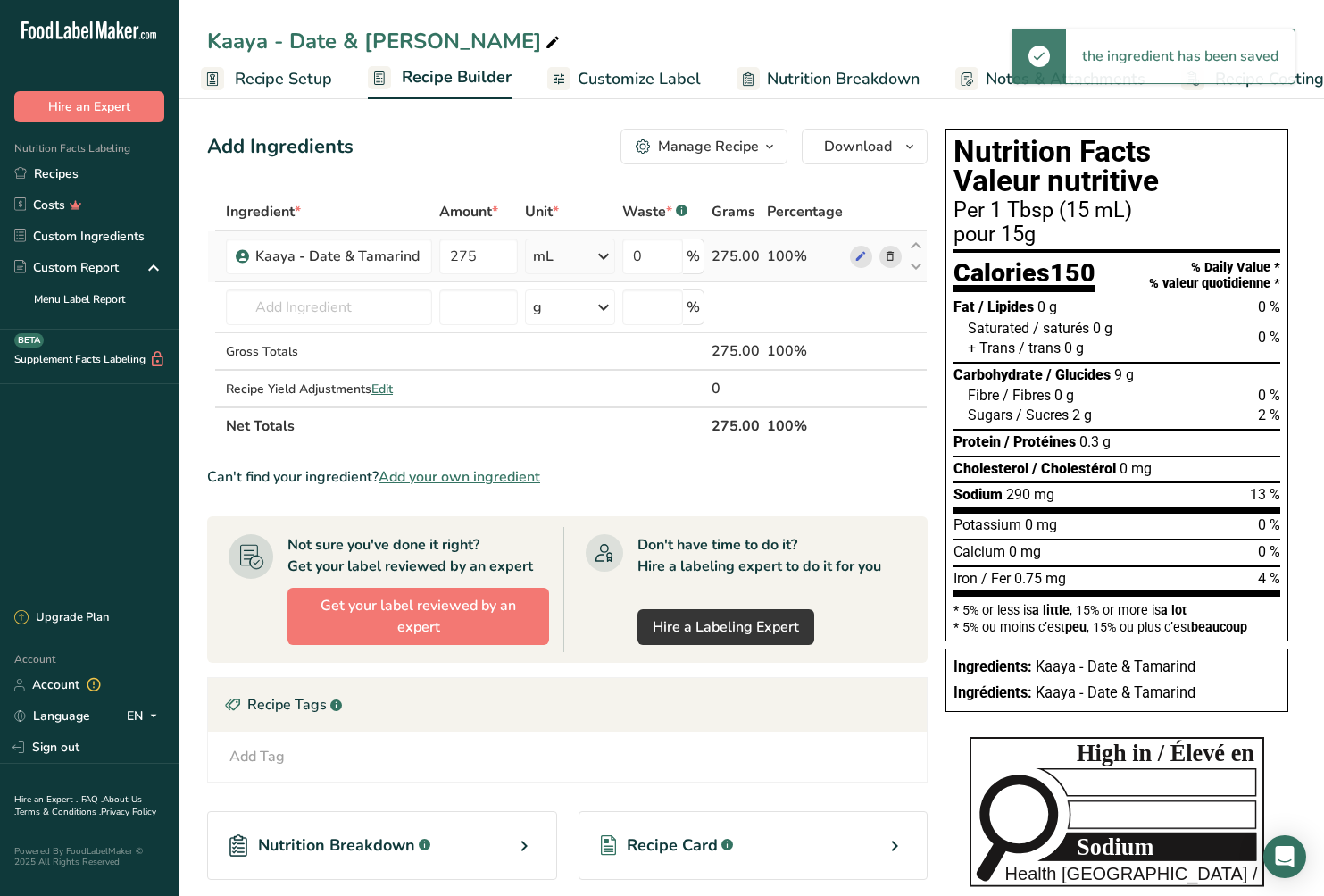
click at [603, 259] on icon at bounding box center [604, 256] width 21 height 32
click at [562, 323] on div "g" at bounding box center [610, 324] width 150 height 26
click at [852, 319] on td at bounding box center [876, 307] width 59 height 50
click at [844, 312] on td at bounding box center [804, 307] width 83 height 50
click at [849, 427] on th at bounding box center [876, 425] width 59 height 37
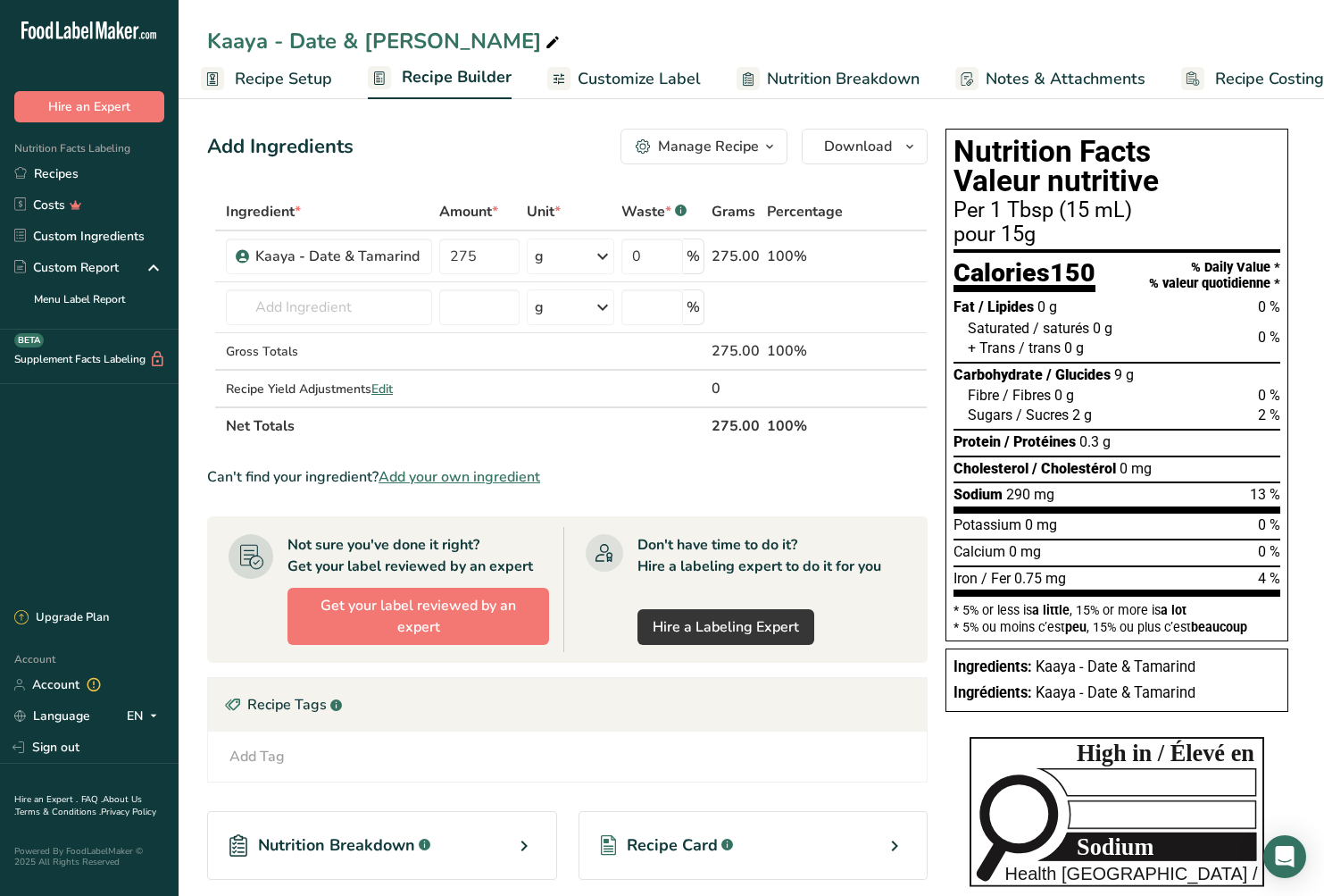
click at [807, 74] on span "Nutrition Breakdown" at bounding box center [843, 79] width 152 height 24
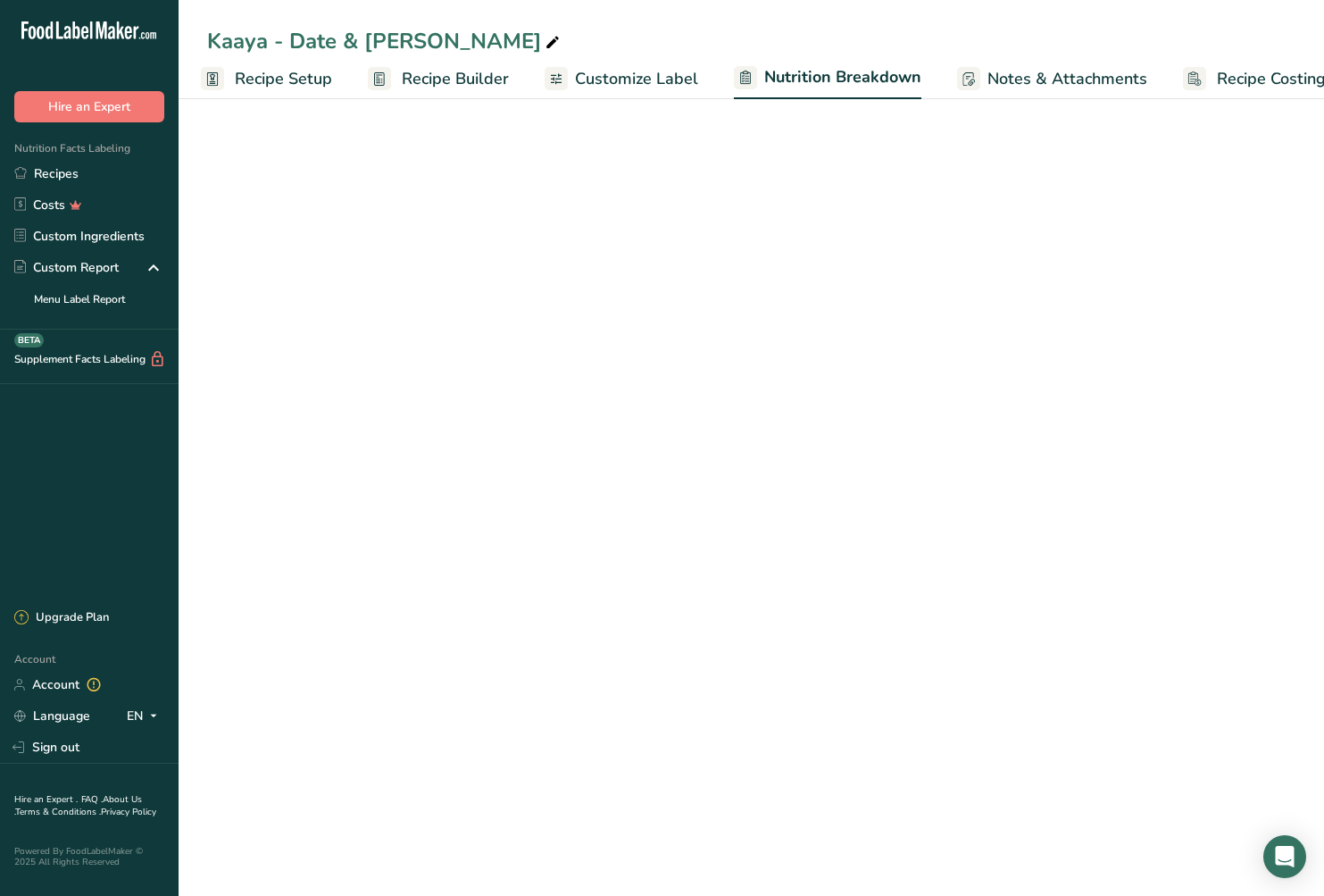
scroll to position [0, 52]
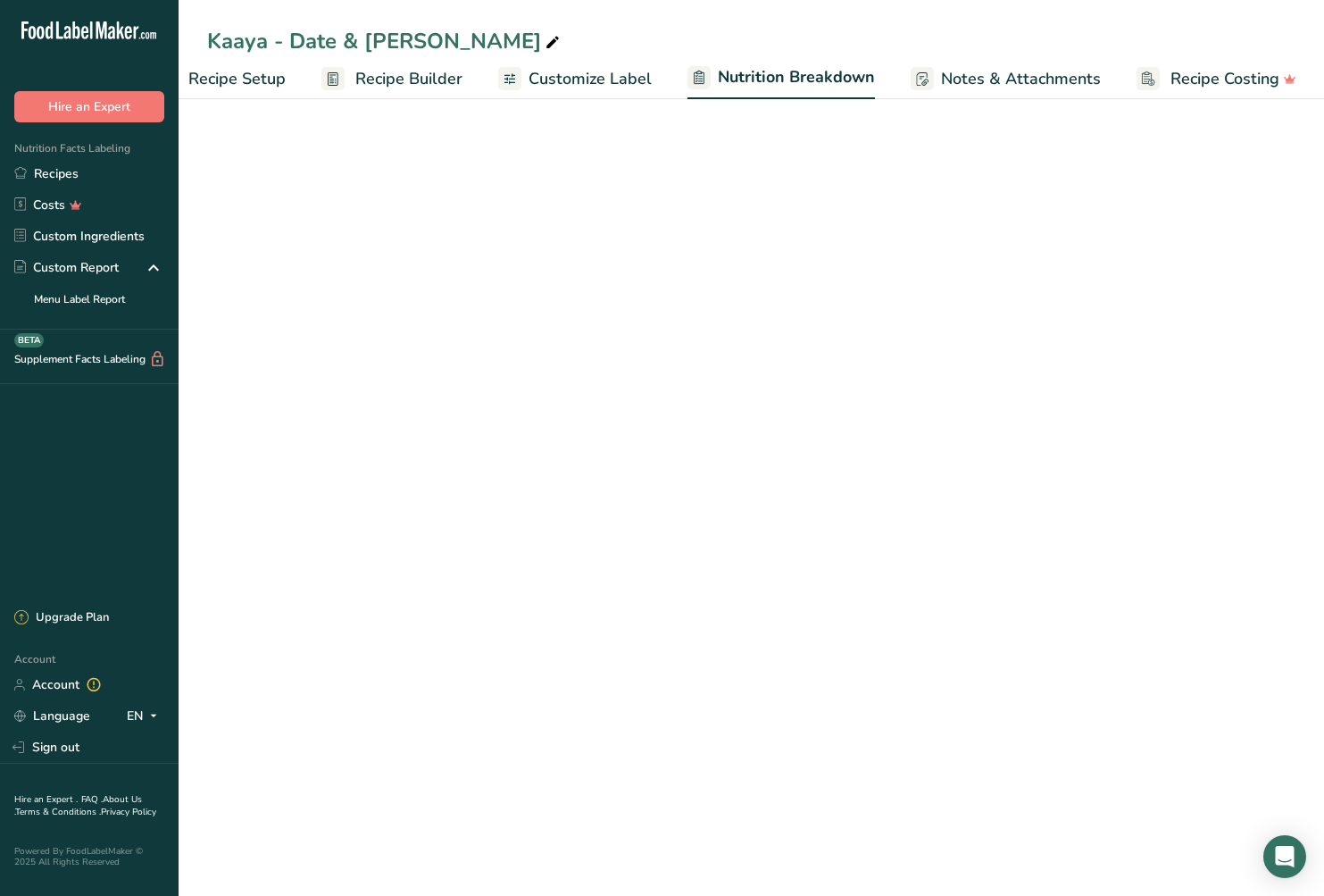
select select "Calories"
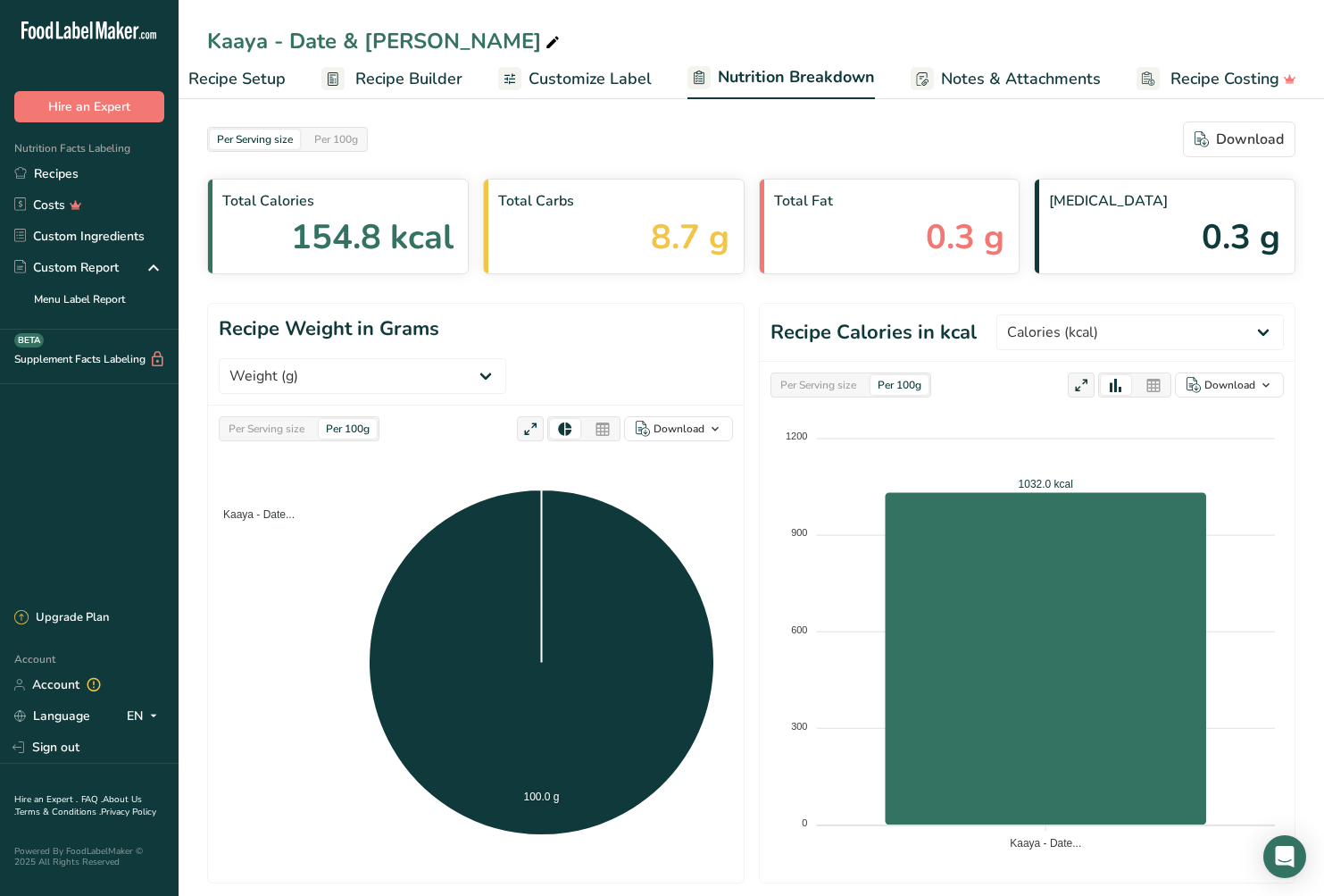
click at [255, 81] on span "Recipe Setup" at bounding box center [237, 79] width 97 height 24
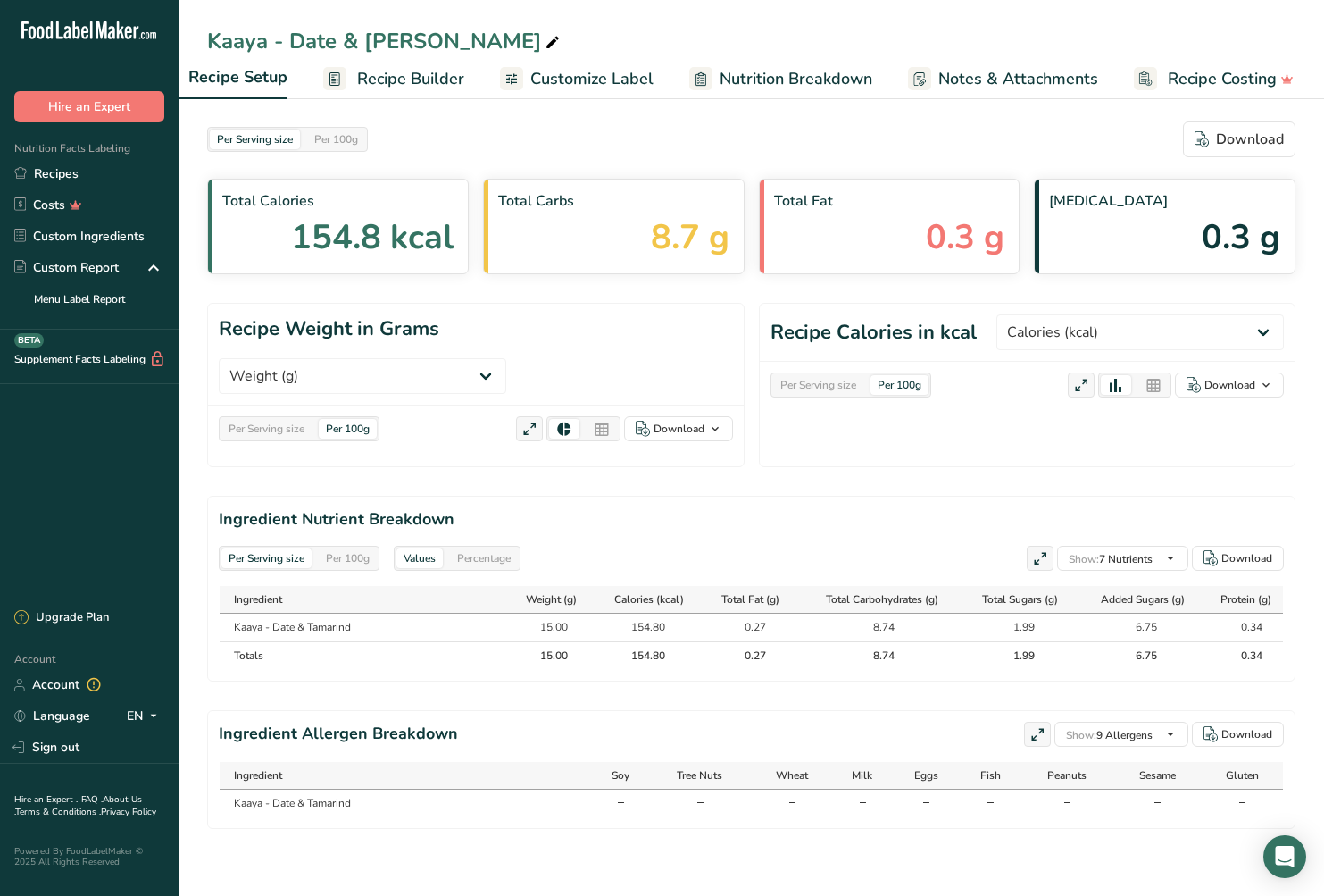
scroll to position [0, 7]
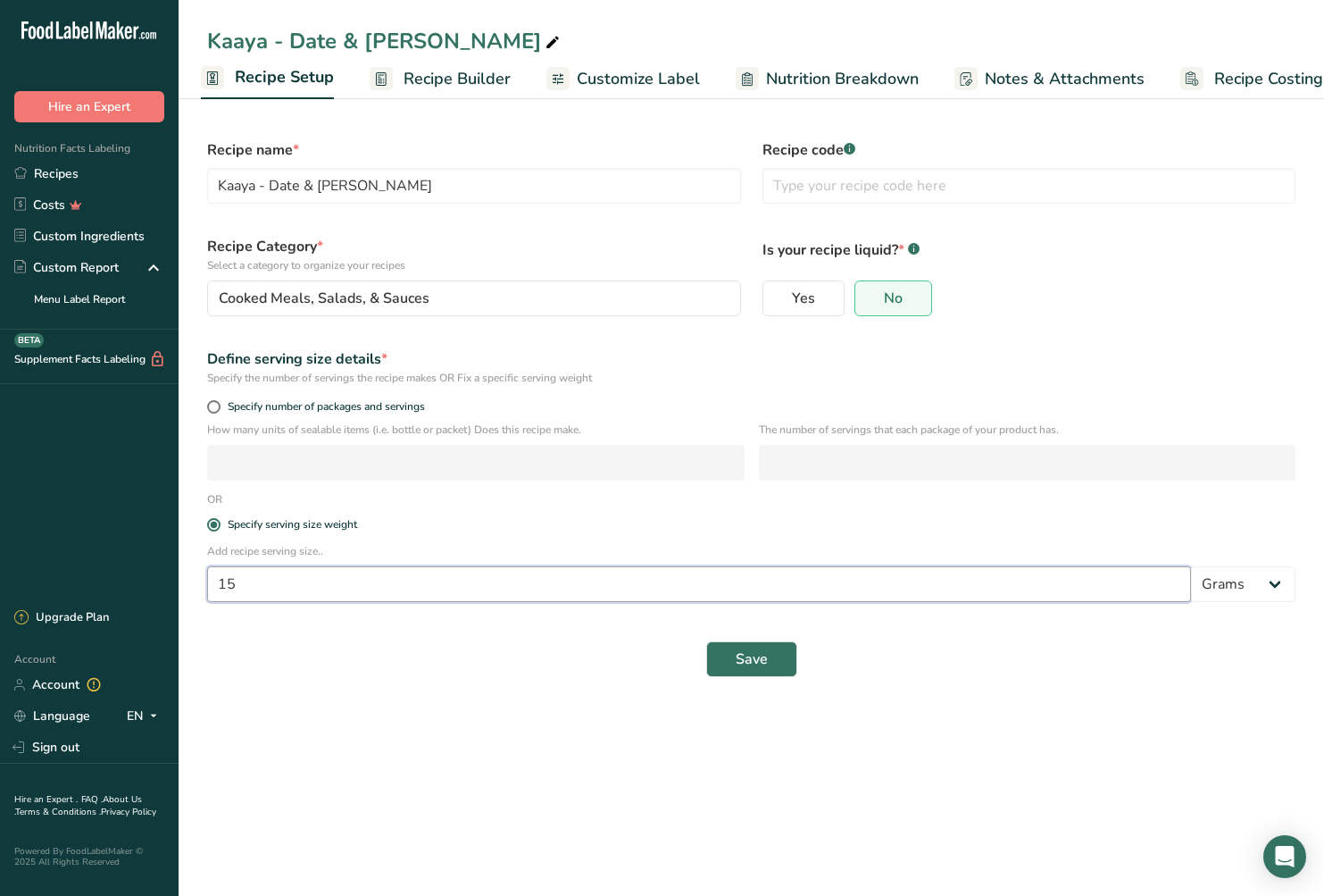
click at [275, 585] on input "15" at bounding box center [699, 584] width 984 height 36
select select "17"
select select "22"
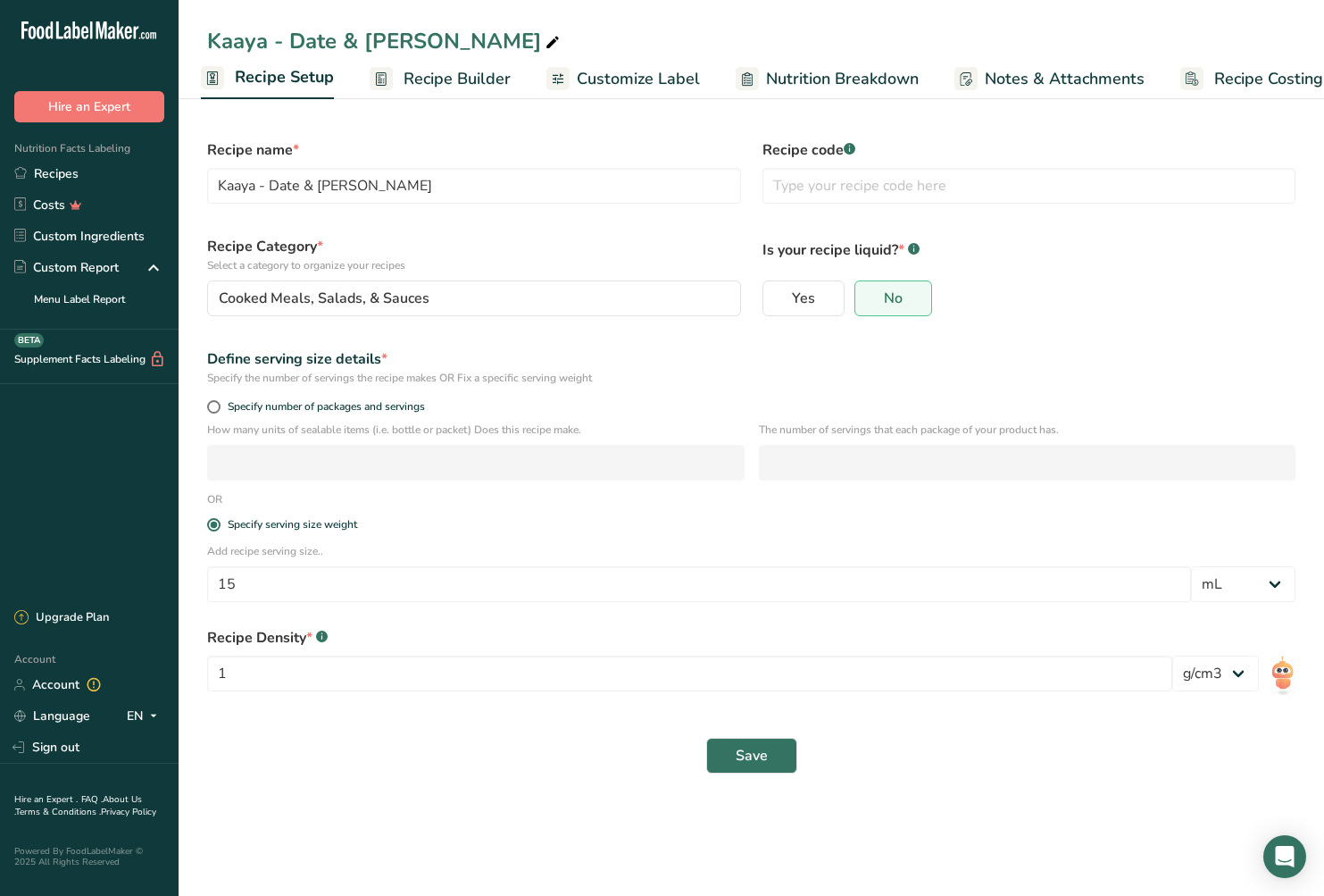
click at [797, 769] on div "Save" at bounding box center [751, 755] width 1089 height 36
click at [771, 757] on button "Save" at bounding box center [751, 755] width 91 height 36
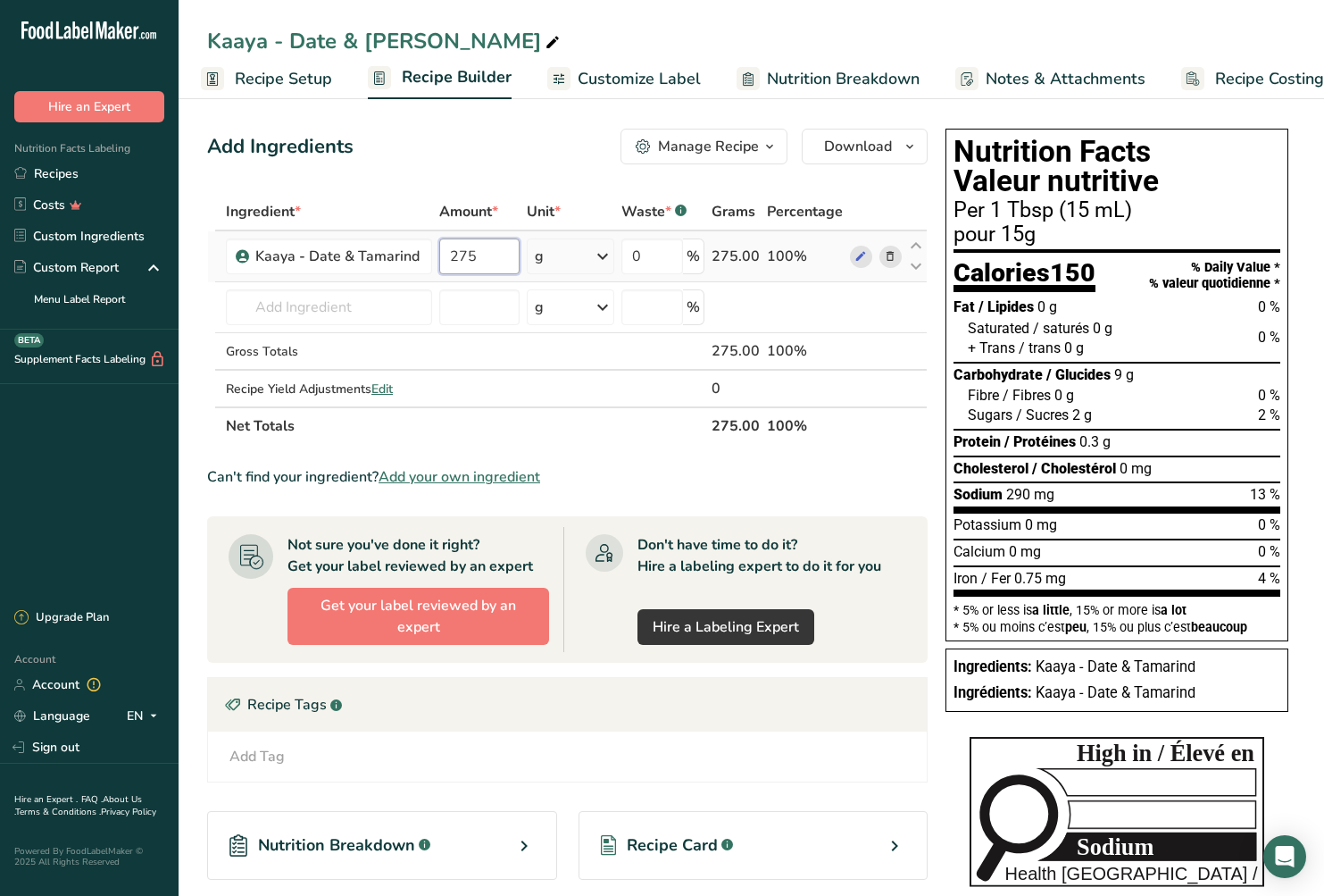
click at [492, 255] on input "275" at bounding box center [478, 256] width 79 height 36
type input "15"
click at [591, 261] on div "Ingredient * Amount * Unit * Waste * .a-a{fill:#347362;}.b-a{fill:#fff;} Grams …" at bounding box center [567, 319] width 720 height 252
click at [611, 255] on icon at bounding box center [605, 256] width 21 height 32
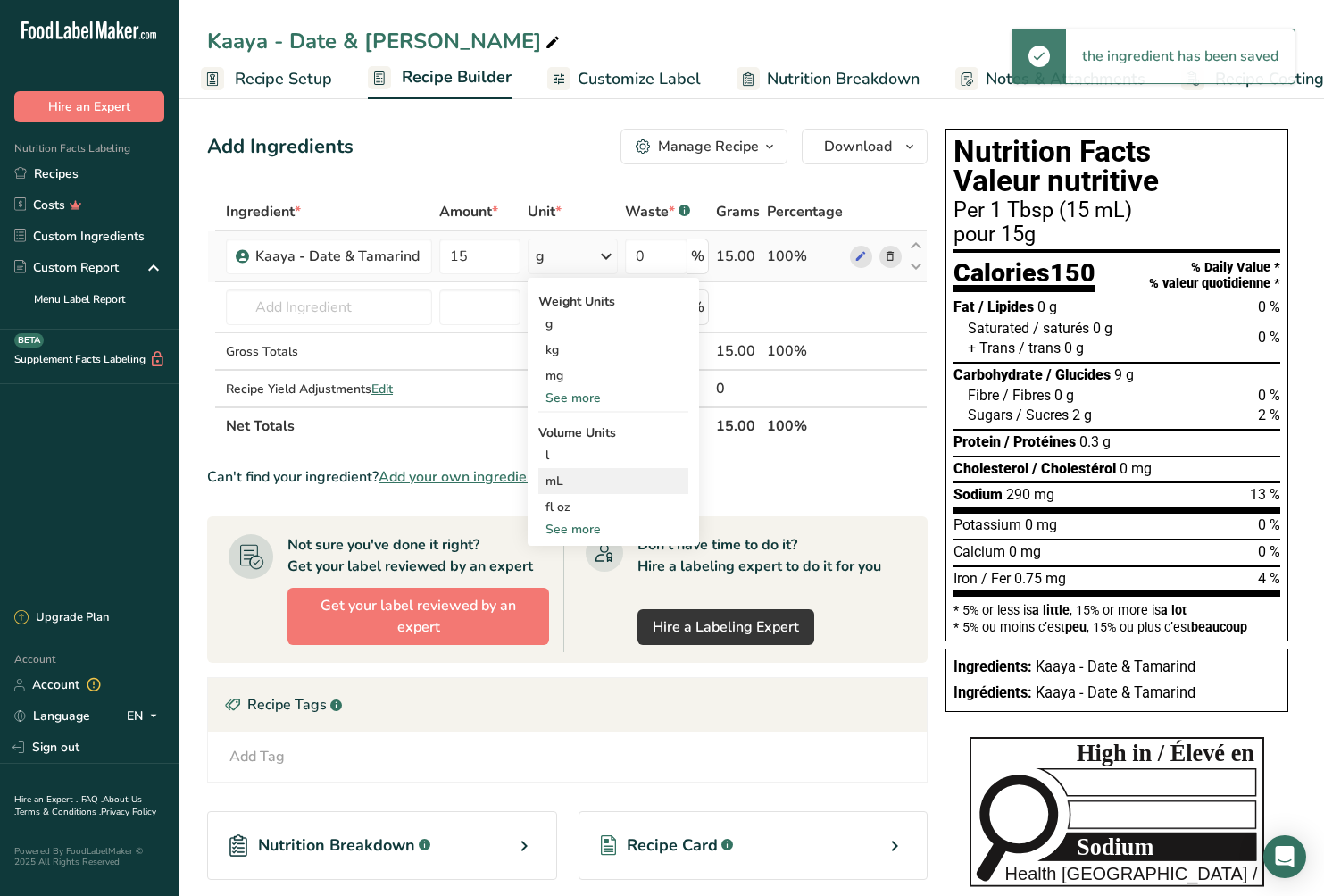
click at [591, 475] on div "mL" at bounding box center [613, 481] width 135 height 19
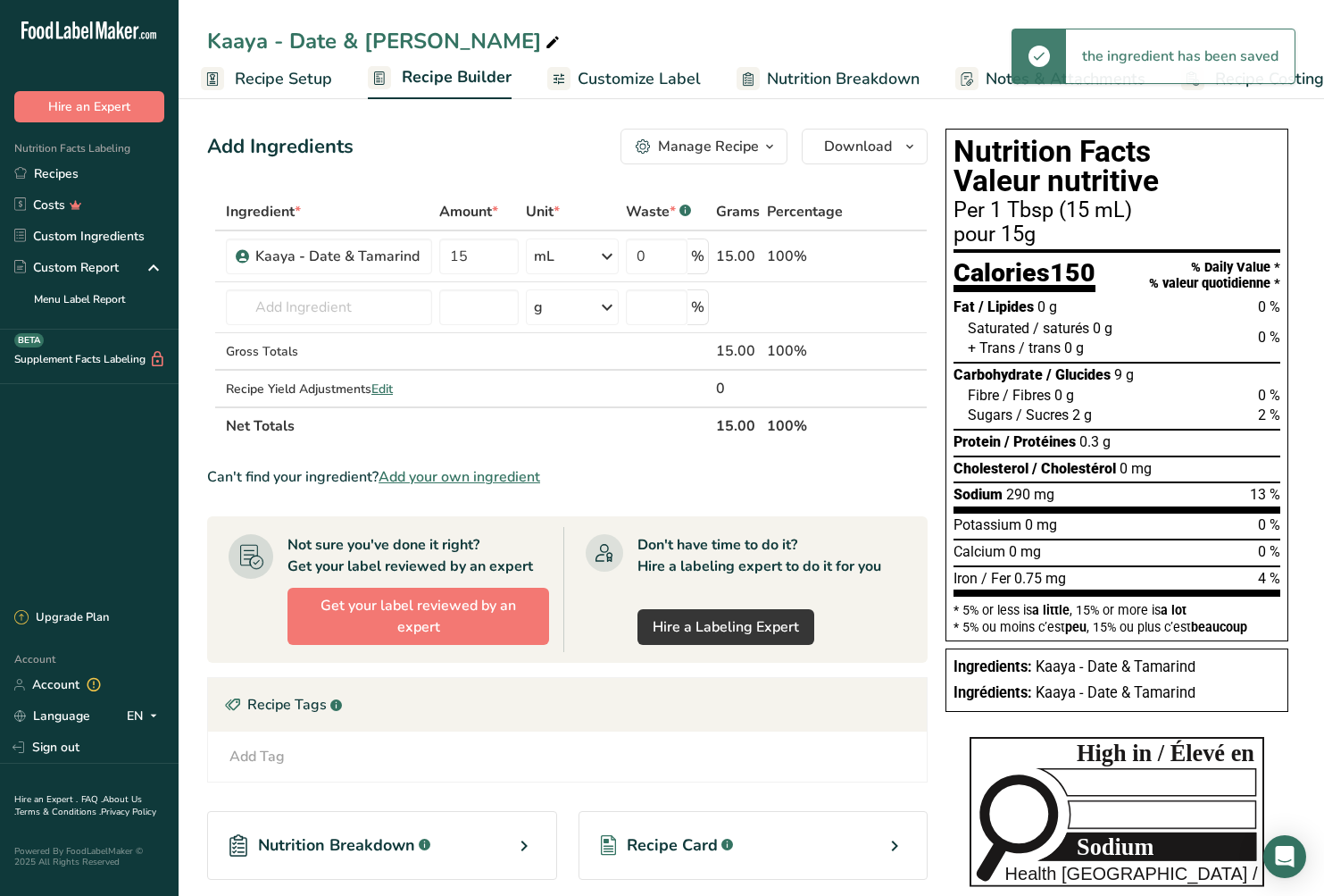
click at [863, 465] on section "Ingredient * Amount * Unit * Waste * .a-a{fill:#347362;}.b-a{fill:#fff;} Grams …" at bounding box center [567, 622] width 720 height 860
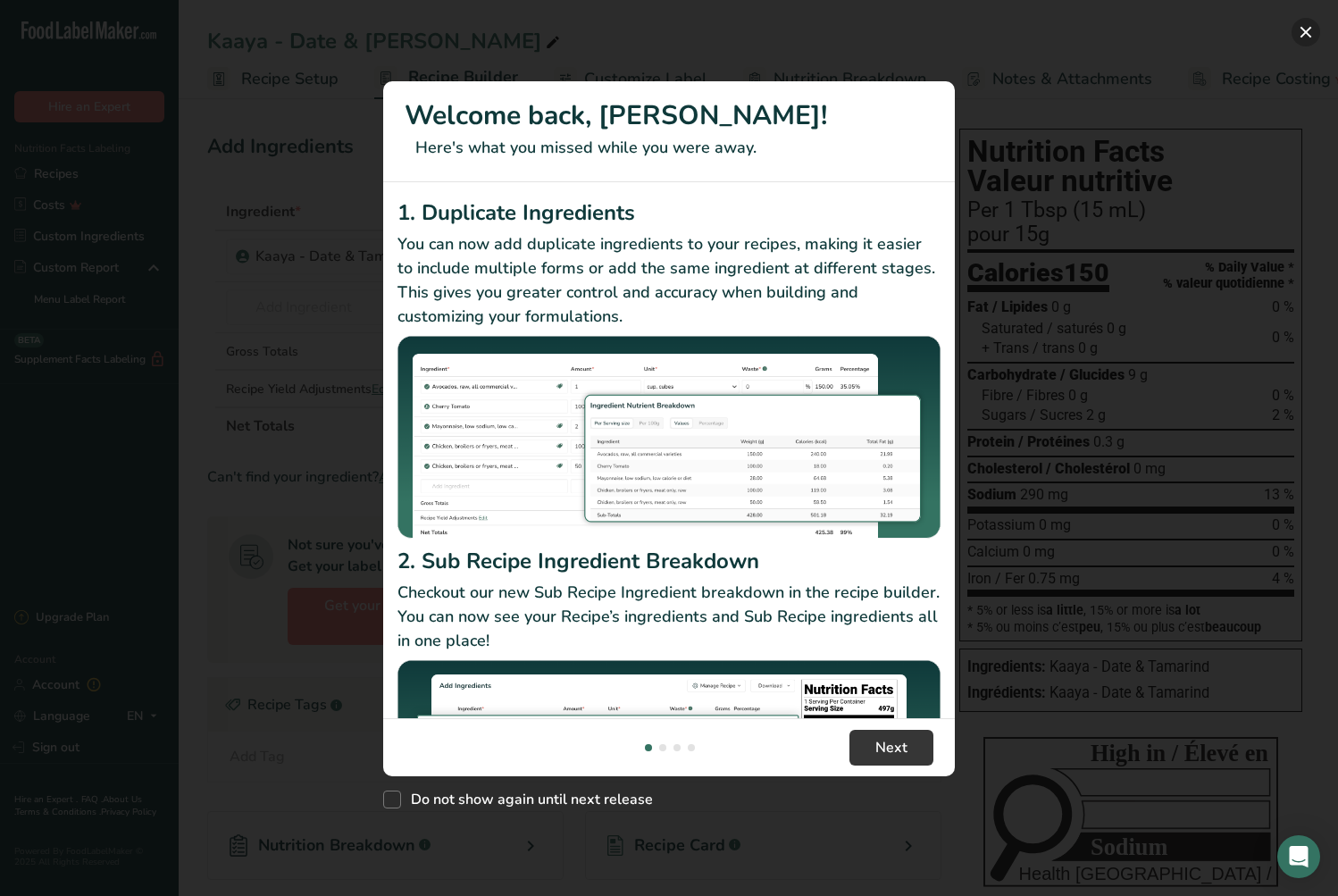
click at [1310, 36] on button "New Features" at bounding box center [1305, 32] width 29 height 29
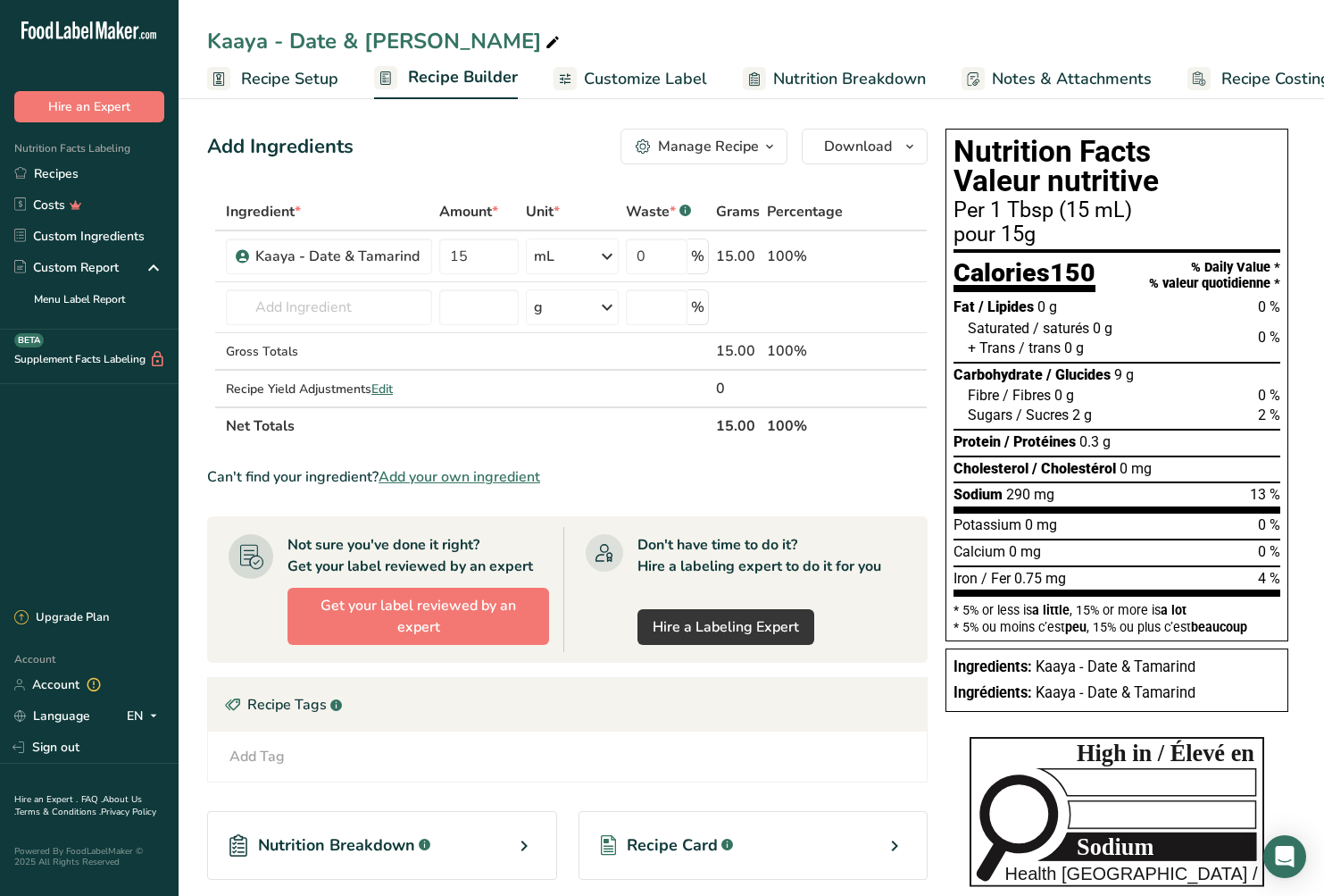
click at [599, 80] on span "Customize Label" at bounding box center [646, 79] width 123 height 24
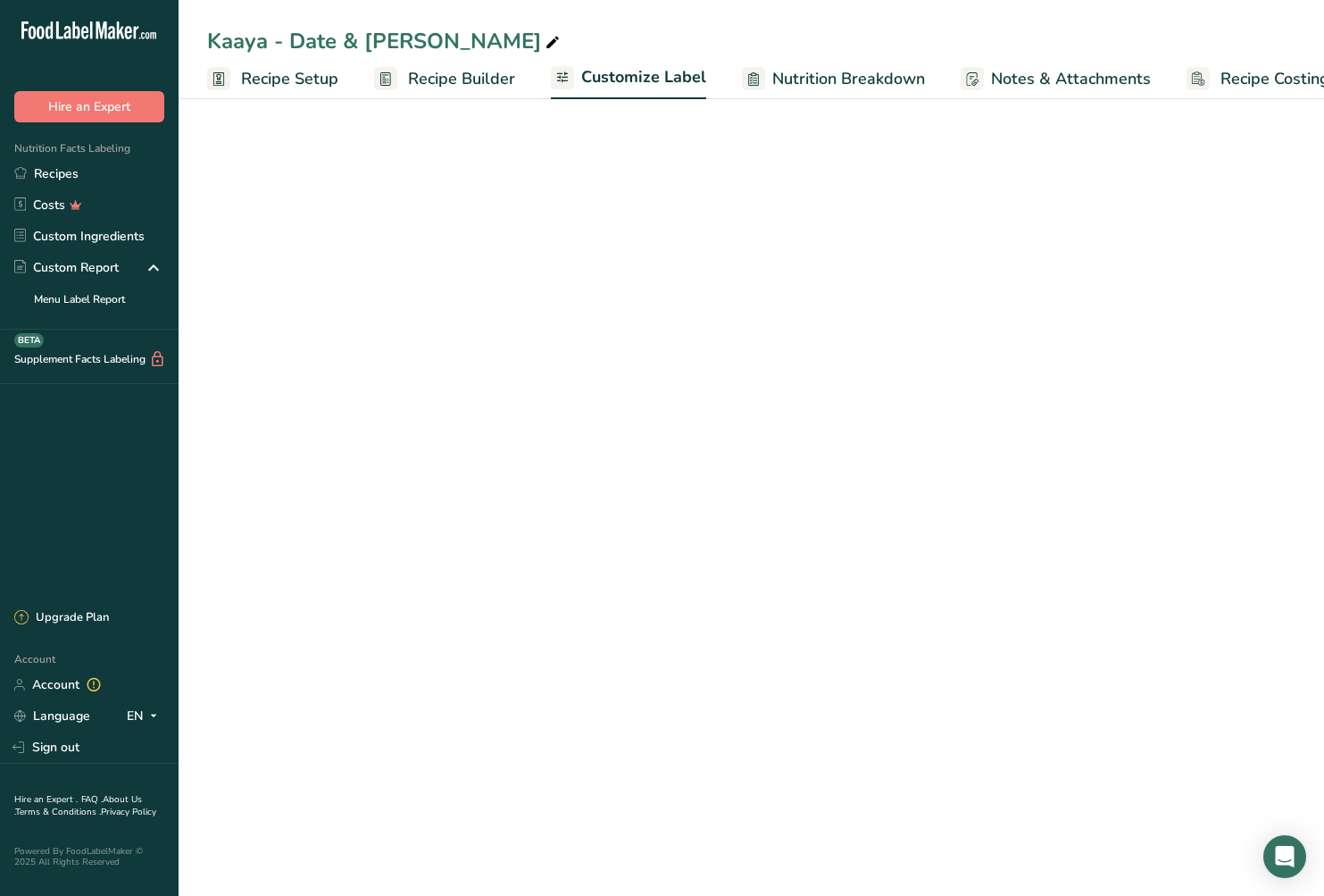
scroll to position [0, 50]
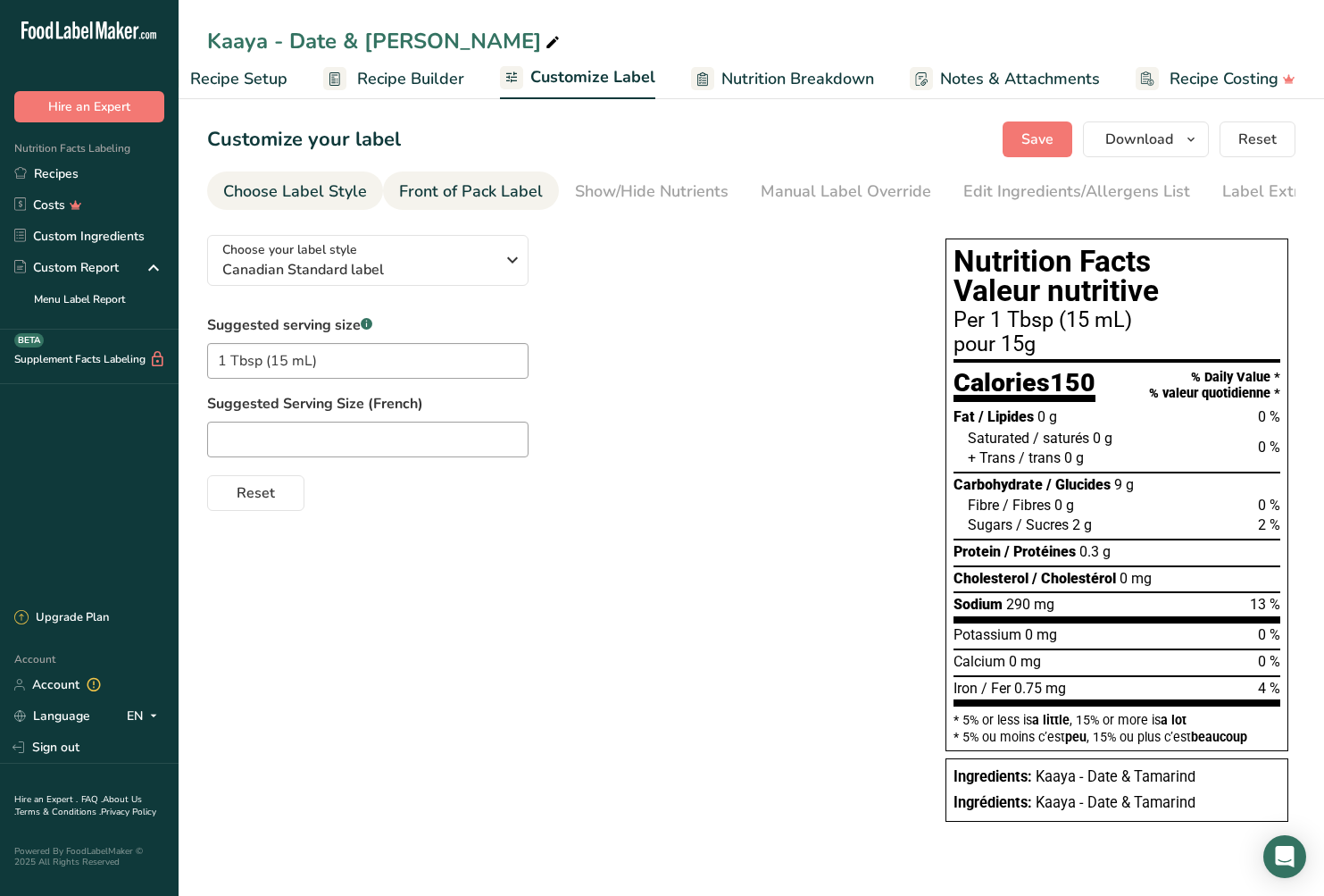
click at [512, 194] on div "Front of Pack Label" at bounding box center [471, 192] width 144 height 24
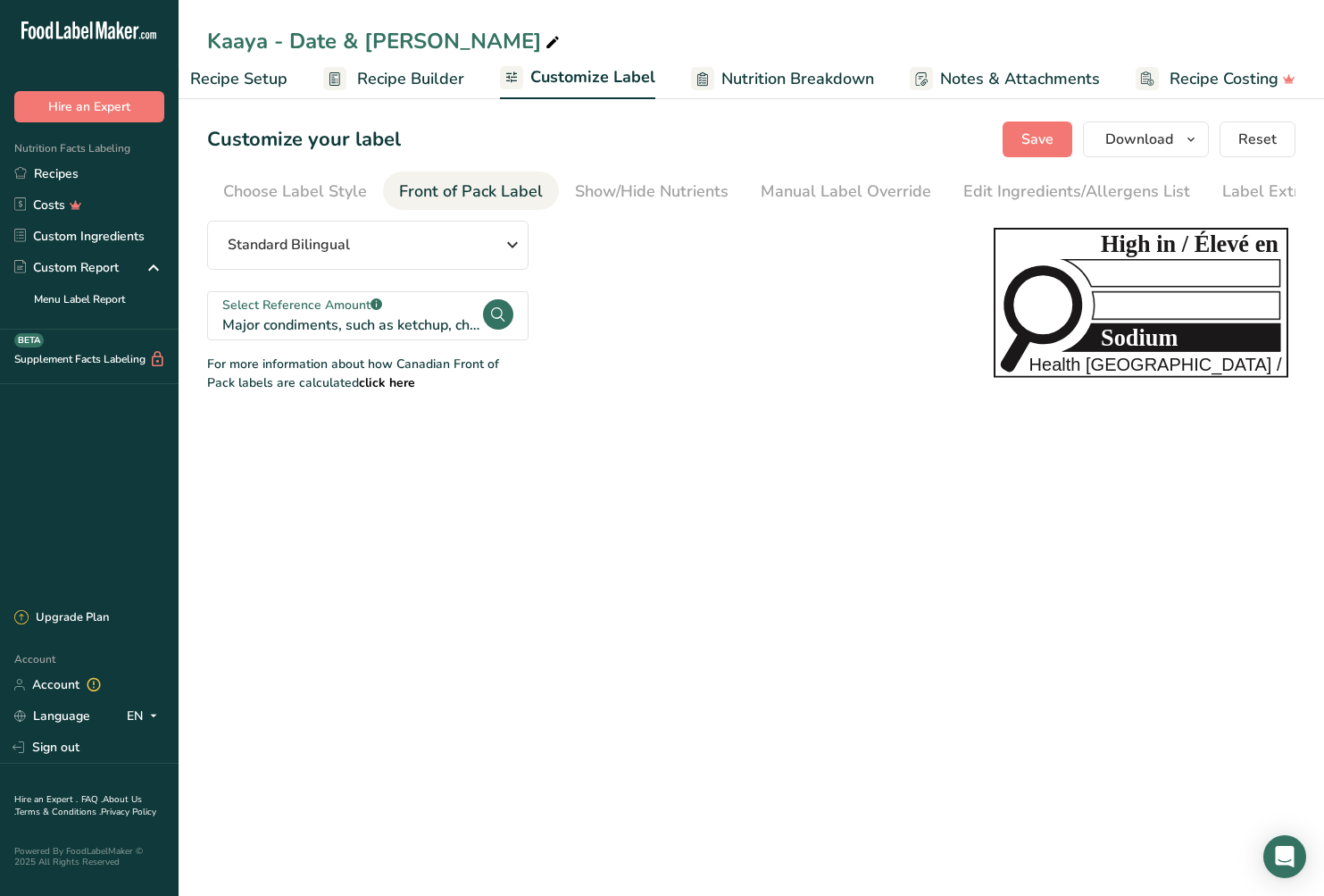
scroll to position [0, 45]
click at [755, 188] on div "Manual Label Override" at bounding box center [801, 192] width 171 height 24
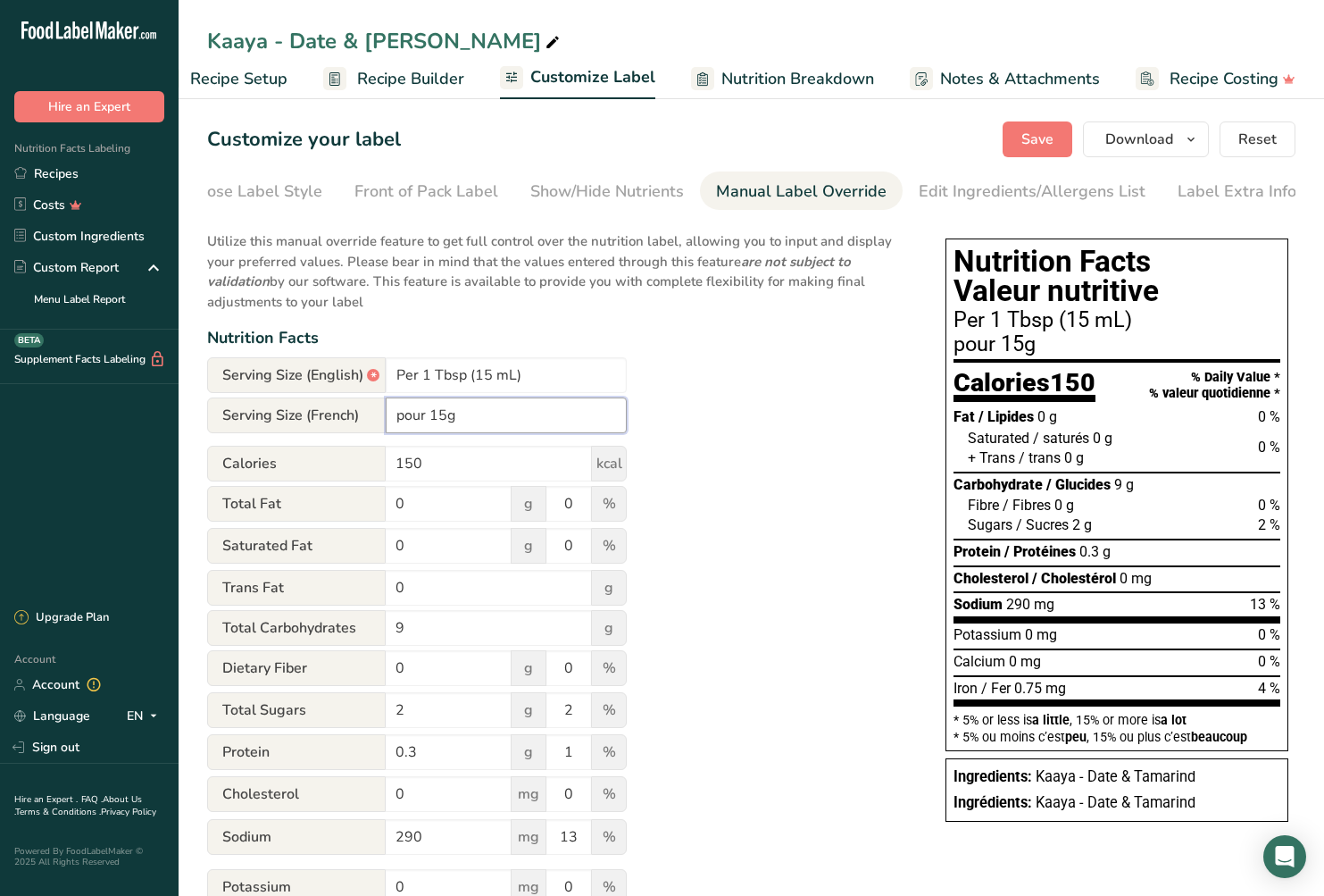
drag, startPoint x: 433, startPoint y: 416, endPoint x: 457, endPoint y: 416, distance: 24.0
click at [457, 416] on input "pour 15g" at bounding box center [506, 415] width 241 height 36
type input "pour 1 Tbsp (15 mL)"
click at [782, 414] on div "Utilize this manual override feature to get full control over the nutrition lab…" at bounding box center [559, 626] width 703 height 811
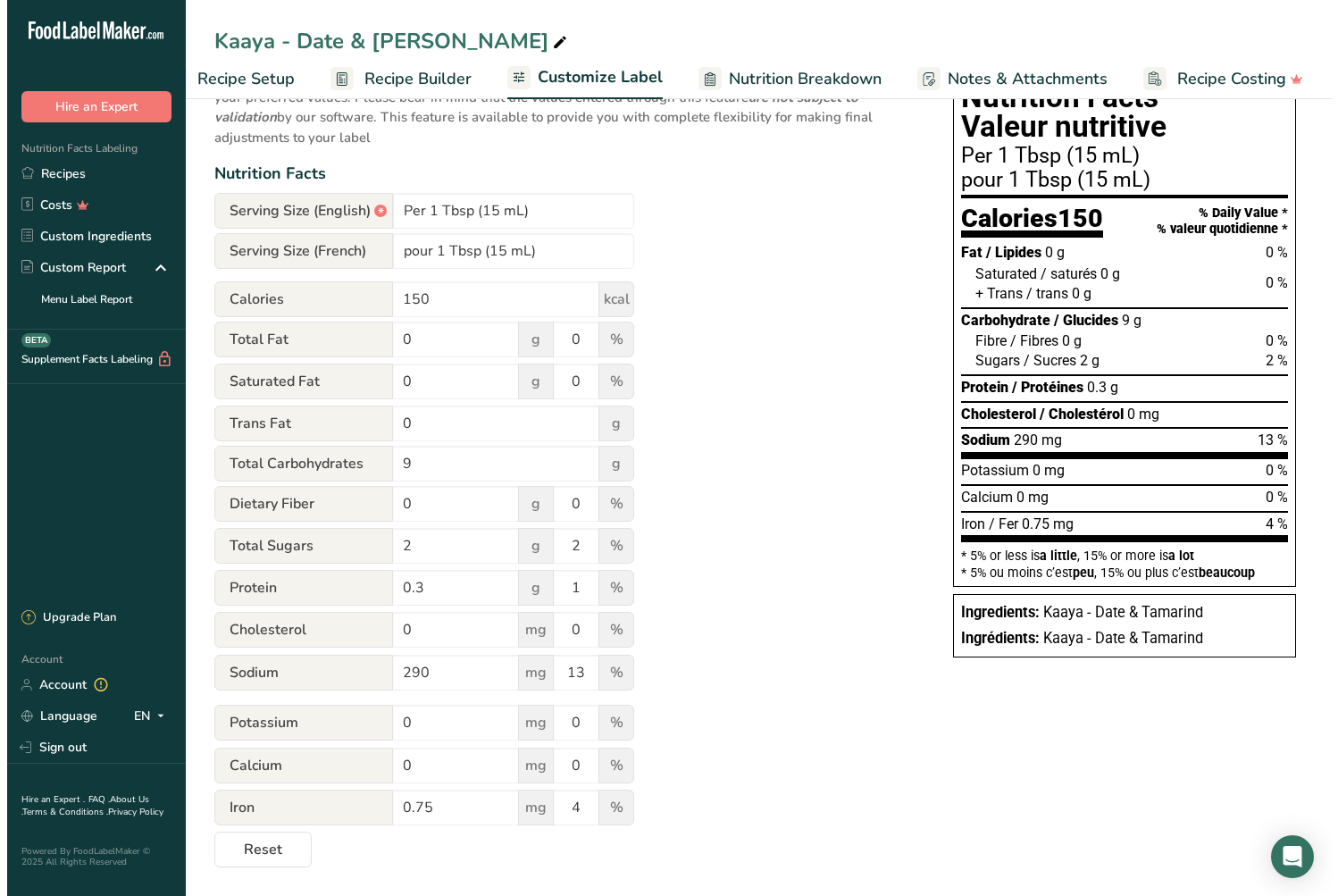
scroll to position [0, 0]
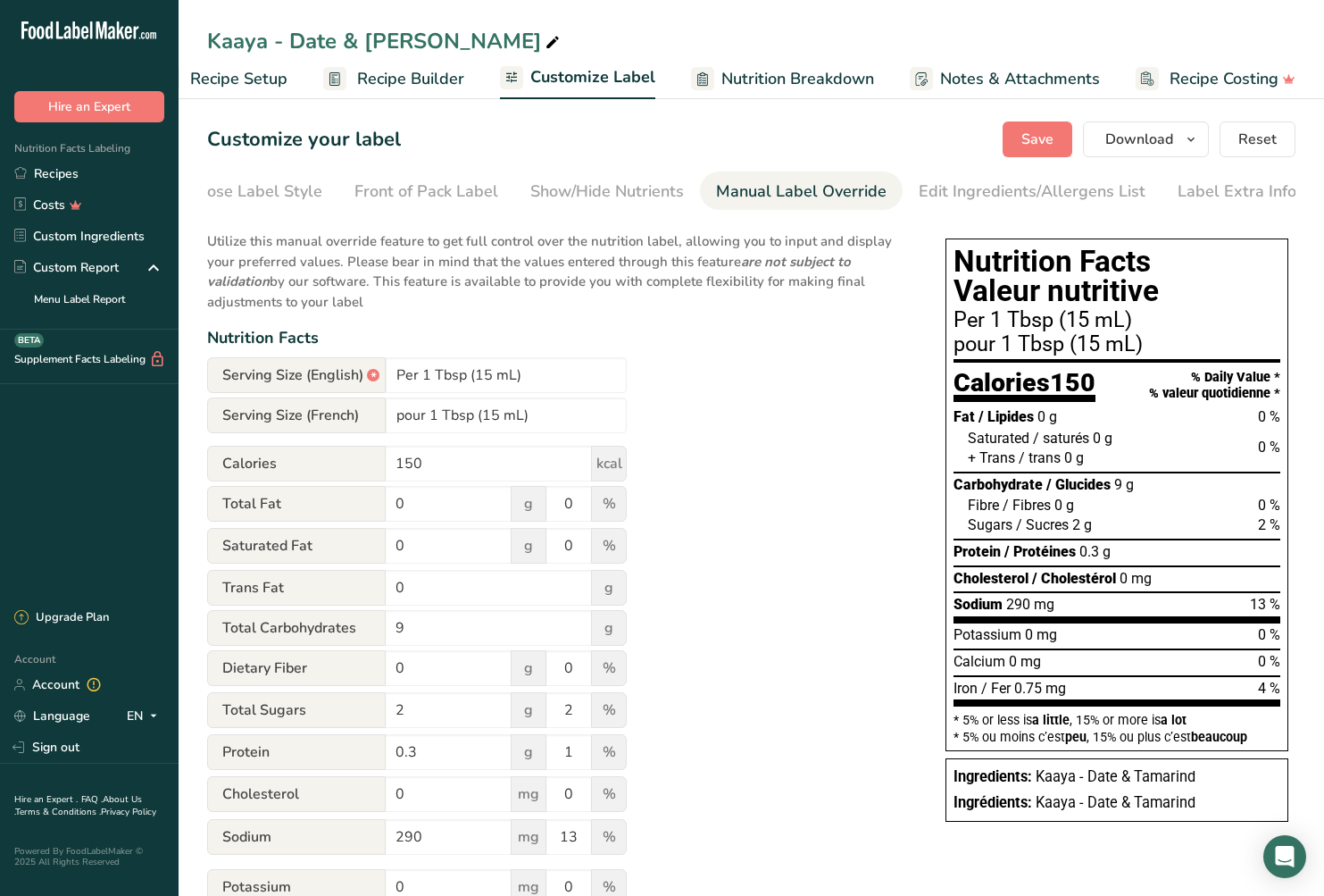
click at [218, 81] on span "Recipe Setup" at bounding box center [239, 79] width 97 height 24
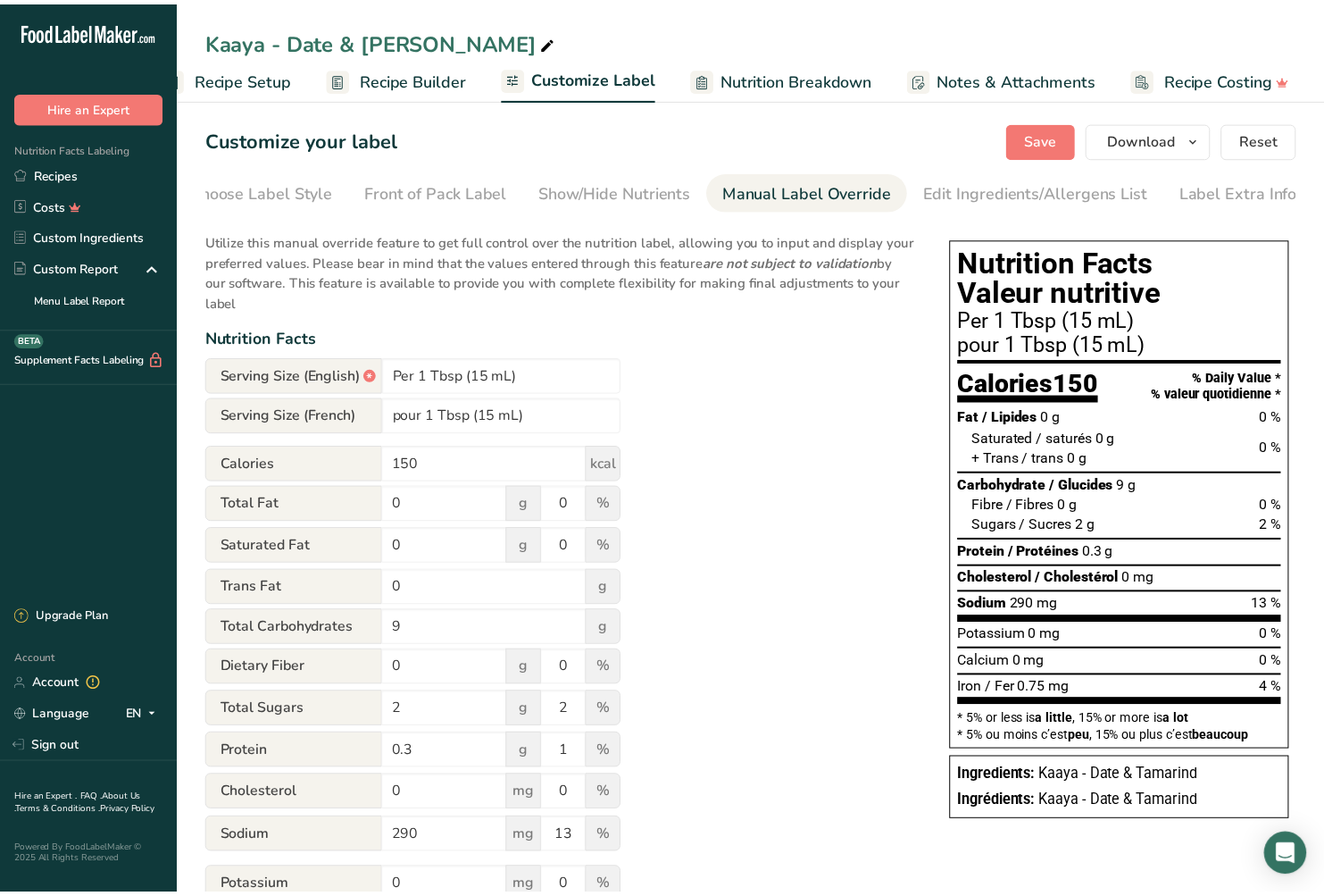
scroll to position [0, 7]
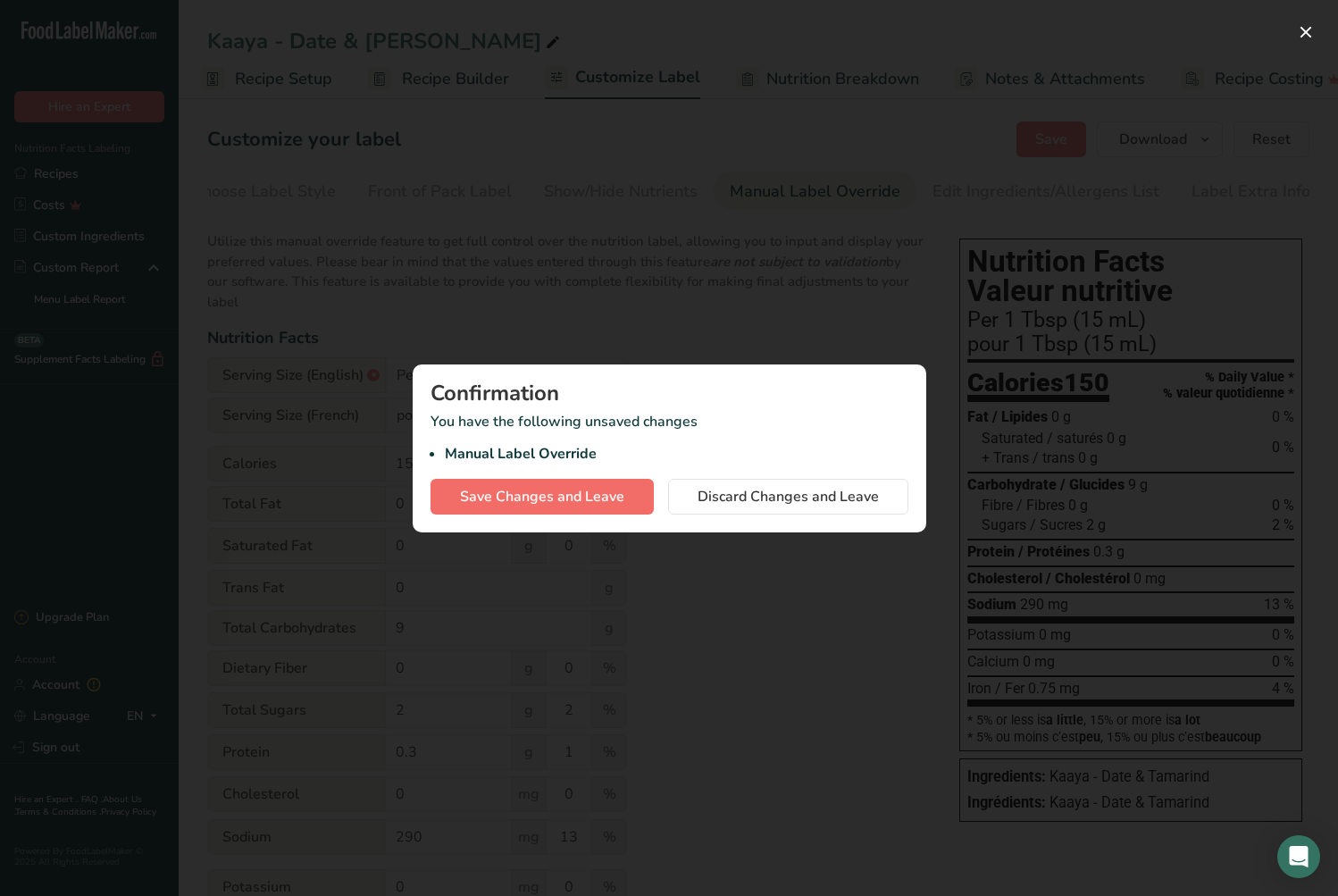
click at [522, 494] on span "Save Changes and Leave" at bounding box center [542, 496] width 164 height 21
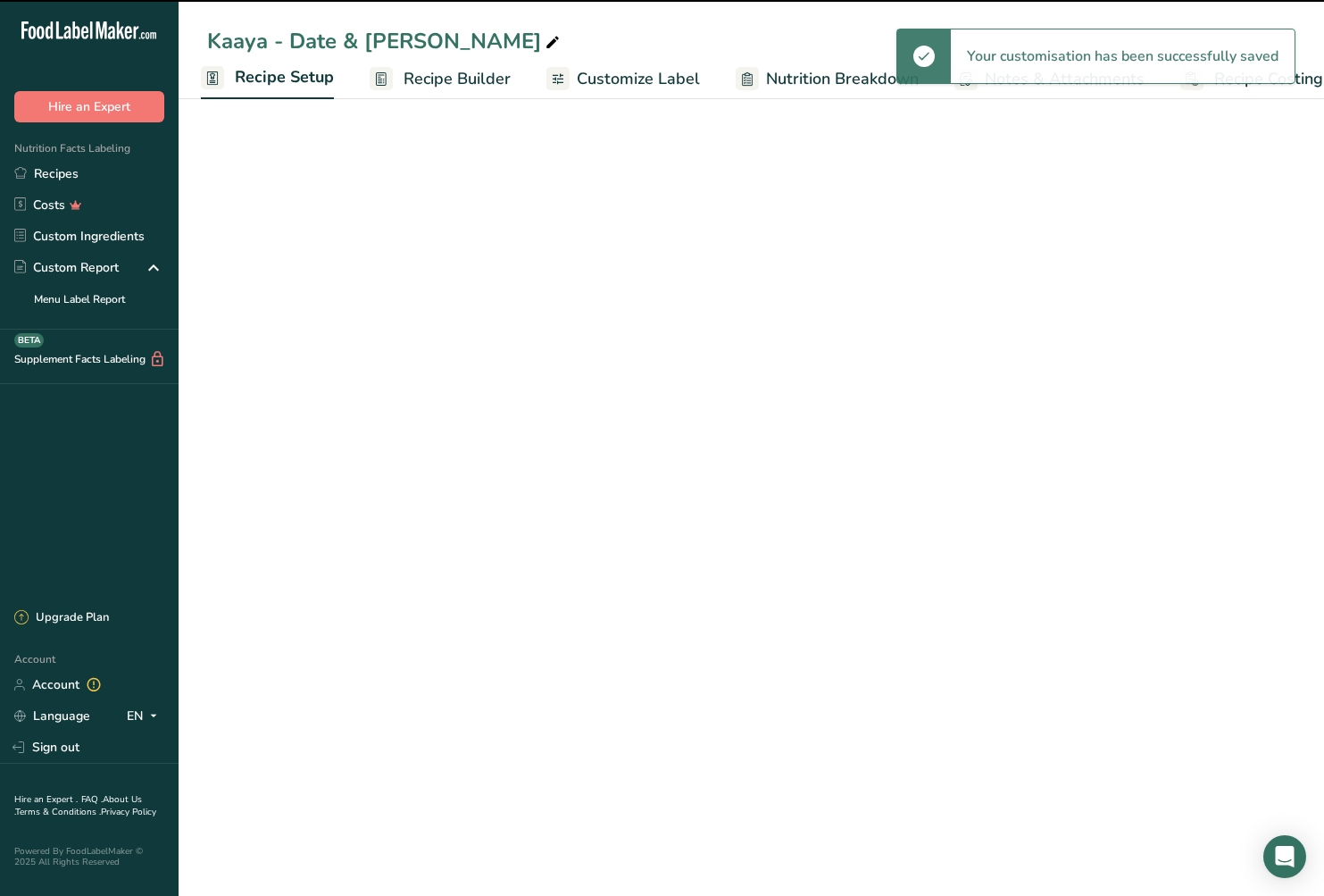
select select "17"
select select "22"
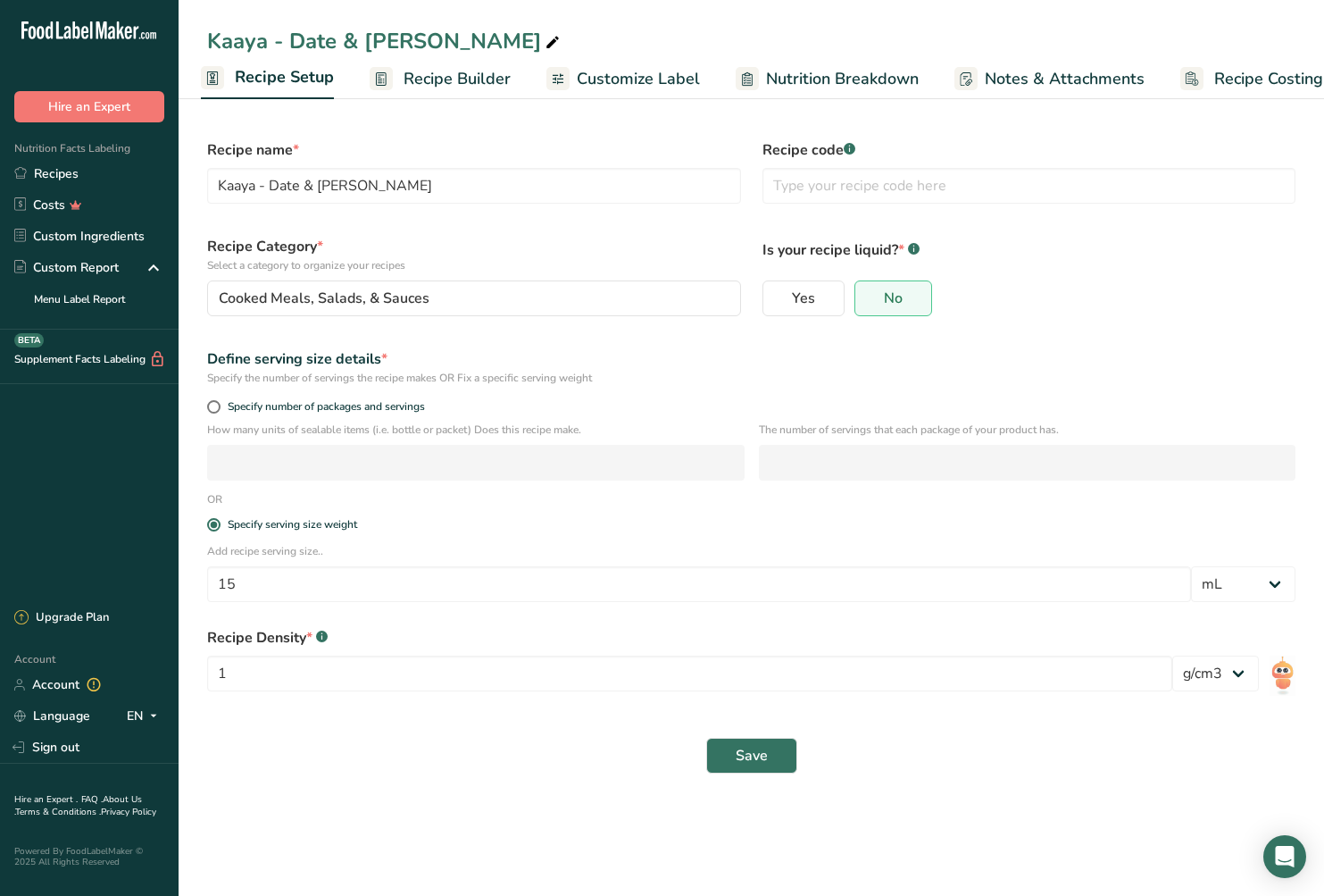
click at [766, 756] on span "Save" at bounding box center [752, 755] width 32 height 21
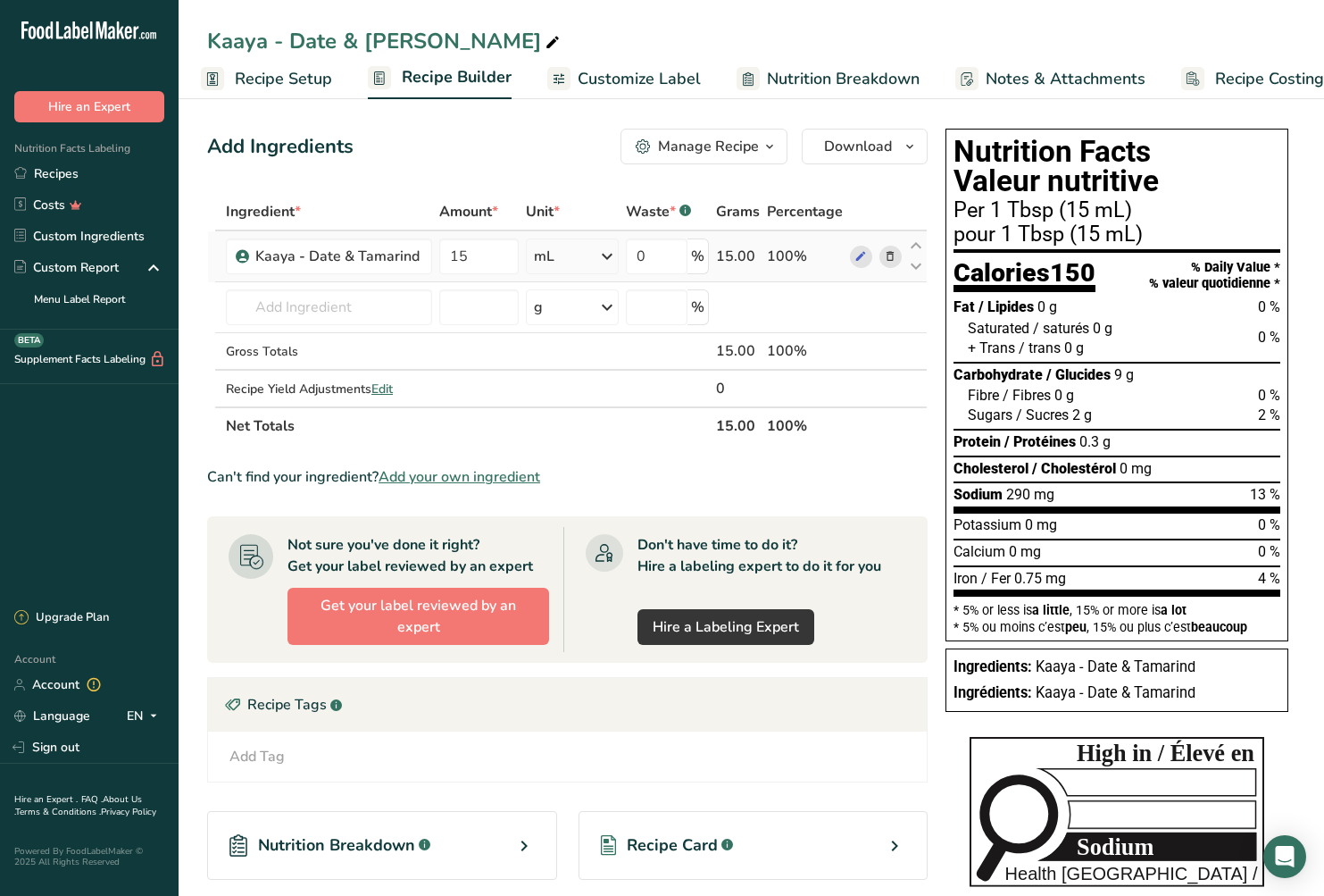
click at [546, 259] on div "mL" at bounding box center [545, 256] width 21 height 21
click at [543, 324] on div "g" at bounding box center [611, 324] width 150 height 26
click at [471, 253] on input "15" at bounding box center [479, 256] width 81 height 36
click at [472, 254] on input "15" at bounding box center [479, 256] width 81 height 36
click at [772, 292] on div "Ingredient * Amount * Unit * Waste * .a-a{fill:#347362;}.b-a{fill:#fff;} Grams …" at bounding box center [567, 319] width 720 height 252
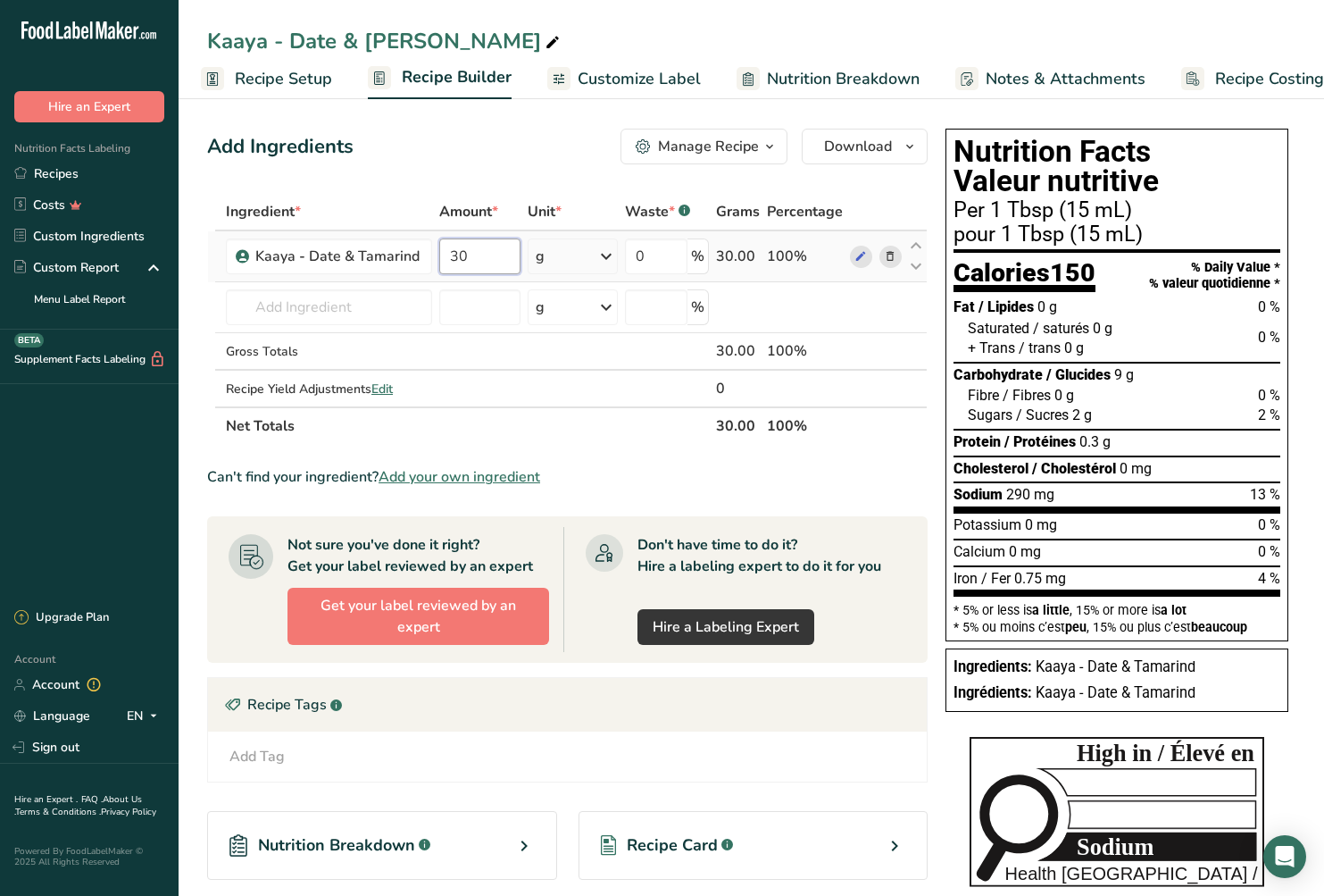
click at [477, 259] on input "30" at bounding box center [479, 256] width 81 height 36
click at [477, 258] on input "30" at bounding box center [479, 256] width 81 height 36
click at [577, 262] on div "Ingredient * Amount * Unit * Waste * .a-a{fill:#347362;}.b-a{fill:#fff;} Grams …" at bounding box center [567, 319] width 720 height 252
click at [446, 250] on input "30" at bounding box center [479, 256] width 81 height 36
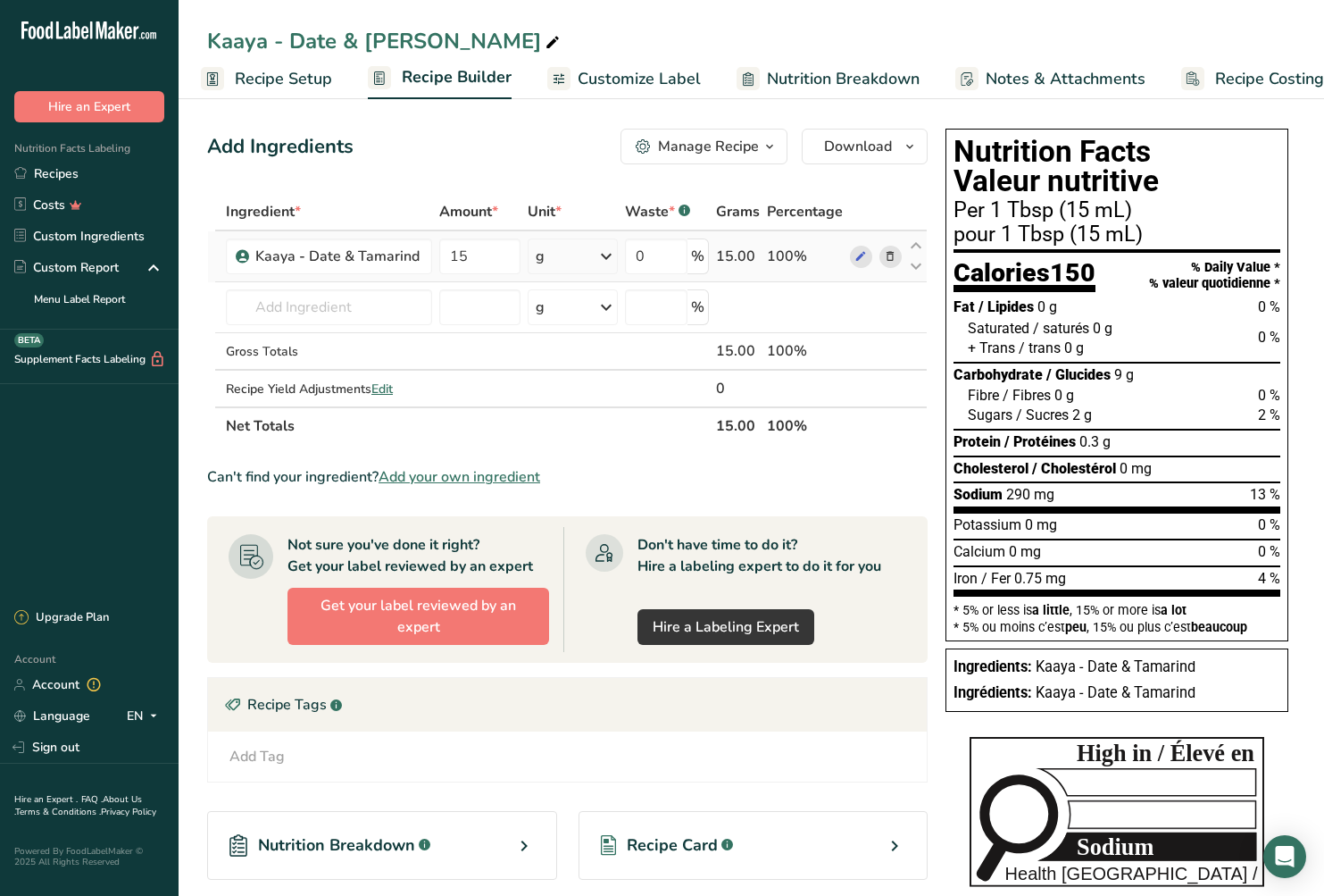
click at [597, 256] on div "Ingredient * Amount * Unit * Waste * .a-a{fill:#347362;}.b-a{fill:#fff;} Grams …" at bounding box center [567, 319] width 720 height 252
click at [613, 257] on icon at bounding box center [605, 256] width 21 height 32
click at [578, 476] on div "mL" at bounding box center [613, 481] width 135 height 19
click at [484, 263] on input "15" at bounding box center [478, 256] width 79 height 36
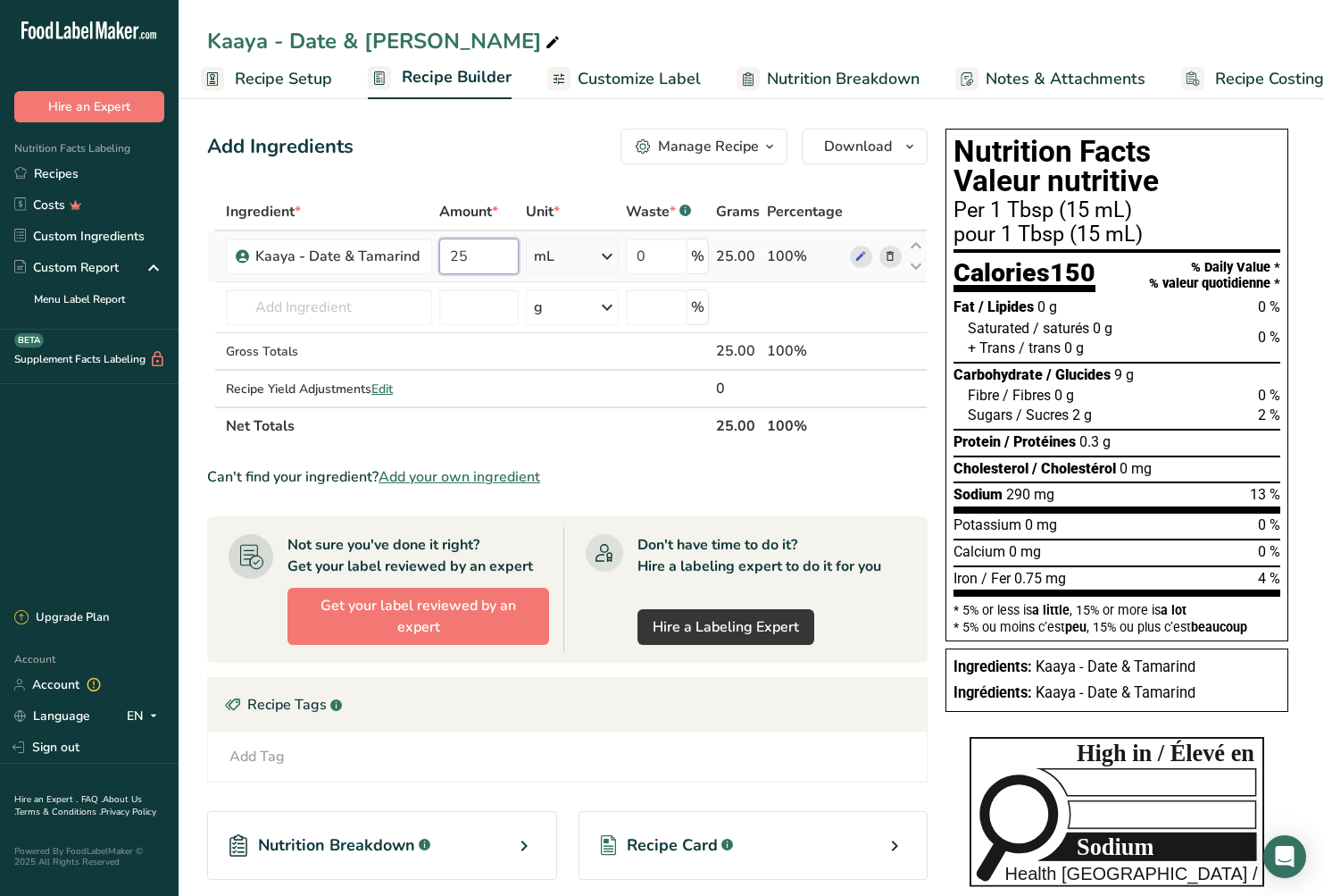
click at [485, 265] on input "25" at bounding box center [478, 256] width 79 height 36
click at [484, 265] on input "25" at bounding box center [478, 256] width 79 height 36
type input "25"
click at [590, 259] on div "Ingredient * Amount * Unit * Waste * .a-a{fill:#347362;}.b-a{fill:#fff;} Grams …" at bounding box center [567, 319] width 720 height 252
click at [591, 262] on div "mL" at bounding box center [572, 256] width 93 height 36
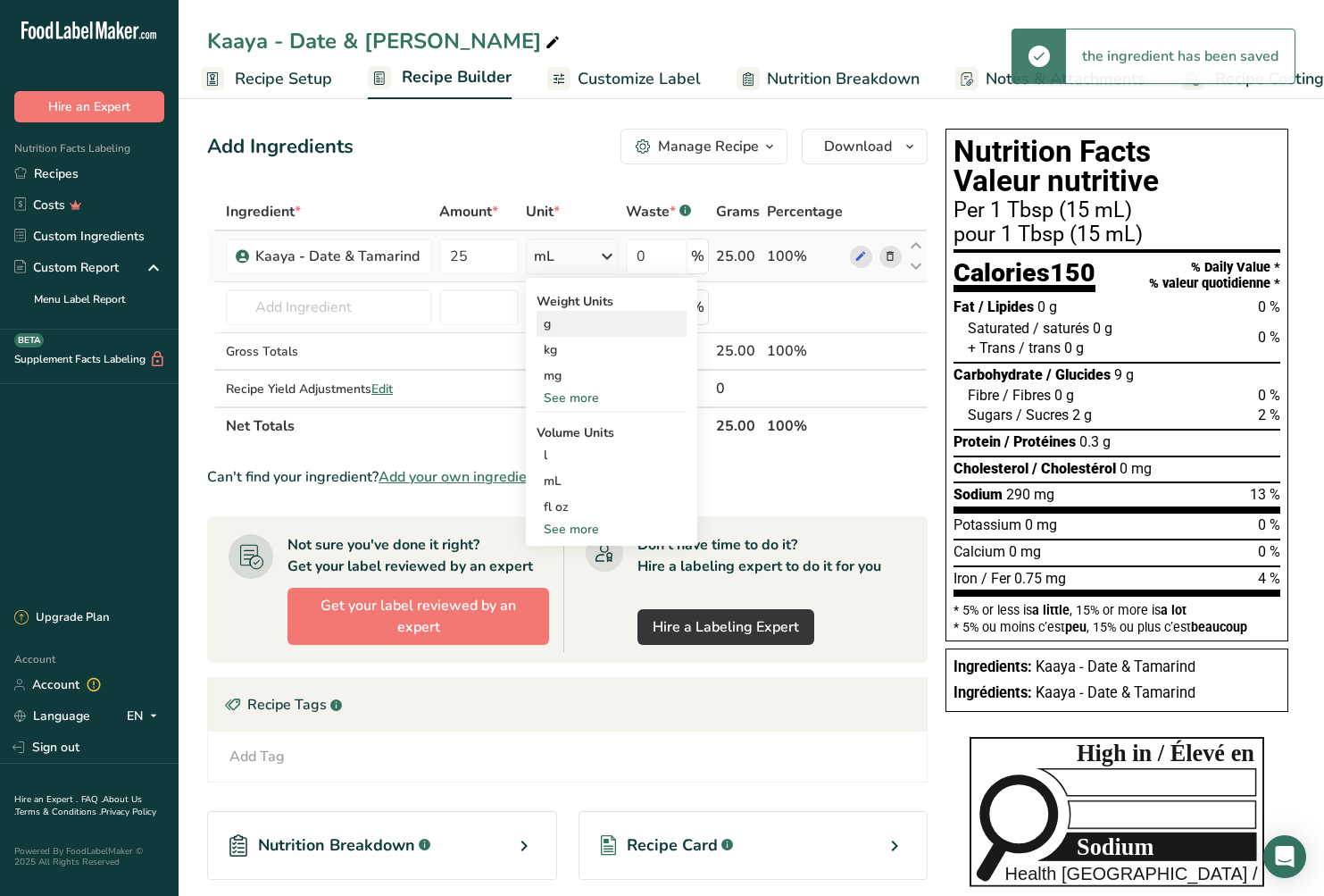
click at [589, 331] on div "g" at bounding box center [611, 324] width 150 height 26
click at [880, 312] on td at bounding box center [876, 307] width 59 height 50
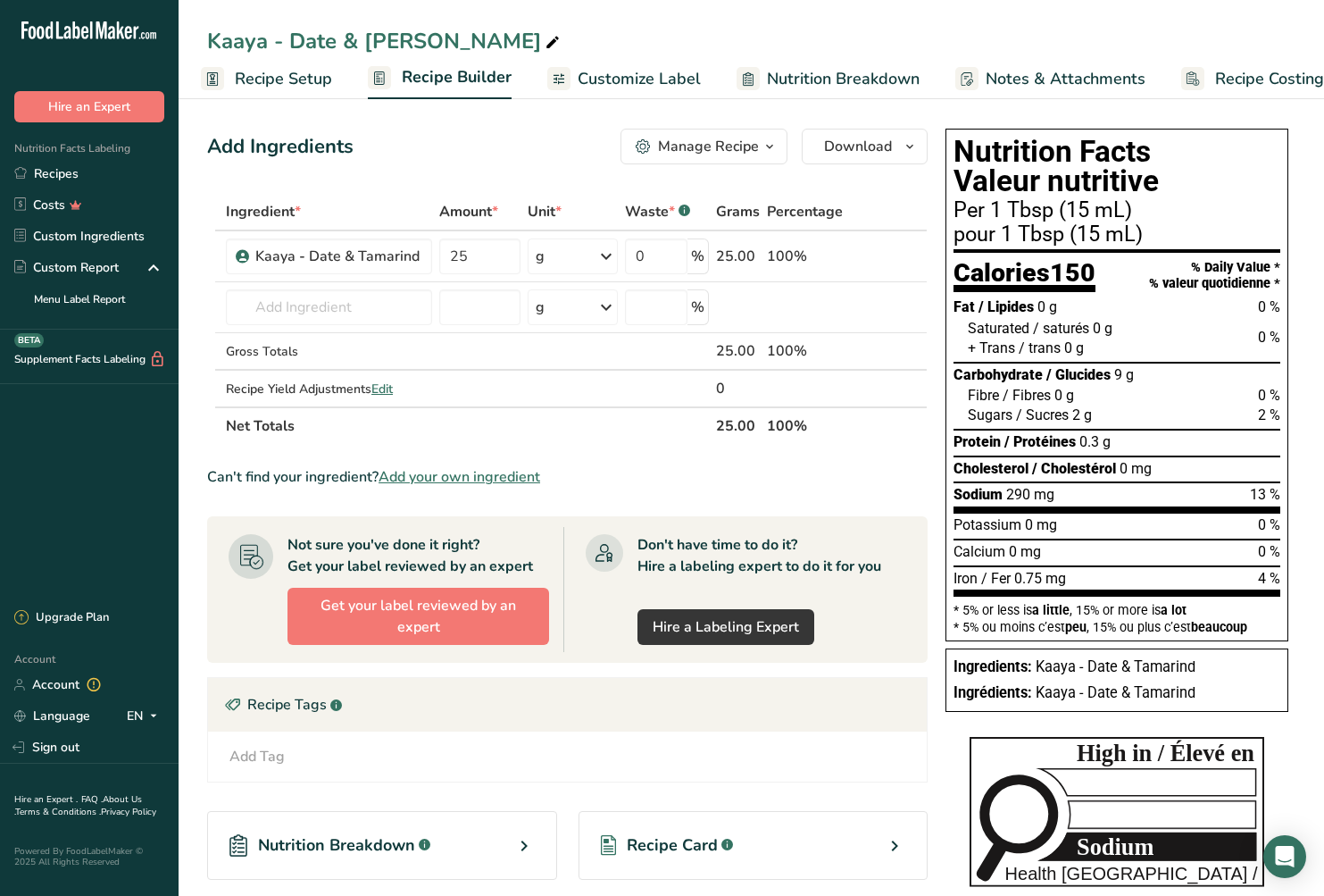
click at [280, 83] on span "Recipe Setup" at bounding box center [283, 79] width 97 height 24
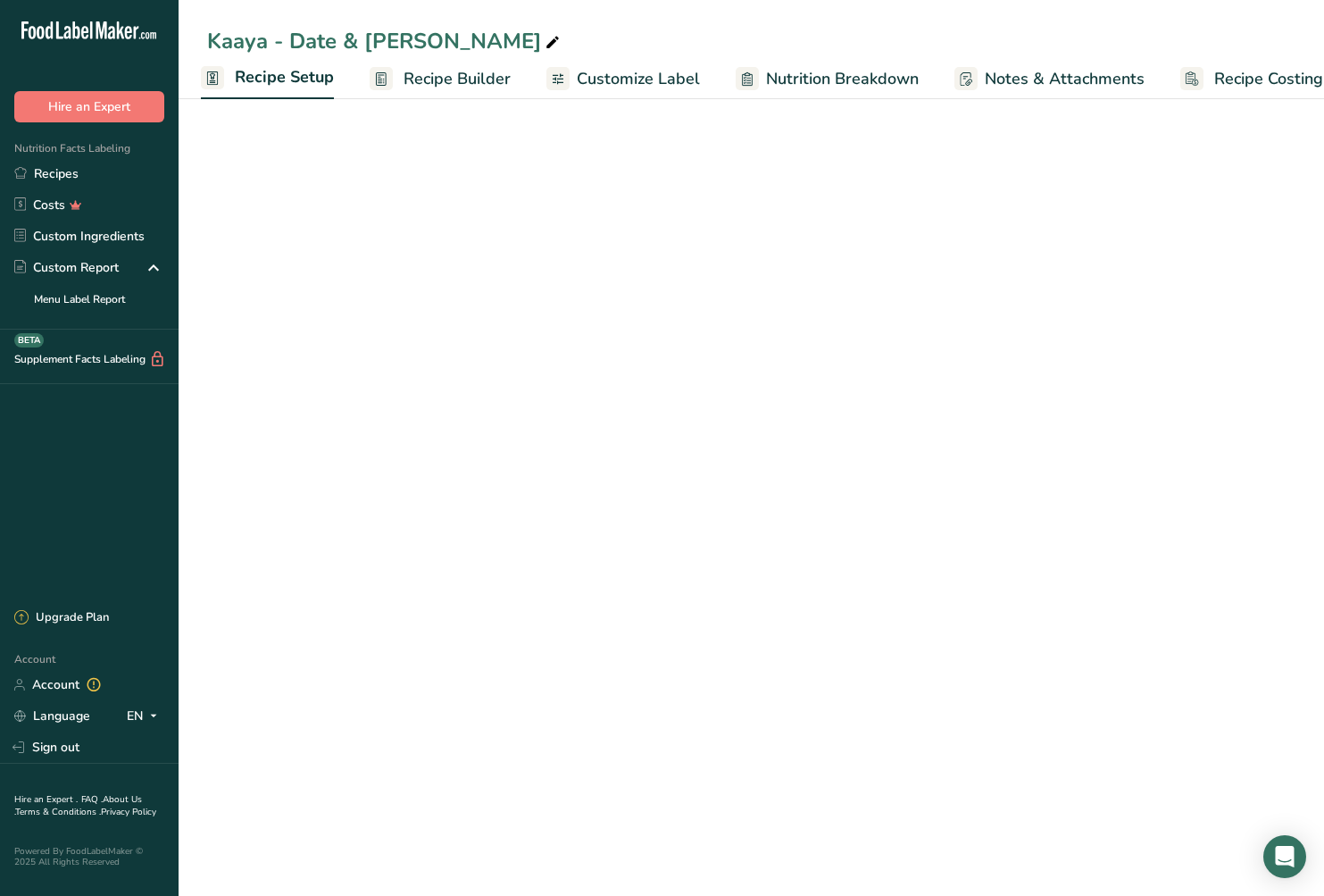
select select "17"
select select "22"
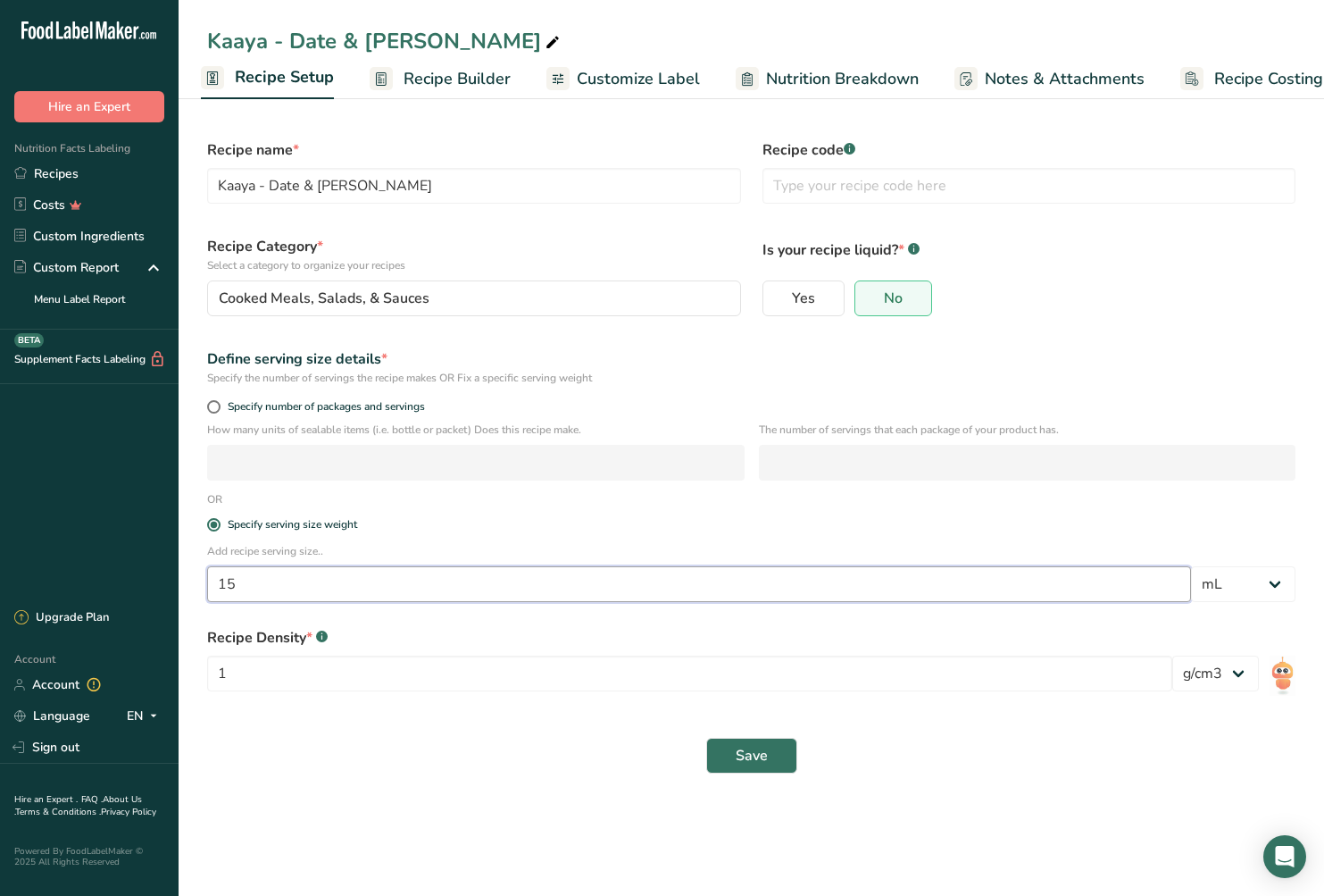
click at [258, 597] on input "15" at bounding box center [699, 584] width 984 height 36
click at [258, 595] on input "15" at bounding box center [699, 584] width 984 height 36
type input "25"
select select "0"
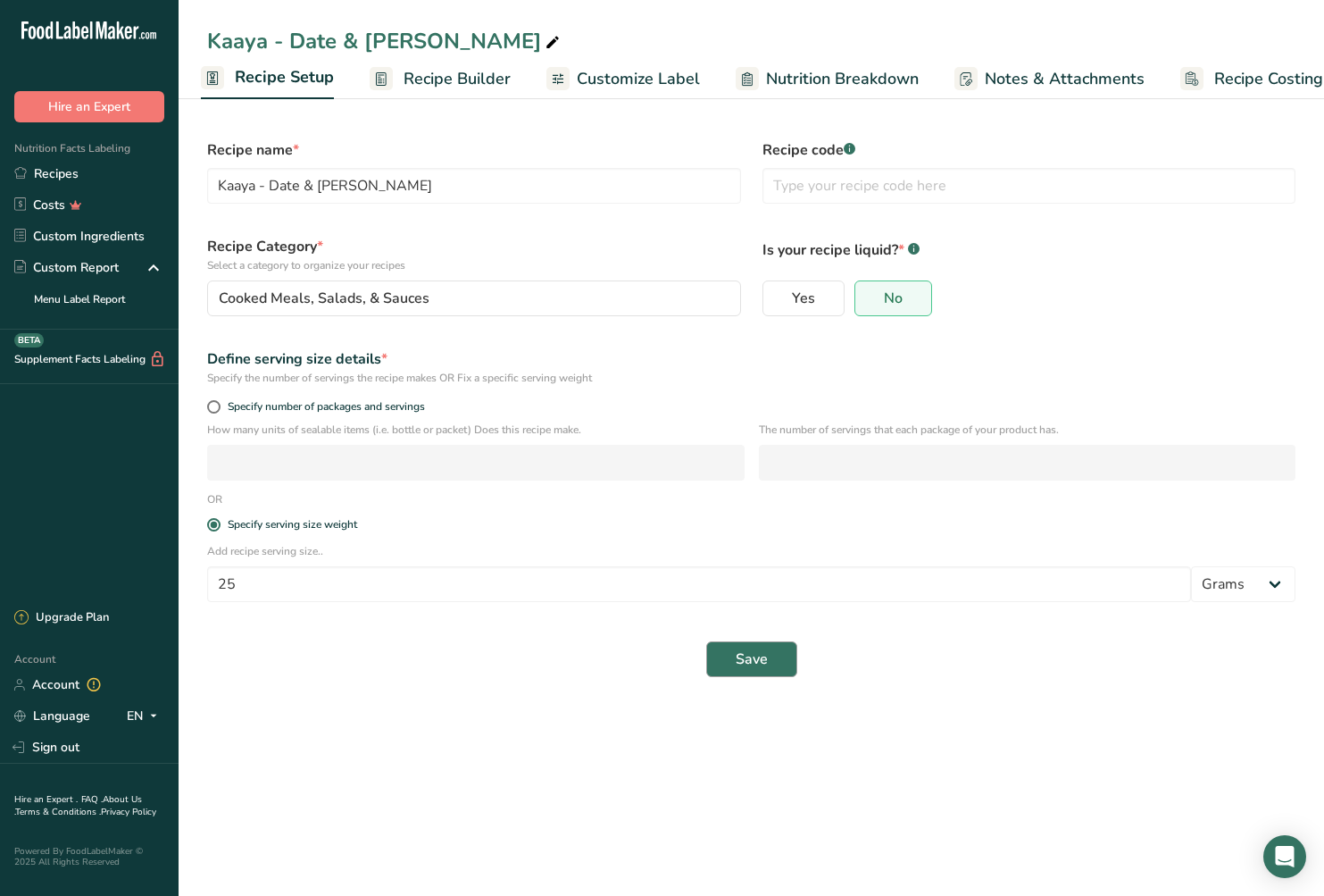
click at [744, 672] on button "Save" at bounding box center [751, 659] width 91 height 36
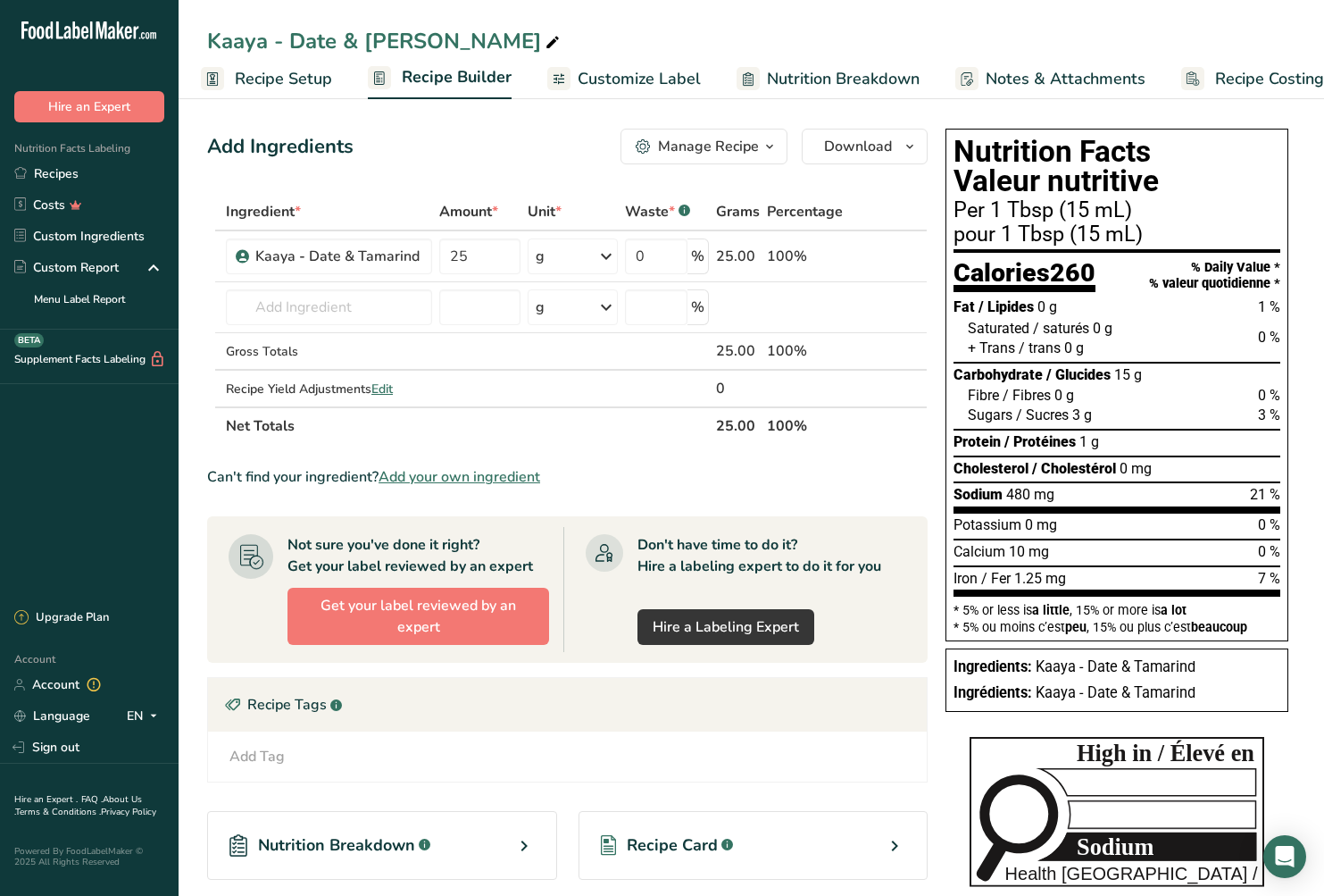
click at [604, 76] on span "Customize Label" at bounding box center [639, 79] width 123 height 24
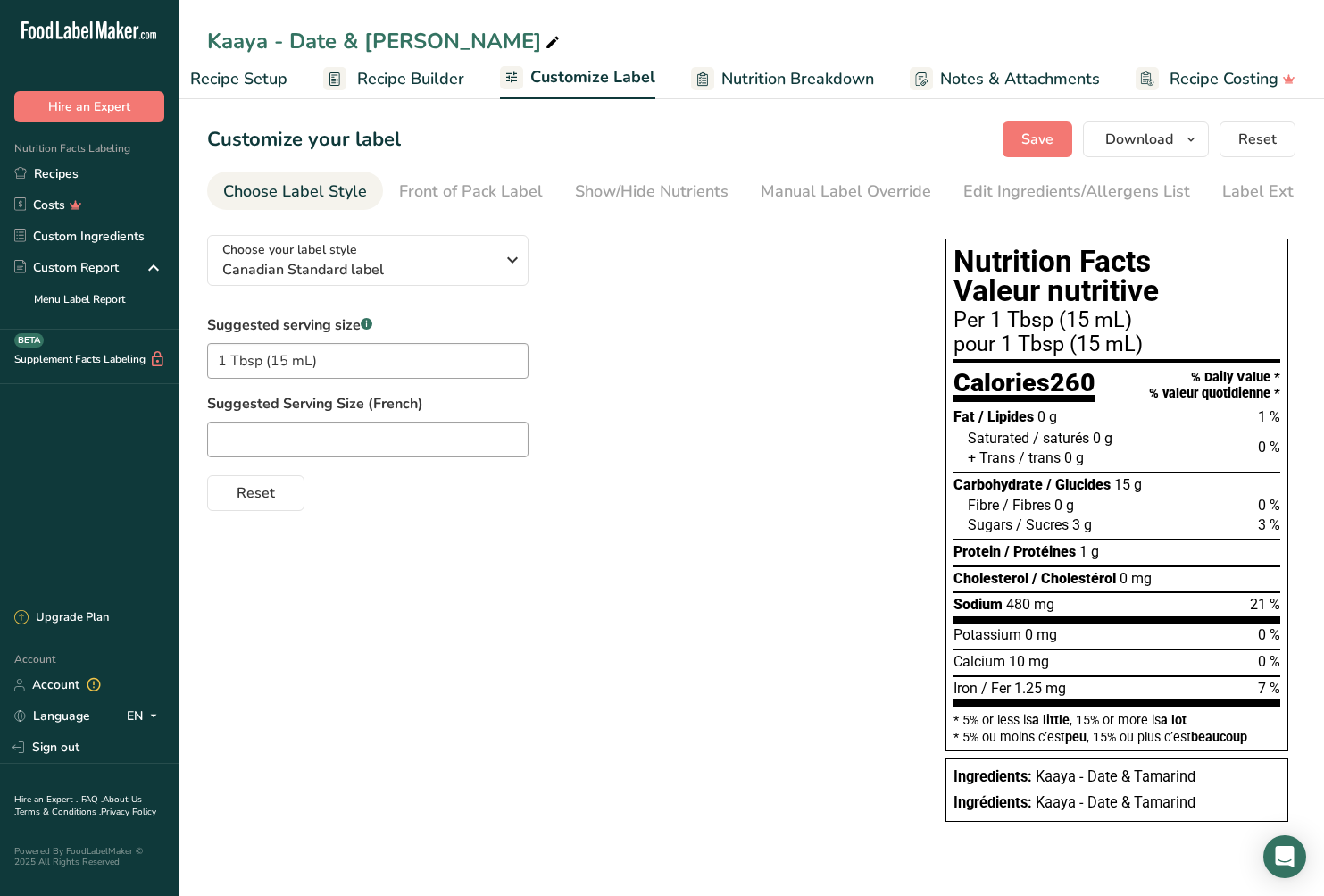
click at [220, 80] on span "Recipe Setup" at bounding box center [239, 79] width 97 height 24
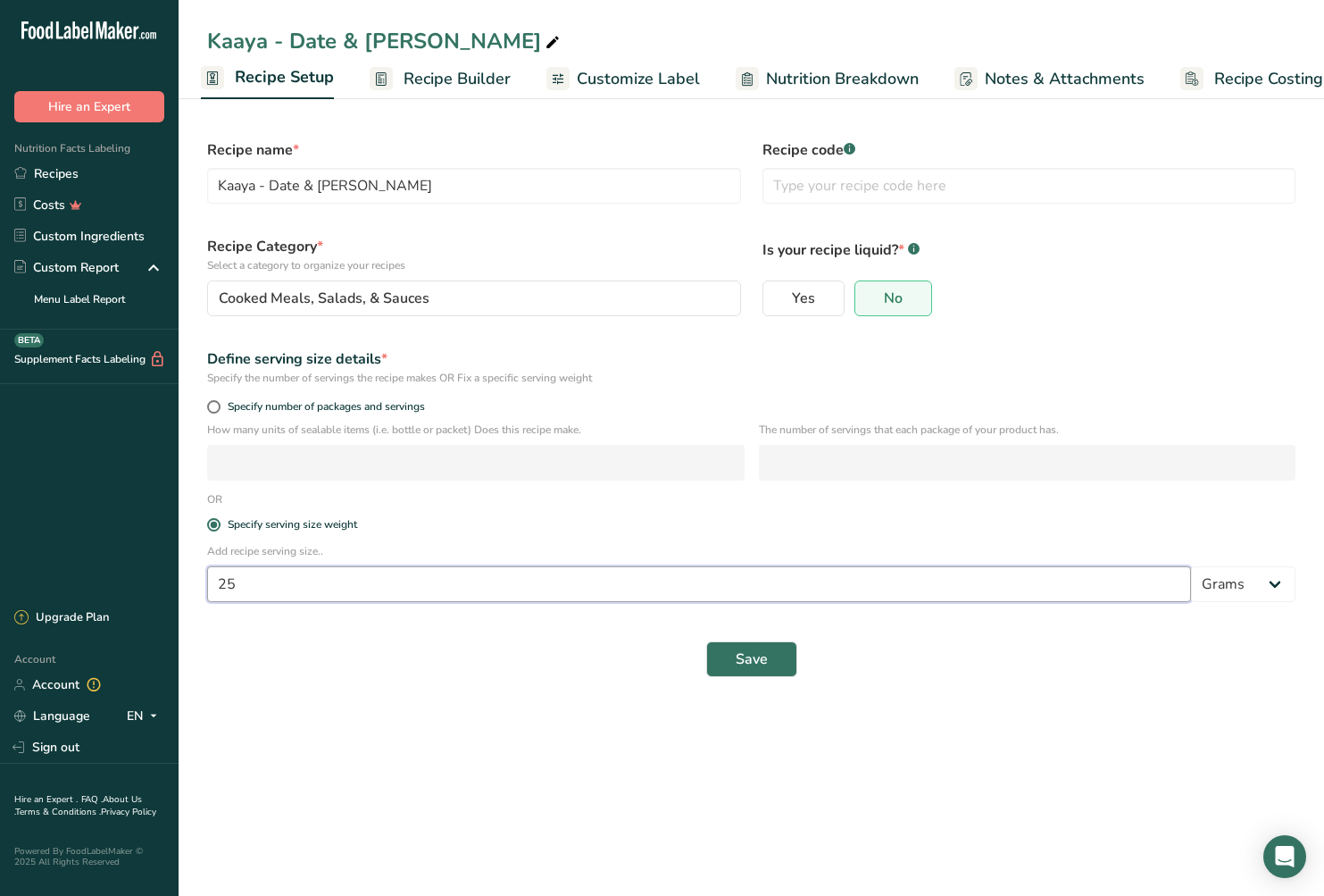
click at [299, 585] on input "25" at bounding box center [699, 584] width 984 height 36
click at [299, 584] on input "25" at bounding box center [699, 584] width 984 height 36
type input "15"
select select "17"
select select "22"
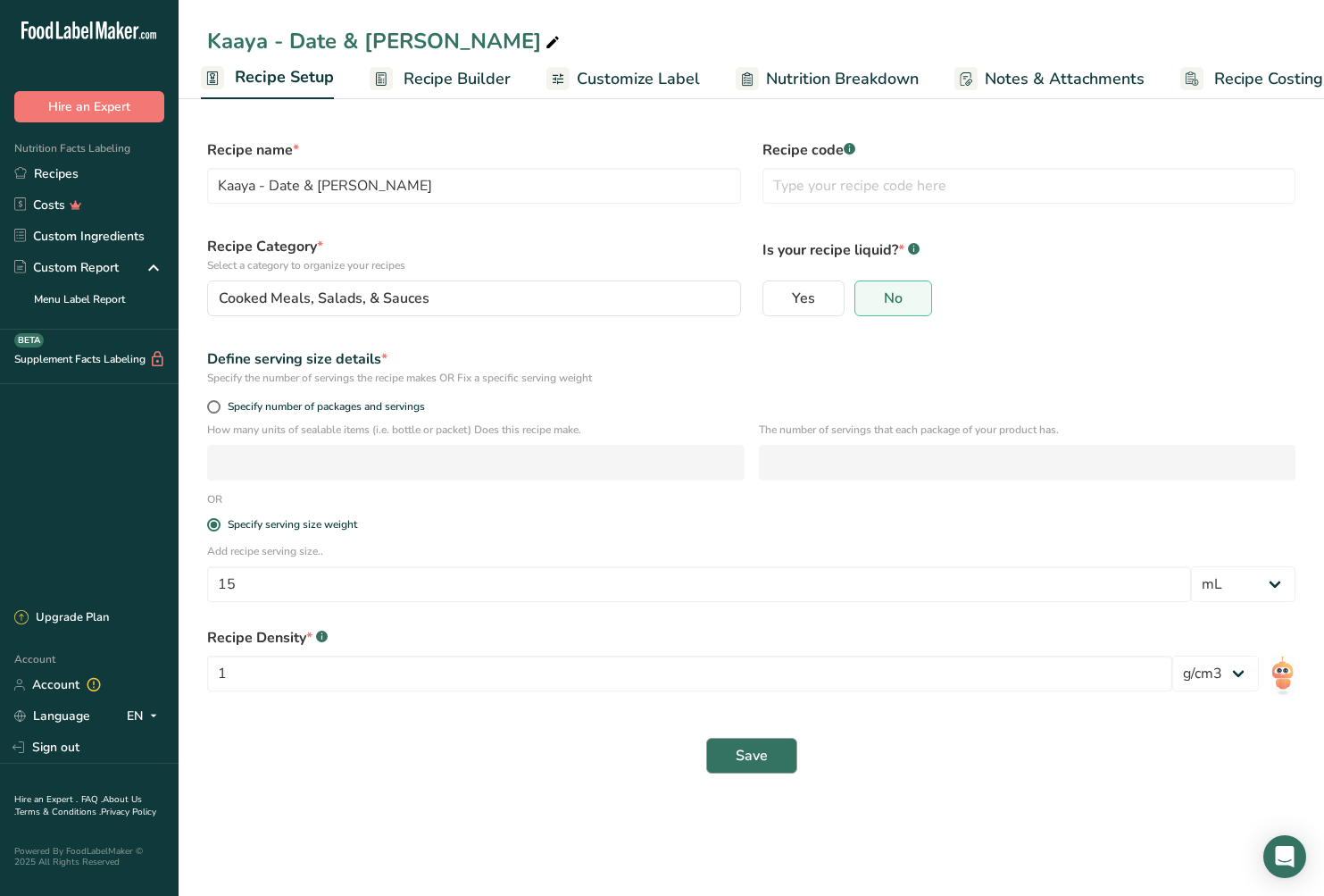
click at [728, 754] on button "Save" at bounding box center [751, 755] width 91 height 36
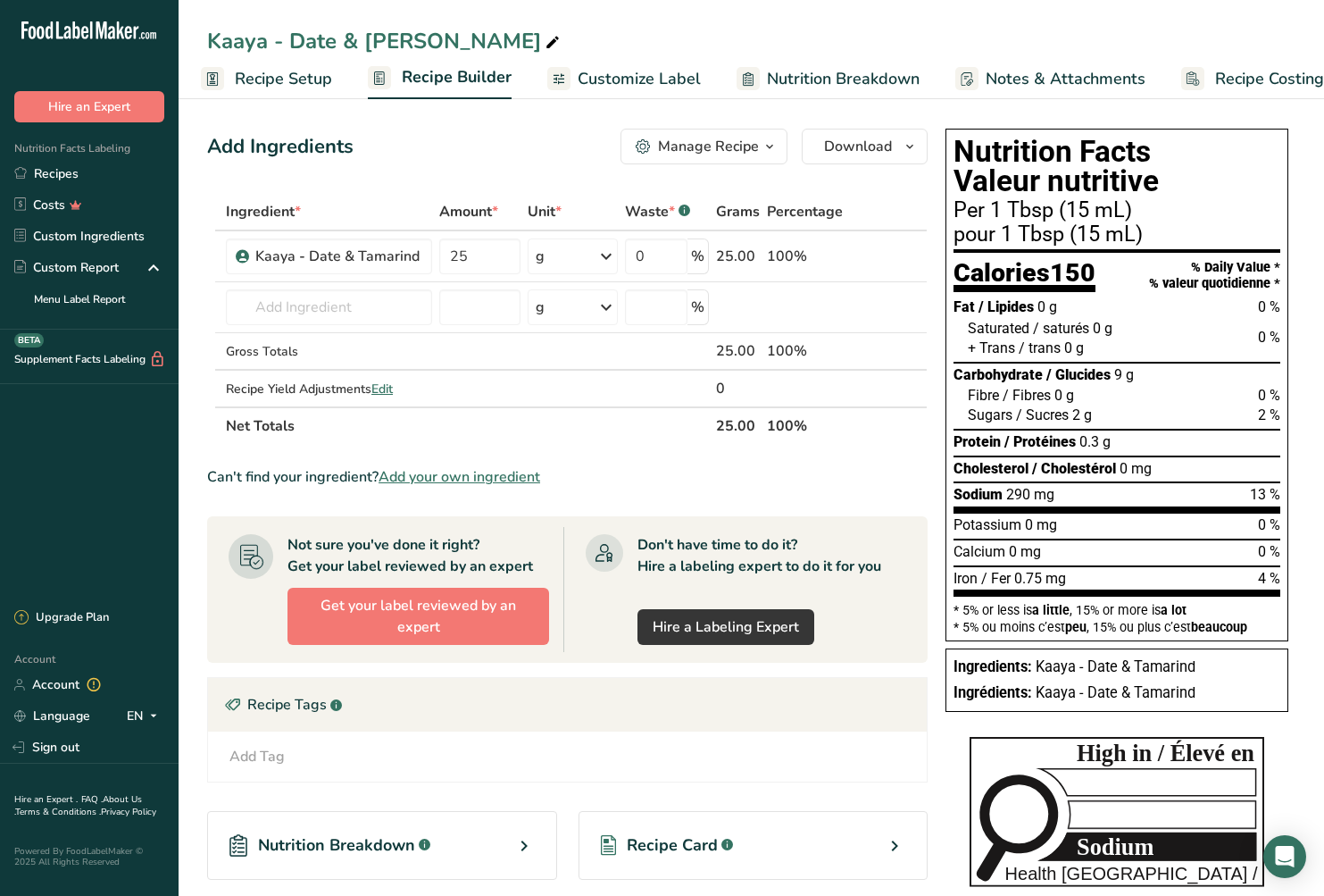
click at [243, 78] on span "Recipe Setup" at bounding box center [283, 79] width 97 height 24
select select "17"
select select "22"
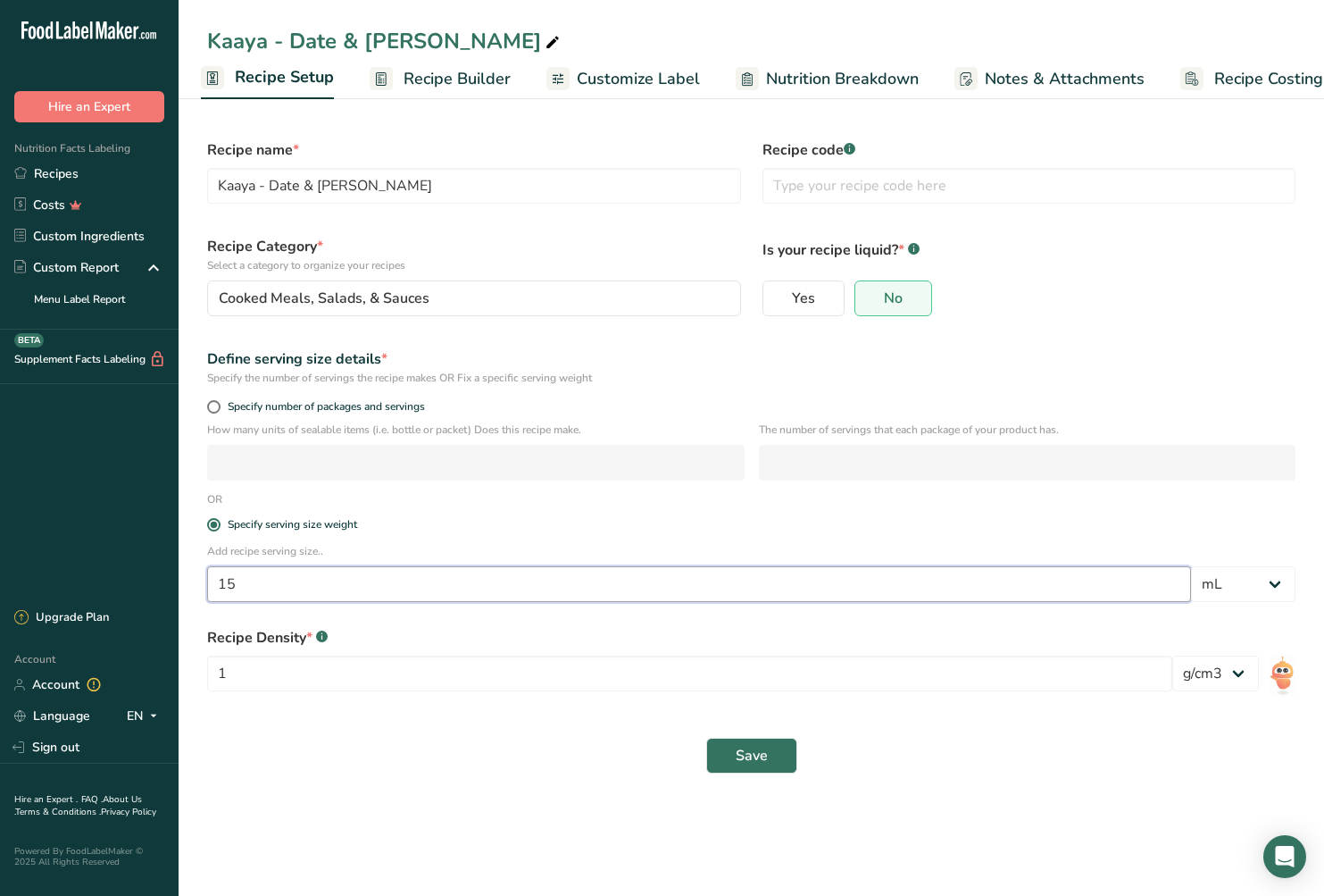
click at [273, 574] on input "15" at bounding box center [699, 584] width 984 height 36
type input "300"
select select "0"
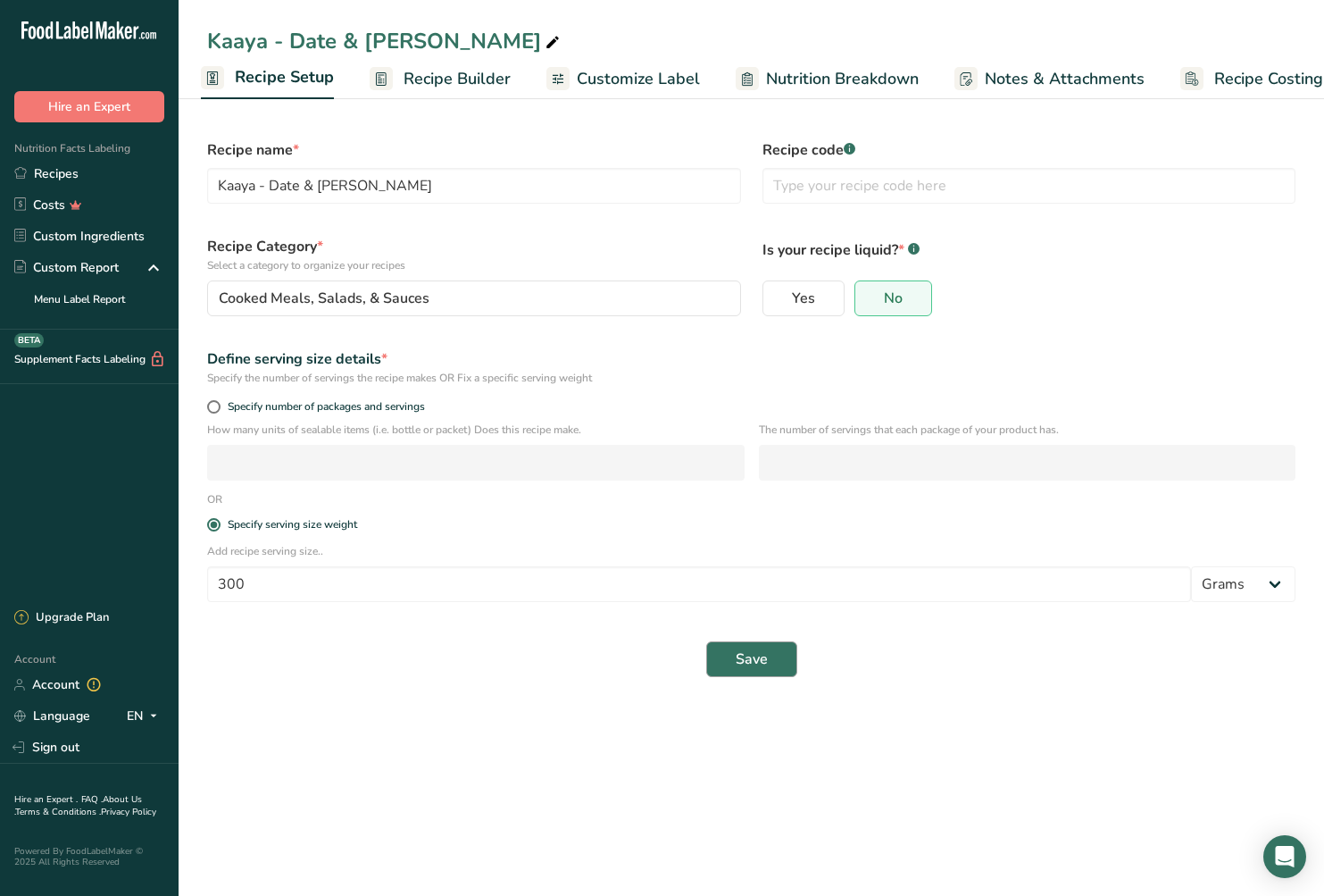
click at [741, 661] on span "Save" at bounding box center [752, 659] width 32 height 21
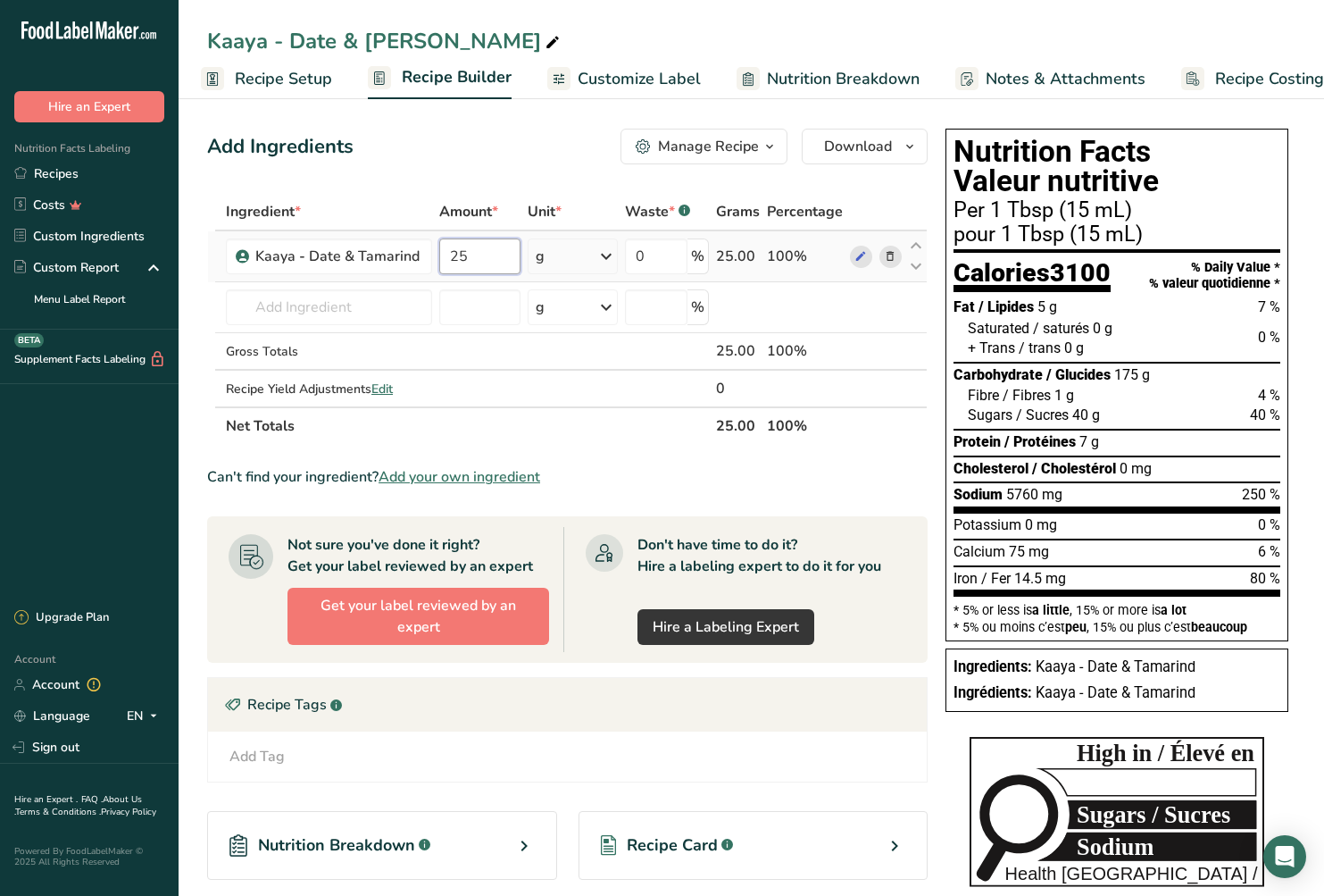
click at [481, 258] on input "25" at bounding box center [479, 256] width 81 height 36
click at [278, 79] on span "Recipe Setup" at bounding box center [283, 79] width 97 height 24
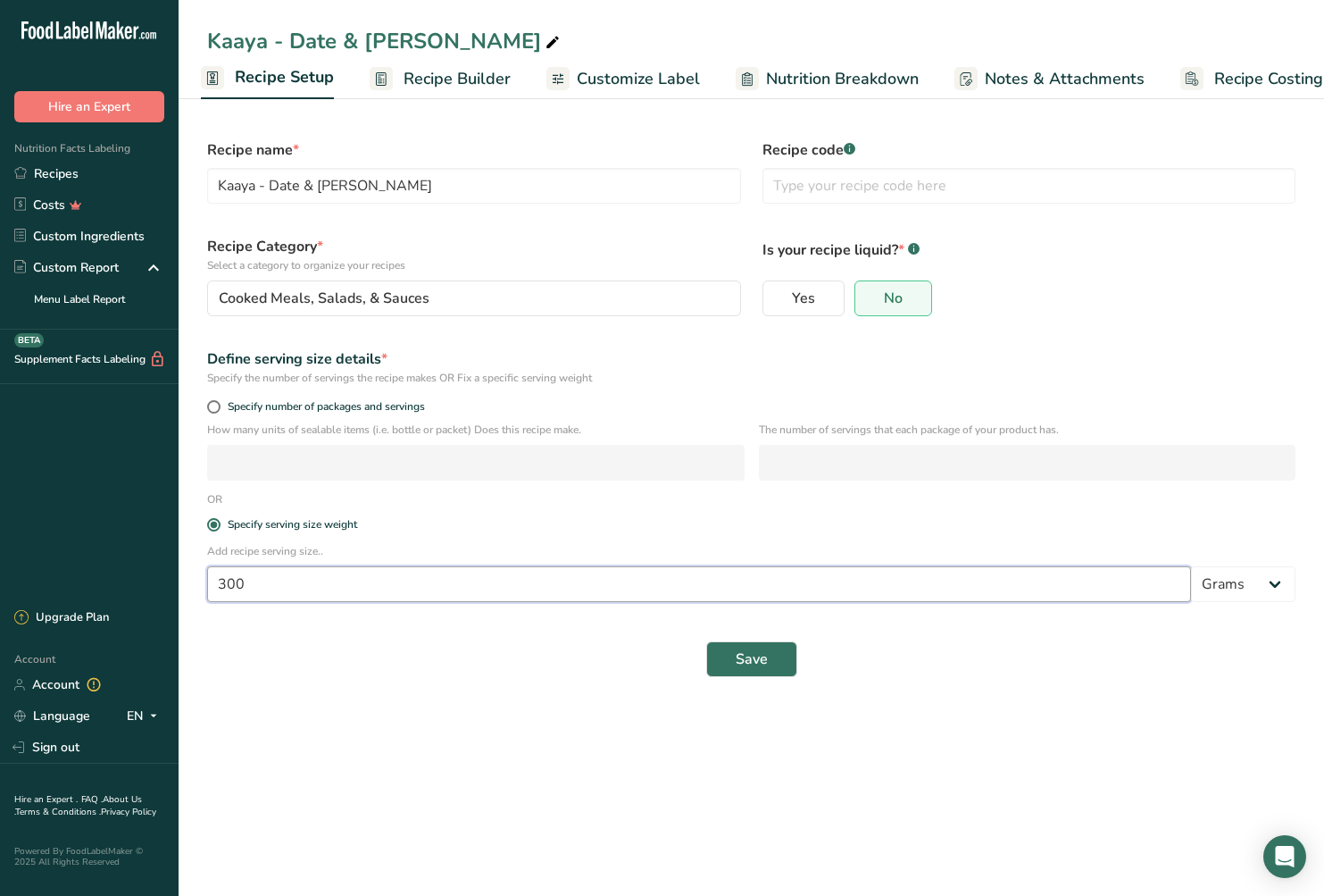
click at [407, 581] on input "300" at bounding box center [699, 584] width 984 height 36
type input "15"
select select "17"
select select "22"
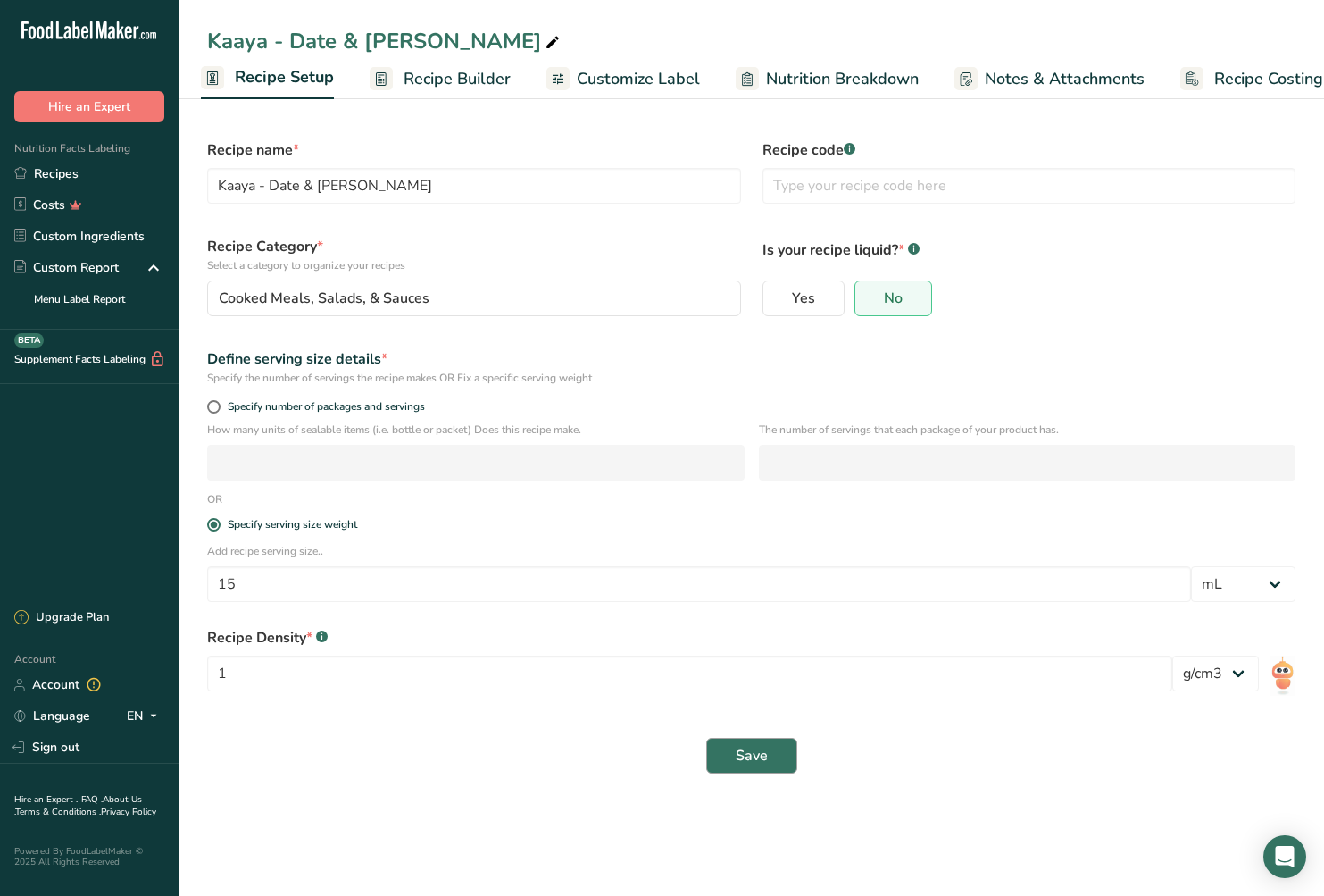
click at [721, 753] on button "Save" at bounding box center [751, 755] width 91 height 36
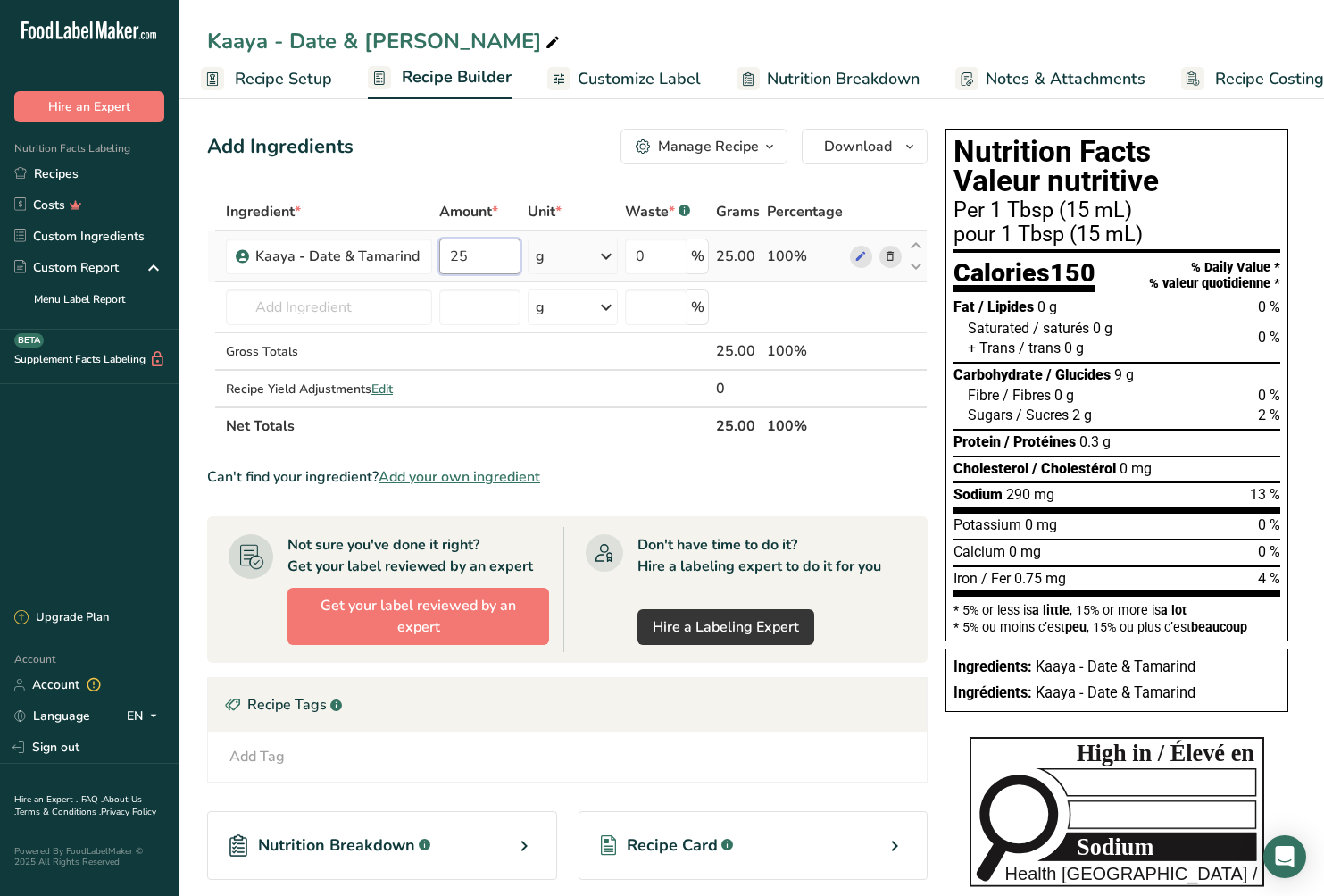
click at [494, 260] on input "25" at bounding box center [479, 256] width 81 height 36
type input "15"
click at [571, 260] on div "Ingredient * Amount * Unit * Waste * .a-a{fill:#347362;}.b-a{fill:#fff;} Grams …" at bounding box center [567, 319] width 720 height 252
click at [604, 257] on icon at bounding box center [605, 256] width 21 height 32
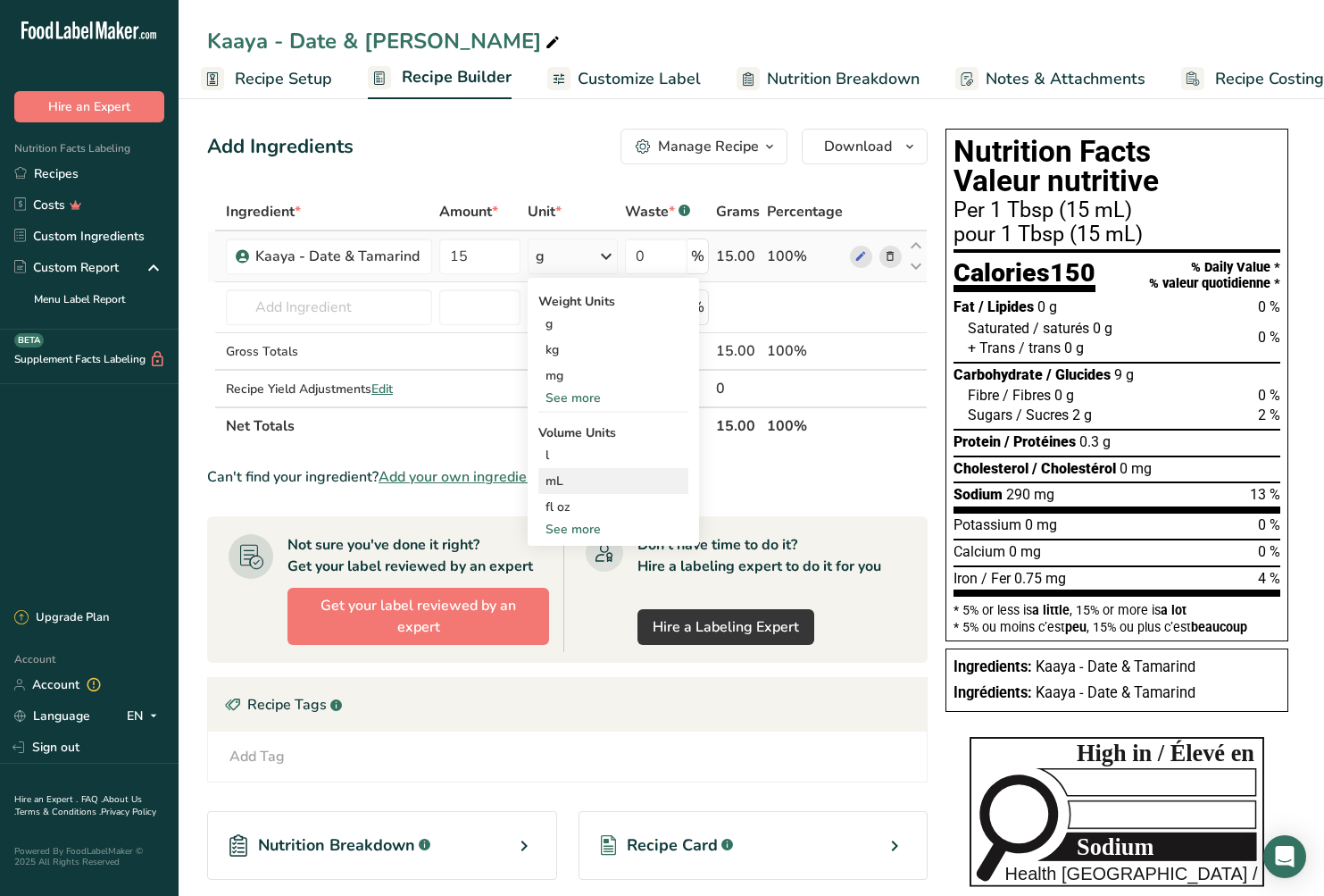
click at [578, 473] on div "mL" at bounding box center [613, 481] width 135 height 19
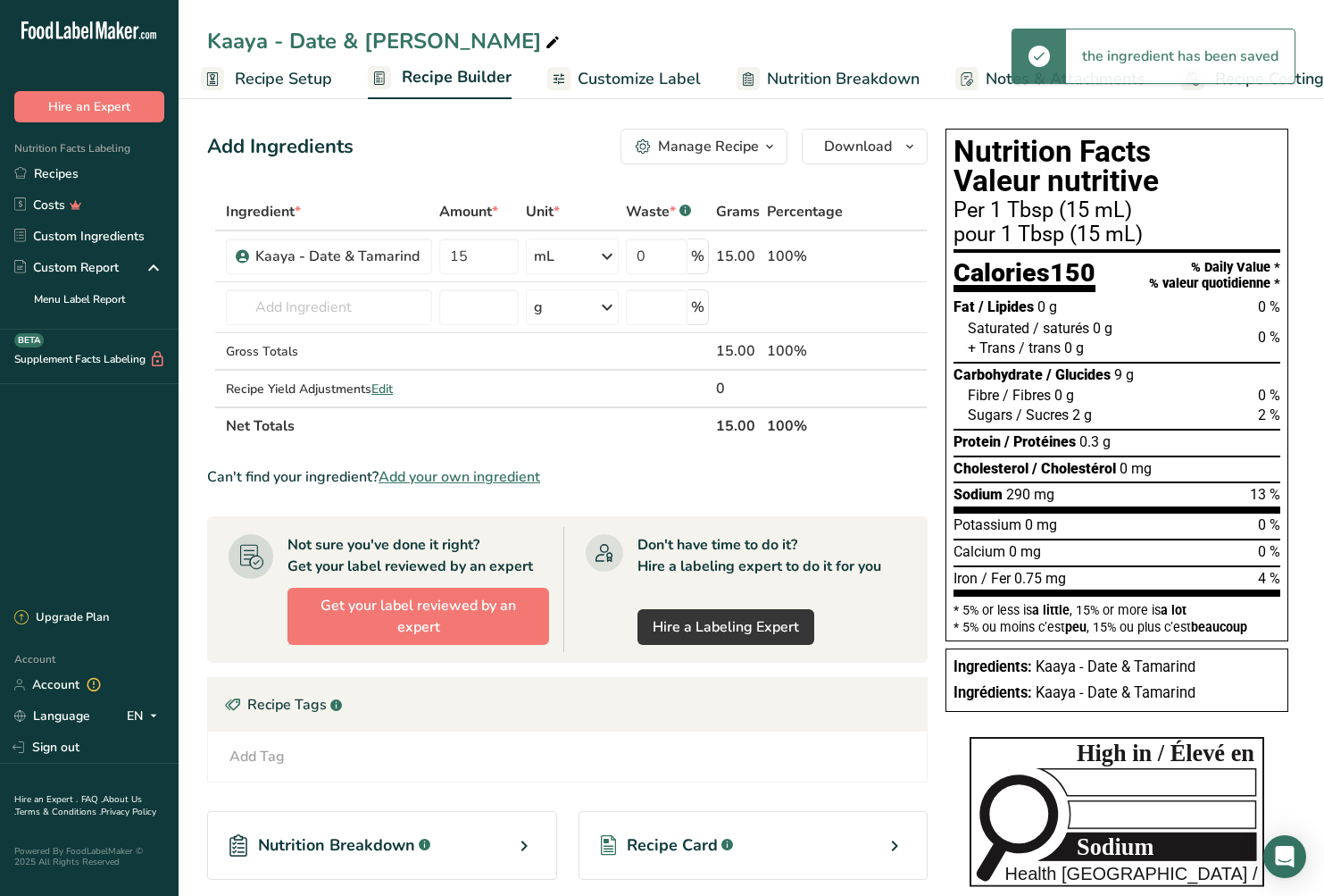
click at [902, 462] on section "Ingredient * Amount * Unit * Waste * .a-a{fill:#347362;}.b-a{fill:#fff;} Grams …" at bounding box center [567, 622] width 720 height 860
click at [595, 78] on span "Customize Label" at bounding box center [639, 79] width 123 height 24
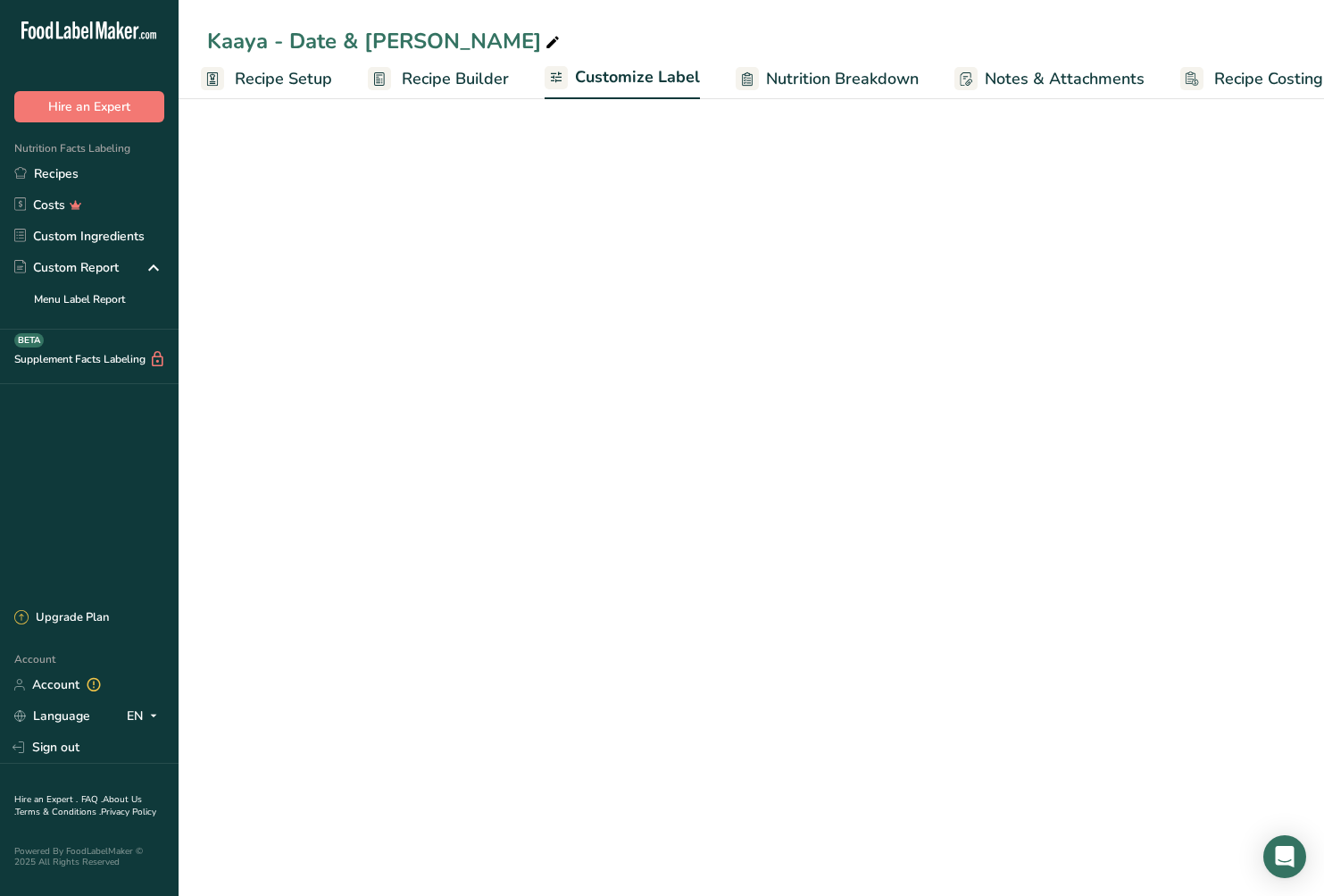
scroll to position [0, 50]
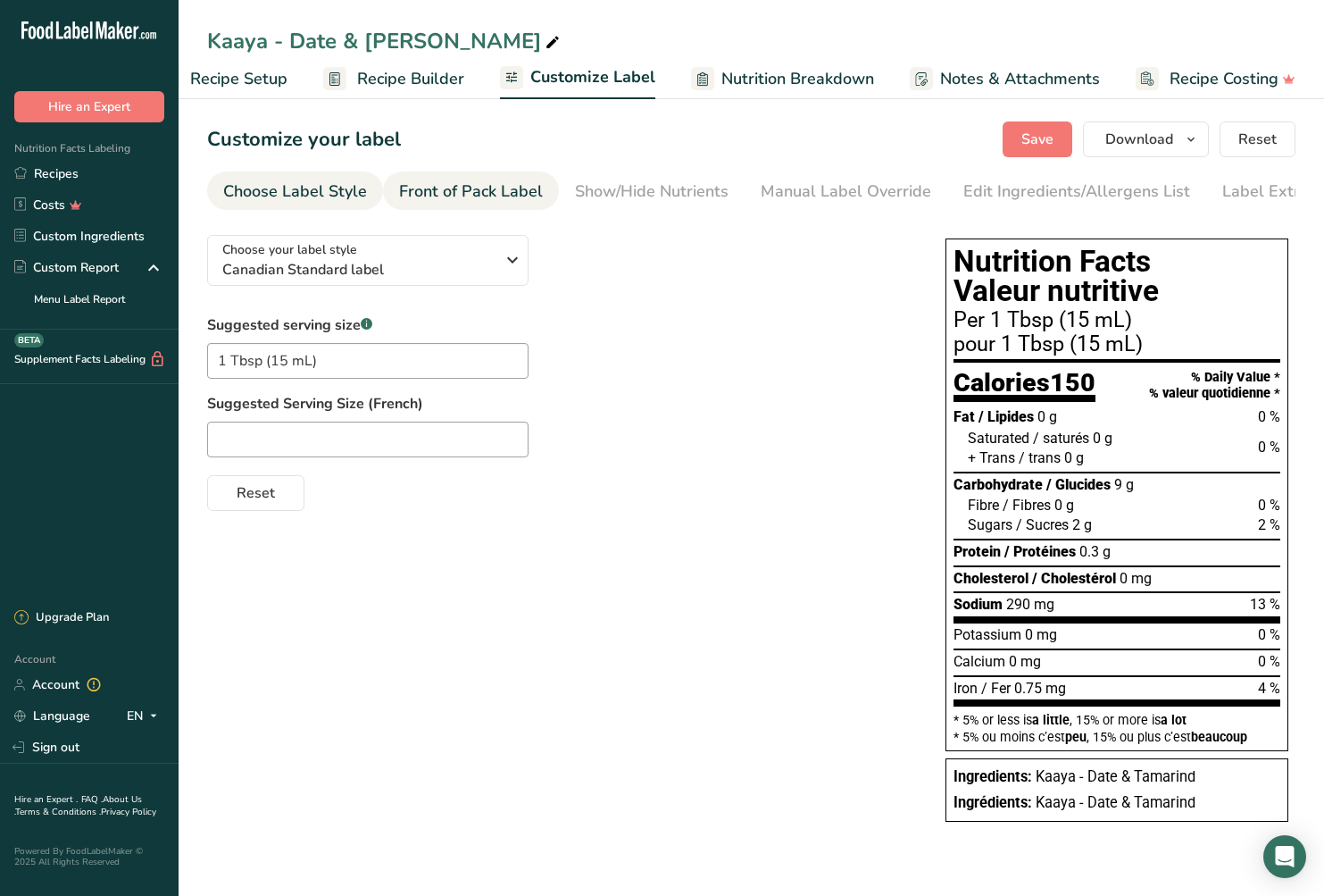
click at [446, 201] on div "Front of Pack Label" at bounding box center [471, 192] width 144 height 24
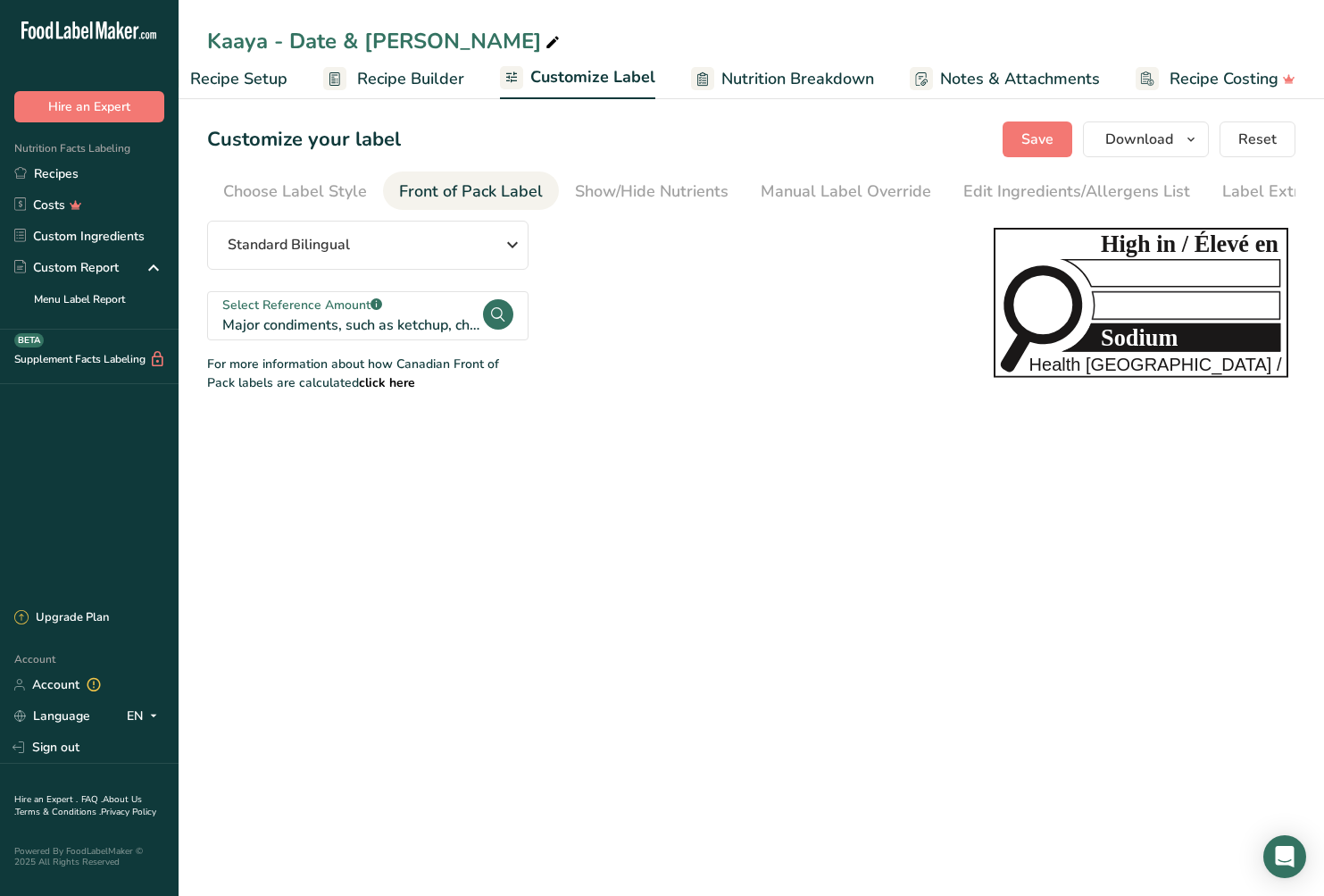
scroll to position [0, 45]
click at [259, 188] on div "Choose Label Style" at bounding box center [250, 192] width 144 height 24
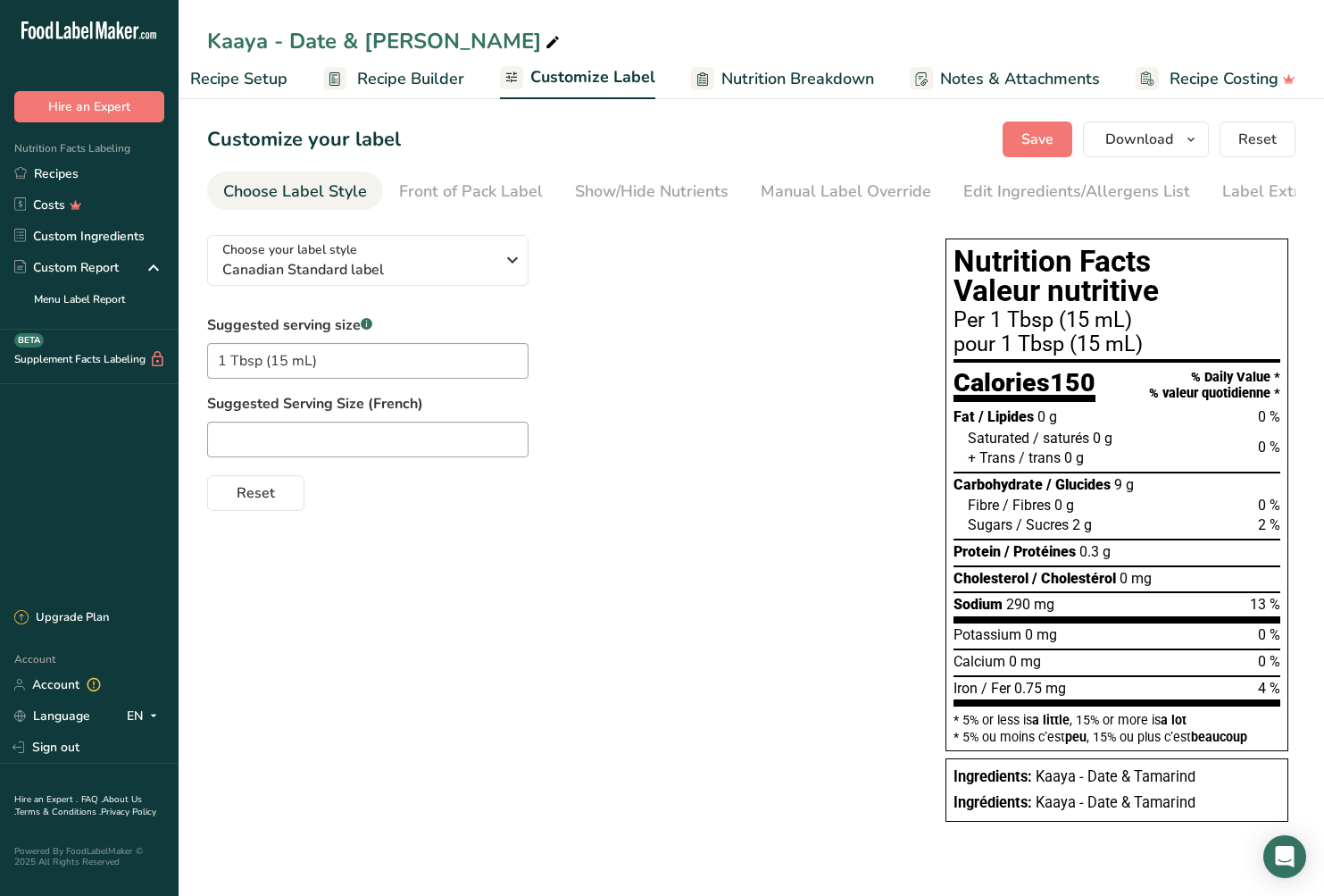
click at [242, 77] on span "Recipe Setup" at bounding box center [239, 79] width 97 height 24
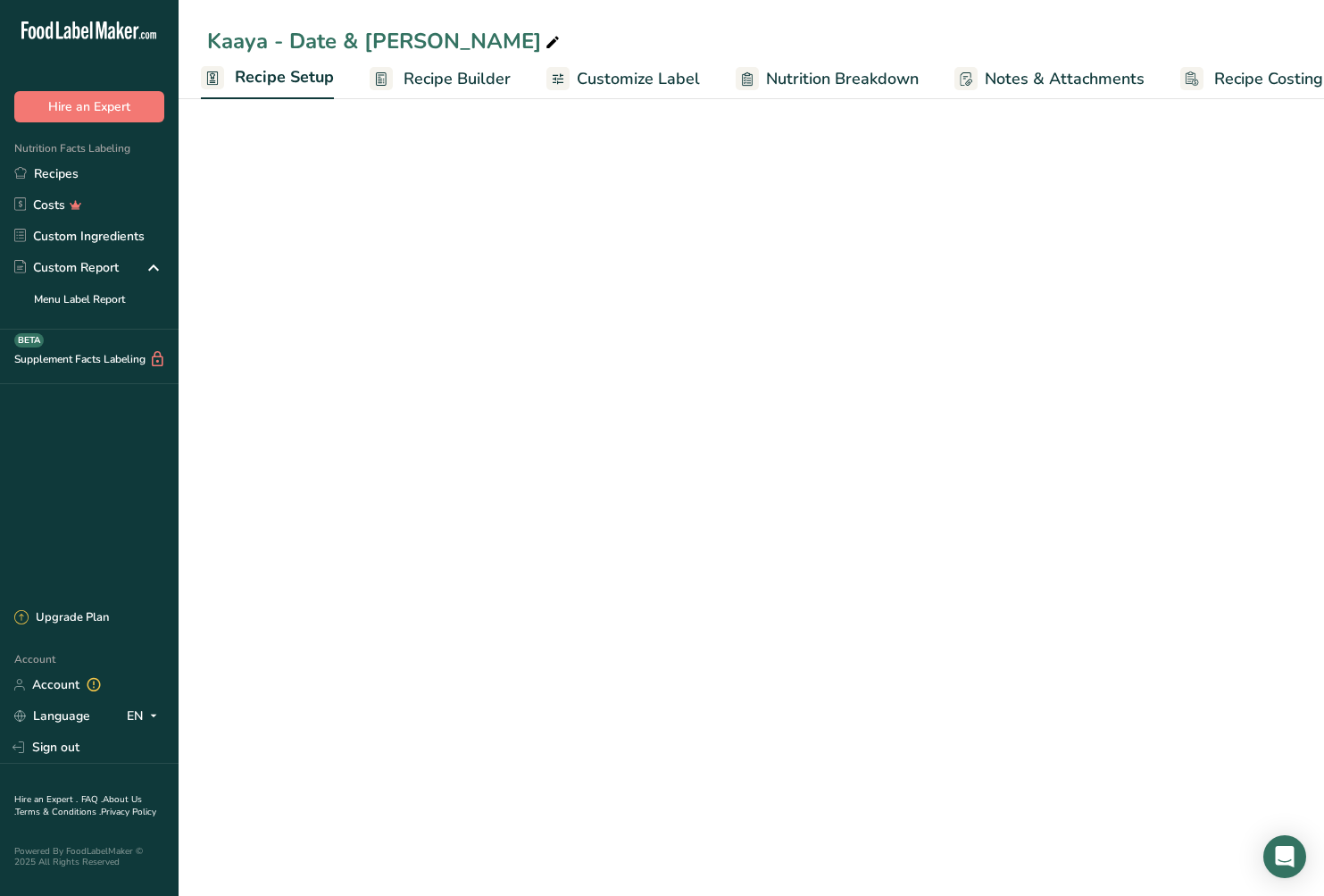
select select "17"
select select "22"
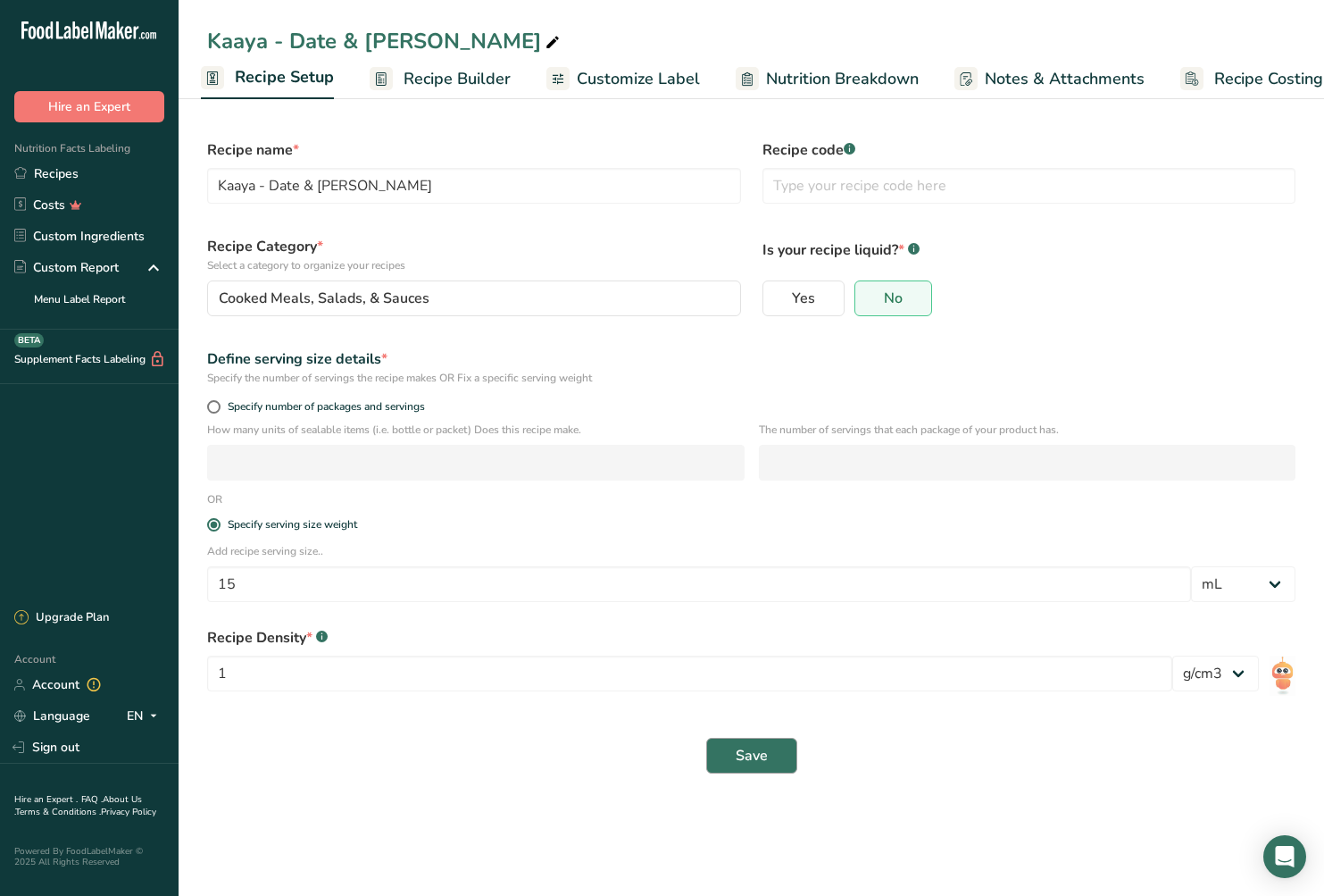
click at [786, 750] on button "Save" at bounding box center [751, 755] width 91 height 36
